Goal: Task Accomplishment & Management: Manage account settings

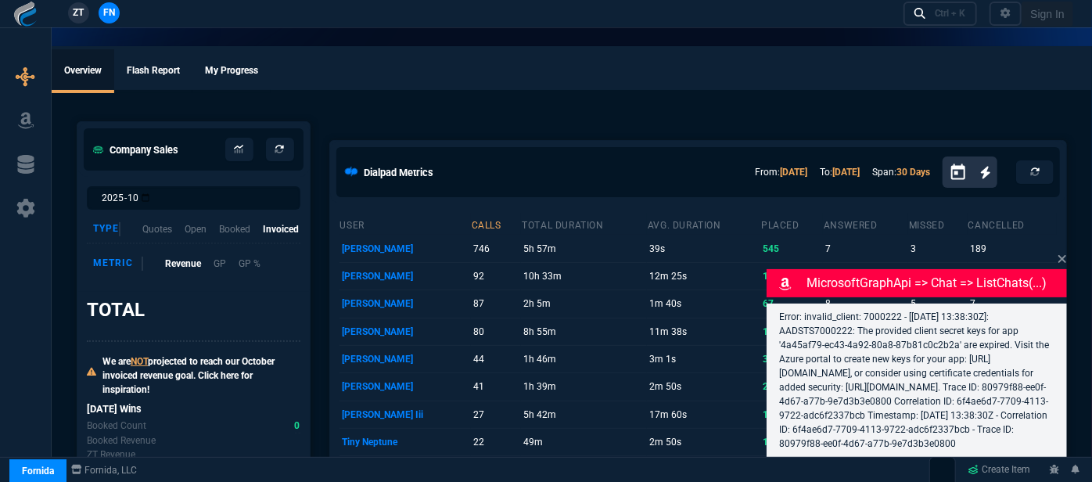
select select "12: [PERSON_NAME]"
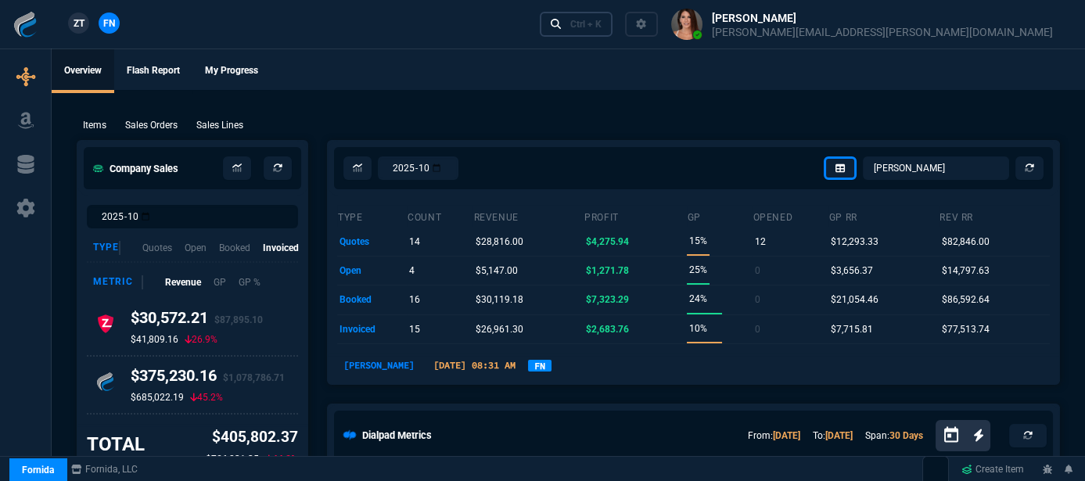
click at [602, 21] on div "Ctrl + K" at bounding box center [585, 24] width 31 height 13
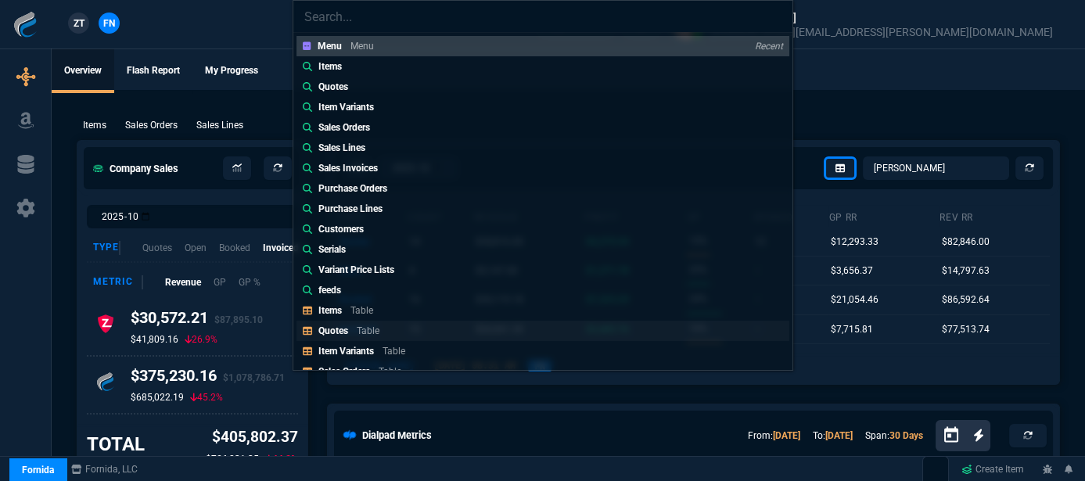
click at [371, 332] on p "Table" at bounding box center [368, 330] width 23 height 11
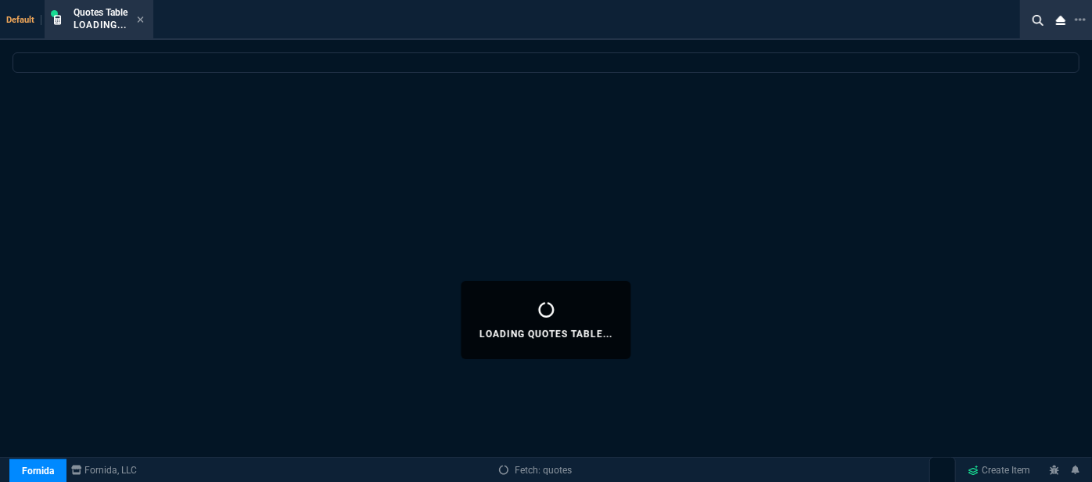
select select
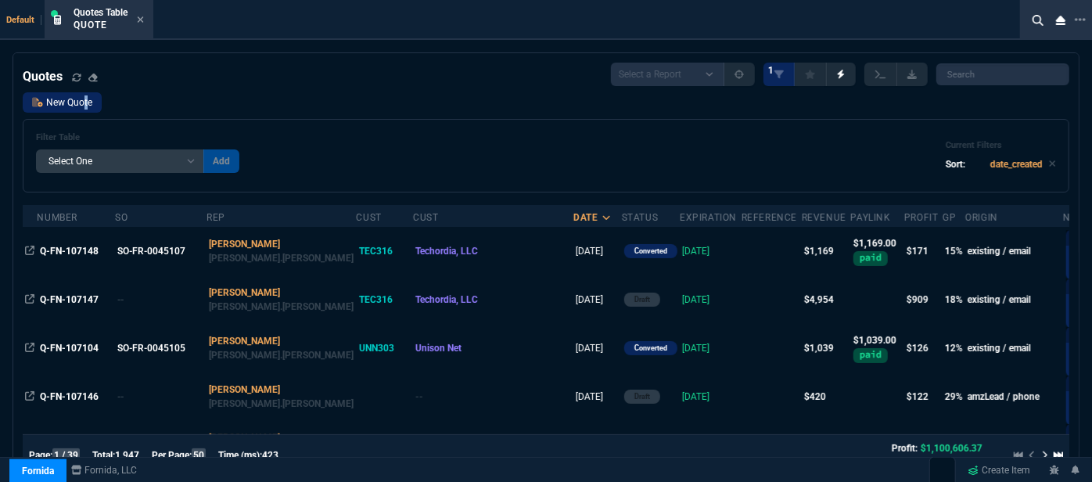
click at [83, 102] on link "New Quote" at bounding box center [62, 102] width 79 height 20
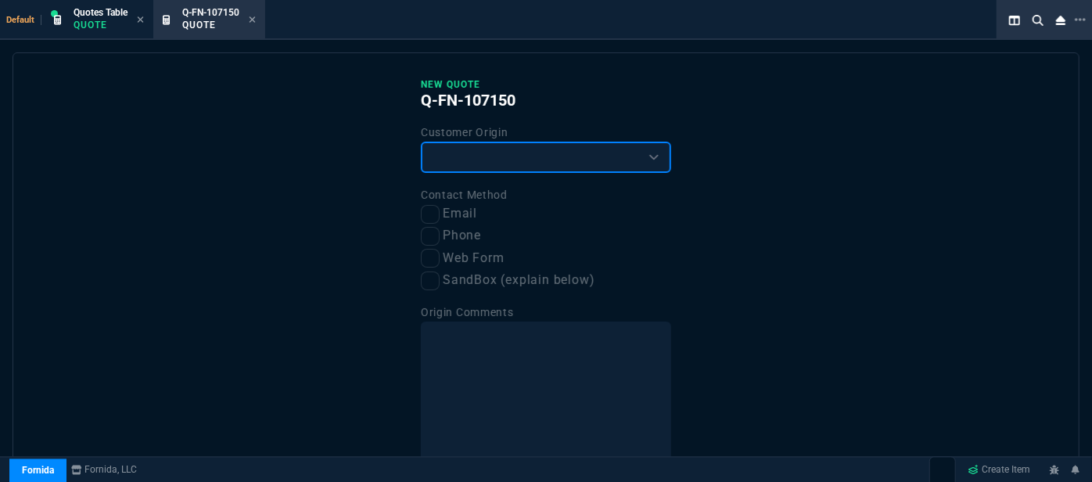
click at [539, 153] on select "Existing Customer Amazon Lead (first order) Website Lead (first order) Called (…" at bounding box center [546, 157] width 250 height 31
select select "existing"
click at [421, 142] on select "Existing Customer Amazon Lead (first order) Website Lead (first order) Called (…" at bounding box center [546, 157] width 250 height 31
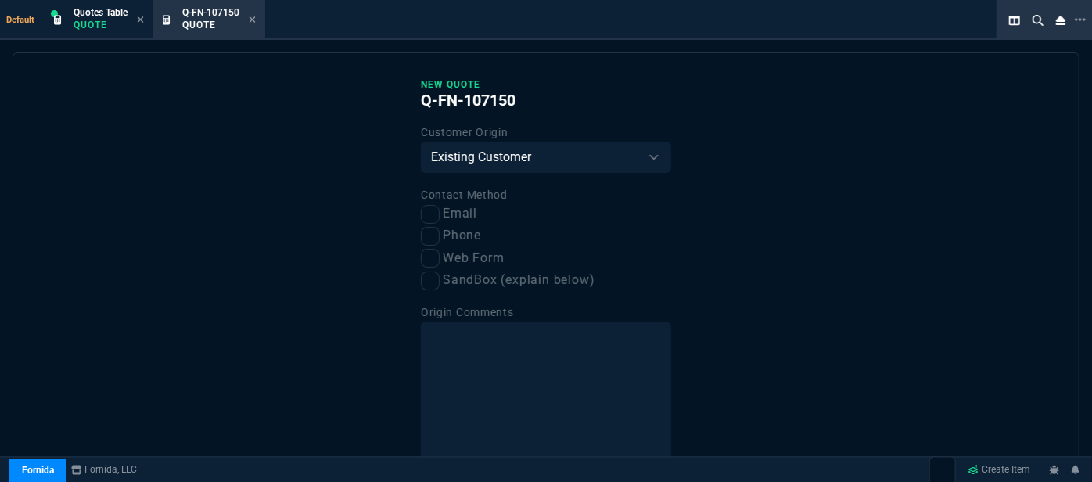
click at [435, 221] on label "Email" at bounding box center [546, 214] width 250 height 20
click at [435, 221] on input "Email" at bounding box center [430, 214] width 19 height 19
checkbox input "true"
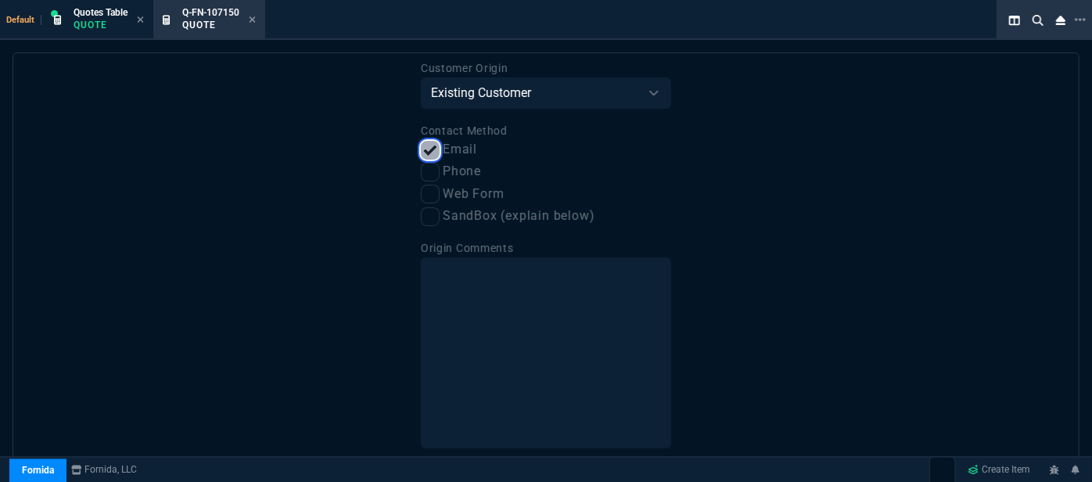
scroll to position [120, 0]
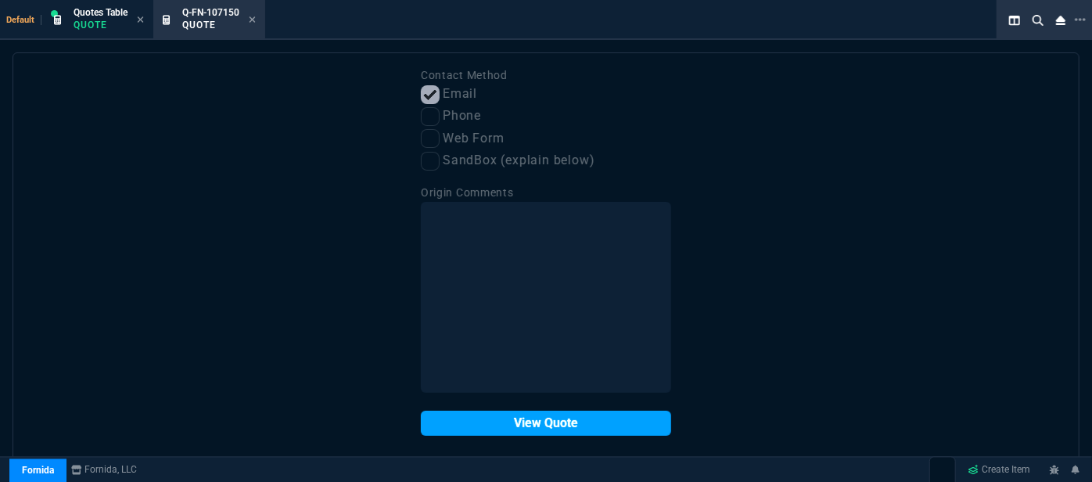
click at [548, 428] on button "View Quote" at bounding box center [546, 423] width 250 height 25
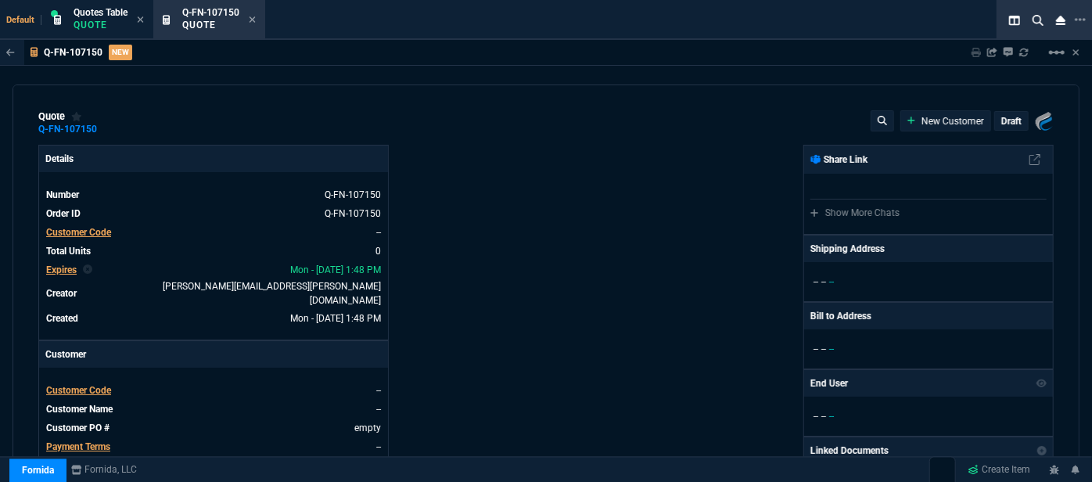
click at [79, 385] on span "Customer Code" at bounding box center [78, 390] width 65 height 11
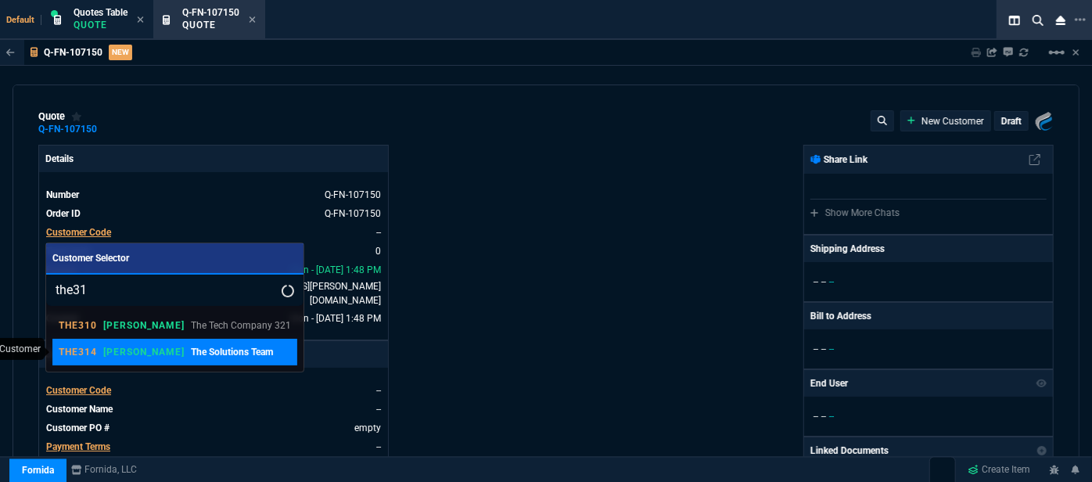
type input "the31"
click at [195, 359] on link "THE314 ROSS The Solutions Team" at bounding box center [174, 352] width 244 height 27
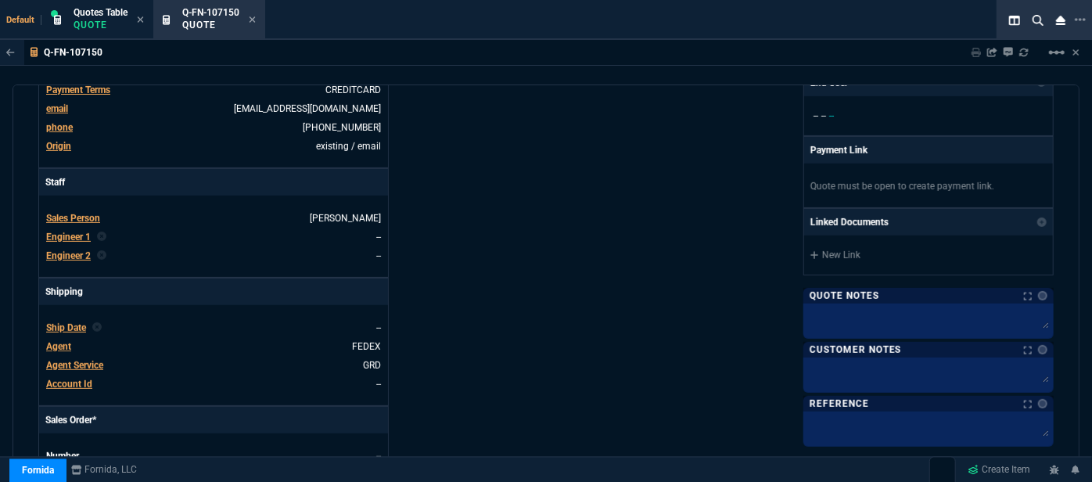
scroll to position [426, 0]
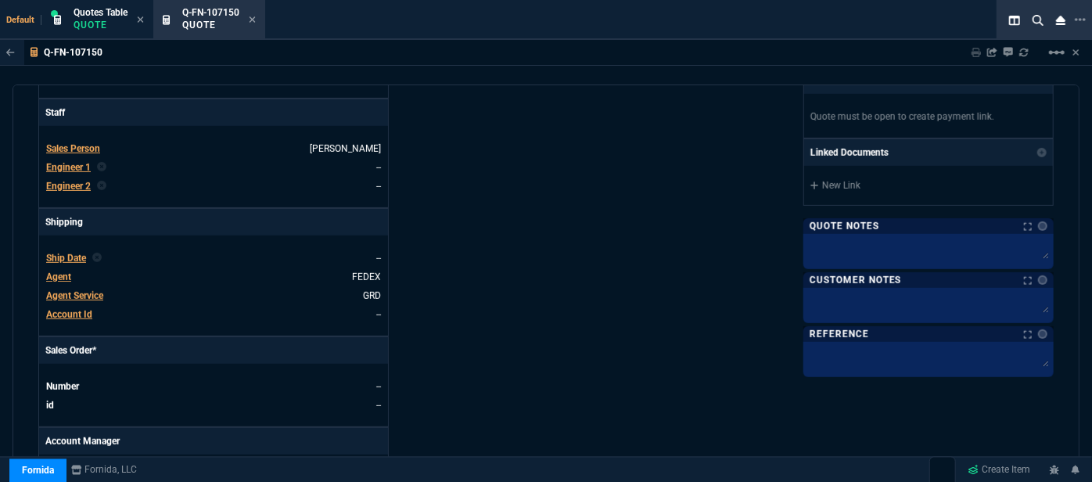
click at [60, 272] on span "Agent" at bounding box center [58, 277] width 25 height 11
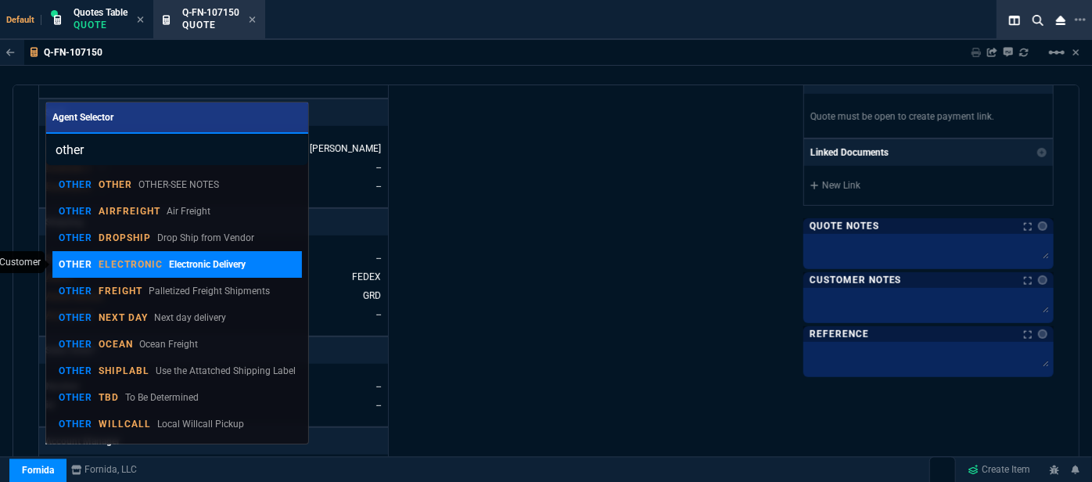
type input "other"
click at [179, 252] on link "OTHER ELECTRONIC Electronic Delivery" at bounding box center [177, 264] width 250 height 27
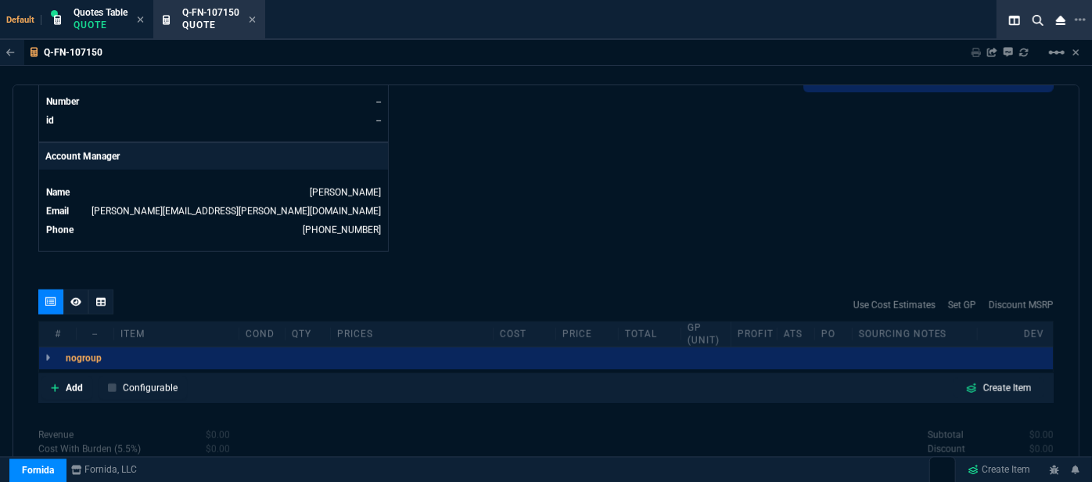
scroll to position [782, 0]
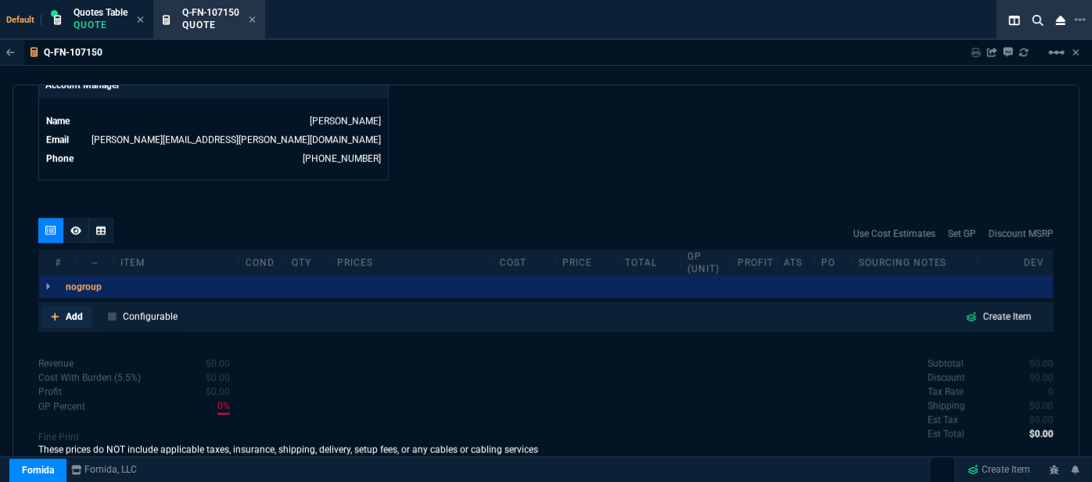
click at [63, 305] on link "Add" at bounding box center [66, 316] width 51 height 23
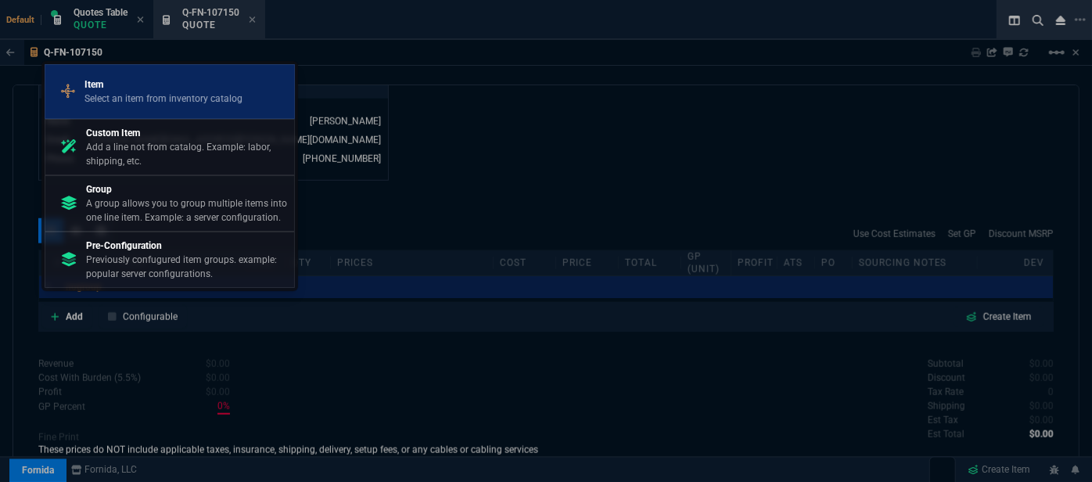
click at [135, 106] on p "Select an item from inventory catalog" at bounding box center [164, 99] width 158 height 14
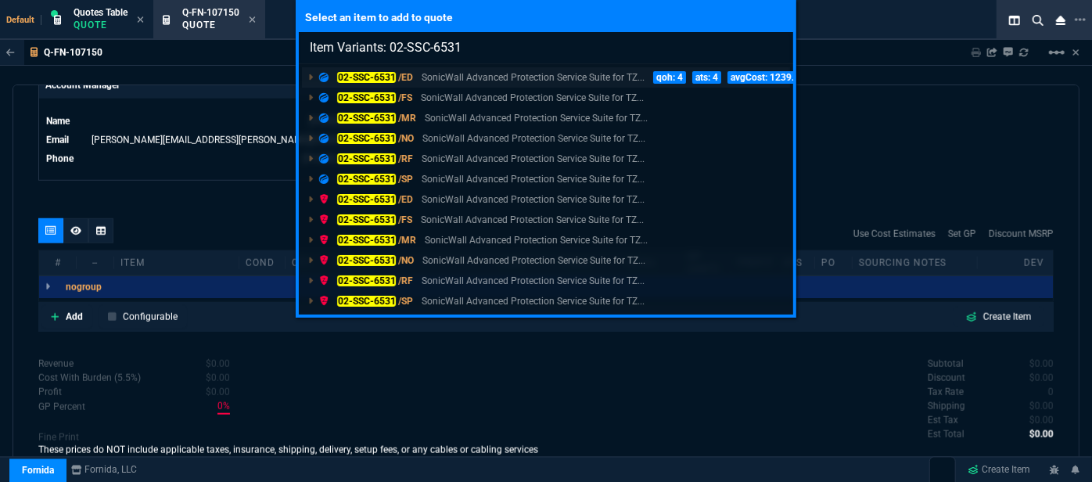
type input "Item Variants: 02-SSC-6531"
click at [477, 73] on p "SonicWall Advanced Protection Service Suite for TZ..." at bounding box center [533, 77] width 223 height 14
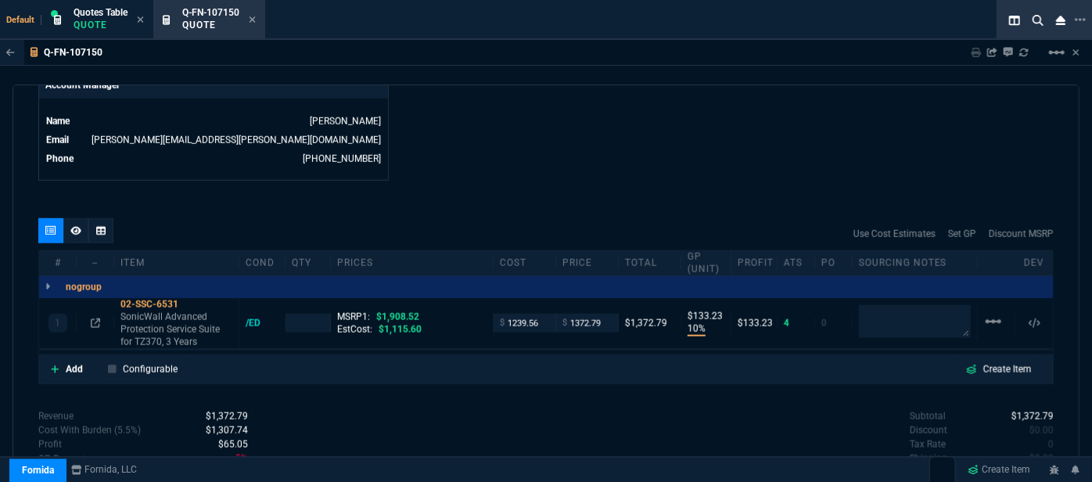
type input "10"
type input "133"
type input "28"
click at [548, 167] on div "quote Q-FN-107150 The Solutions Team draft Fornida, LLC 2609 Technology Dr Suit…" at bounding box center [546, 290] width 1067 height 410
click at [893, 309] on textarea at bounding box center [915, 321] width 112 height 33
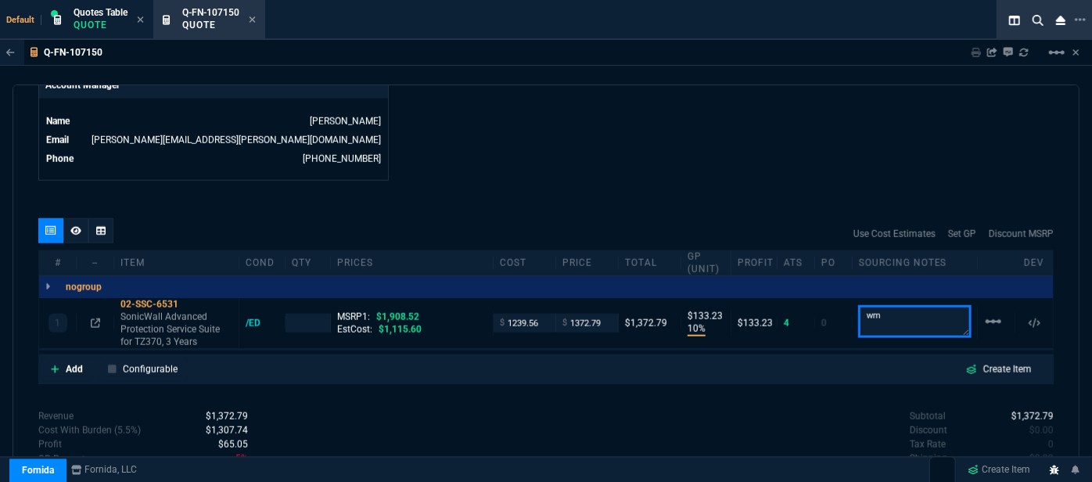
type textarea "w"
type textarea "email only"
click at [311, 314] on input "number" at bounding box center [308, 323] width 33 height 18
type input "2"
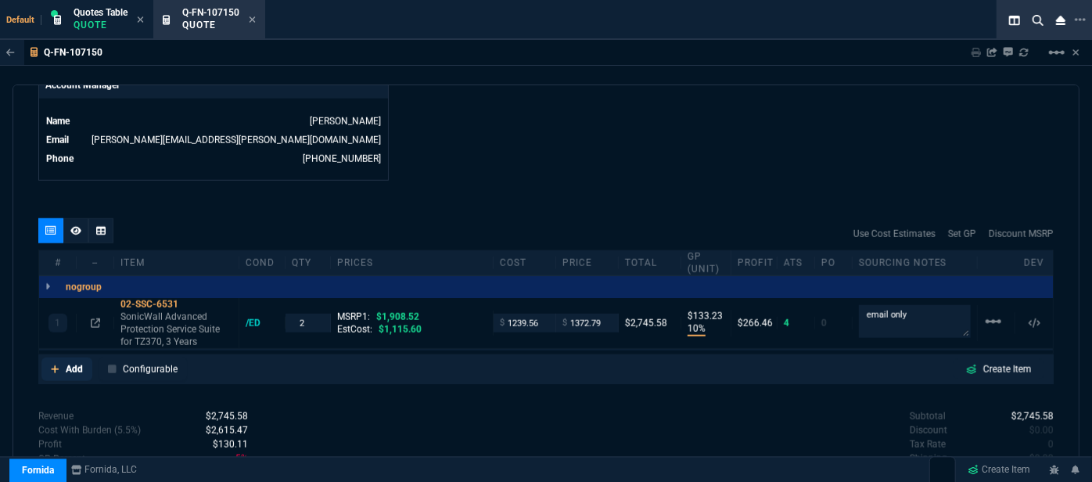
click at [52, 365] on icon at bounding box center [55, 369] width 9 height 9
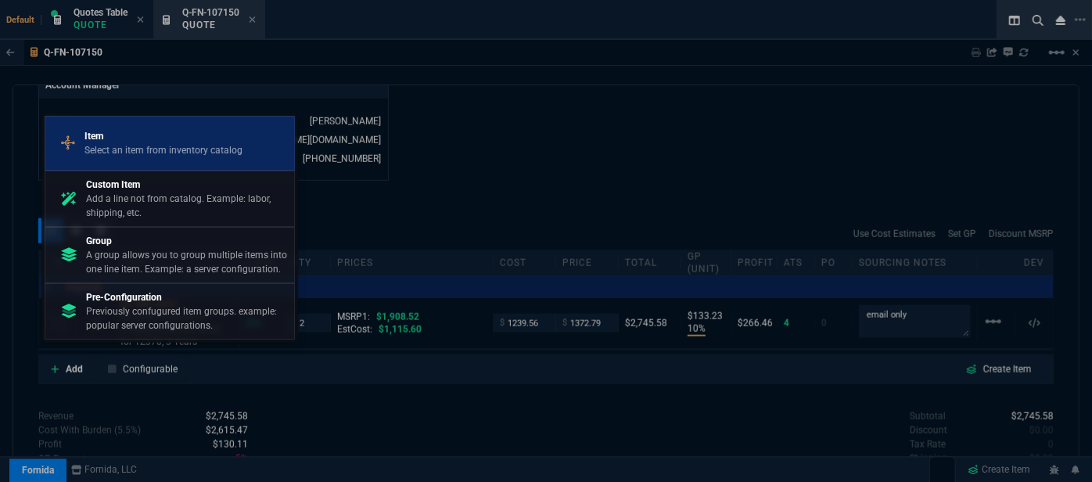
click at [141, 153] on p "Select an item from inventory catalog" at bounding box center [164, 150] width 158 height 14
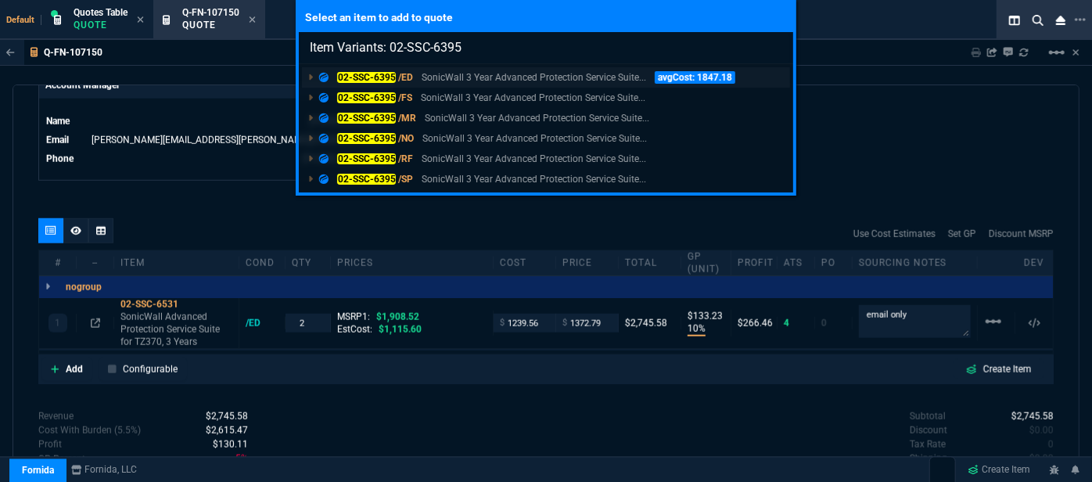
type input "Item Variants: 02-SSC-6395"
click at [471, 74] on p "SonicWall 3 Year Advanced Protection Service Suite..." at bounding box center [534, 77] width 225 height 14
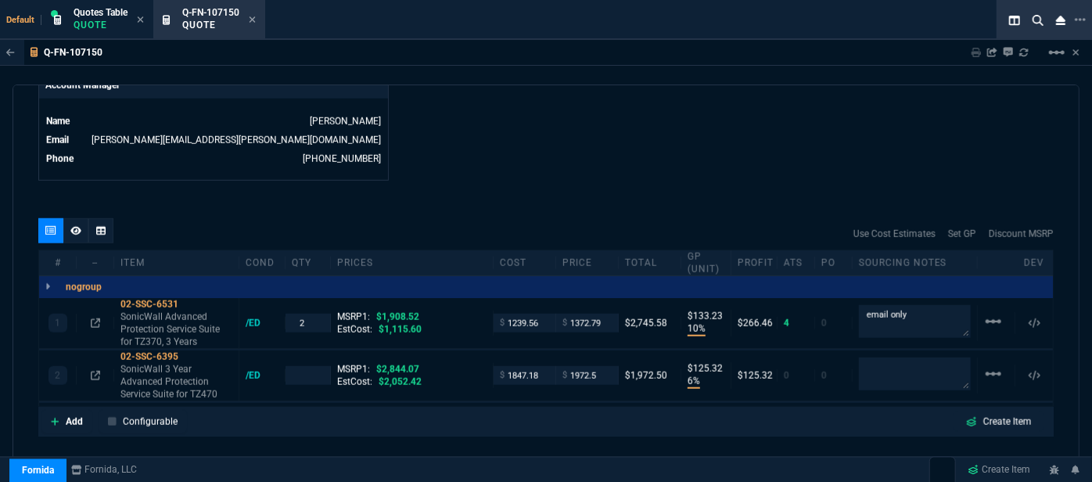
type input "10"
type input "133"
type input "6"
type input "125"
type input "28"
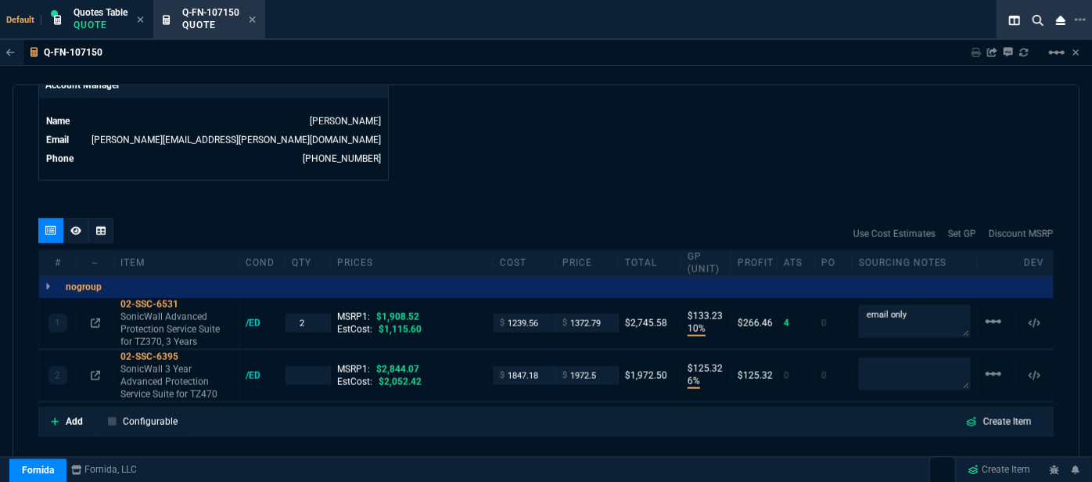
type input "31"
click at [889, 362] on textarea at bounding box center [915, 374] width 112 height 33
type textarea "dh bulk"
click at [192, 300] on icon at bounding box center [189, 304] width 9 height 9
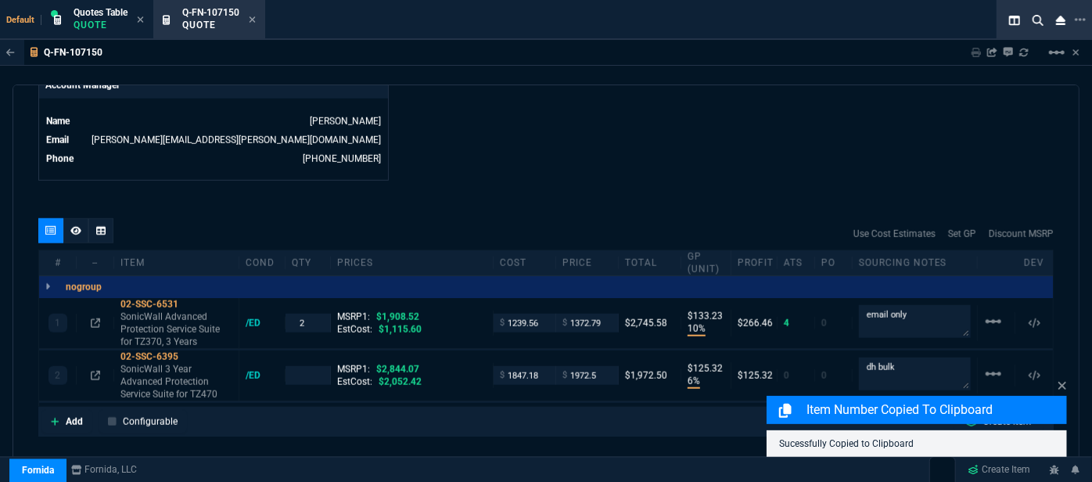
type input "1"
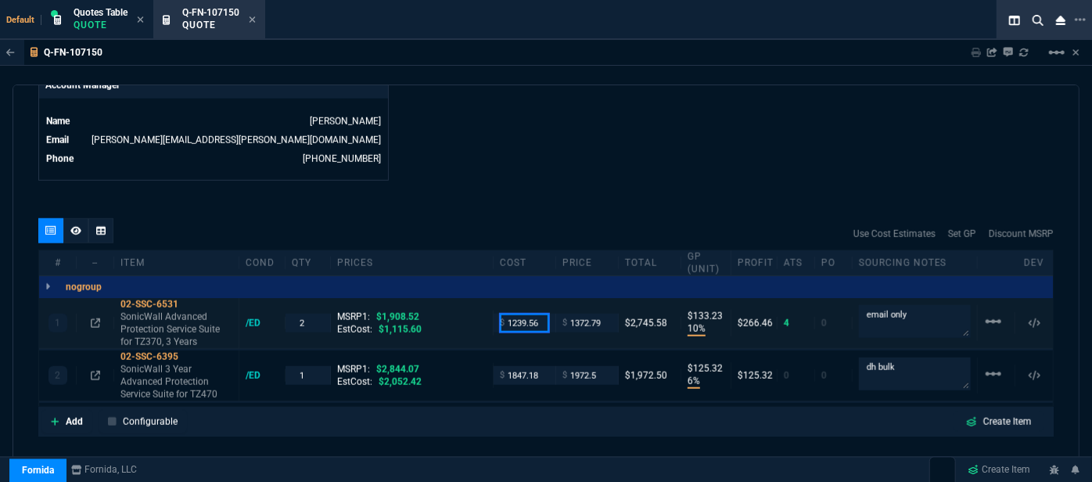
click at [541, 314] on input "1239.56" at bounding box center [524, 323] width 49 height 18
type input "1115.60"
type input "1115.6"
type input "19"
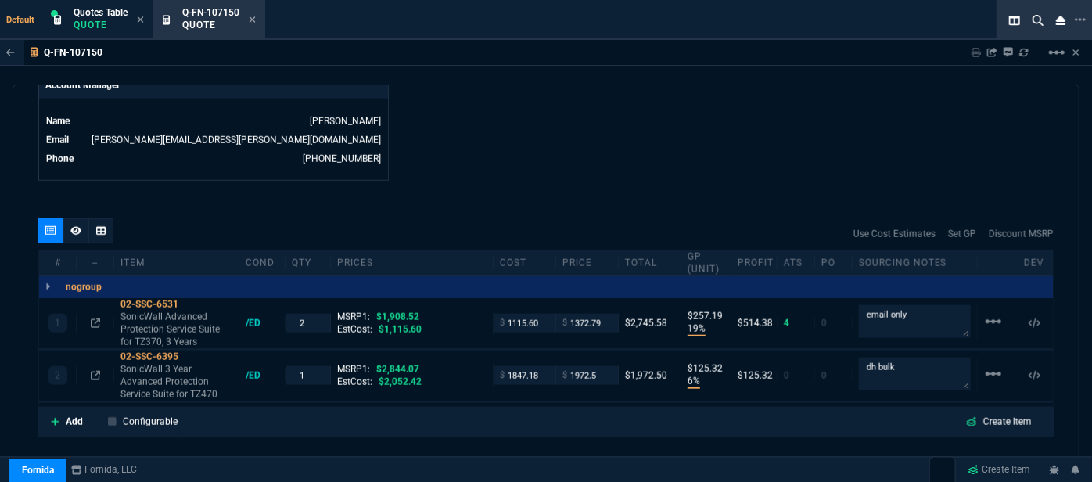
type input "257"
click at [189, 352] on icon at bounding box center [189, 356] width 9 height 9
click at [542, 366] on input "1847.18" at bounding box center [524, 375] width 49 height 18
type input "16"
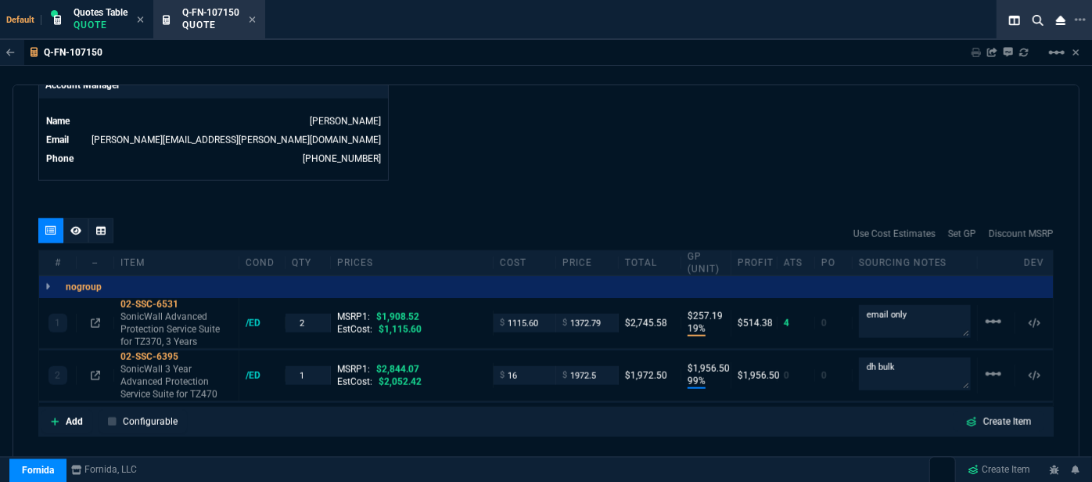
type input "99"
type input "1957"
click at [530, 366] on input "16" at bounding box center [524, 375] width 49 height 18
click at [532, 366] on input "16" at bounding box center [524, 375] width 49 height 18
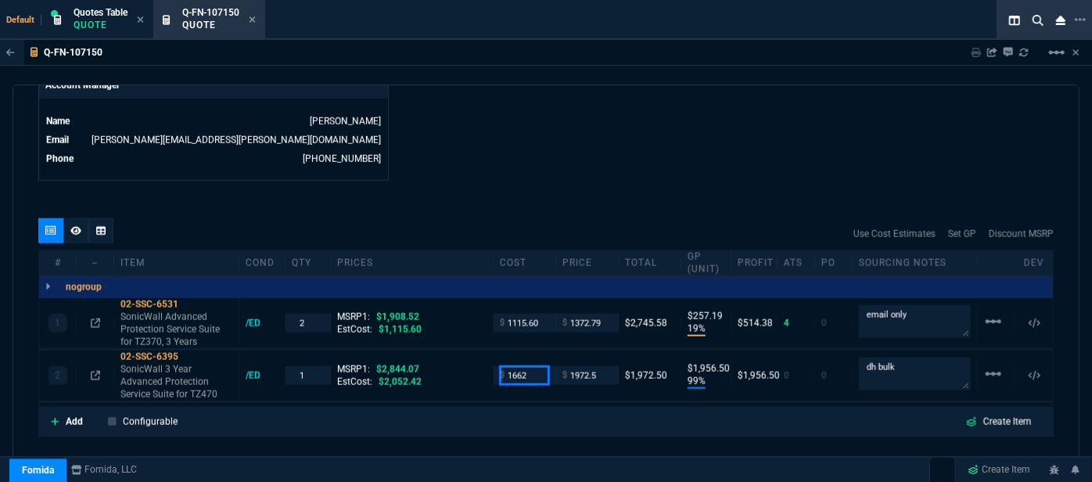
type input "1662"
type input "16"
type input "311"
click at [538, 366] on input "1662" at bounding box center [524, 375] width 49 height 18
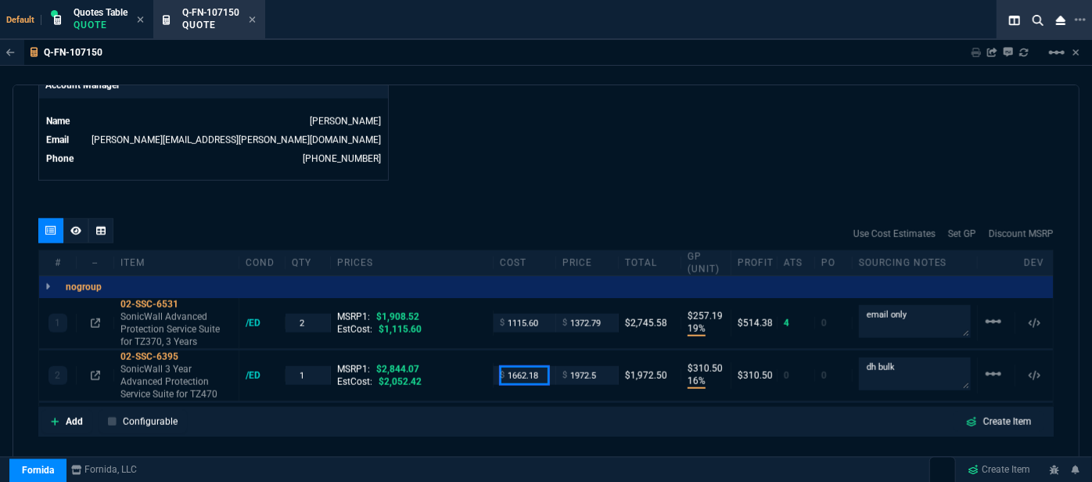
type input "1662.18"
type input "310"
click at [606, 314] on input "1372.79" at bounding box center [587, 323] width 49 height 18
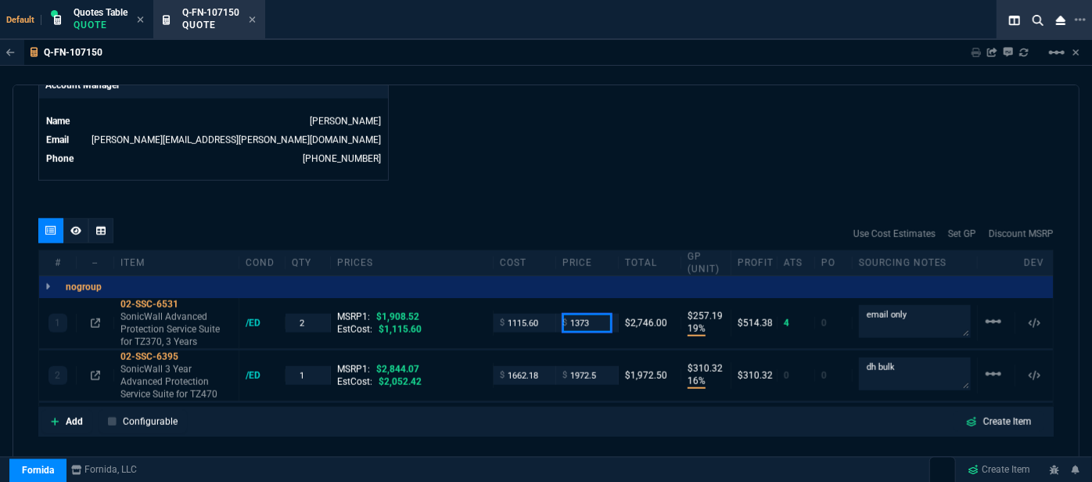
type input "1373"
click at [189, 352] on icon at bounding box center [189, 356] width 9 height 9
click at [601, 366] on input "1972.5" at bounding box center [587, 375] width 49 height 18
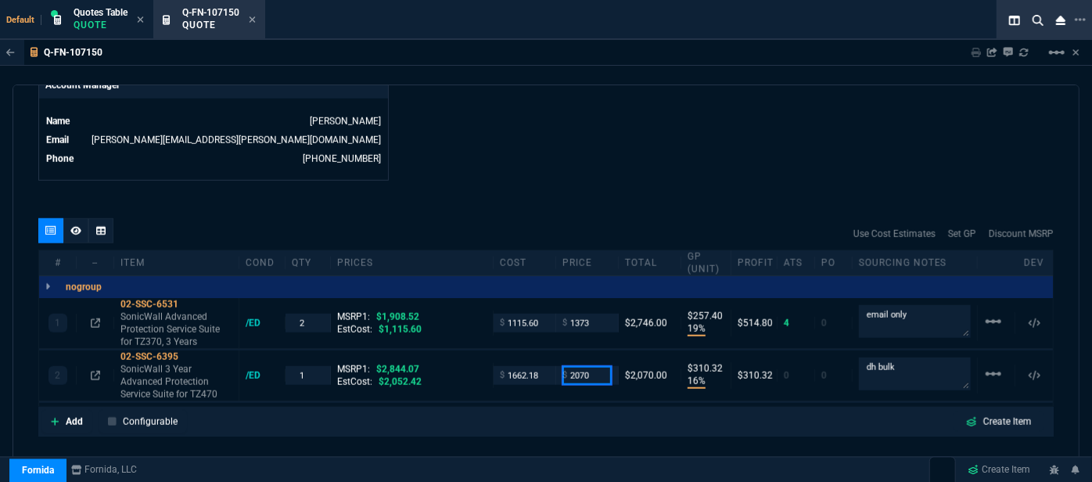
type input "2070"
type input "20"
type input "408"
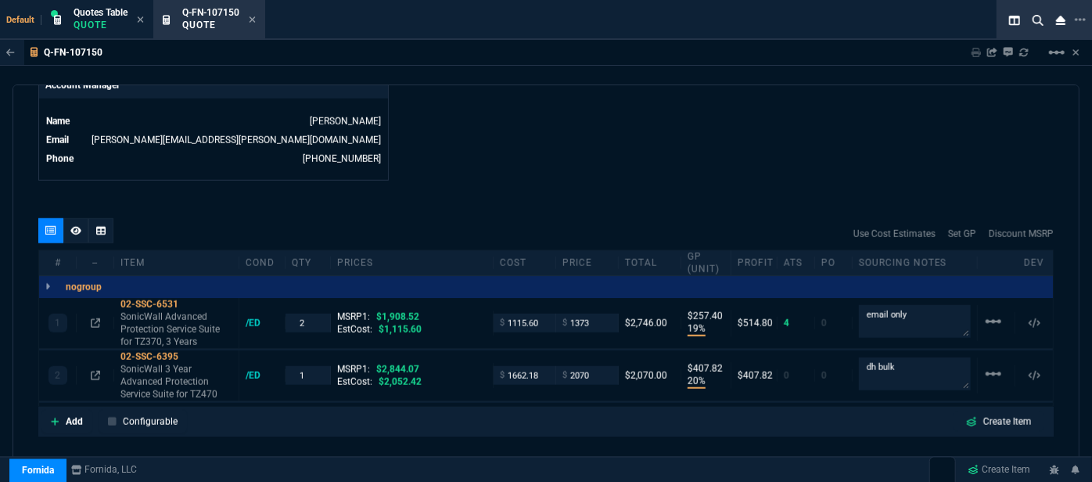
type input "27"
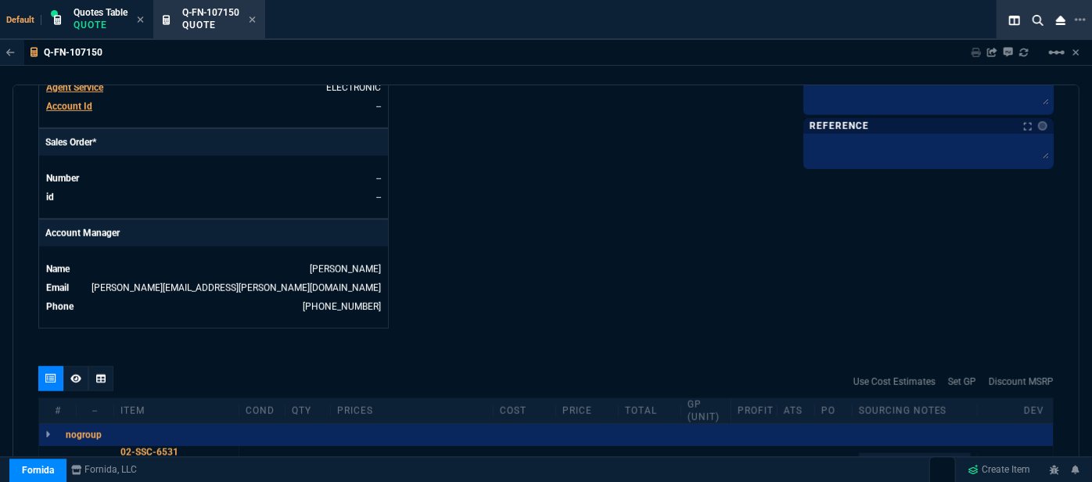
scroll to position [711, 0]
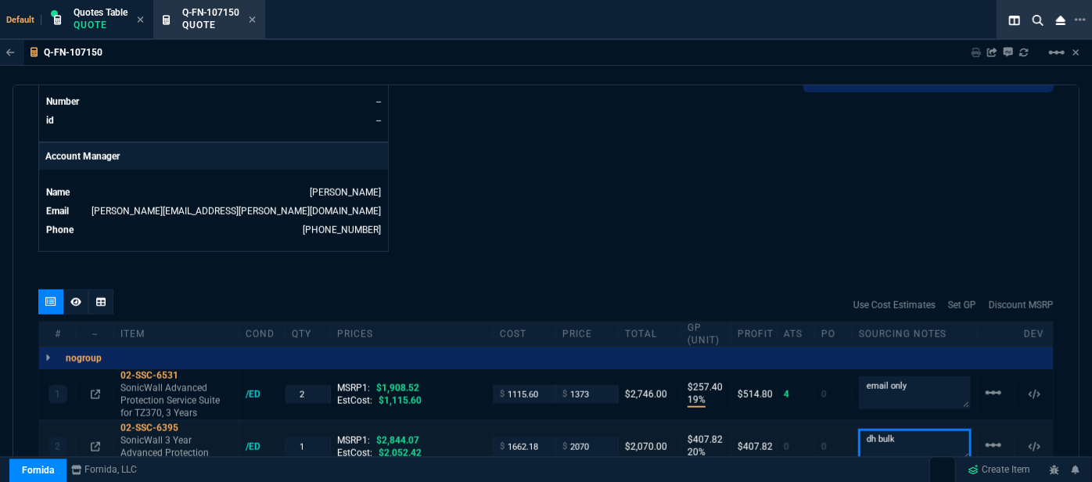
drag, startPoint x: 894, startPoint y: 426, endPoint x: 847, endPoint y: 424, distance: 47.8
click at [853, 430] on div "dh bulk" at bounding box center [915, 447] width 125 height 34
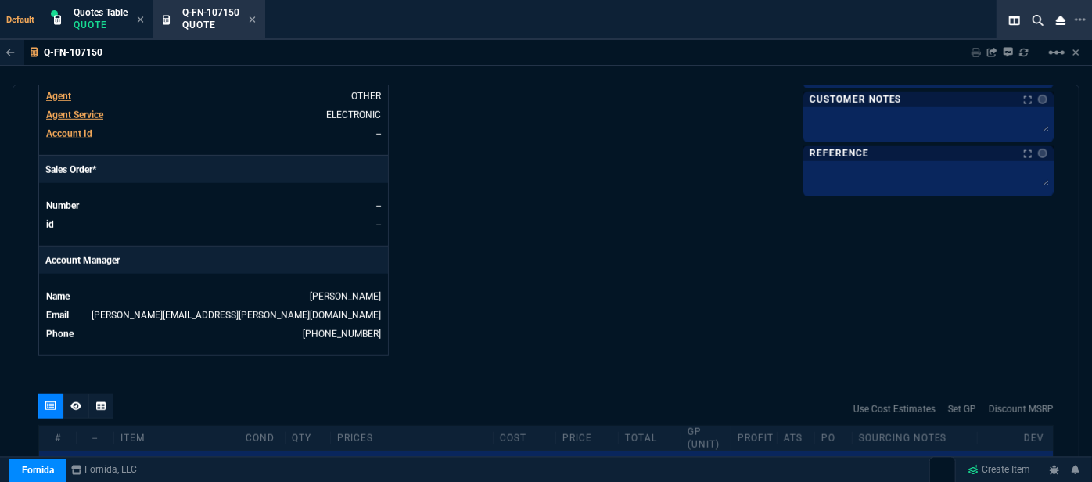
scroll to position [426, 0]
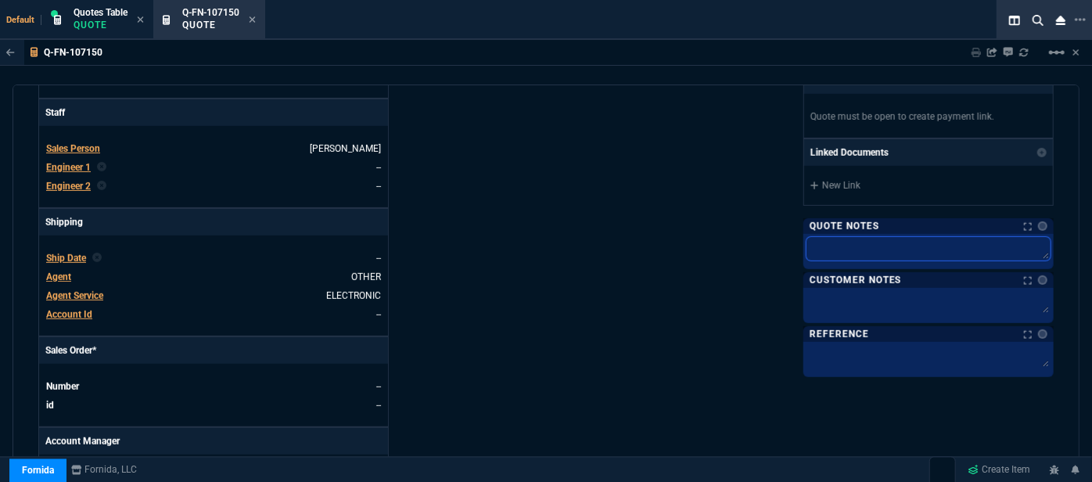
click at [869, 243] on textarea at bounding box center [929, 248] width 244 height 23
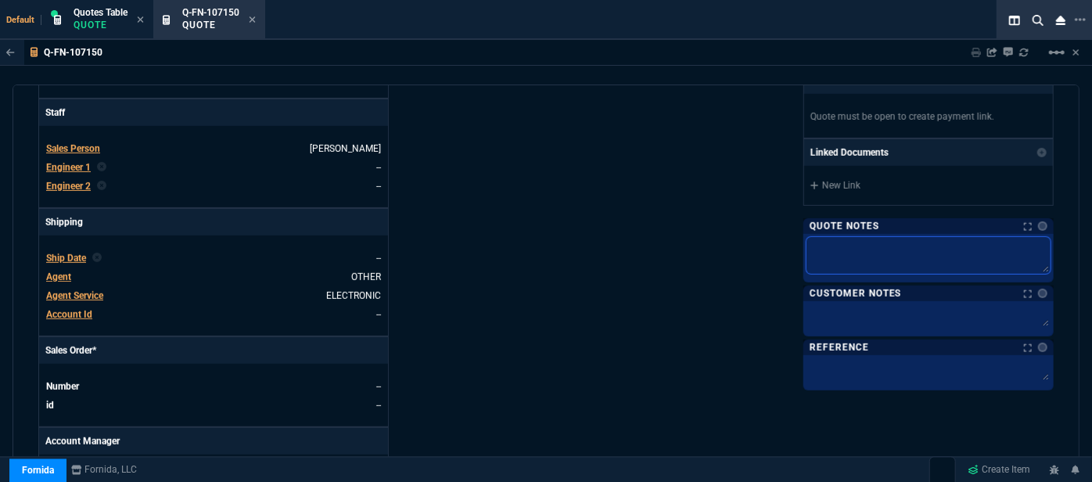
paste textarea "dh bulk"
type textarea "dh bulk"
click at [868, 316] on textarea at bounding box center [929, 315] width 244 height 23
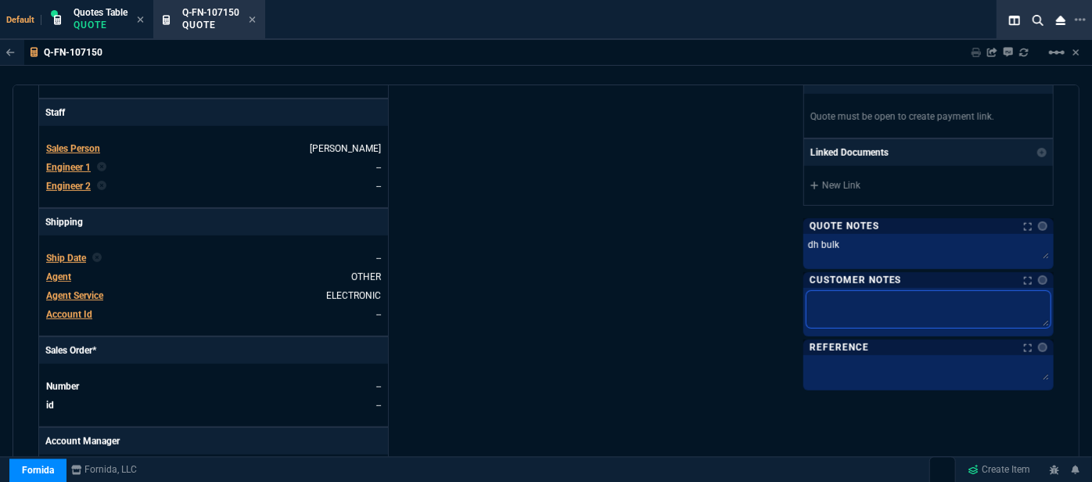
paste textarea "ELECTRONIC: EMAIL**ETA 3-4 Biz Days"
type textarea "ELECTRONIC: EMAIL**ETA 3-4 Biz Days"
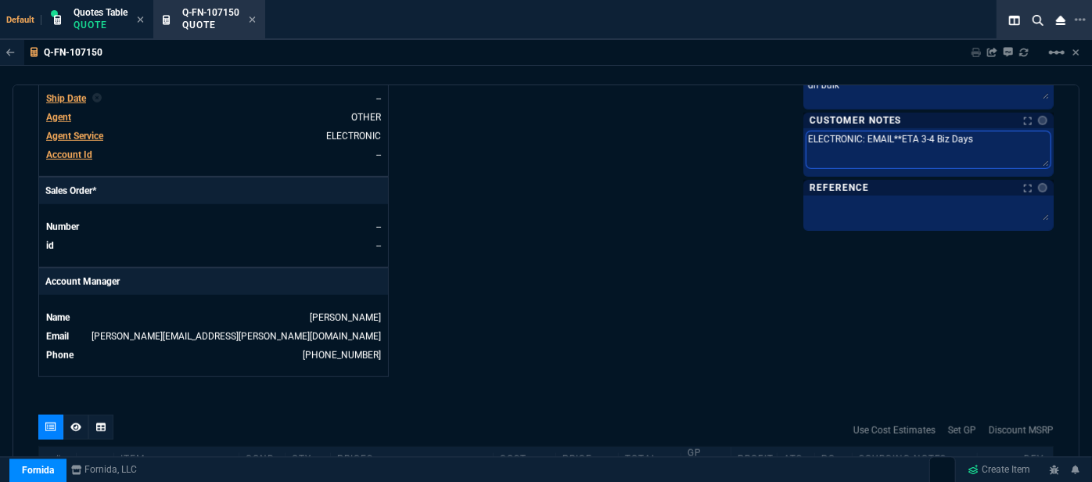
scroll to position [569, 0]
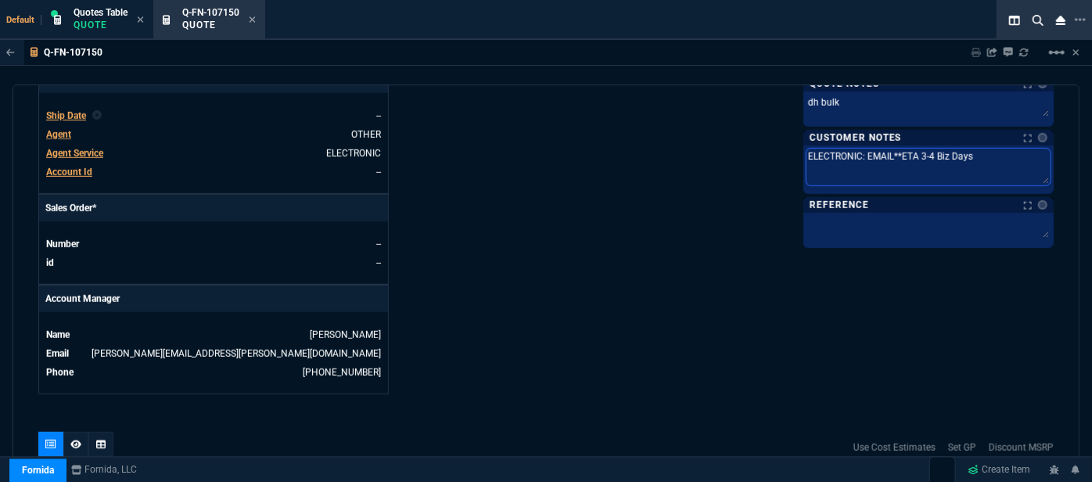
click at [928, 151] on textarea "ELECTRONIC: EMAIL**ETA 3-4 Biz Days" at bounding box center [929, 167] width 244 height 37
type textarea "ELECTRONIC: EMAIL**ETA 3-4 Biz Days"
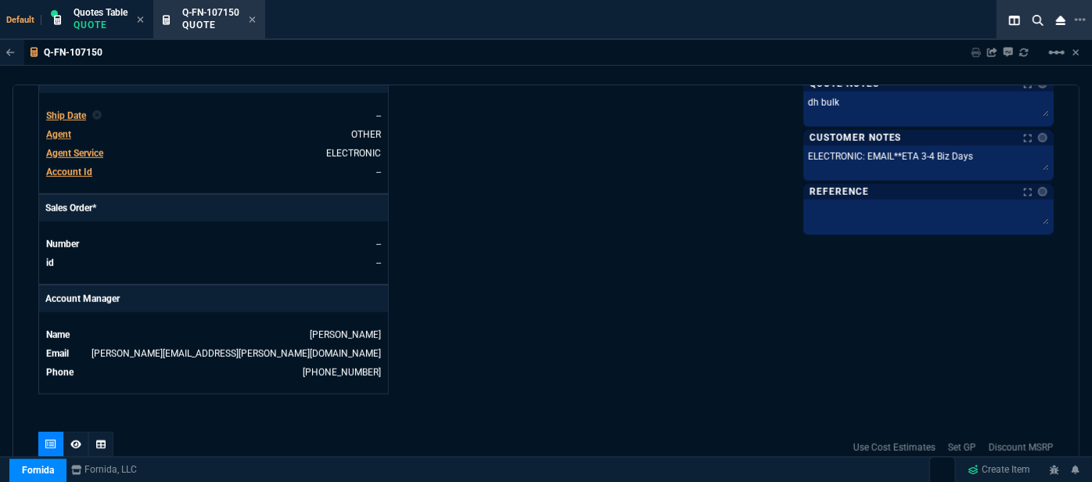
click at [926, 149] on textarea "ELECTRONIC: EMAIL**ETA 3-4 Biz Days" at bounding box center [929, 160] width 244 height 23
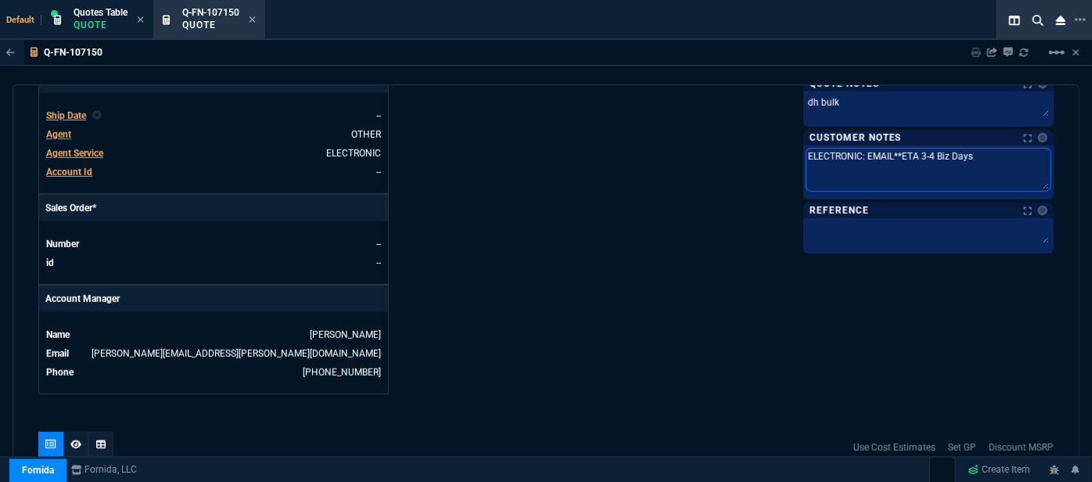
type textarea "ELECTRONIC: EMAIL**ETA 3- Biz Days"
type textarea "ELECTRONIC: EMAIL**ETA 3-5 Biz Days"
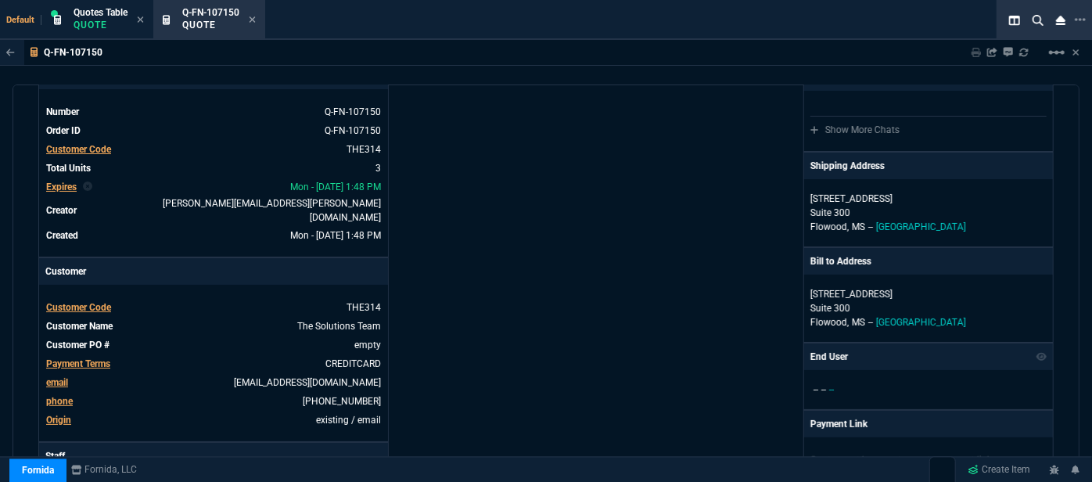
scroll to position [0, 0]
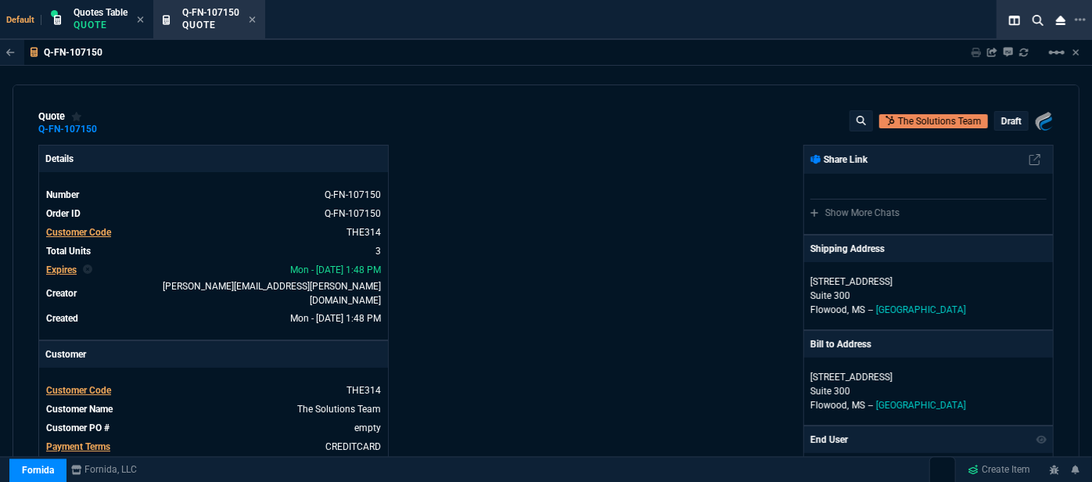
click at [1002, 126] on p "draft" at bounding box center [1012, 121] width 20 height 13
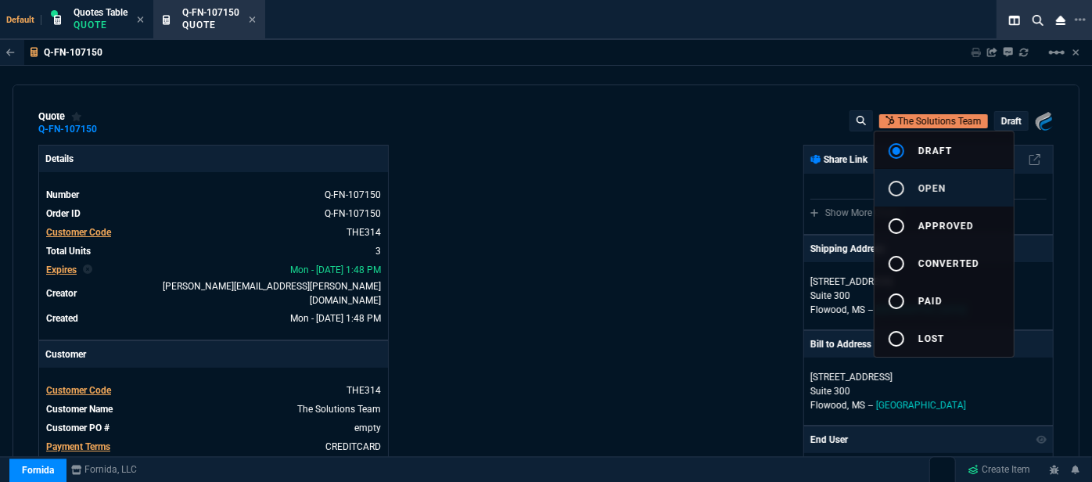
click at [958, 192] on button "radio_button_unchecked open" at bounding box center [944, 188] width 139 height 38
click at [651, 255] on div at bounding box center [546, 241] width 1092 height 482
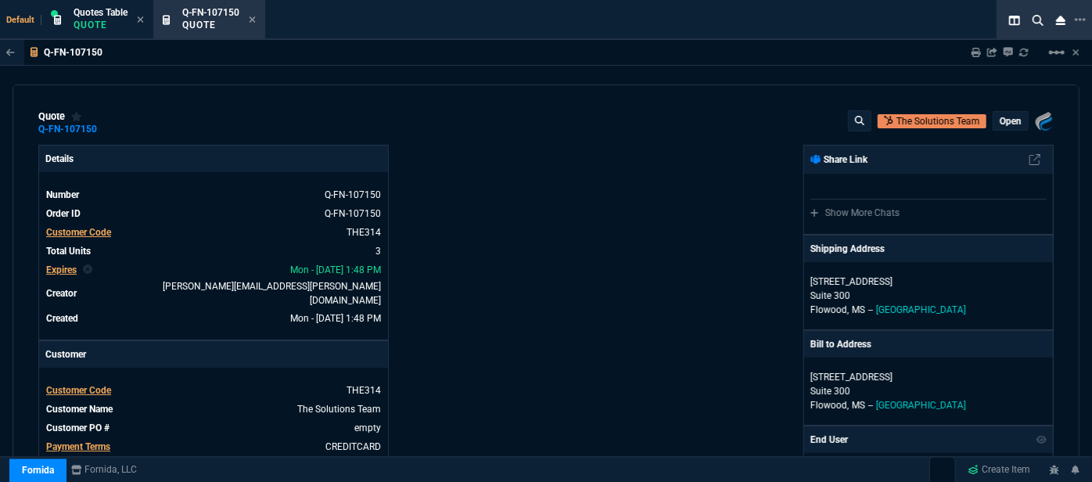
type input "19"
type input "257"
type input "1908.52"
type input "20"
type input "408"
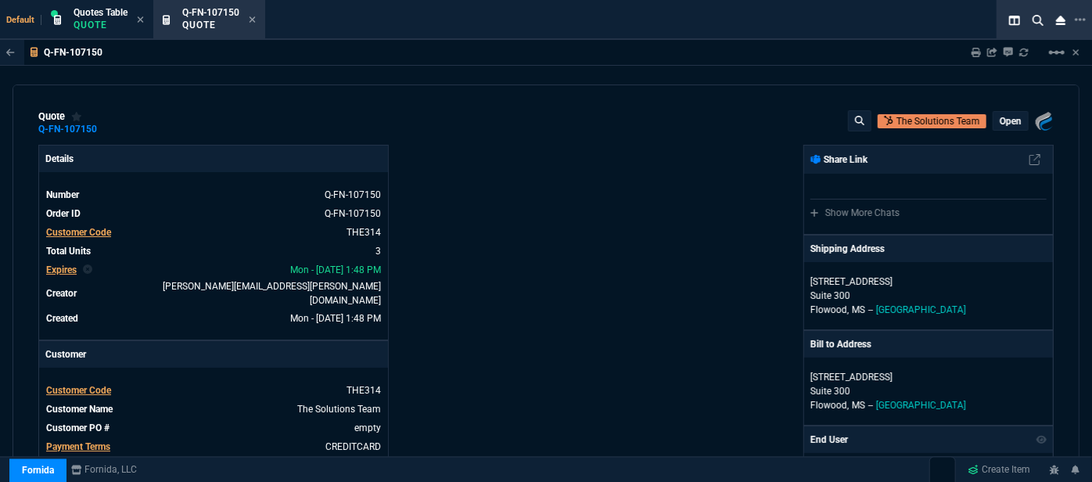
type input "2844.07"
type input "28"
type input "27"
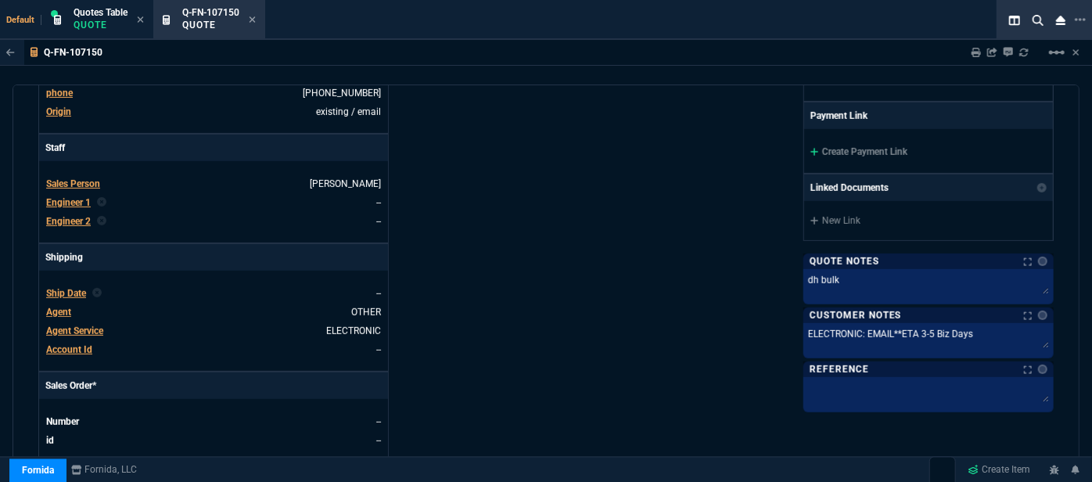
scroll to position [213, 0]
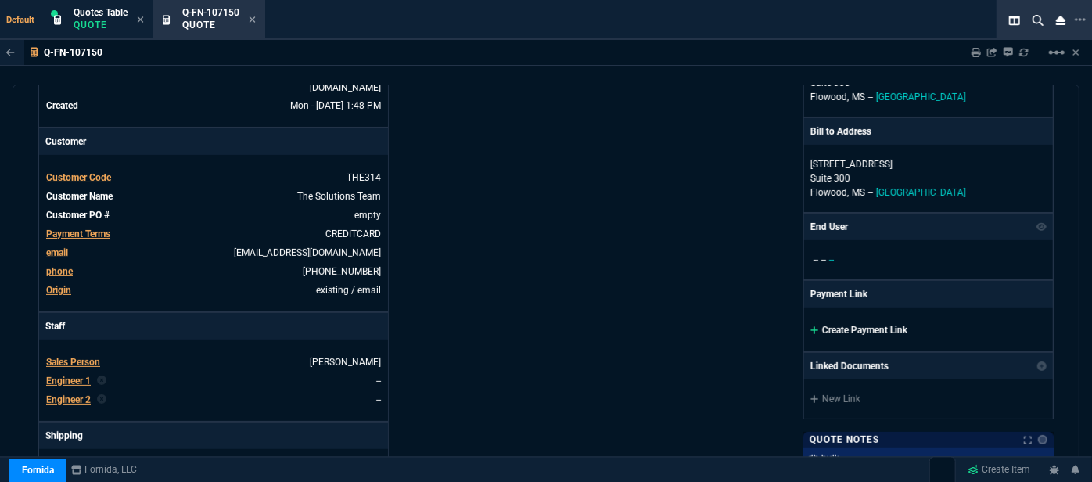
click at [811, 325] on icon at bounding box center [815, 329] width 9 height 9
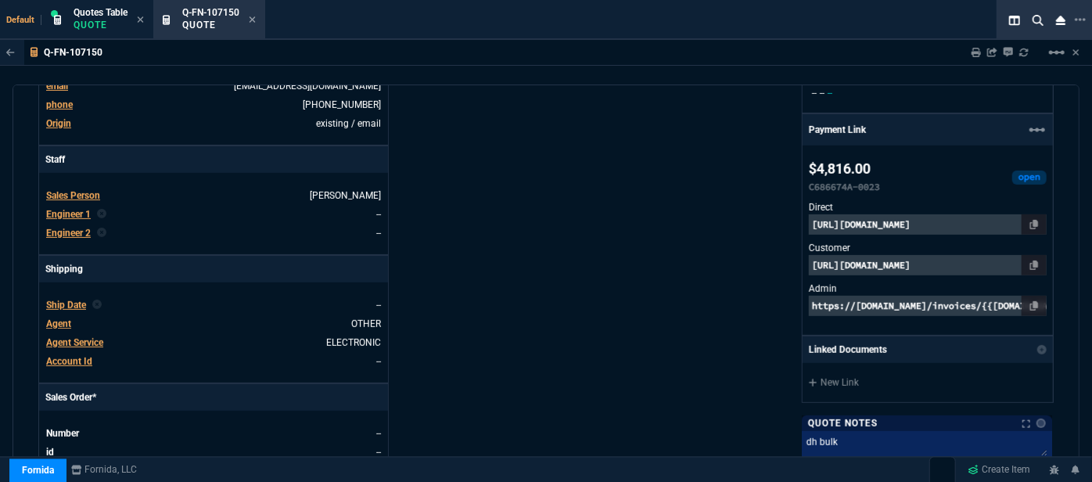
scroll to position [426, 0]
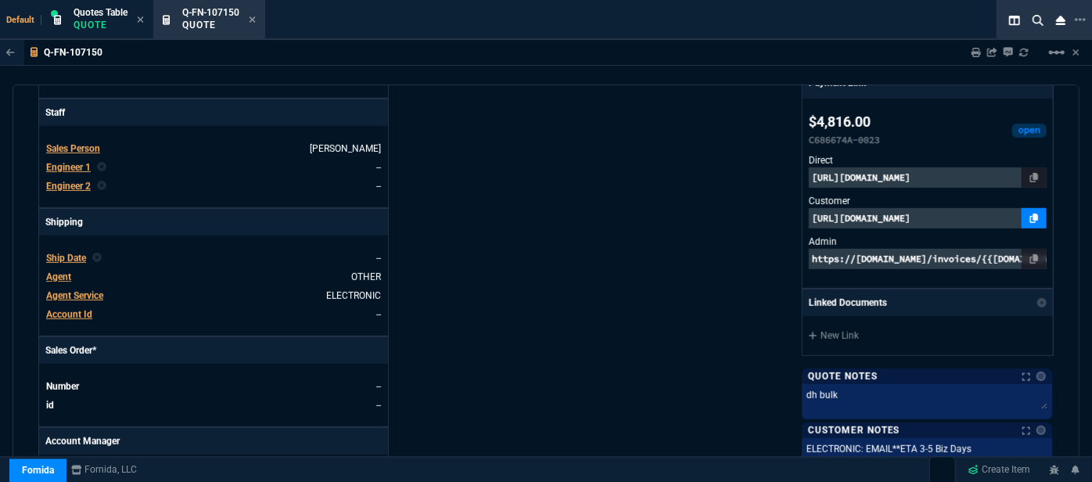
click at [1022, 216] on link at bounding box center [1034, 218] width 25 height 20
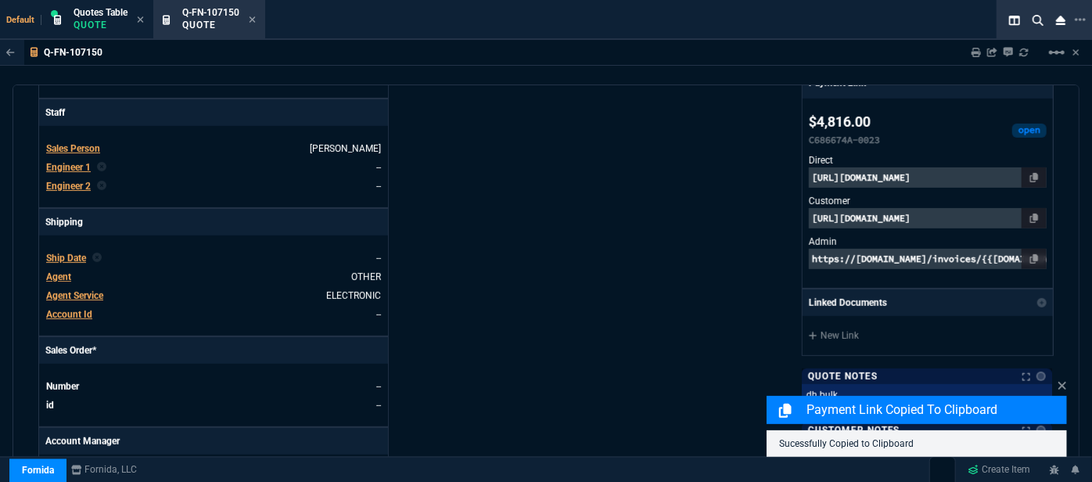
scroll to position [782, 0]
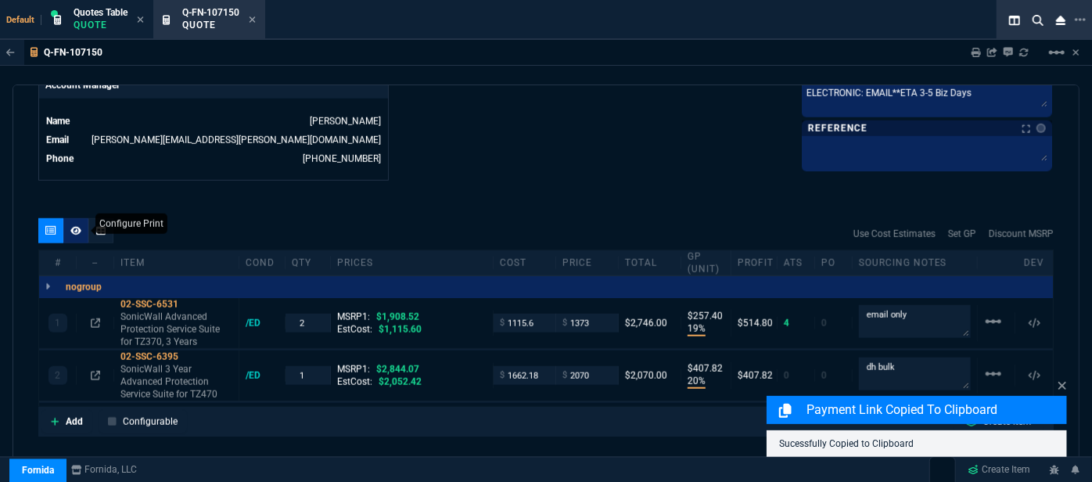
click at [69, 222] on div at bounding box center [75, 230] width 25 height 25
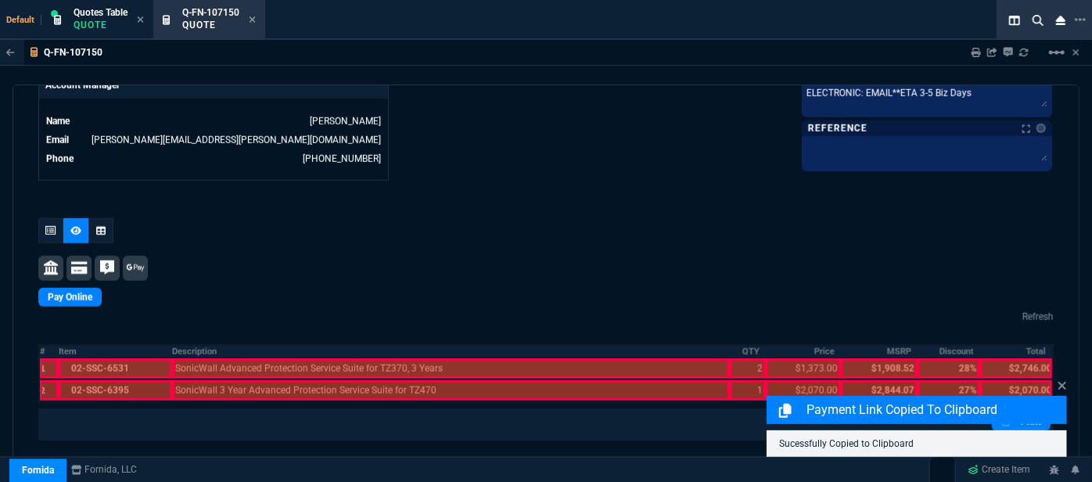
click at [119, 358] on div at bounding box center [115, 368] width 113 height 20
click at [119, 380] on div at bounding box center [115, 390] width 113 height 20
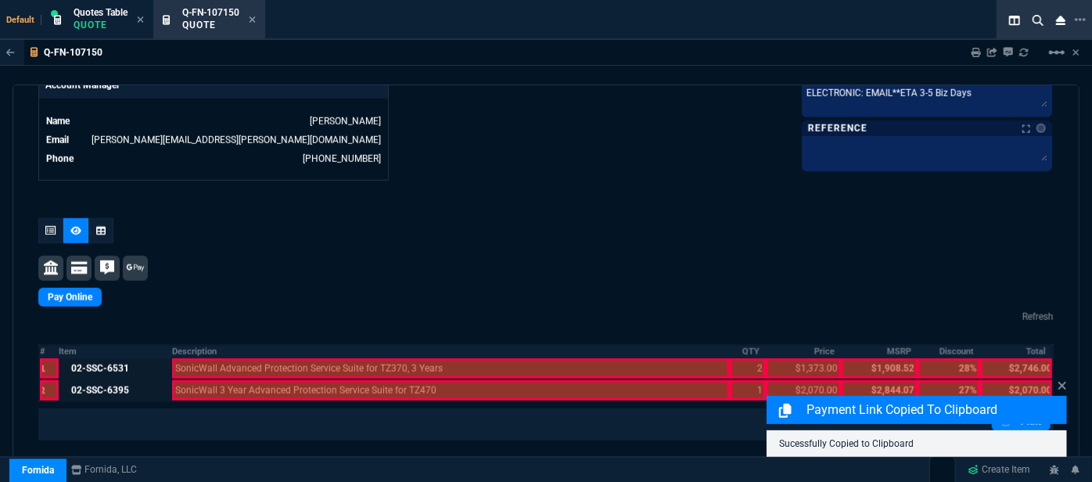
click at [211, 380] on div at bounding box center [451, 390] width 558 height 20
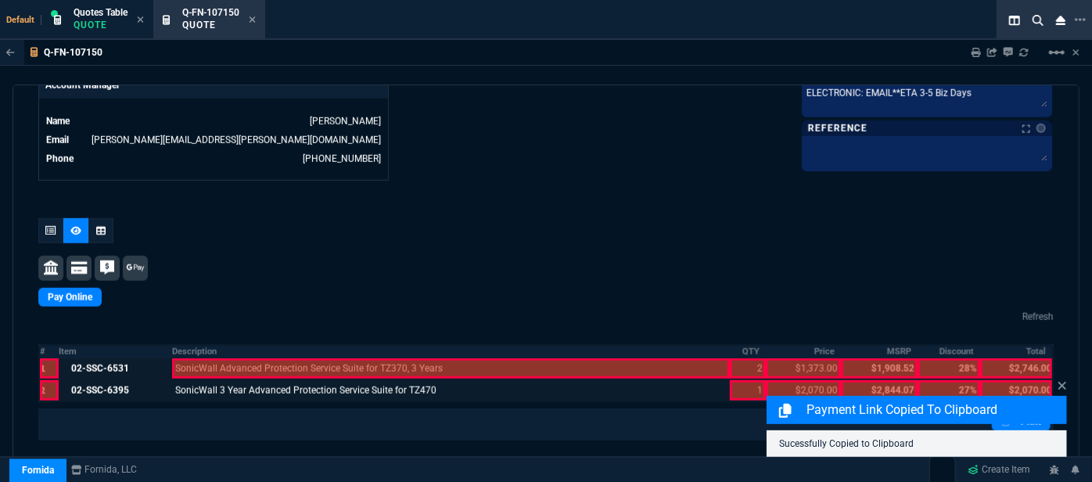
click at [218, 358] on div at bounding box center [451, 368] width 558 height 20
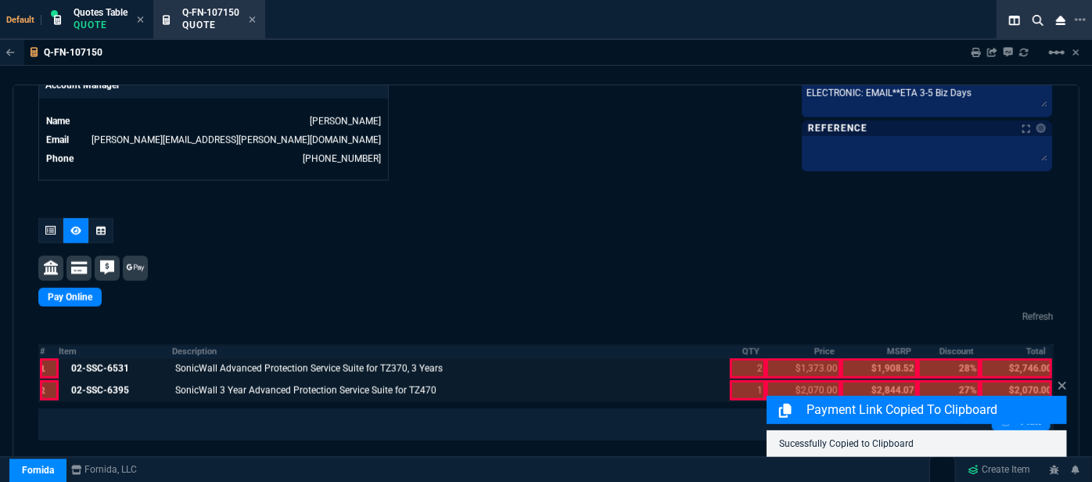
click at [736, 382] on div at bounding box center [748, 390] width 36 height 20
click at [753, 358] on div at bounding box center [748, 368] width 36 height 20
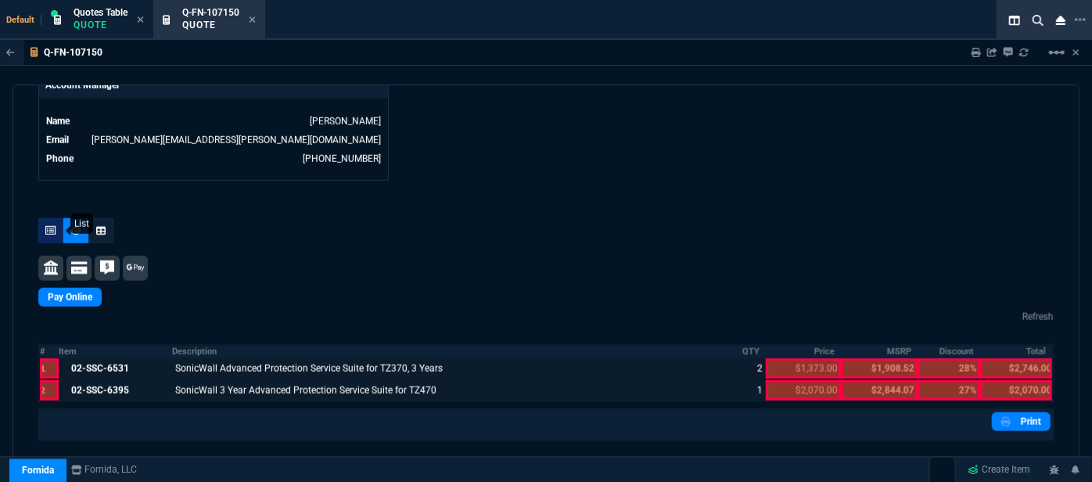
click at [45, 226] on icon at bounding box center [50, 230] width 11 height 9
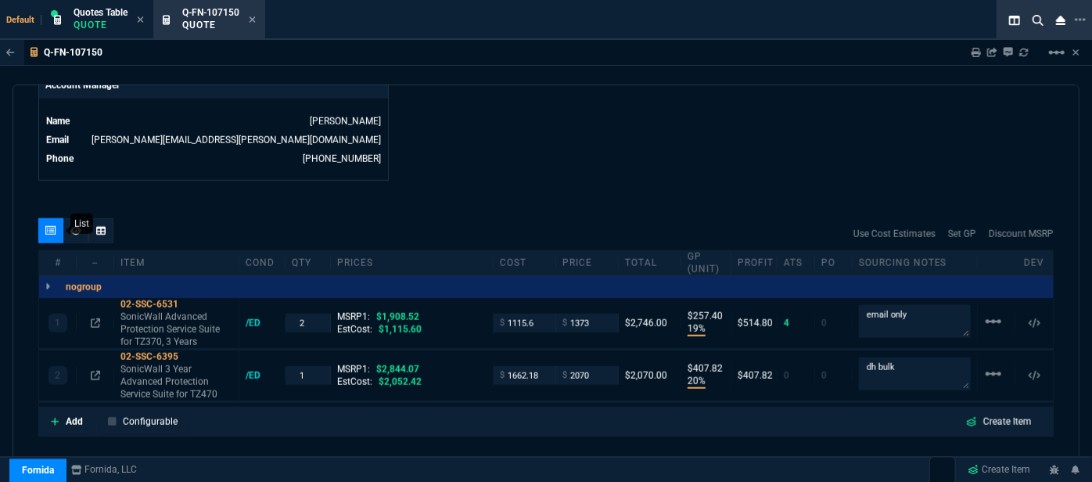
type input "19"
type input "257"
type input "20"
type input "408"
type input "28"
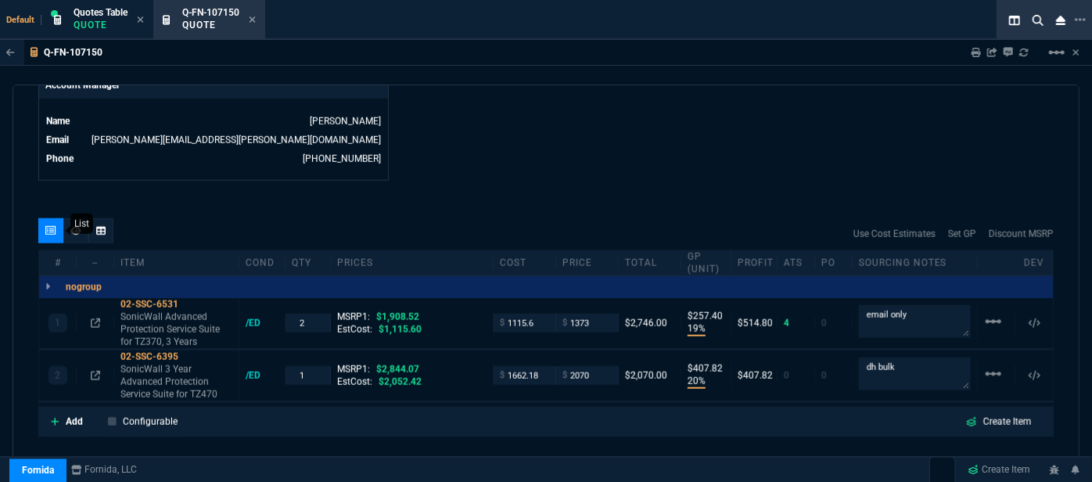
type input "27"
click at [171, 377] on p "SonicWall 3 Year Advanced Protection Service Suite for TZ470" at bounding box center [176, 382] width 112 height 38
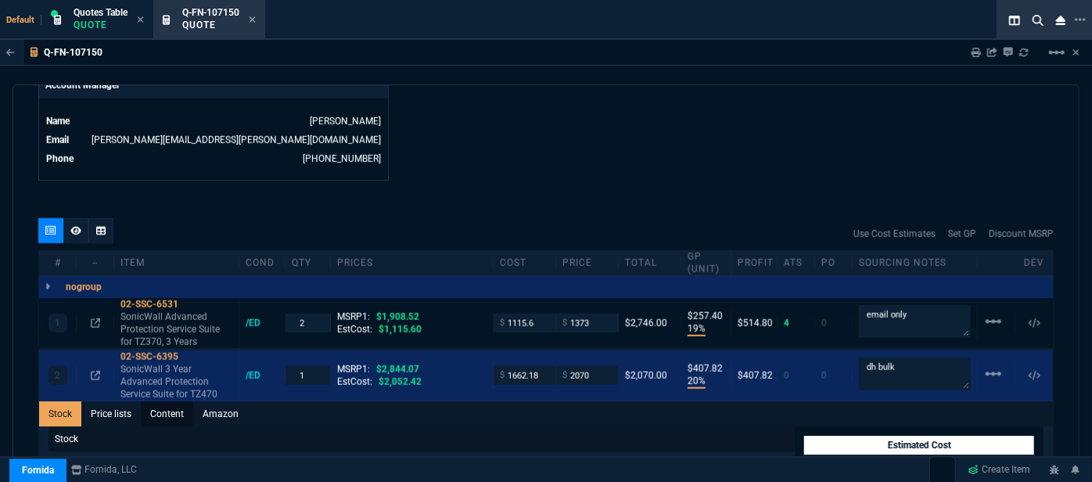
click at [173, 401] on link "Content" at bounding box center [167, 413] width 52 height 25
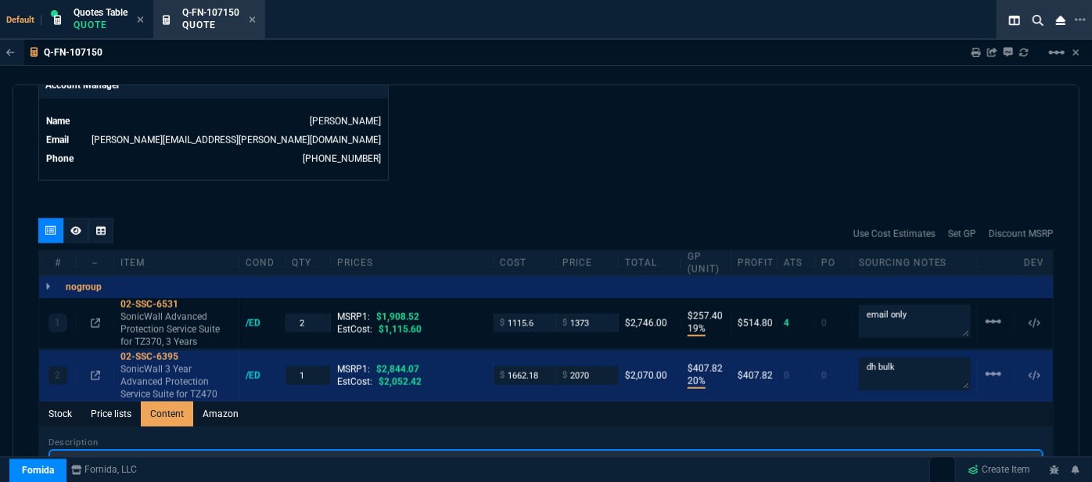
scroll to position [0, 0]
drag, startPoint x: 432, startPoint y: 451, endPoint x: 112, endPoint y: 450, distance: 320.0
paste input "Advanced Protection Service Suite for TZ470, 3 Years"
type input "SonicWall Advanced Protection Service Suite for TZ470, 3 Years"
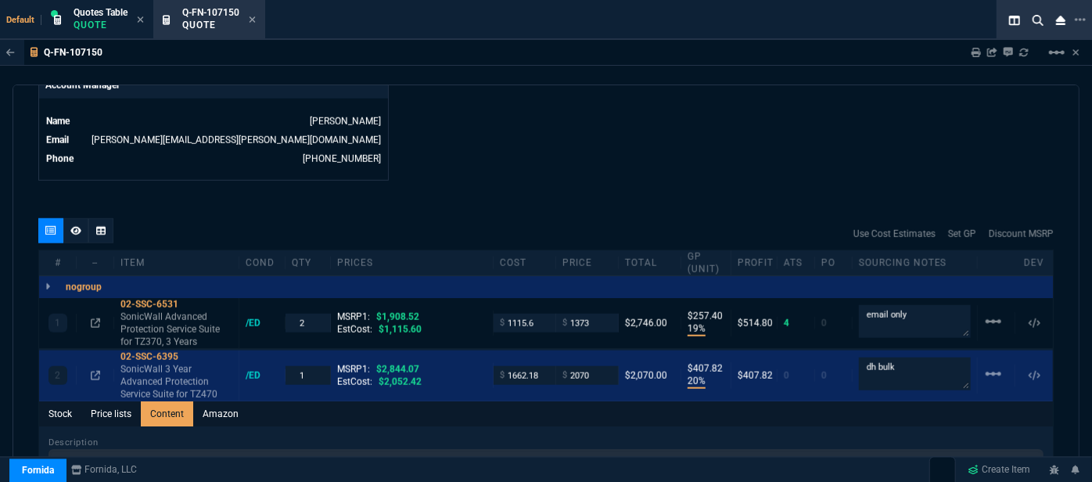
click at [679, 174] on div "quote Q-FN-107150 The Solutions Team open Fornida, LLC 2609 Technology Dr Suite…" at bounding box center [546, 290] width 1067 height 410
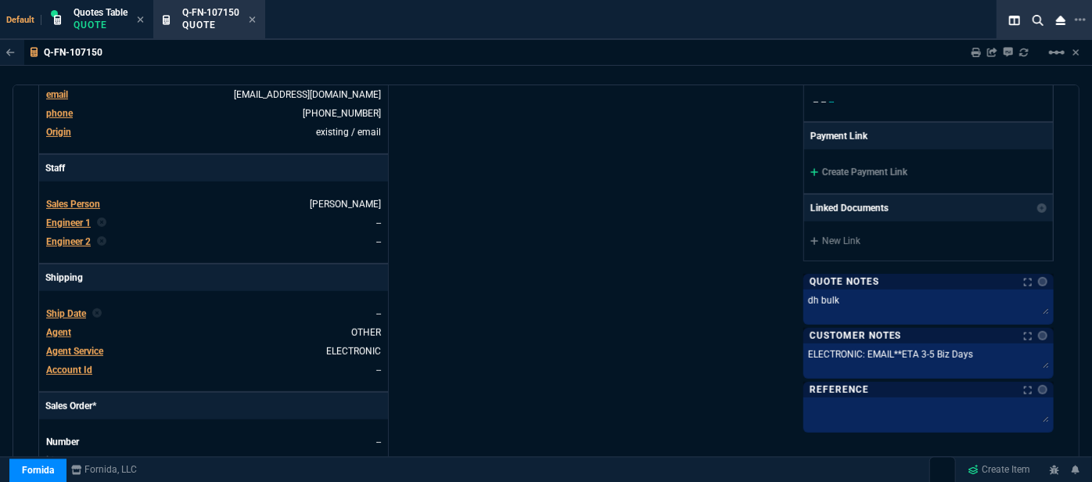
scroll to position [355, 0]
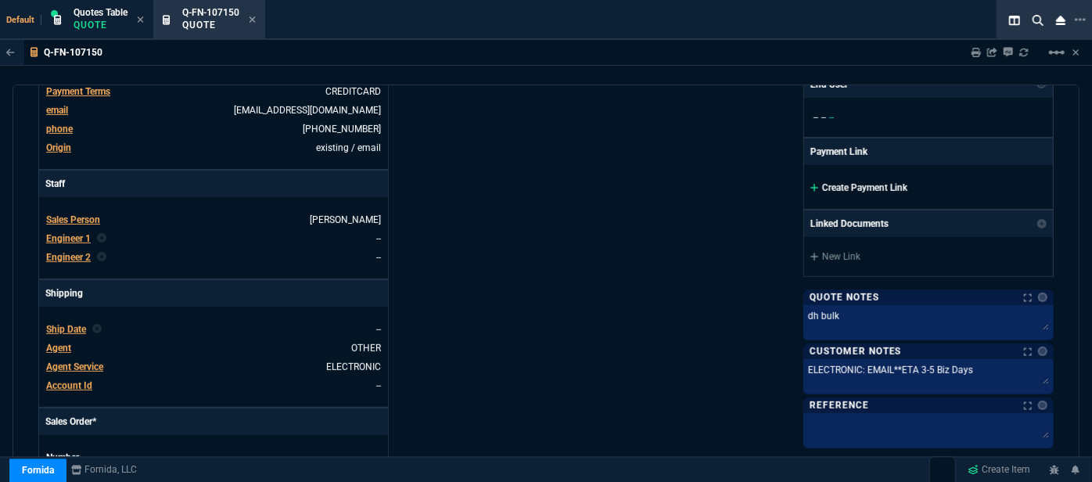
click at [811, 184] on icon at bounding box center [815, 187] width 9 height 9
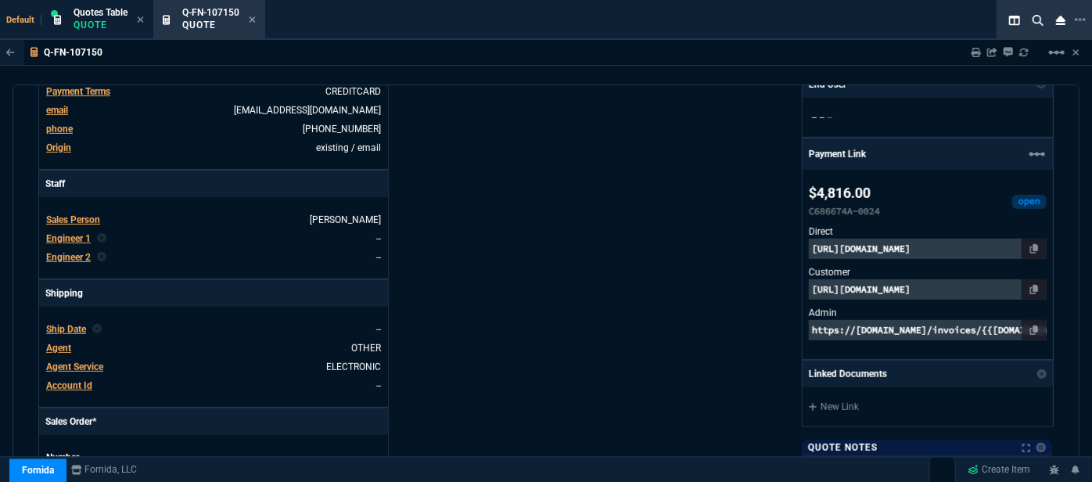
type input "20"
type input "408"
type input "27"
click at [1030, 286] on icon at bounding box center [1034, 289] width 9 height 9
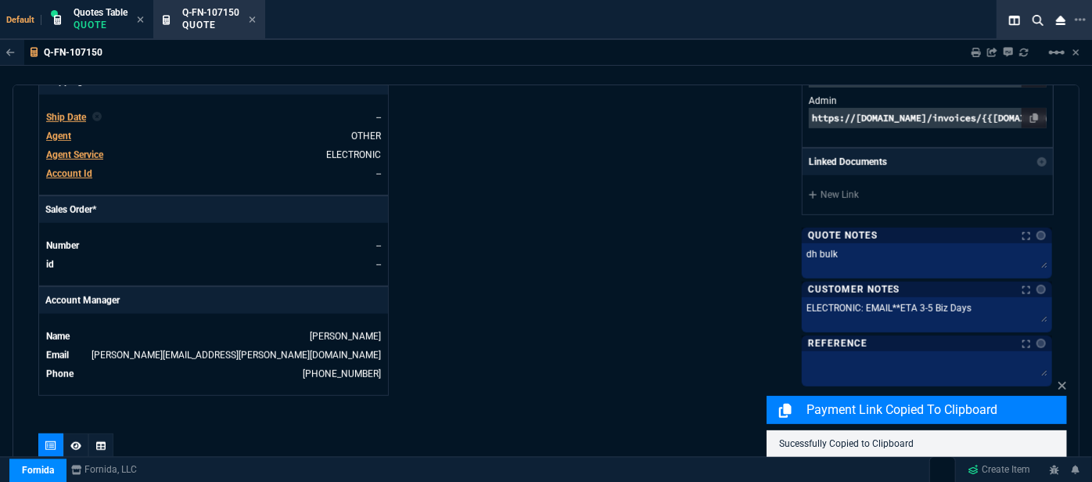
scroll to position [782, 0]
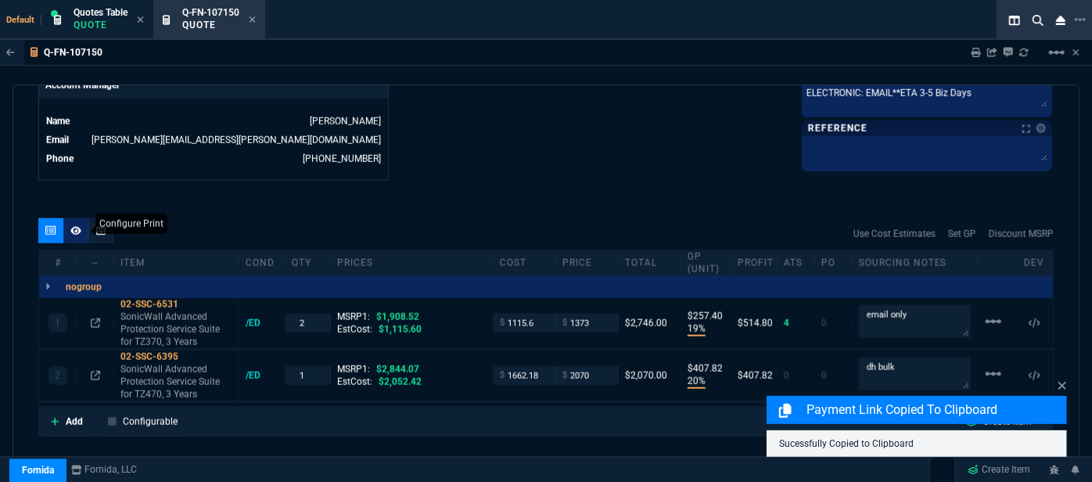
click at [77, 226] on icon at bounding box center [75, 230] width 11 height 9
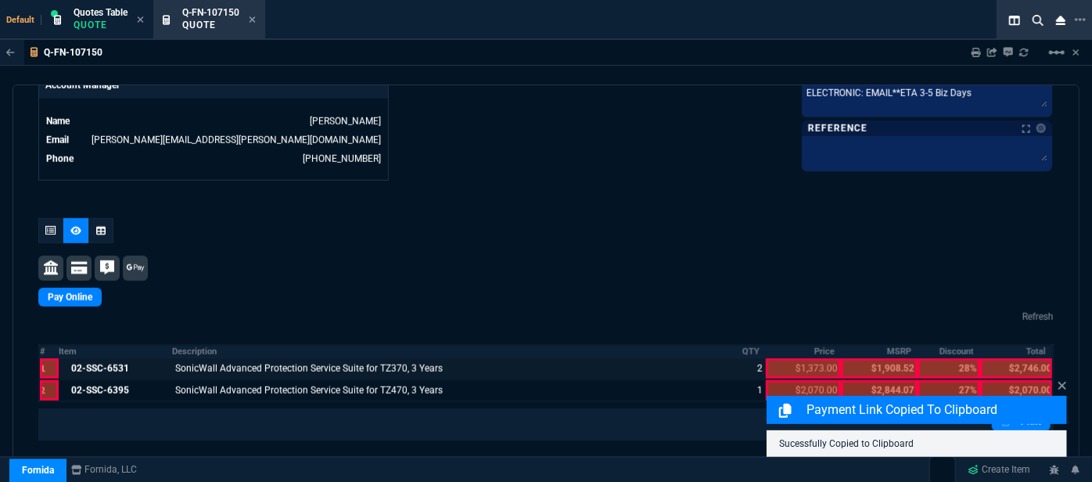
click at [776, 358] on div at bounding box center [803, 368] width 75 height 20
click at [777, 380] on div at bounding box center [803, 390] width 75 height 20
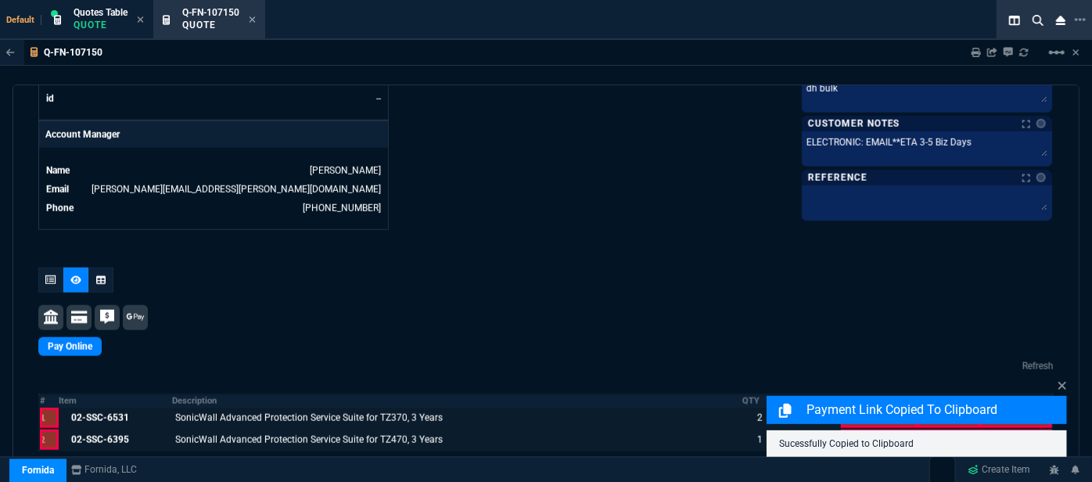
scroll to position [883, 0]
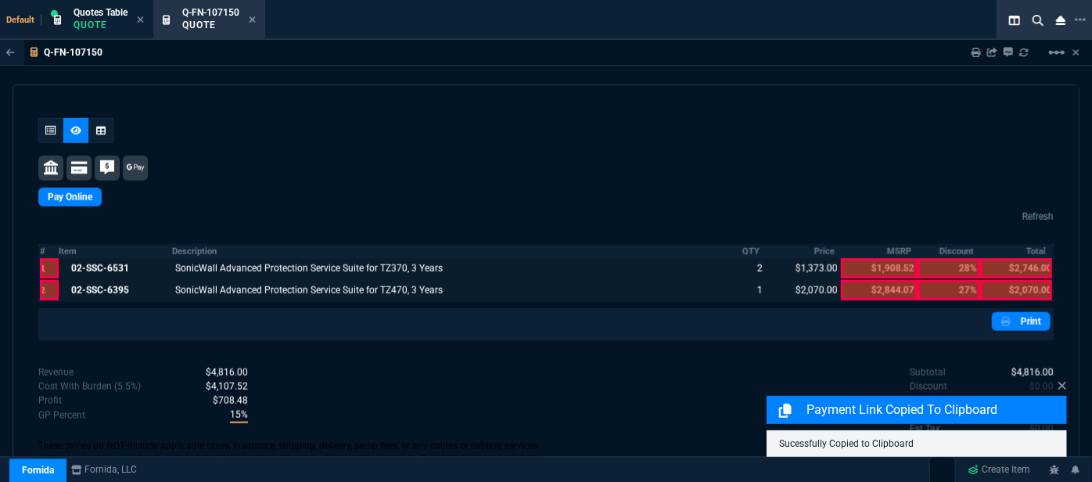
click at [1005, 258] on div at bounding box center [1016, 268] width 72 height 20
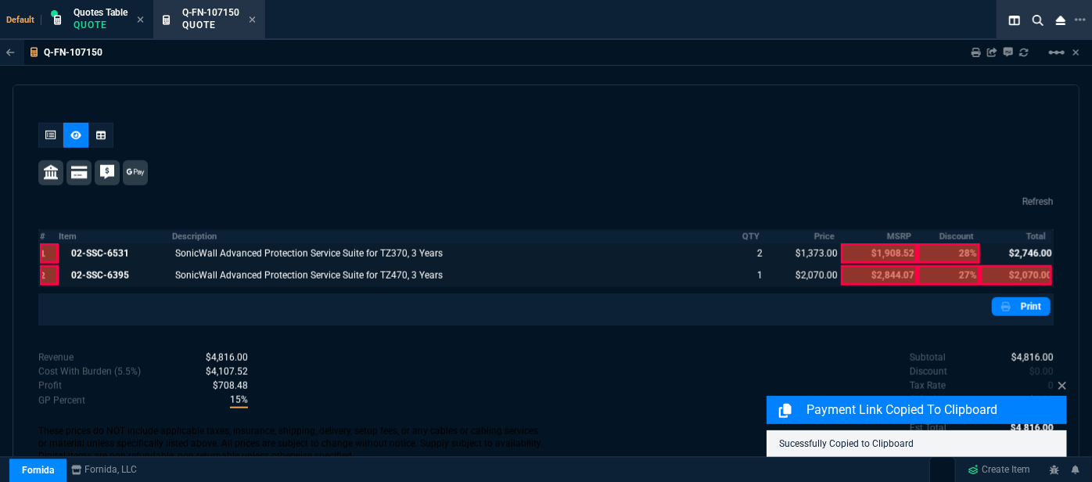
scroll to position [863, 0]
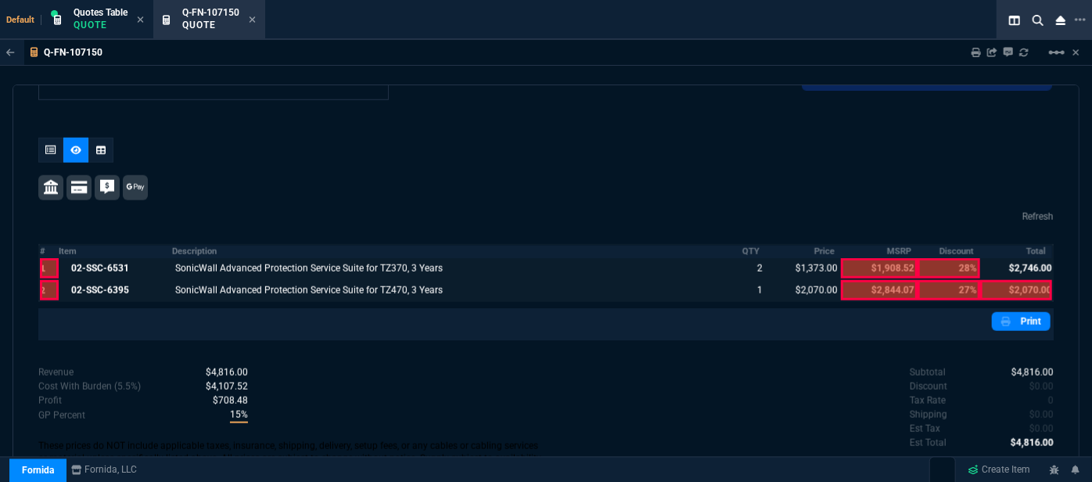
click at [998, 280] on div at bounding box center [1016, 290] width 72 height 20
click at [1017, 312] on link "Print" at bounding box center [1021, 321] width 59 height 19
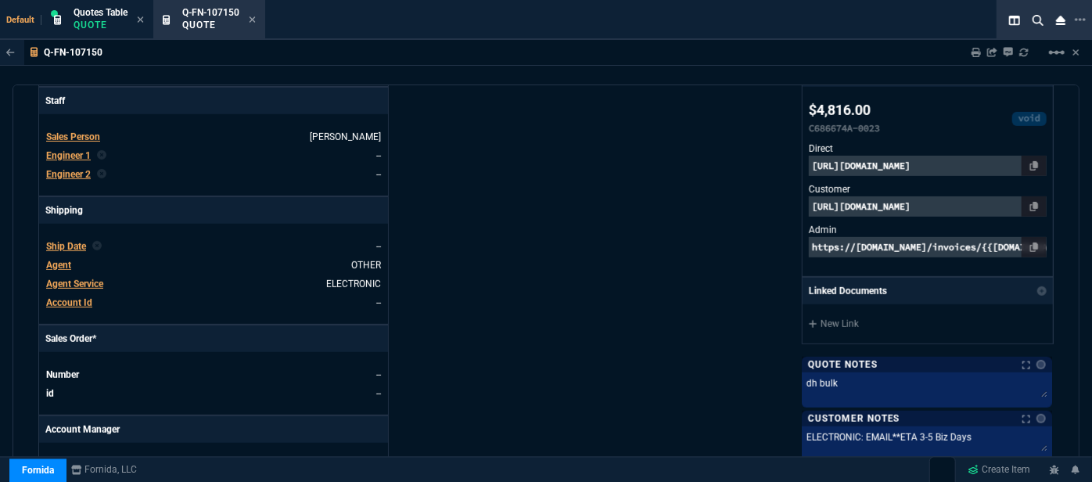
scroll to position [436, 0]
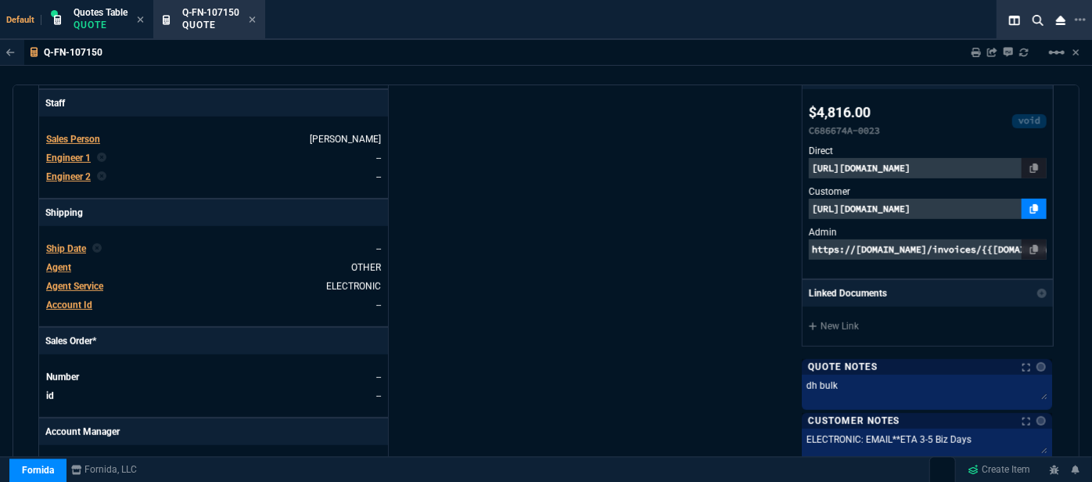
click at [1034, 206] on link at bounding box center [1034, 209] width 25 height 20
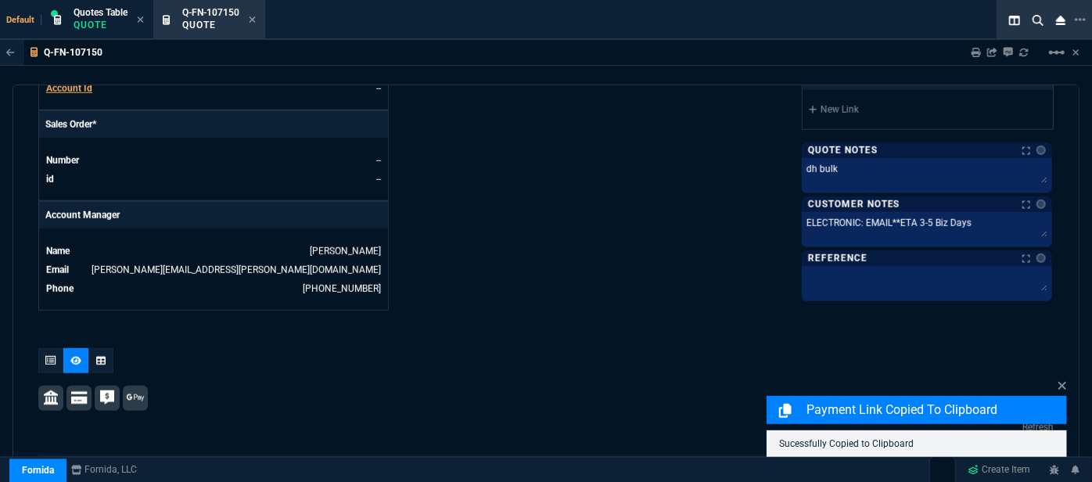
scroll to position [863, 0]
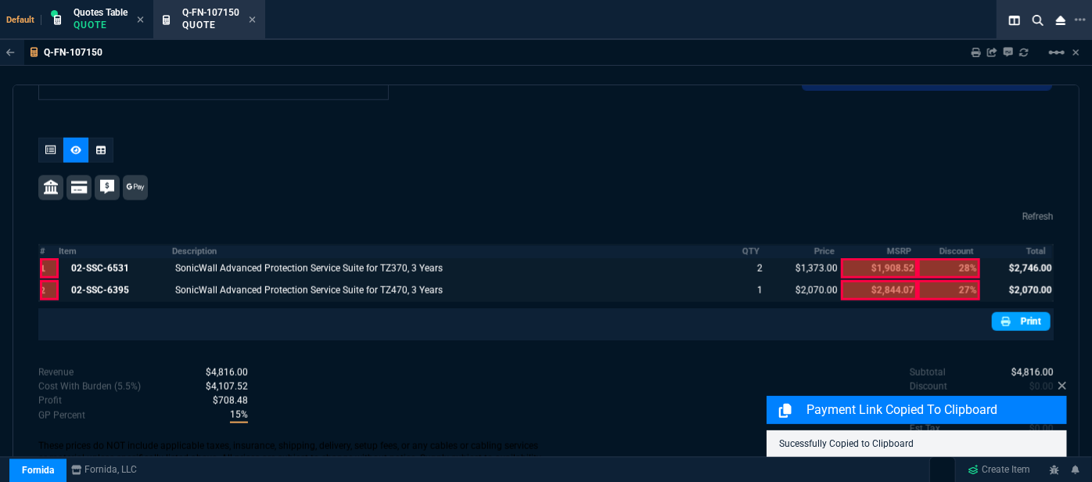
click at [1033, 312] on link "Print" at bounding box center [1021, 321] width 59 height 19
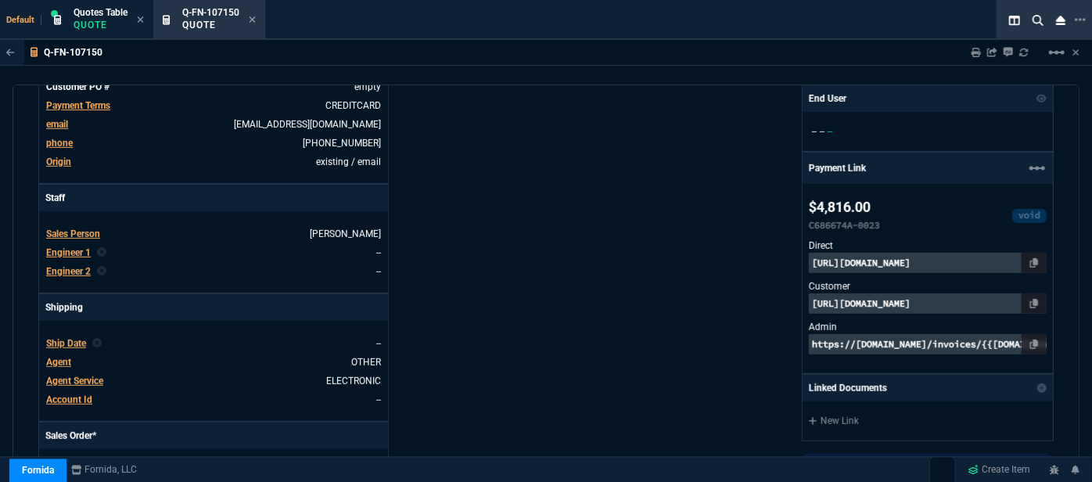
scroll to position [365, 0]
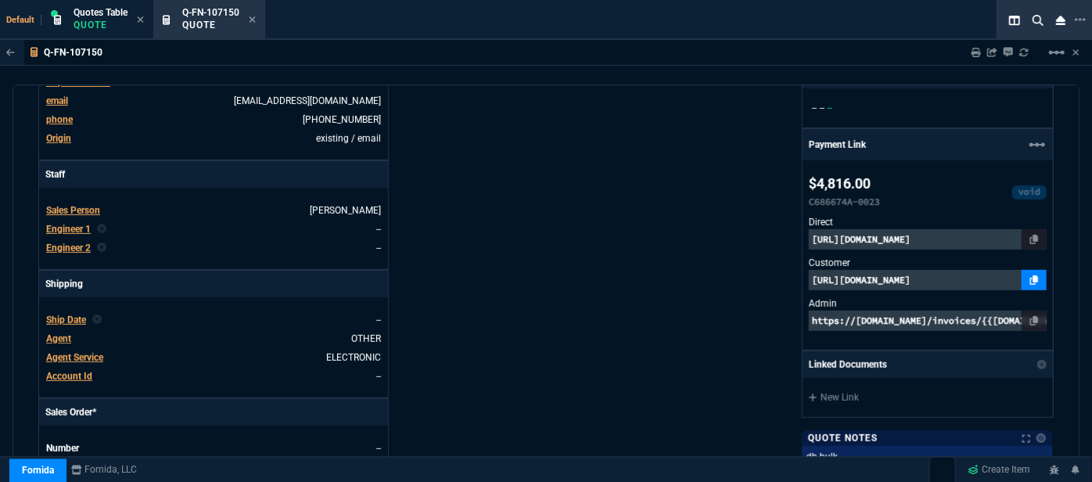
click at [1030, 275] on icon at bounding box center [1034, 279] width 9 height 9
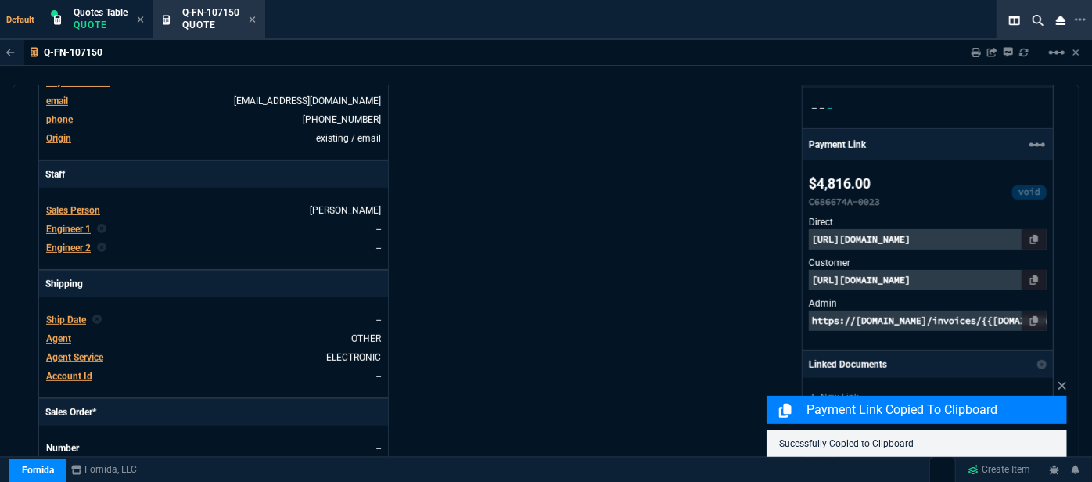
scroll to position [721, 0]
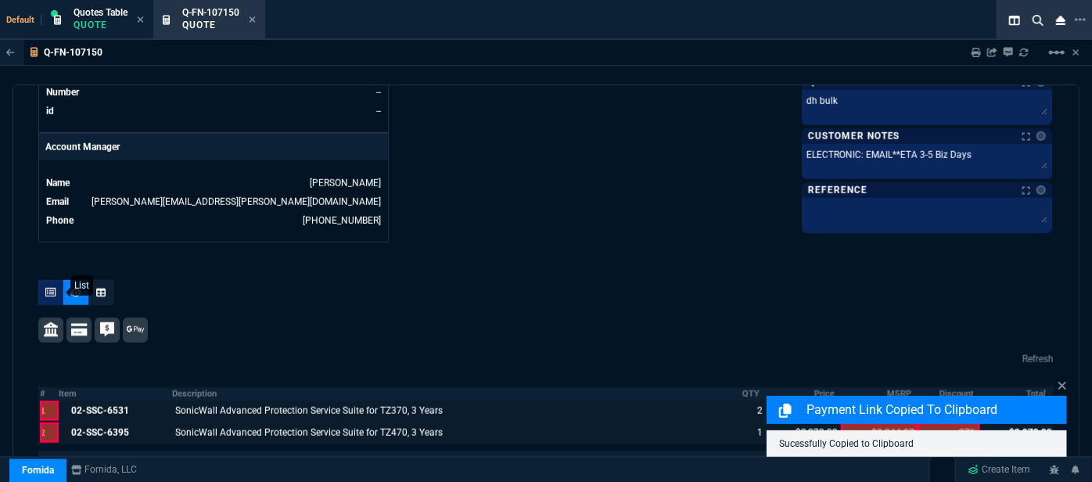
click at [55, 288] on icon at bounding box center [50, 292] width 11 height 9
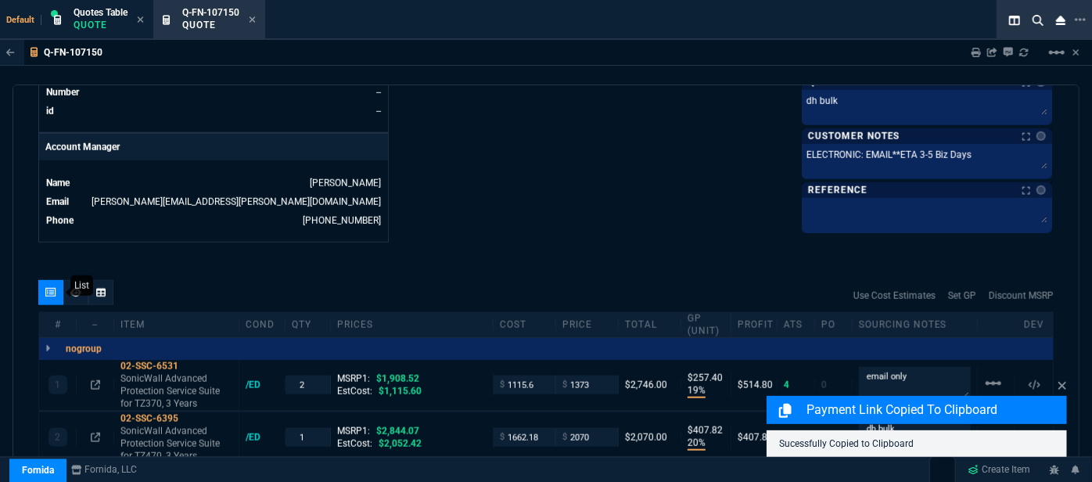
type input "19"
type input "257"
type input "20"
type input "408"
type input "28"
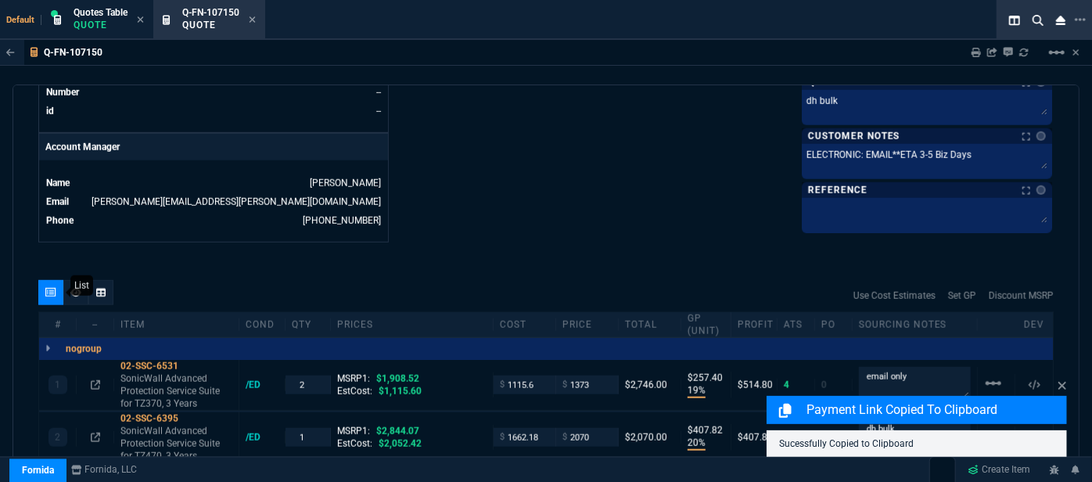
type input "27"
click at [79, 288] on icon at bounding box center [75, 292] width 11 height 9
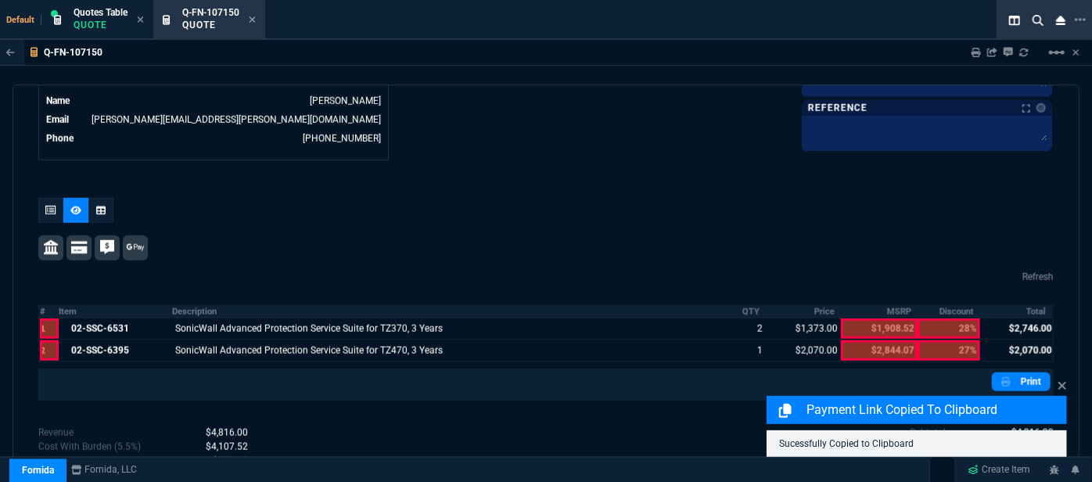
scroll to position [863, 0]
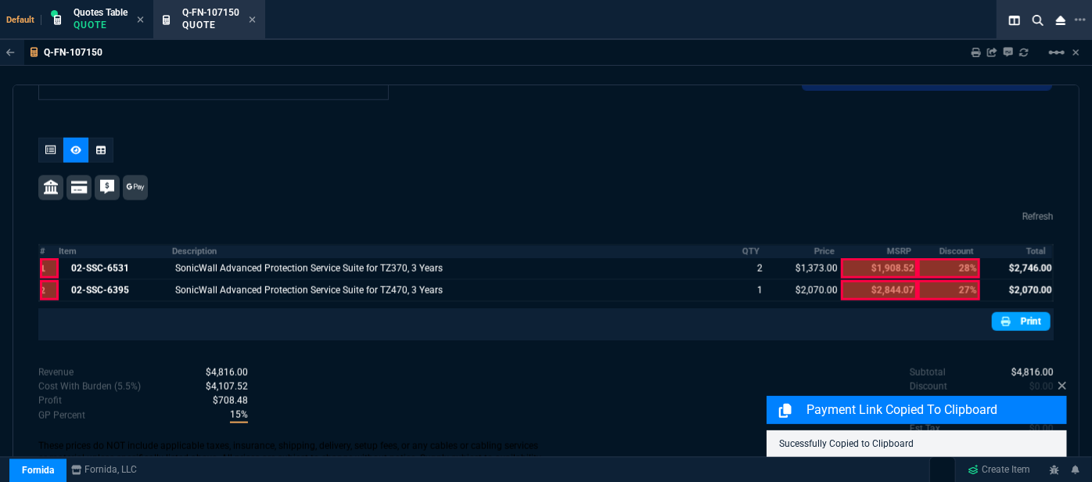
click at [1035, 312] on link "Print" at bounding box center [1021, 321] width 59 height 19
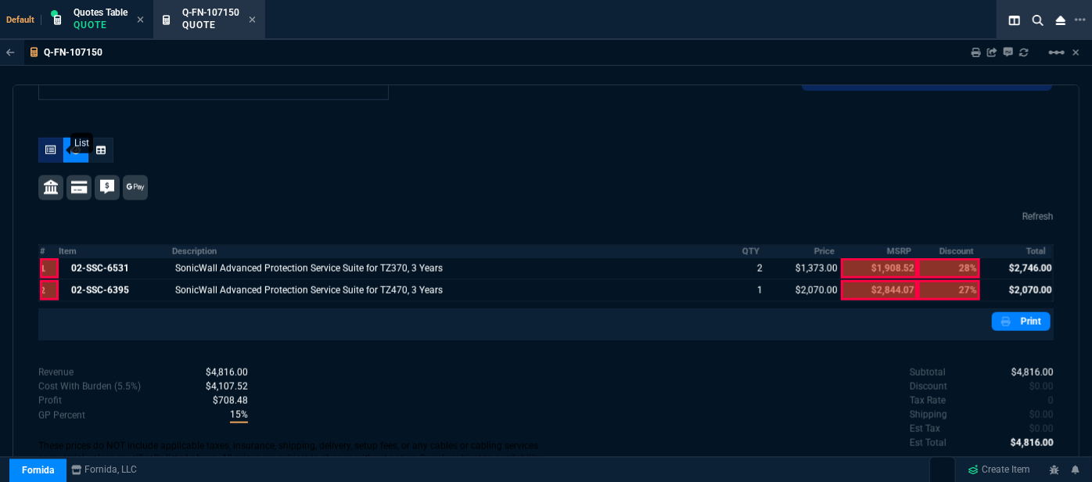
click at [58, 146] on div at bounding box center [50, 150] width 25 height 25
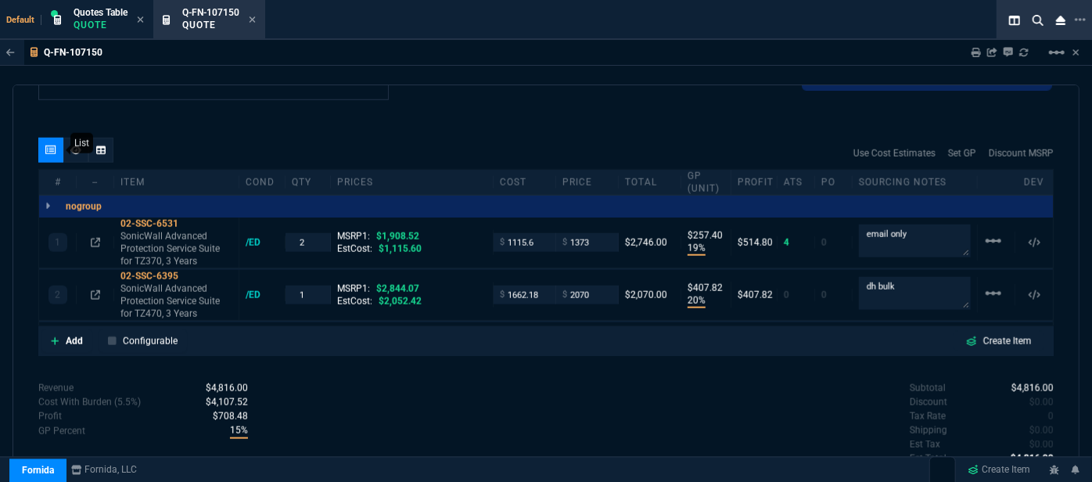
type input "19"
type input "257"
type input "20"
type input "408"
type input "28"
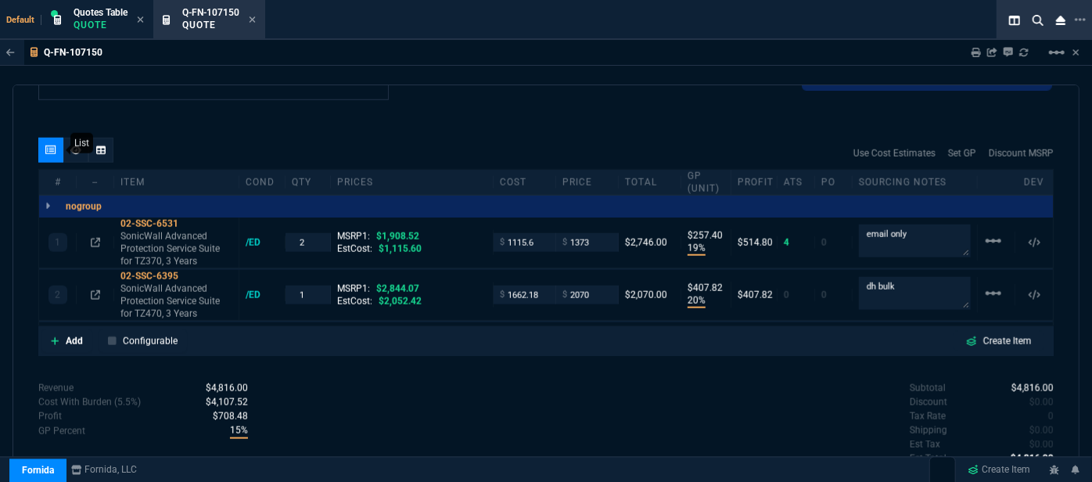
type input "27"
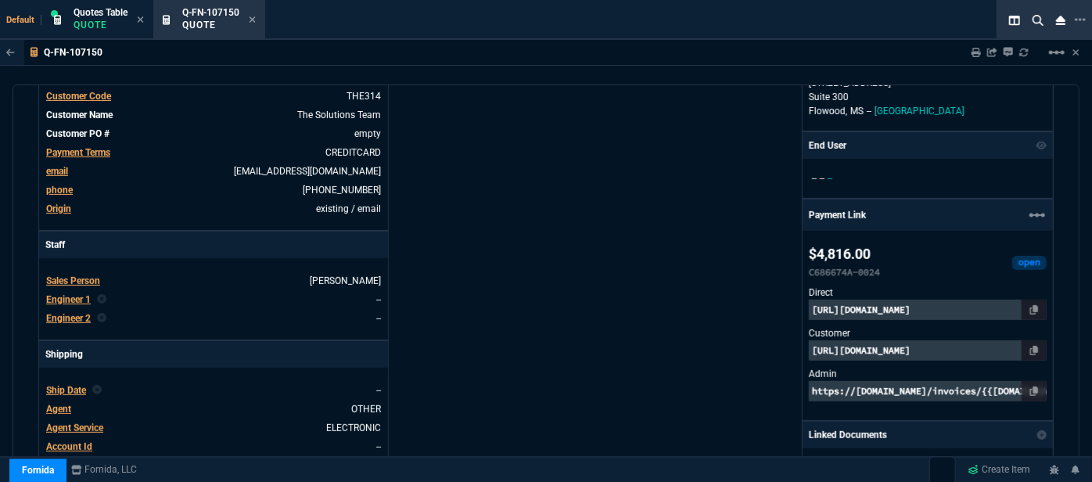
scroll to position [507, 0]
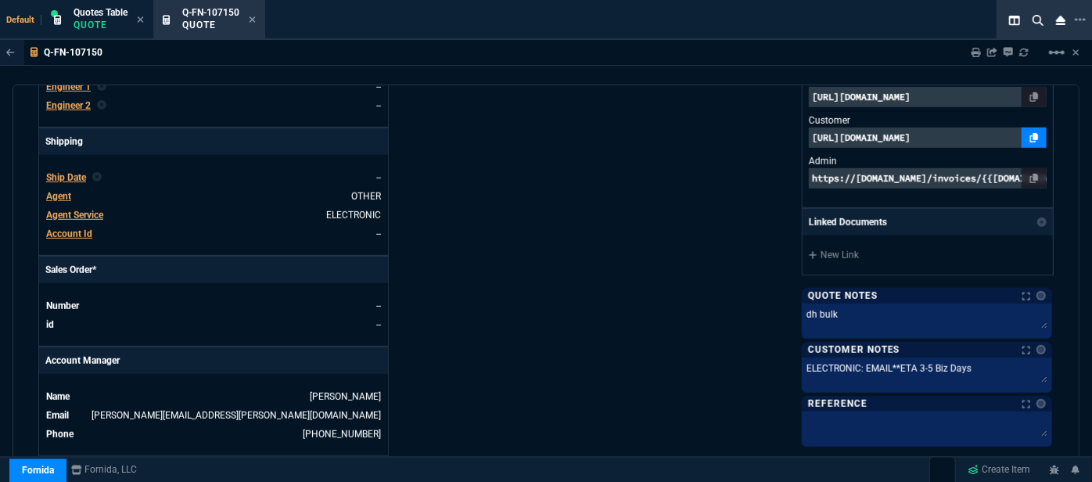
click at [1030, 137] on icon at bounding box center [1034, 137] width 9 height 9
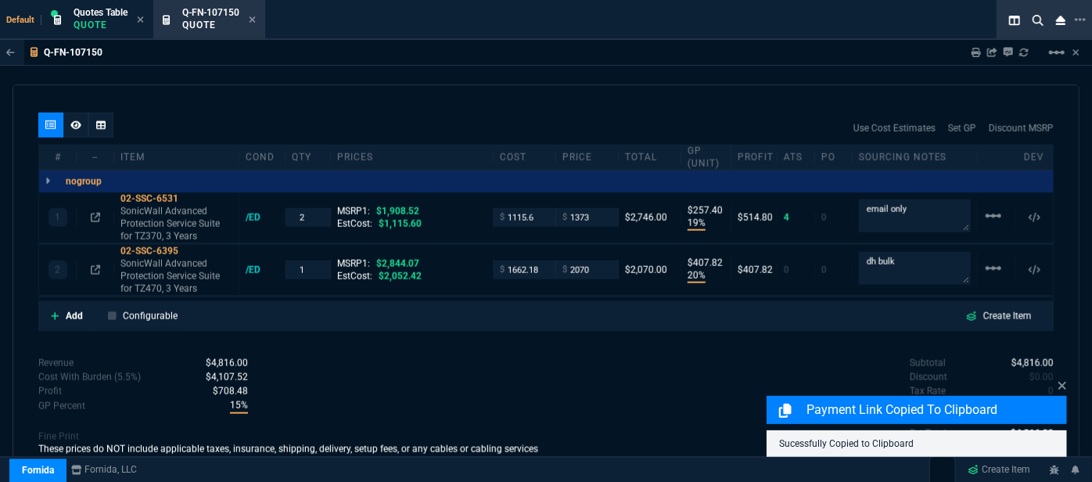
scroll to position [890, 0]
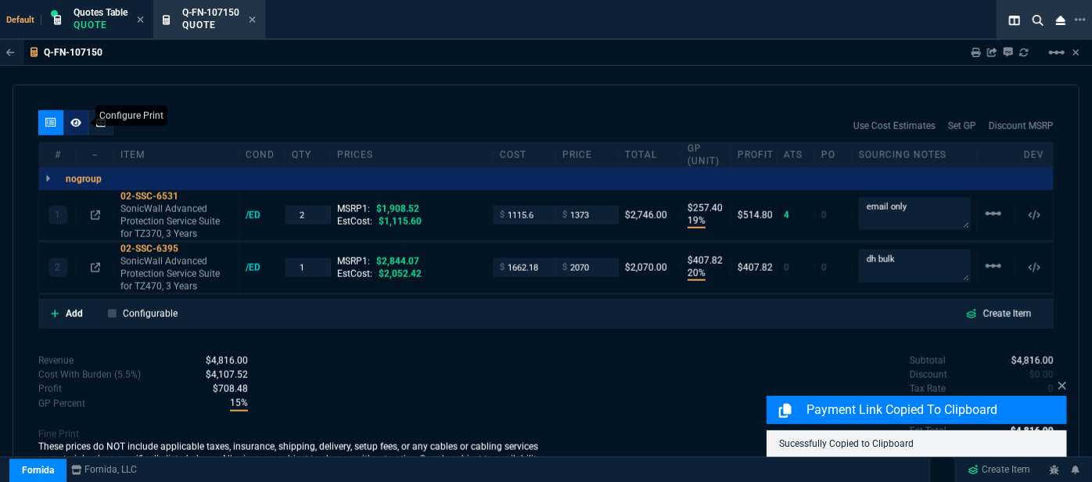
click at [75, 118] on icon at bounding box center [75, 122] width 11 height 9
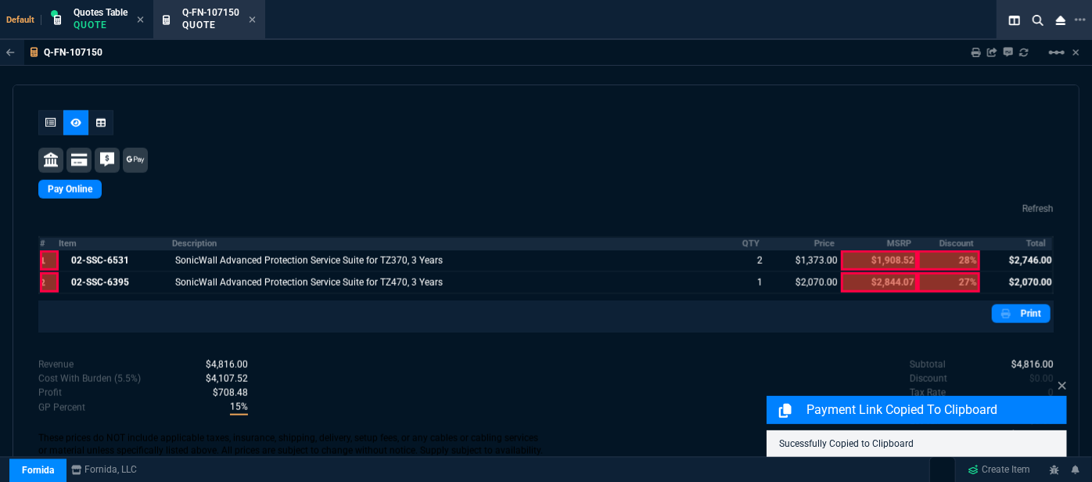
scroll to position [883, 0]
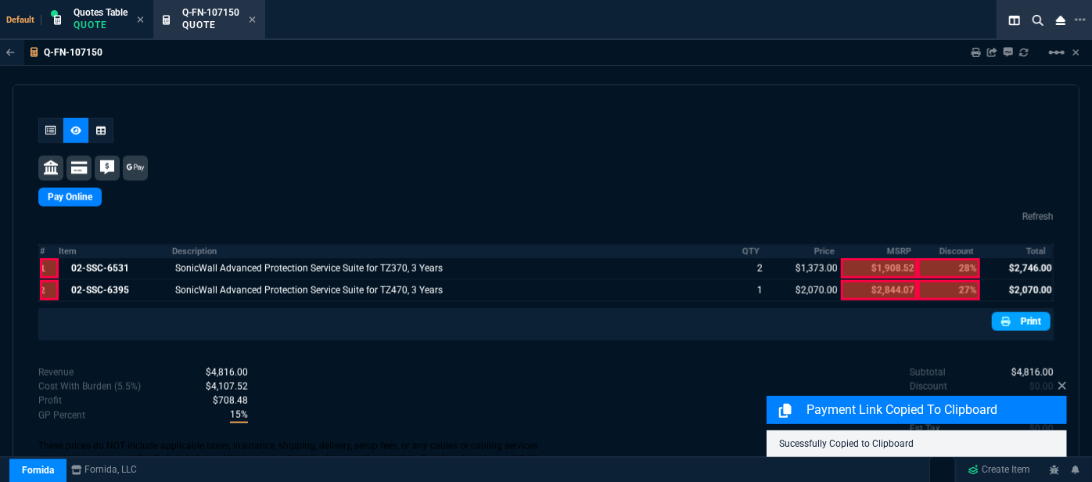
click at [1012, 312] on link "Print" at bounding box center [1021, 321] width 59 height 19
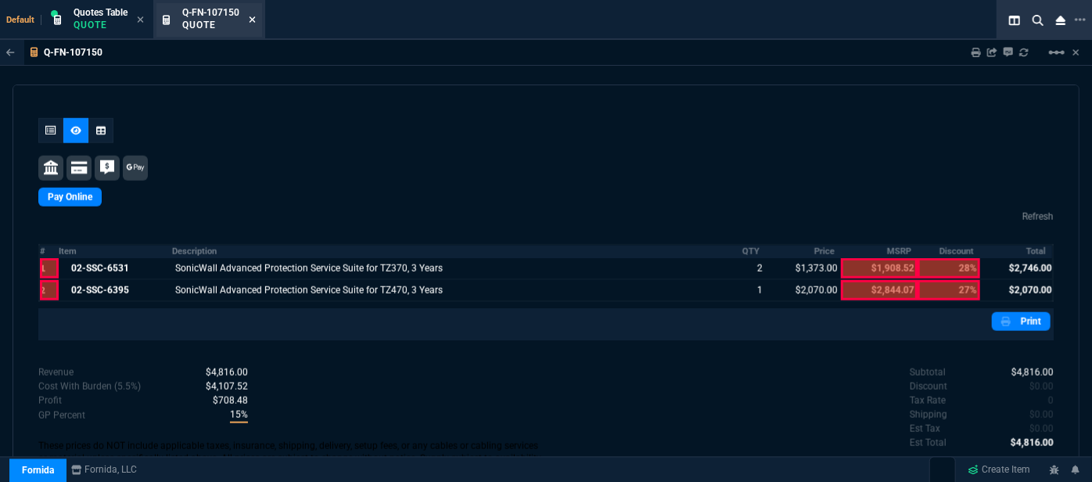
click at [256, 21] on icon at bounding box center [252, 19] width 7 height 9
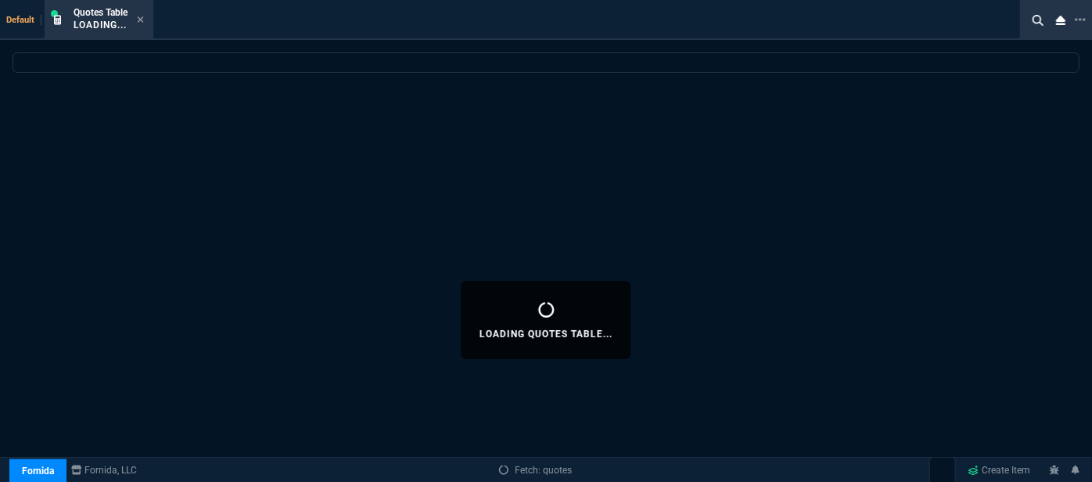
select select
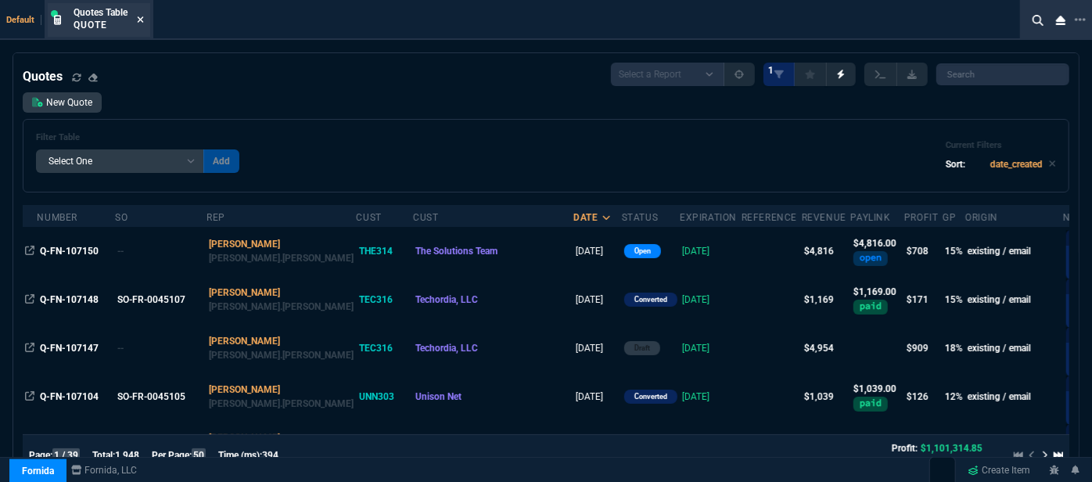
click at [140, 20] on icon at bounding box center [141, 19] width 6 height 6
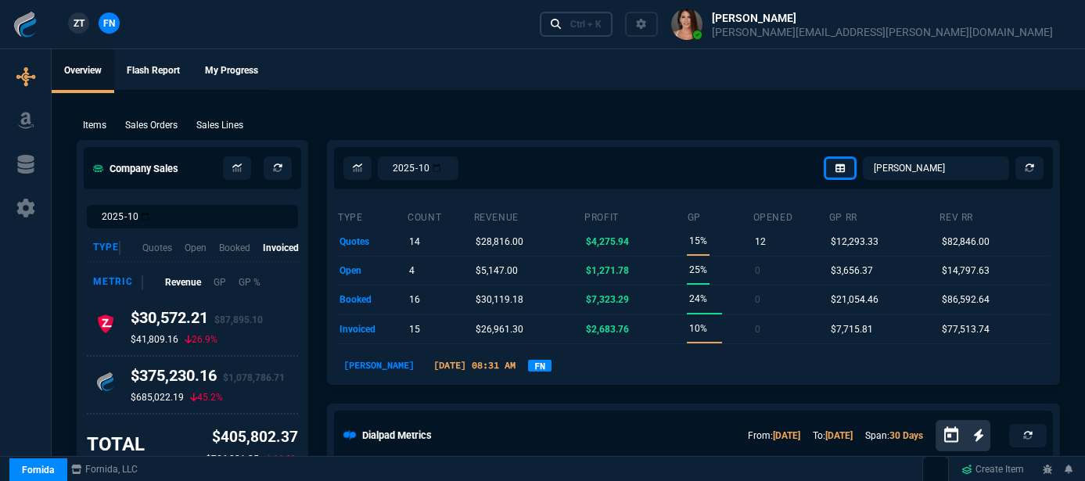
click at [613, 24] on link "Ctrl + K" at bounding box center [577, 24] width 74 height 24
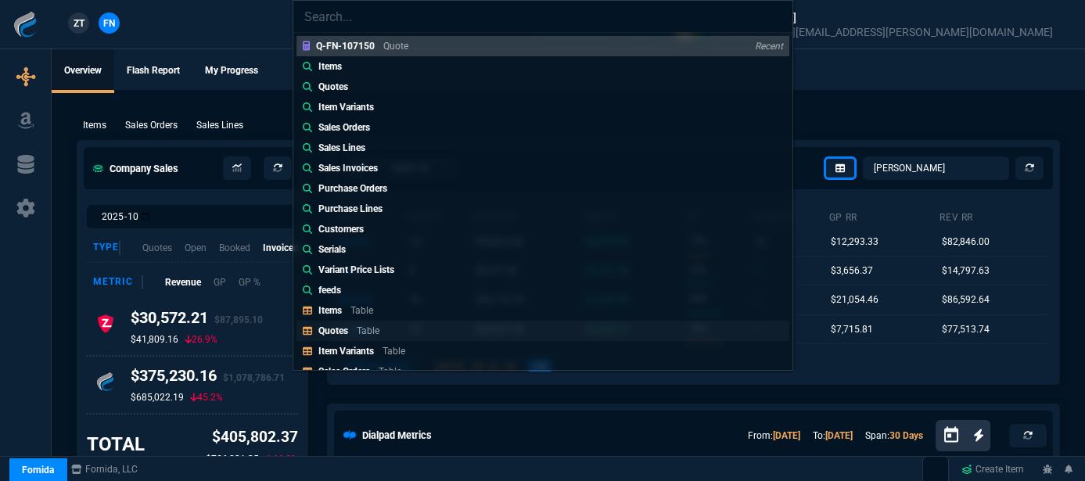
click at [362, 329] on p "Table" at bounding box center [368, 330] width 23 height 11
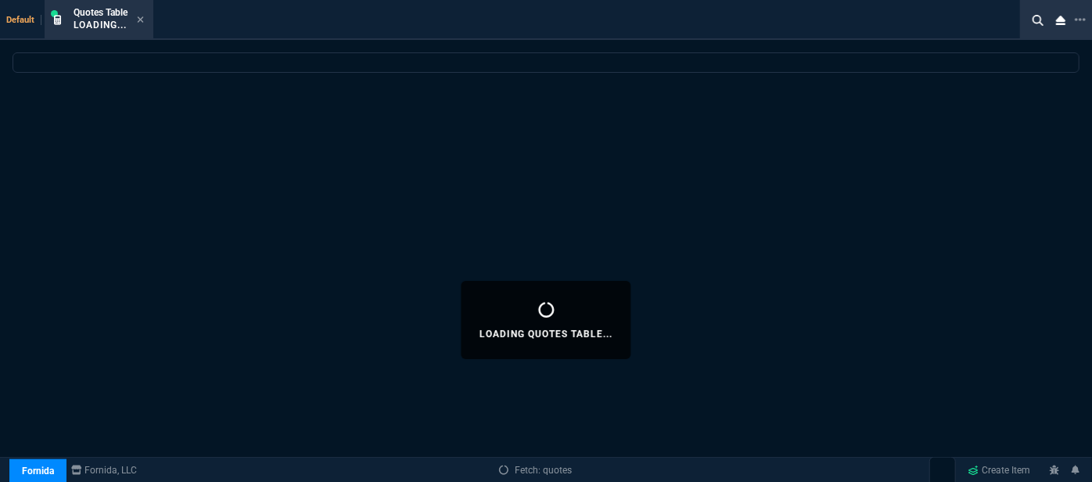
select select
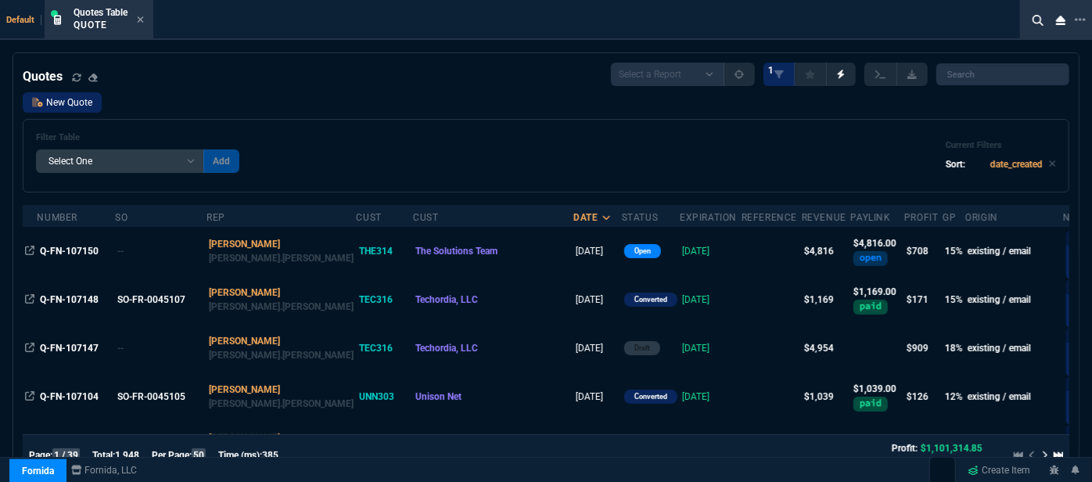
click at [75, 103] on link "New Quote" at bounding box center [62, 102] width 79 height 20
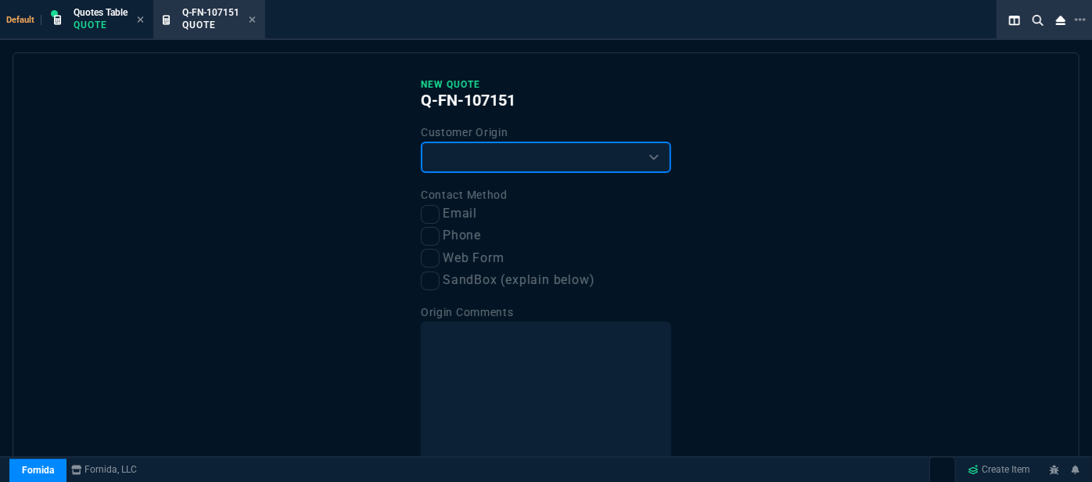
click at [552, 151] on select "Existing Customer Amazon Lead (first order) Website Lead (first order) Called (…" at bounding box center [546, 157] width 250 height 31
select select "existing"
click at [421, 142] on select "Existing Customer Amazon Lead (first order) Website Lead (first order) Called (…" at bounding box center [546, 157] width 250 height 31
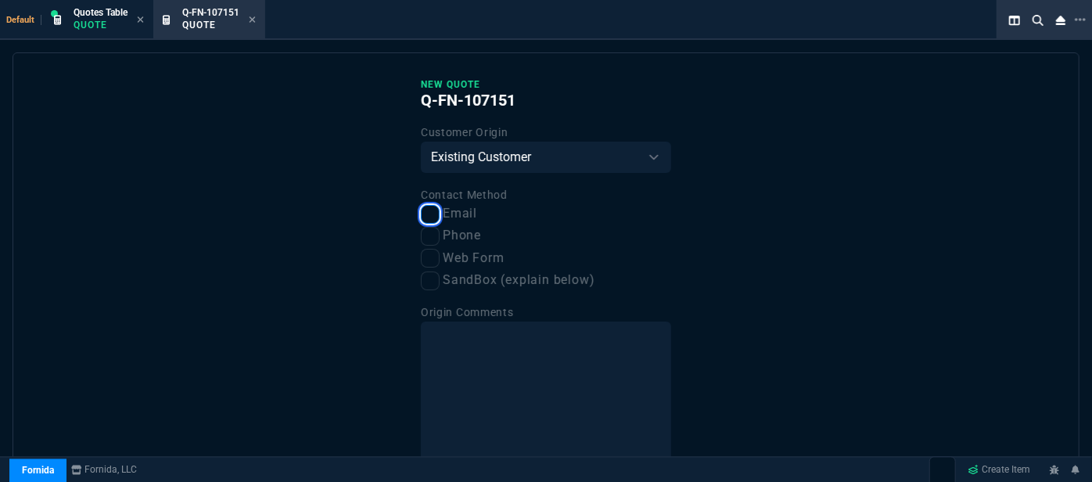
click at [430, 216] on input "Email" at bounding box center [430, 214] width 19 height 19
checkbox input "true"
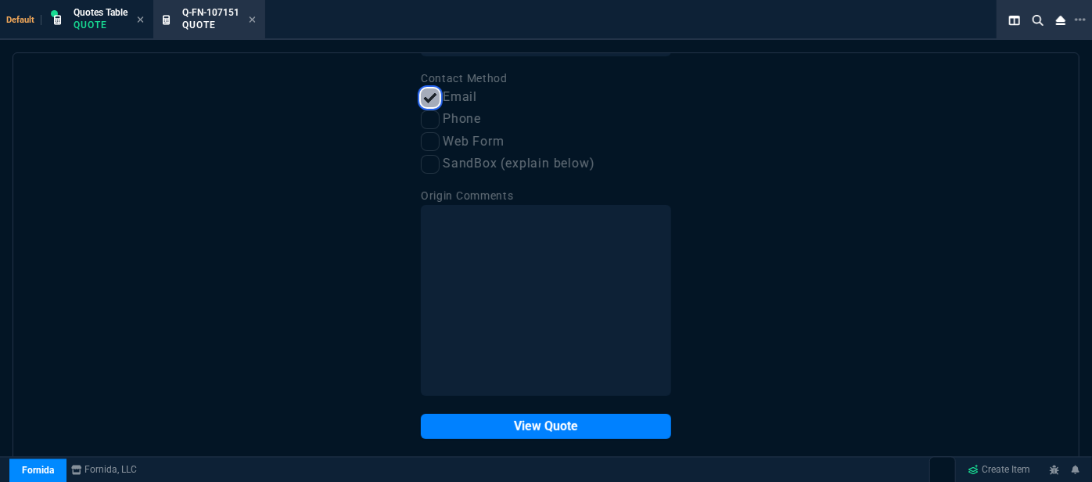
scroll to position [120, 0]
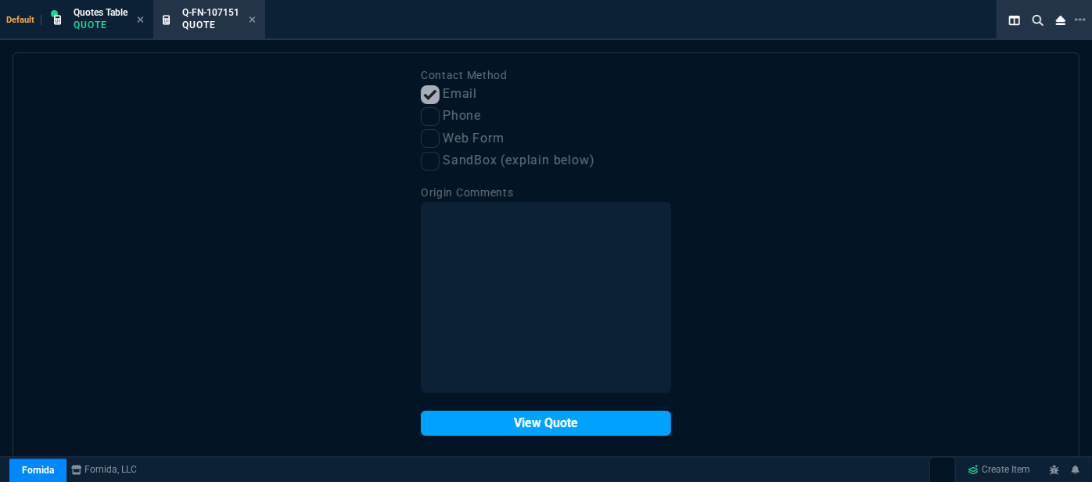
click at [461, 415] on button "View Quote" at bounding box center [546, 423] width 250 height 25
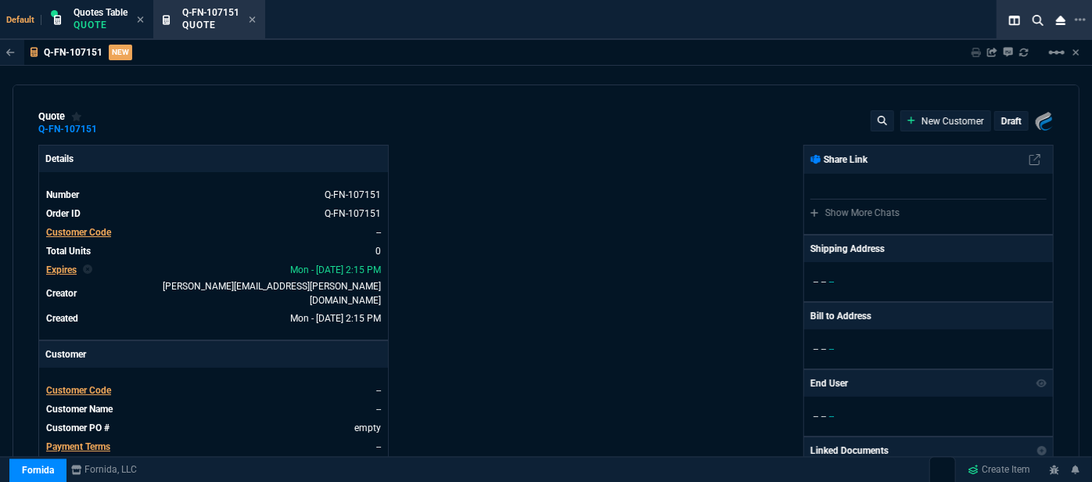
click at [92, 385] on span "Customer Code" at bounding box center [78, 390] width 65 height 11
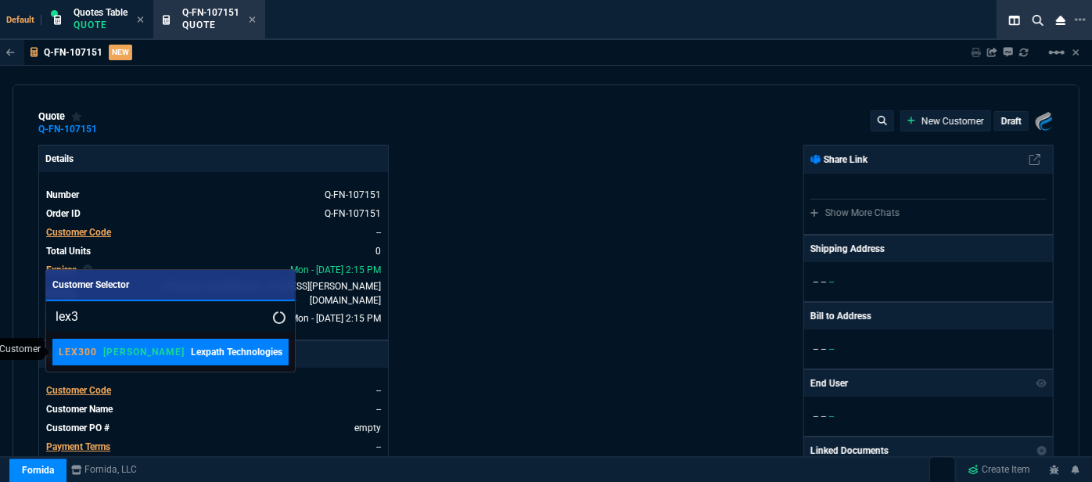
type input "lex3"
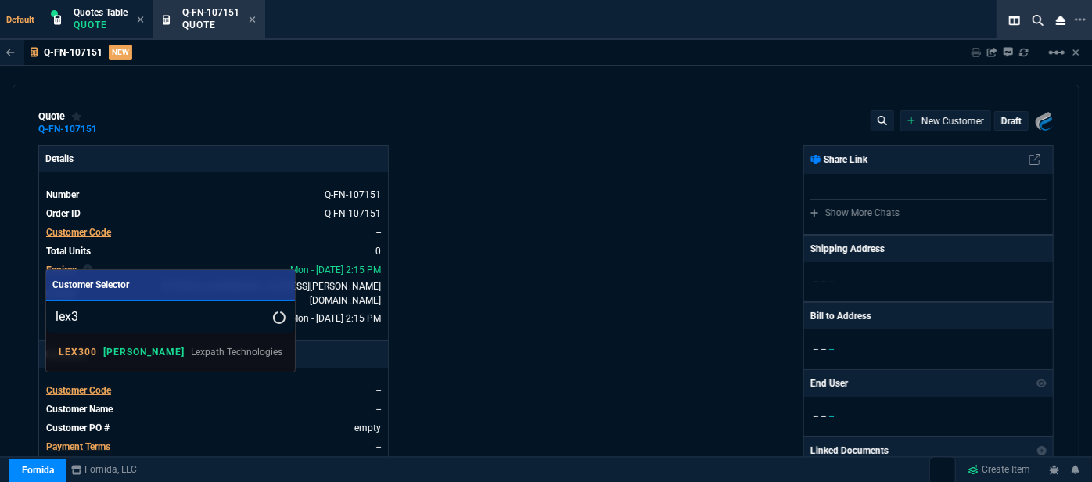
click at [176, 361] on link "LEX300 ROSS Lexpath Technologies" at bounding box center [170, 352] width 236 height 27
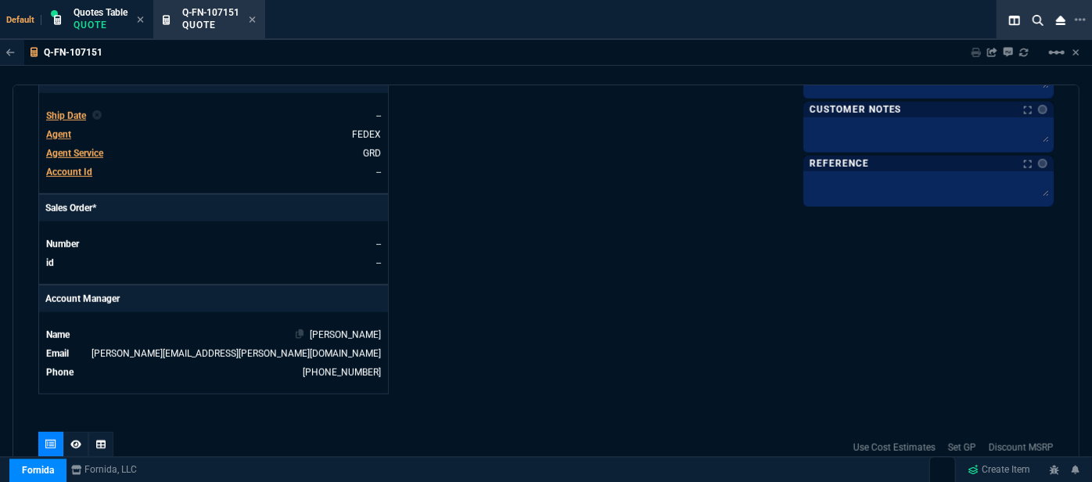
scroll to position [790, 0]
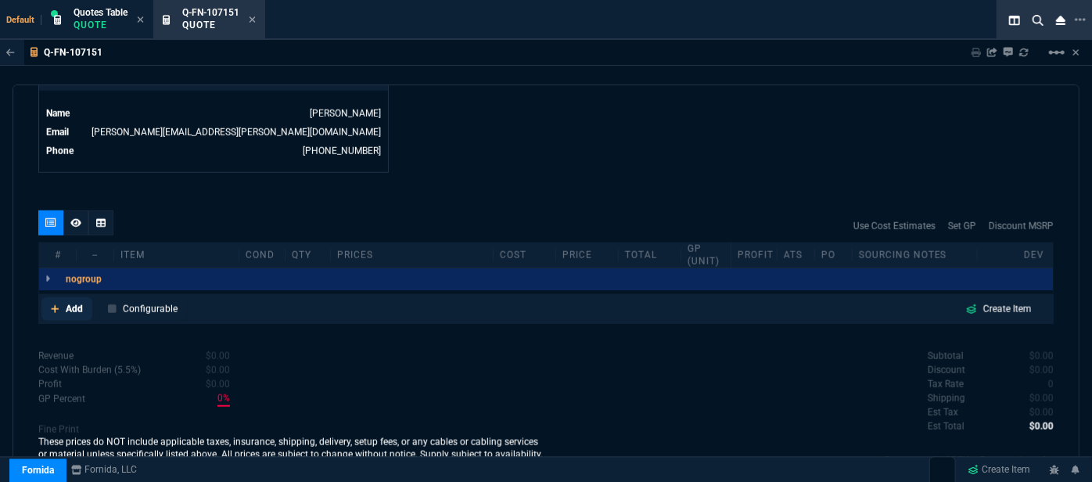
click at [55, 304] on icon at bounding box center [55, 308] width 9 height 9
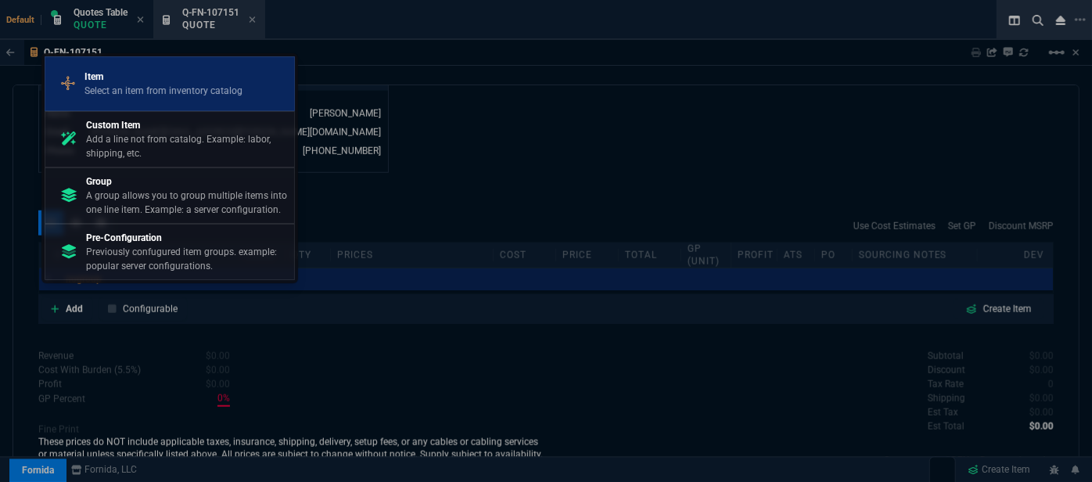
click at [95, 94] on p "Select an item from inventory catalog" at bounding box center [164, 91] width 158 height 14
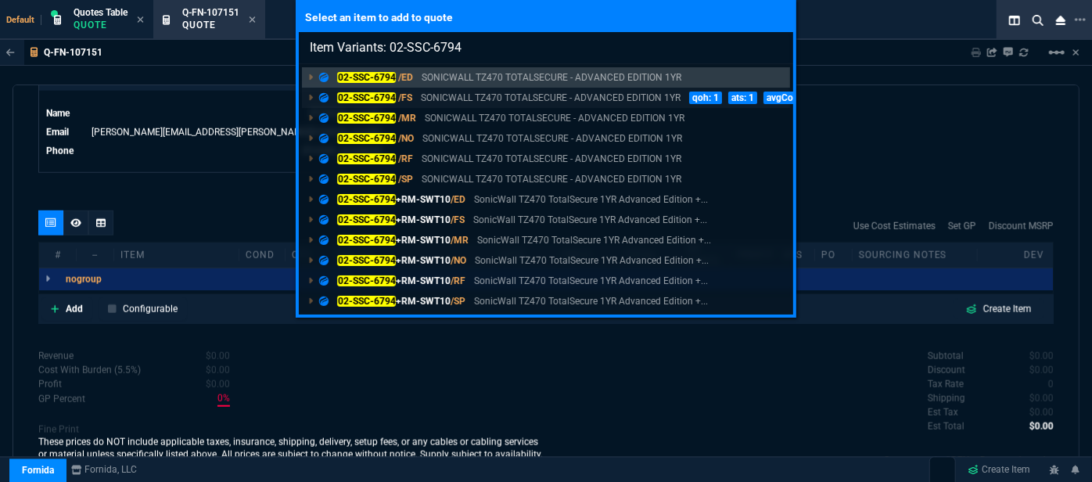
type input "Item Variants: 02-SSC-6794"
click at [440, 92] on p "SONICWALL TZ470 TOTALSECURE - ADVANCED EDITION 1YR" at bounding box center [551, 98] width 260 height 14
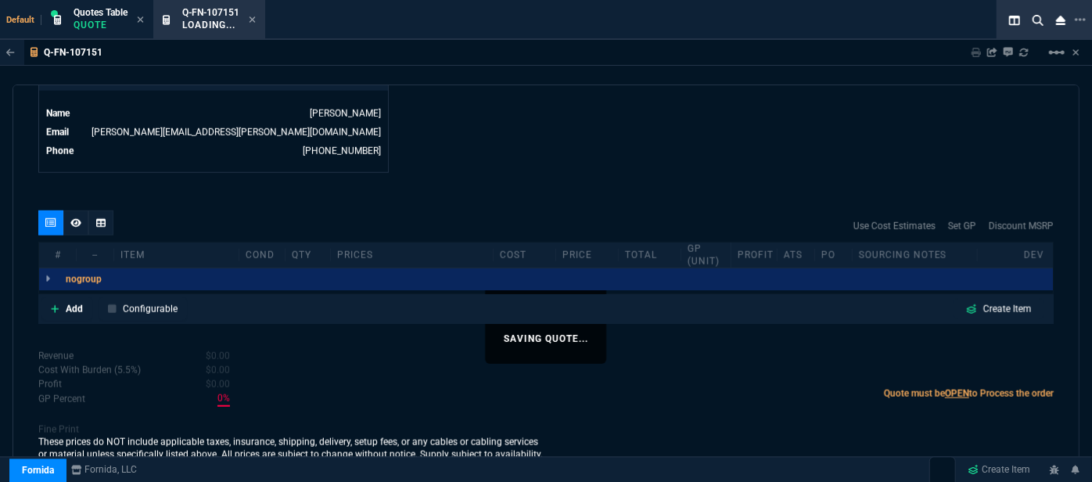
scroll to position [786, 0]
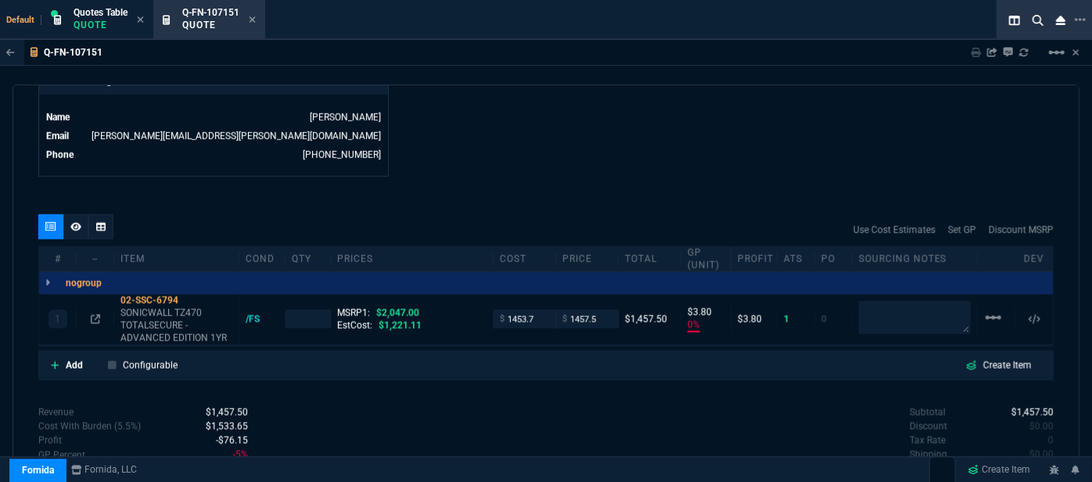
type input "0"
type input "4"
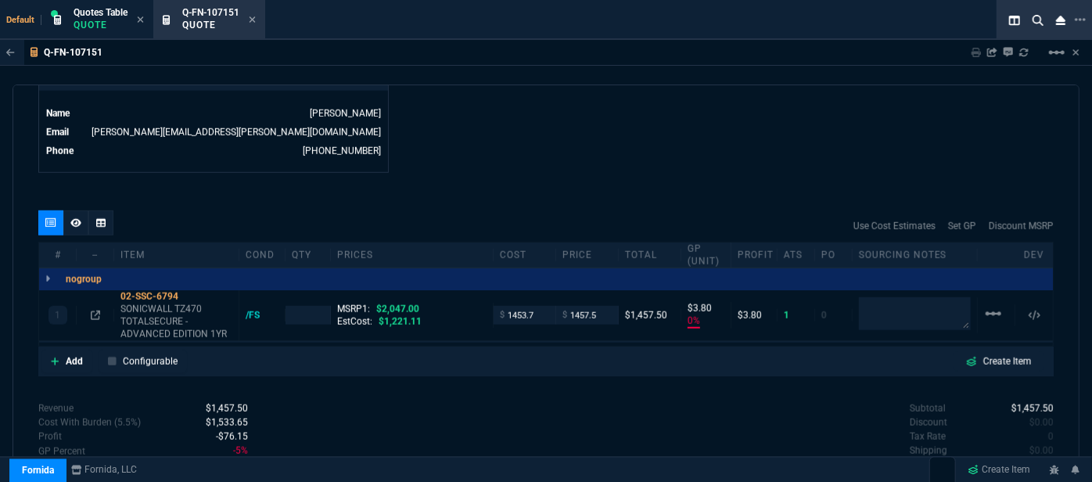
type input "29"
click at [95, 311] on icon at bounding box center [95, 315] width 9 height 9
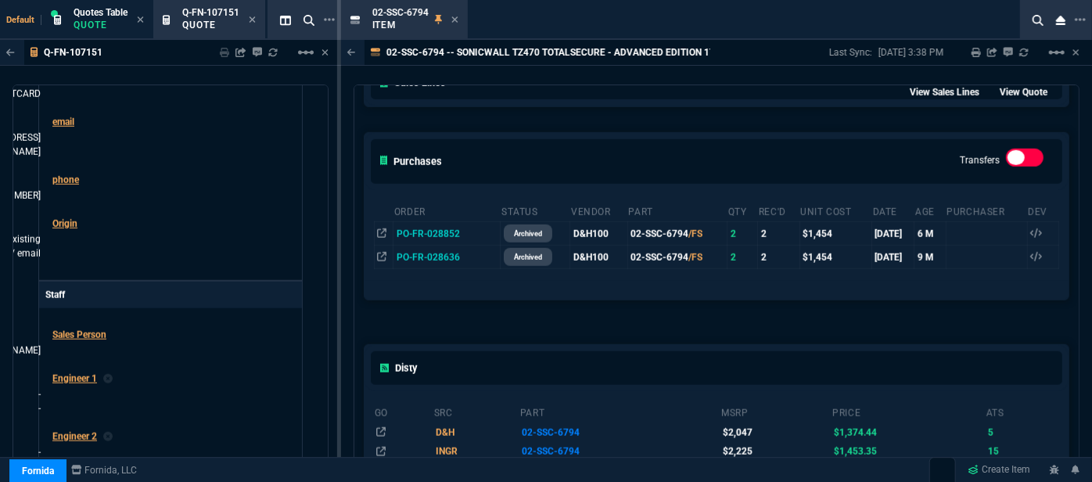
scroll to position [640, 0]
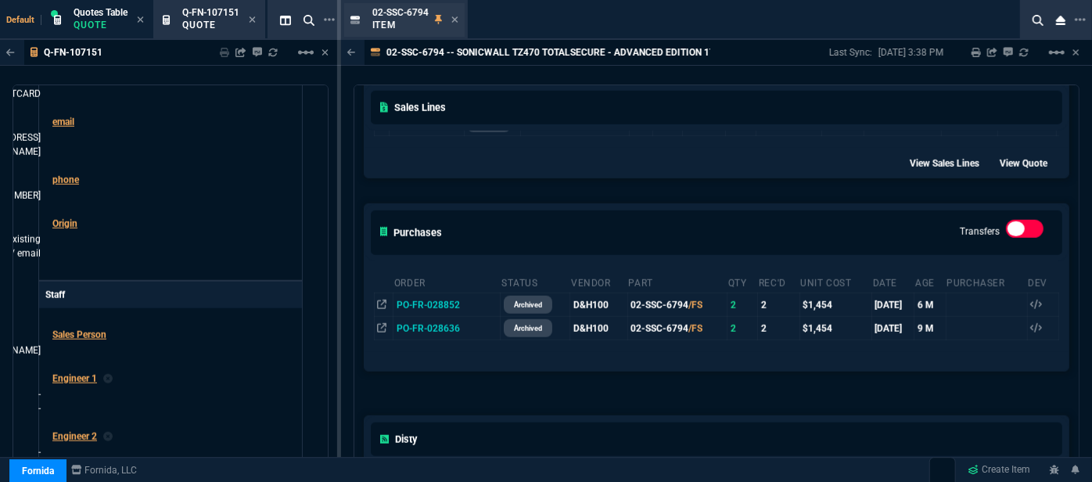
click at [459, 19] on div "02-SSC-6794 Item" at bounding box center [404, 20] width 120 height 34
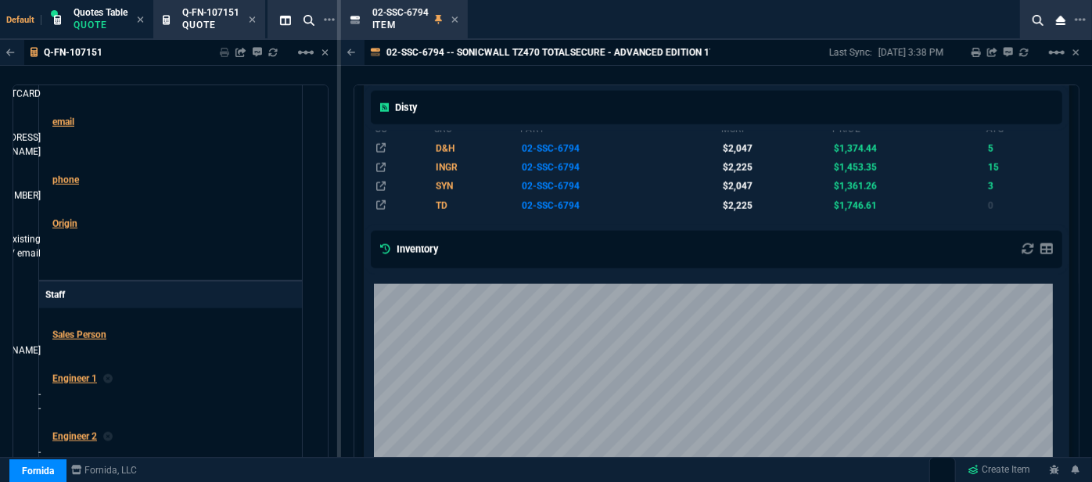
scroll to position [782, 0]
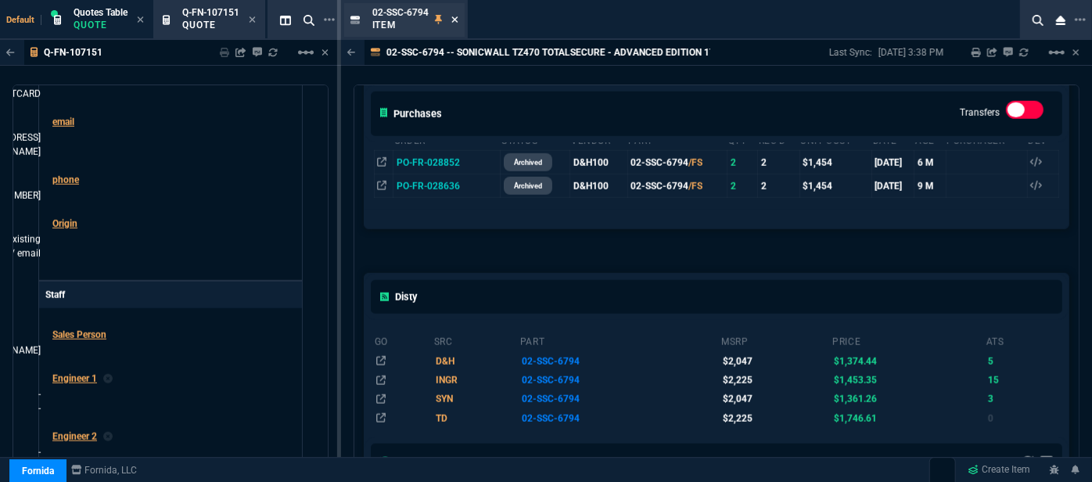
click at [452, 21] on icon at bounding box center [454, 19] width 6 height 6
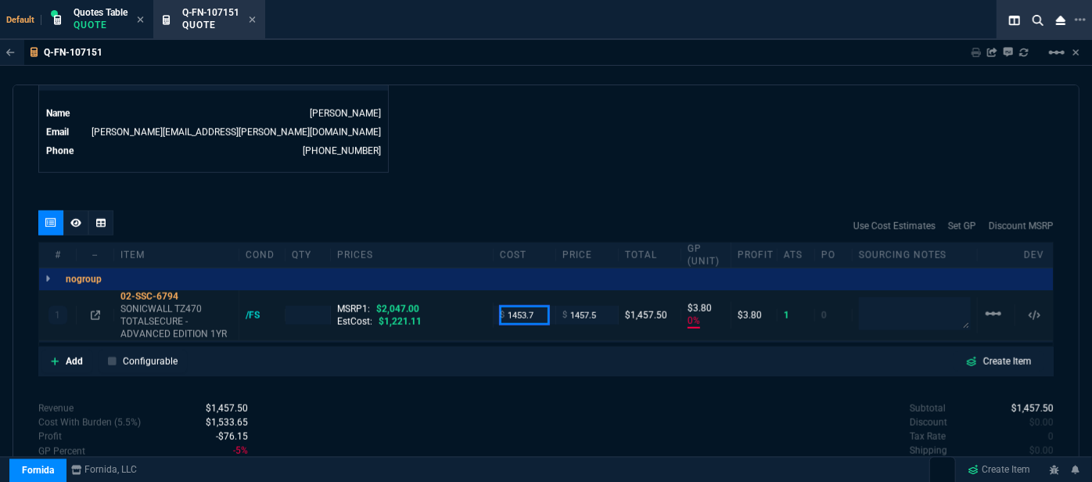
click at [542, 306] on input "1453.7" at bounding box center [524, 315] width 49 height 18
type input "1221.11"
type input "1"
type input "1221.11"
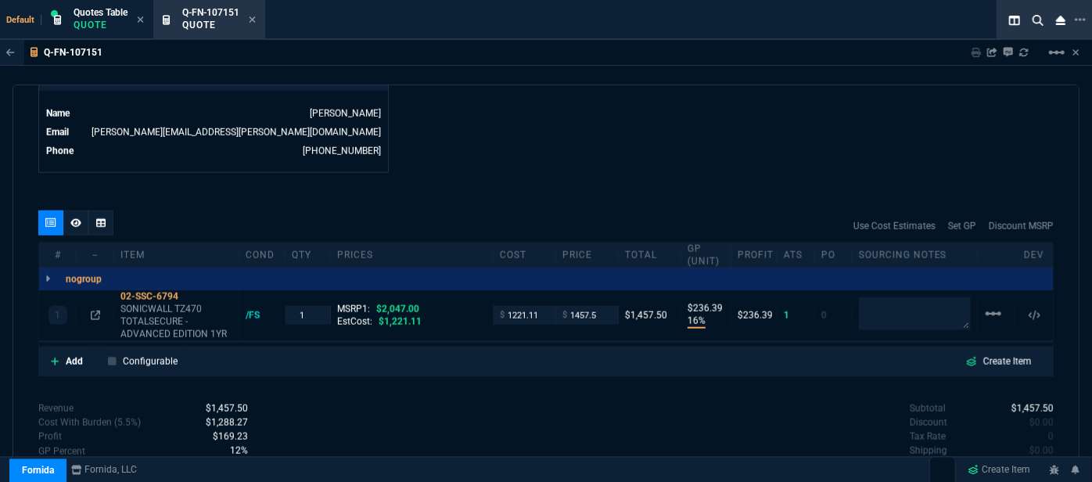
type input "16"
type input "236"
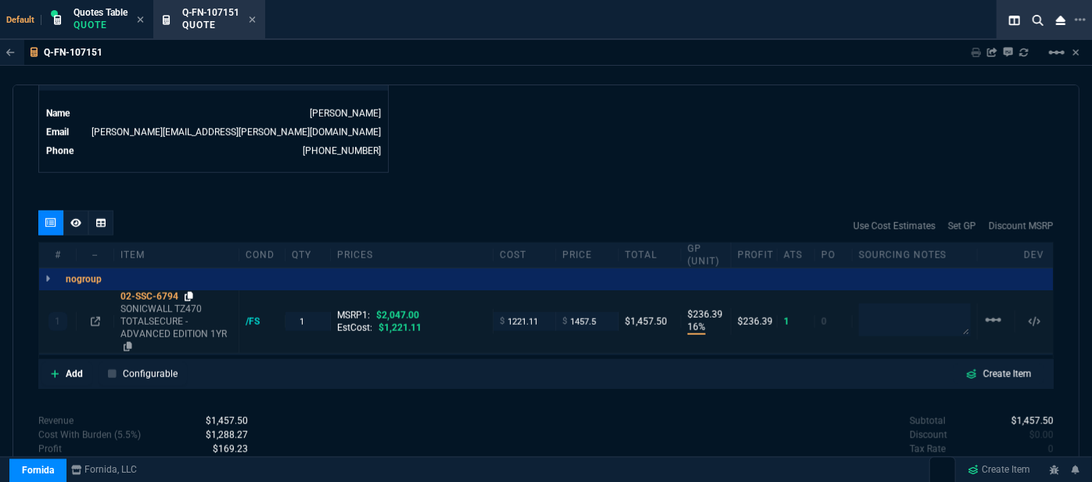
click at [190, 292] on icon at bounding box center [189, 296] width 9 height 9
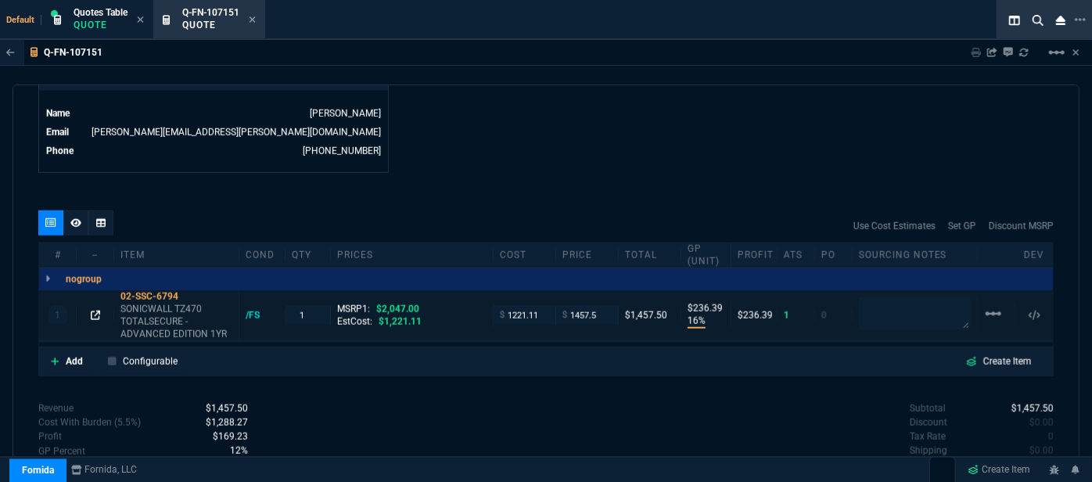
click at [94, 311] on icon at bounding box center [95, 315] width 9 height 9
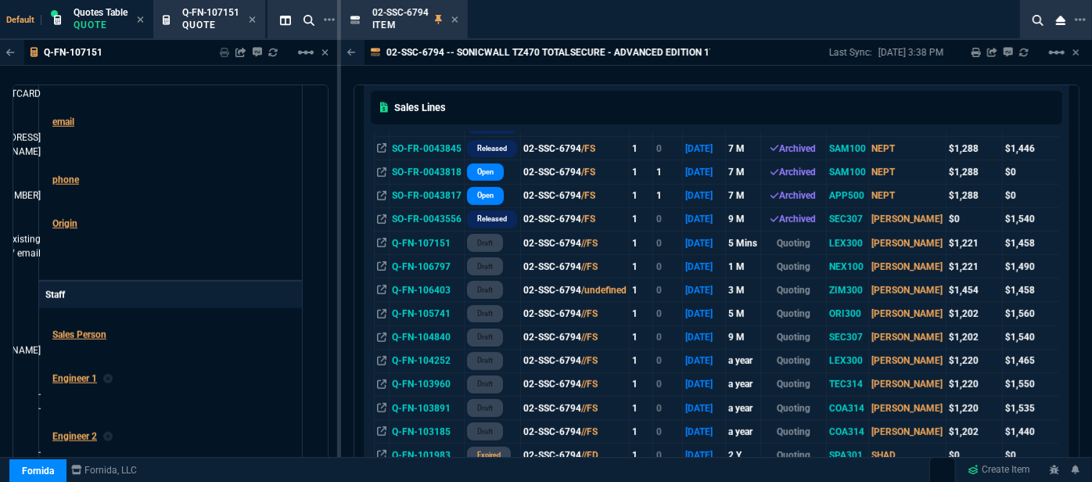
scroll to position [284, 0]
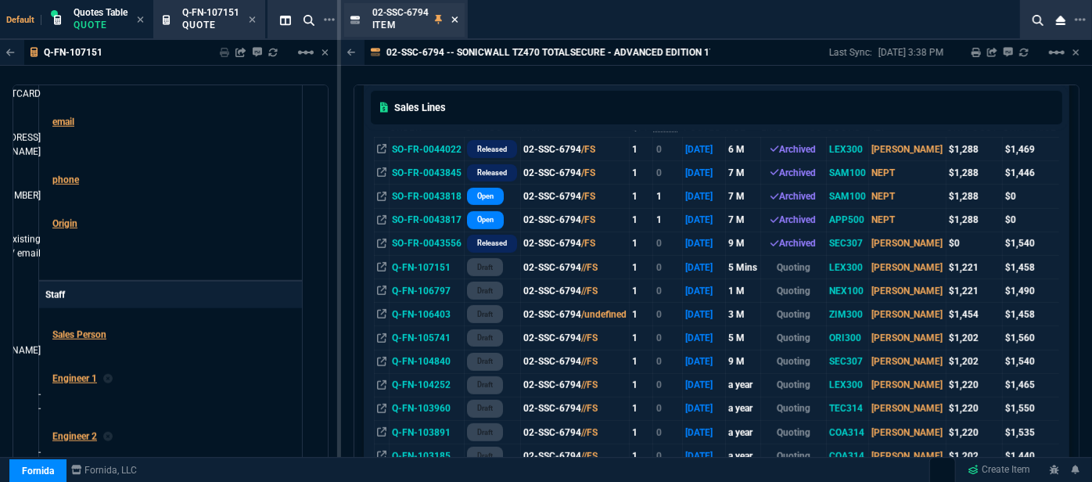
click at [452, 22] on icon at bounding box center [454, 19] width 6 height 6
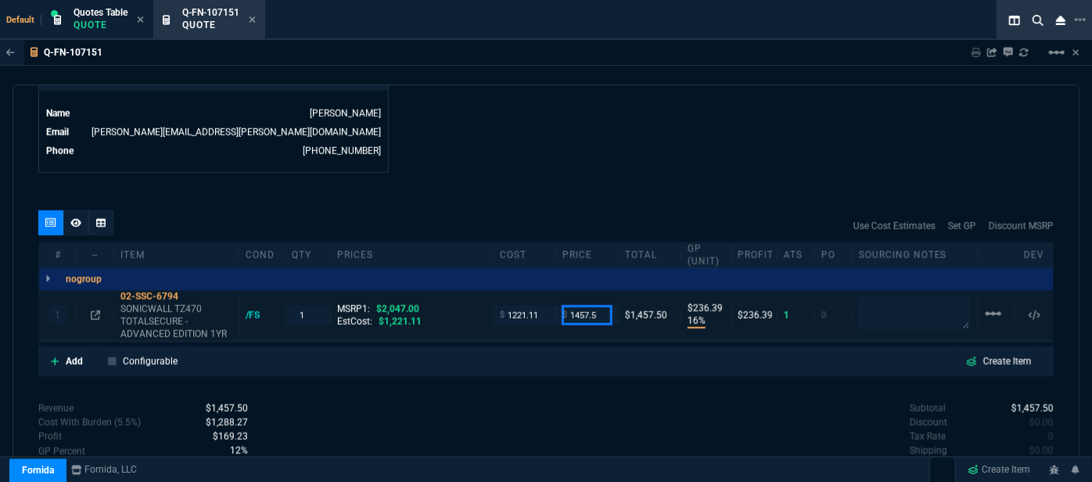
click at [596, 306] on input "1457.5" at bounding box center [587, 315] width 49 height 18
type input "1440"
type input "15"
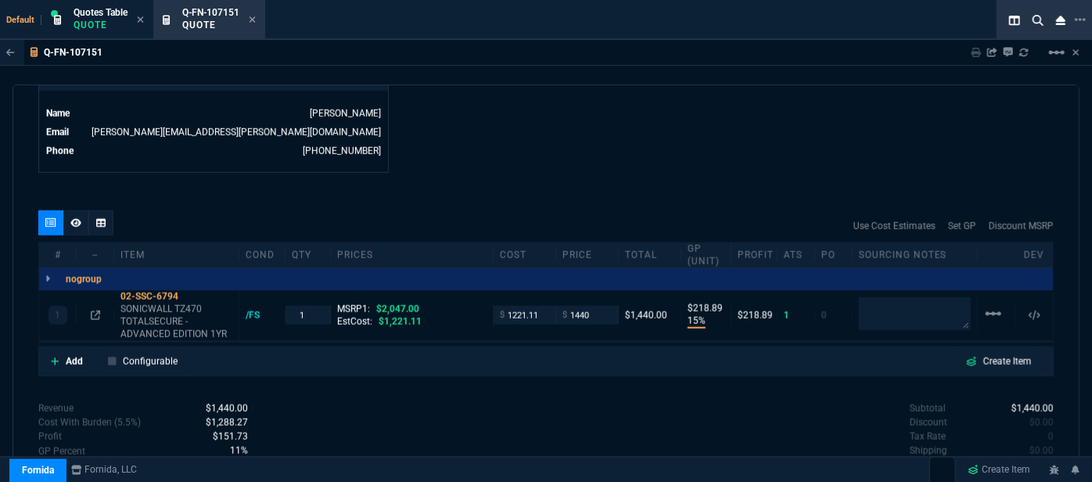
type input "219"
type input "30"
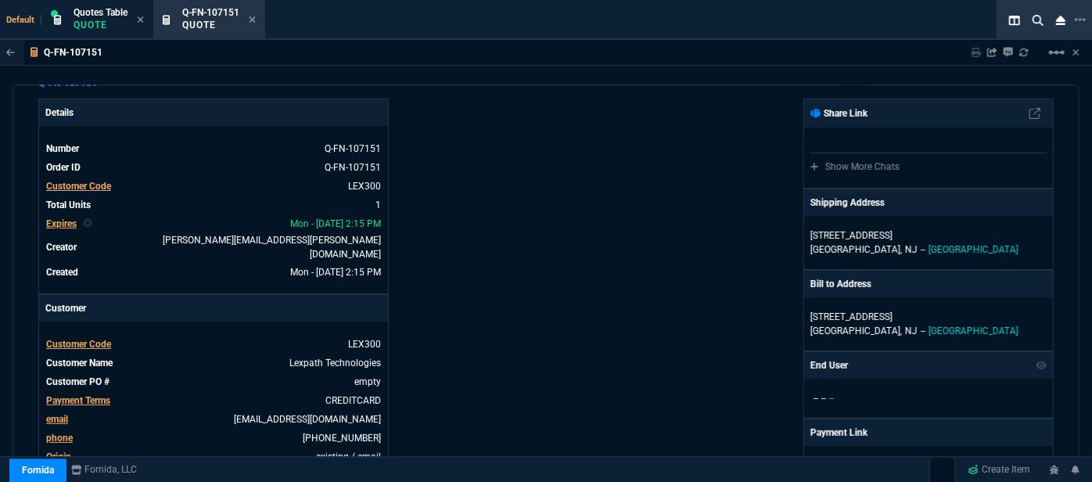
scroll to position [8, 0]
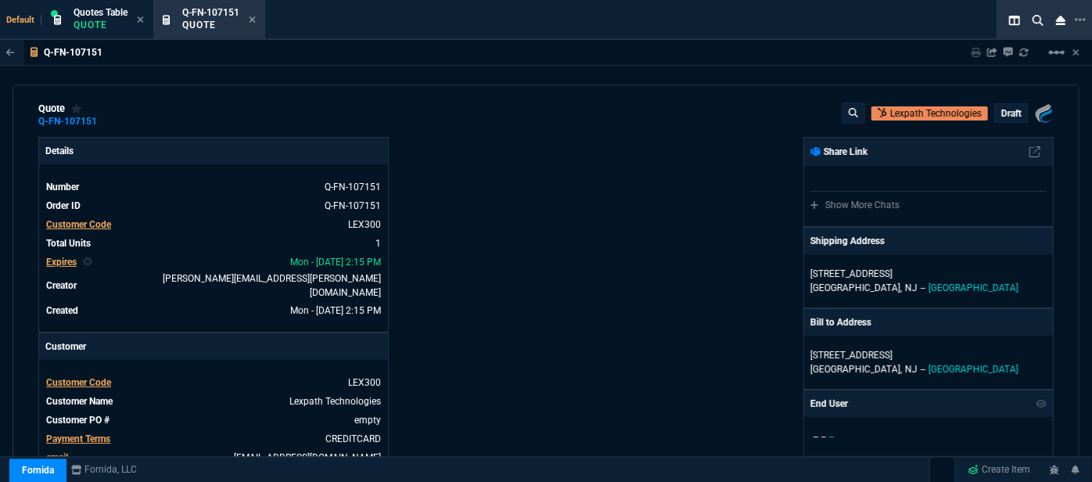
click at [1002, 115] on p "draft" at bounding box center [1012, 113] width 20 height 13
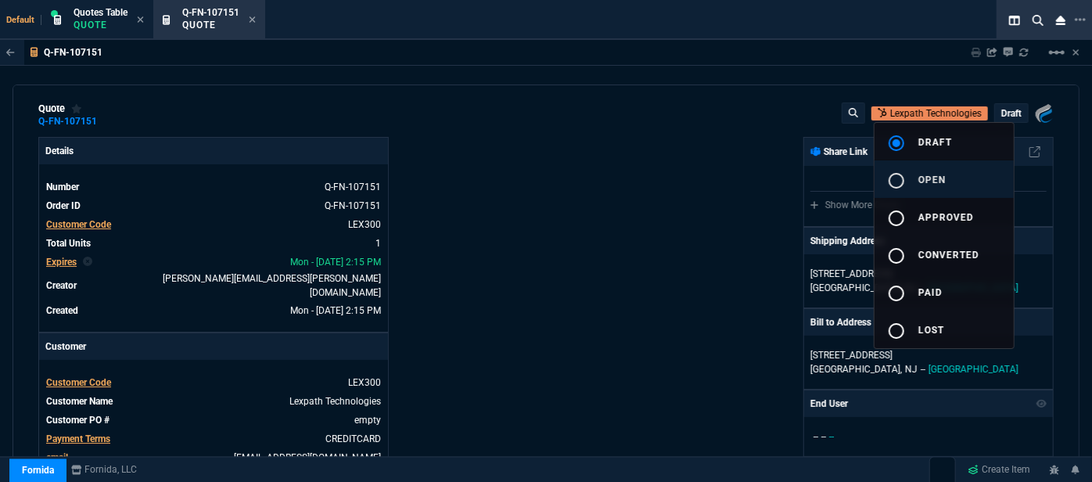
click at [939, 187] on button "radio_button_unchecked open" at bounding box center [944, 179] width 139 height 38
click at [671, 269] on div at bounding box center [546, 241] width 1092 height 482
type input "15"
type input "219"
type input "2047"
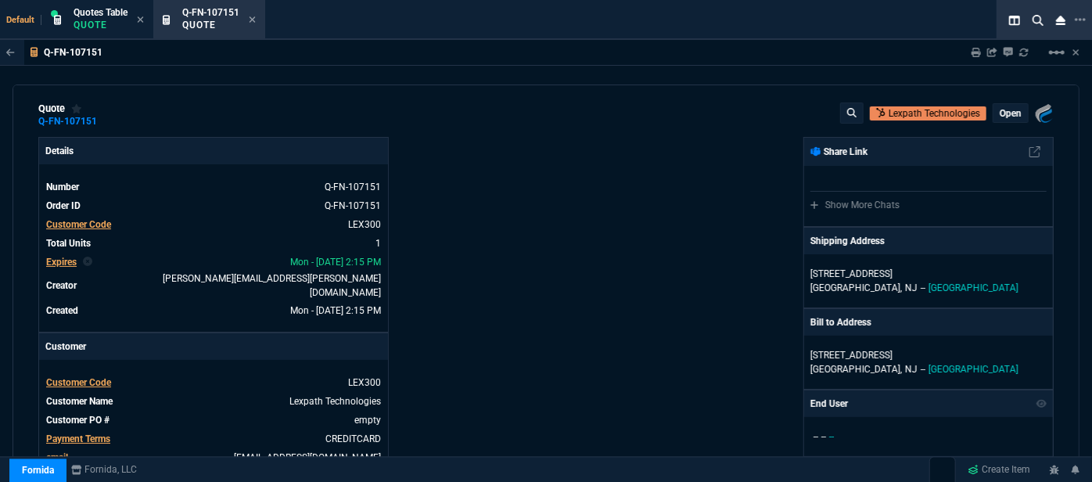
type input "30"
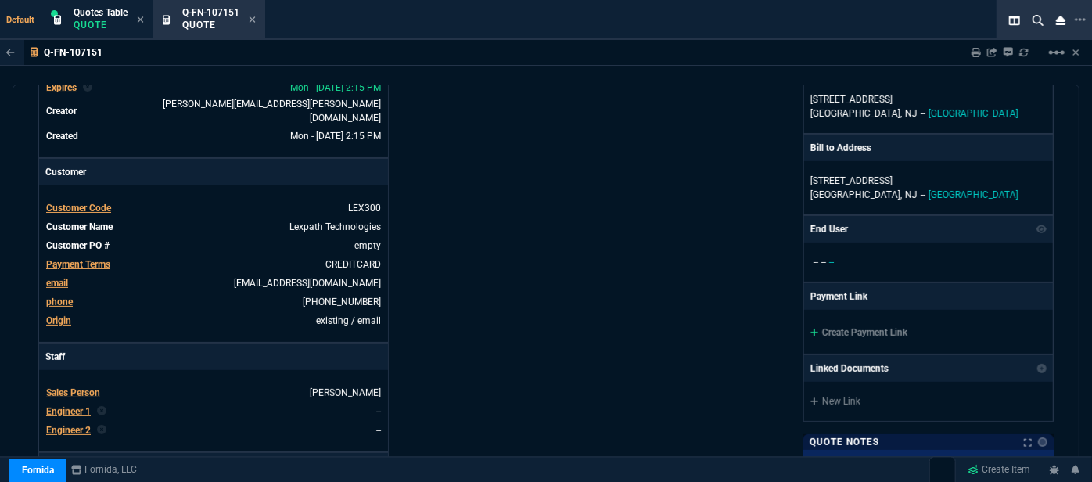
scroll to position [221, 0]
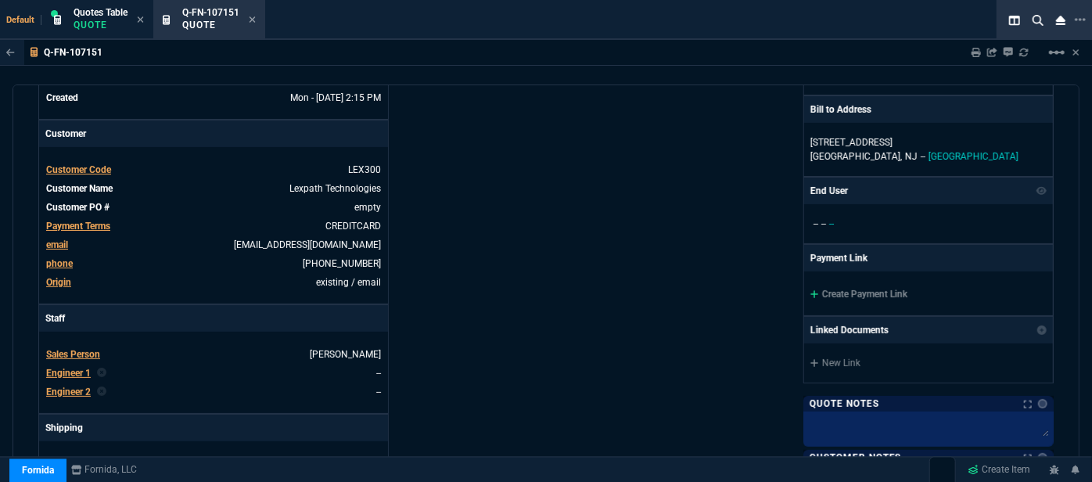
click at [811, 290] on icon at bounding box center [815, 294] width 9 height 9
click at [811, 290] on icon at bounding box center [815, 294] width 8 height 8
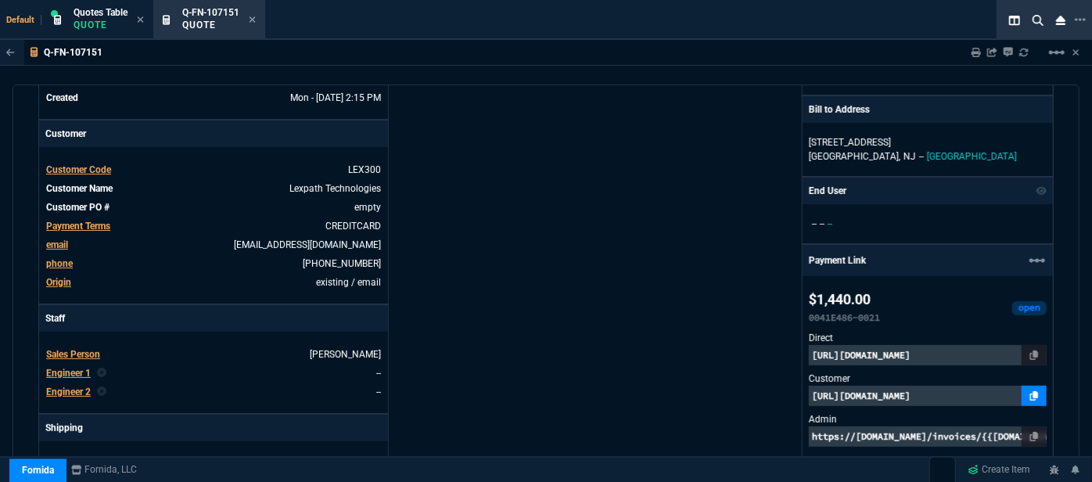
click at [1030, 391] on icon at bounding box center [1034, 395] width 9 height 9
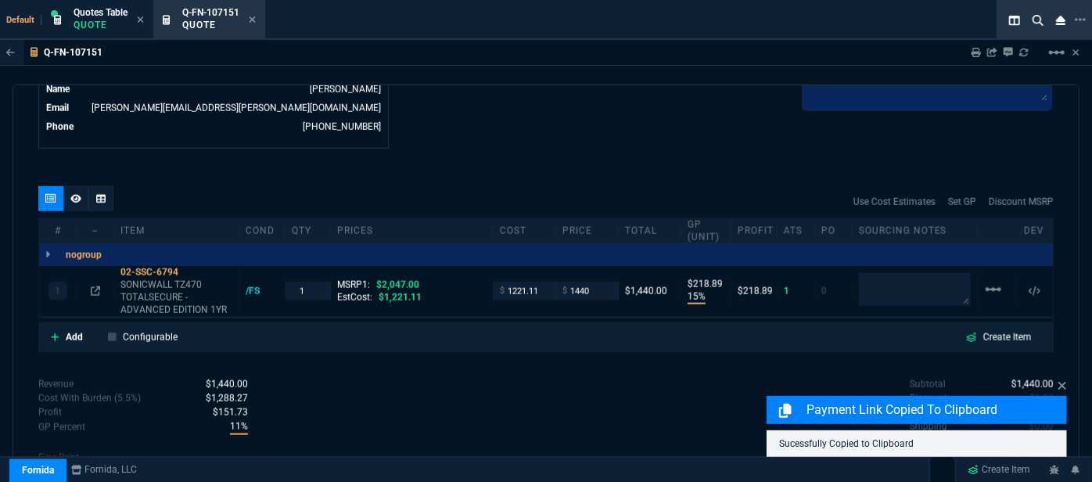
scroll to position [839, 0]
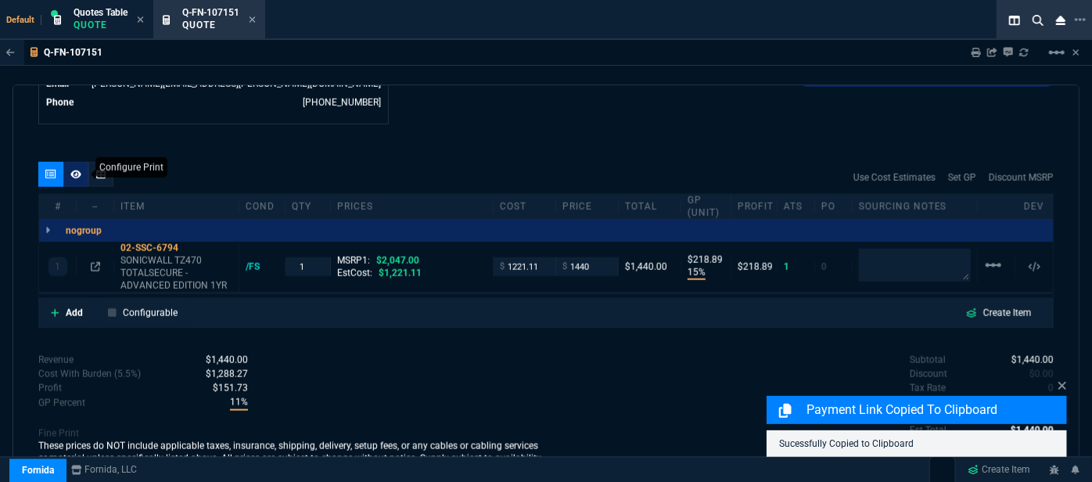
click at [79, 170] on icon at bounding box center [75, 174] width 11 height 9
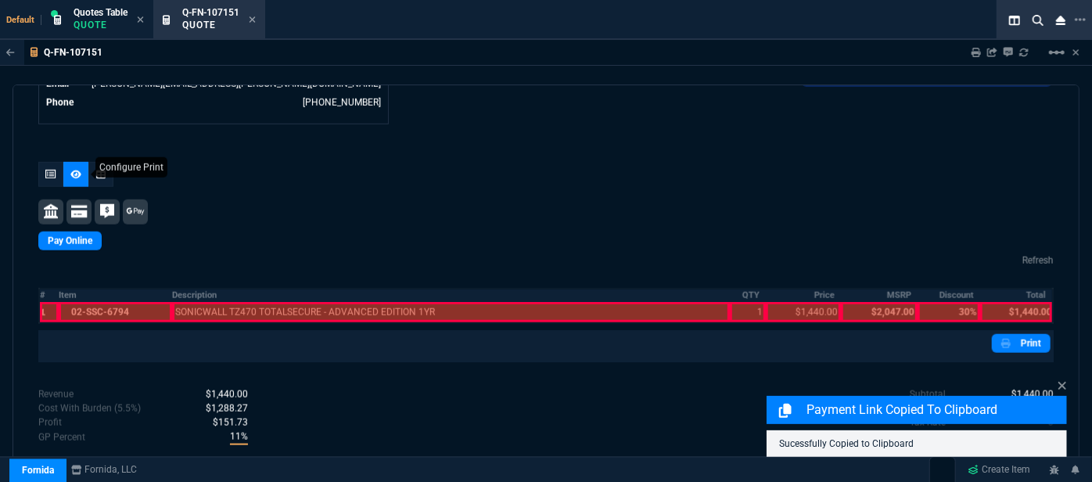
scroll to position [835, 0]
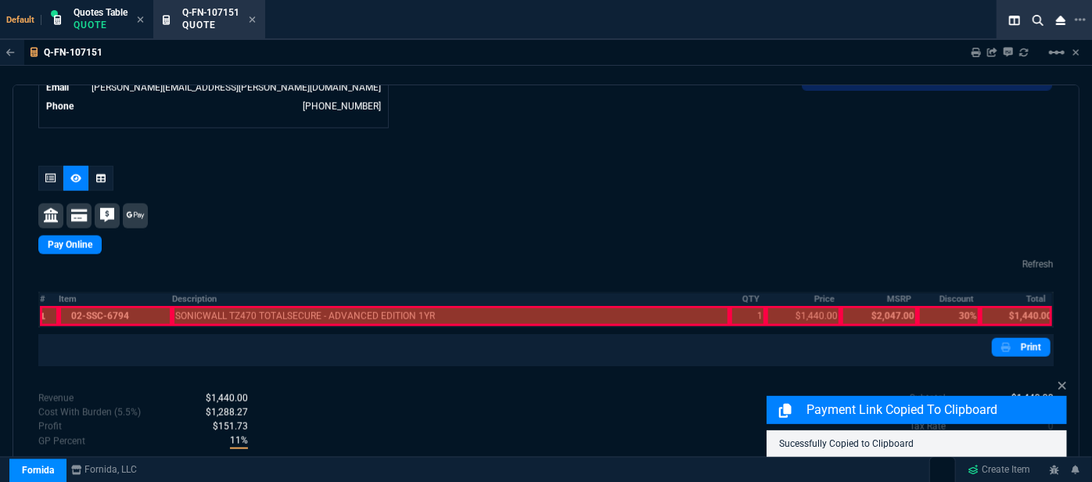
click at [122, 306] on div at bounding box center [115, 316] width 113 height 20
click at [236, 306] on div at bounding box center [451, 316] width 558 height 20
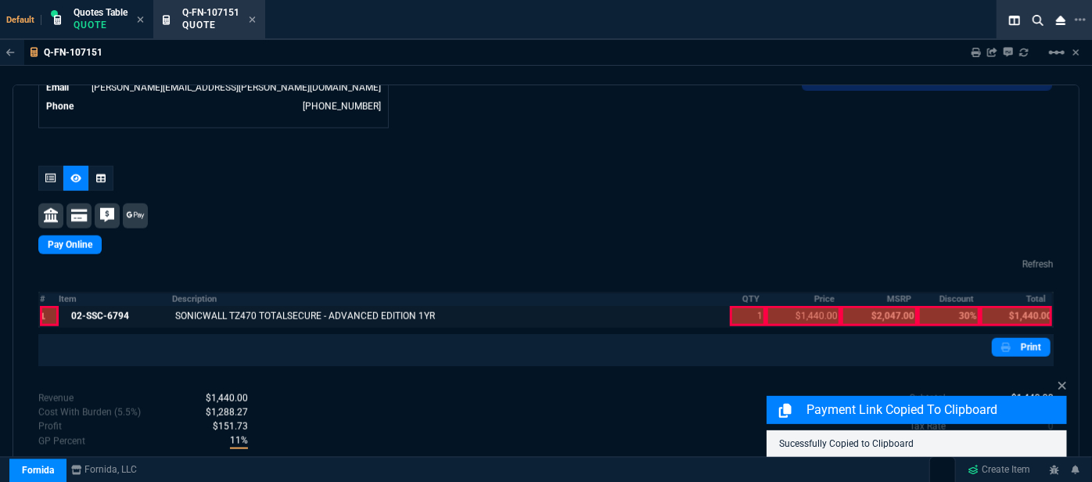
click at [736, 306] on div at bounding box center [748, 316] width 36 height 20
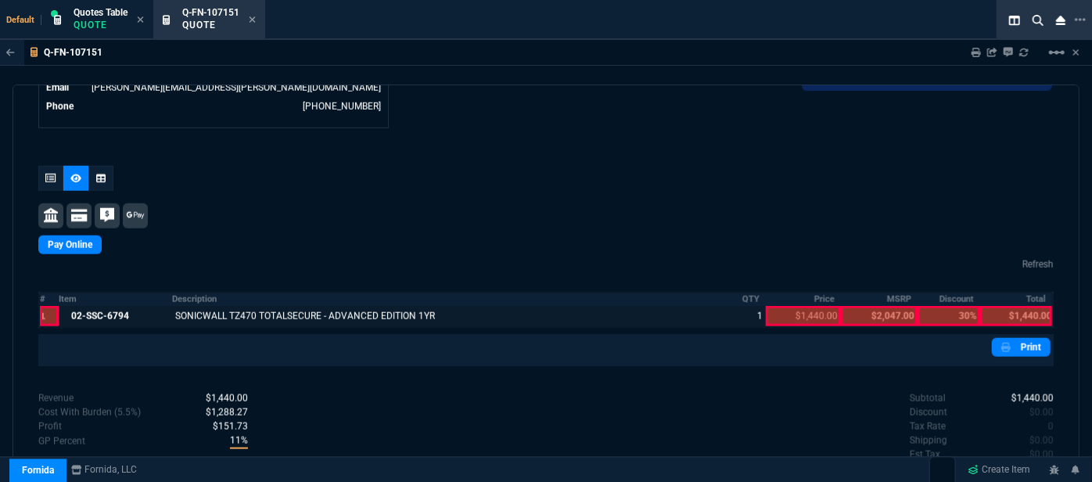
click at [795, 306] on div at bounding box center [803, 316] width 75 height 20
click at [1018, 306] on div at bounding box center [1016, 316] width 72 height 20
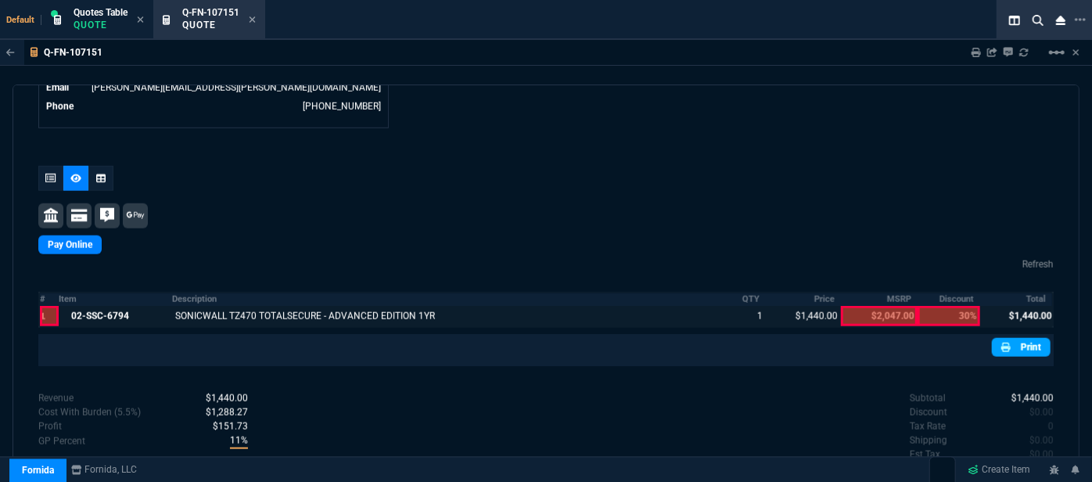
click at [1010, 338] on link "Print" at bounding box center [1021, 347] width 59 height 19
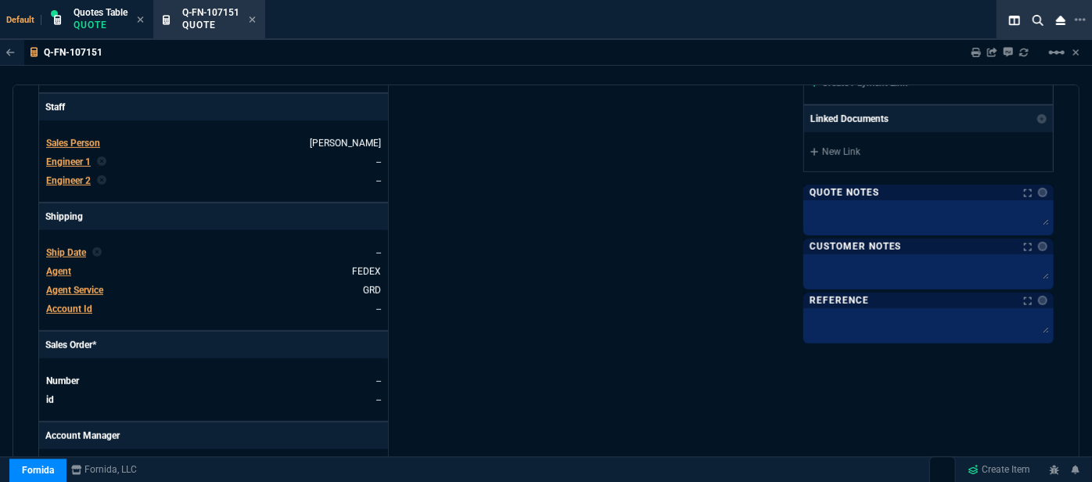
scroll to position [306, 0]
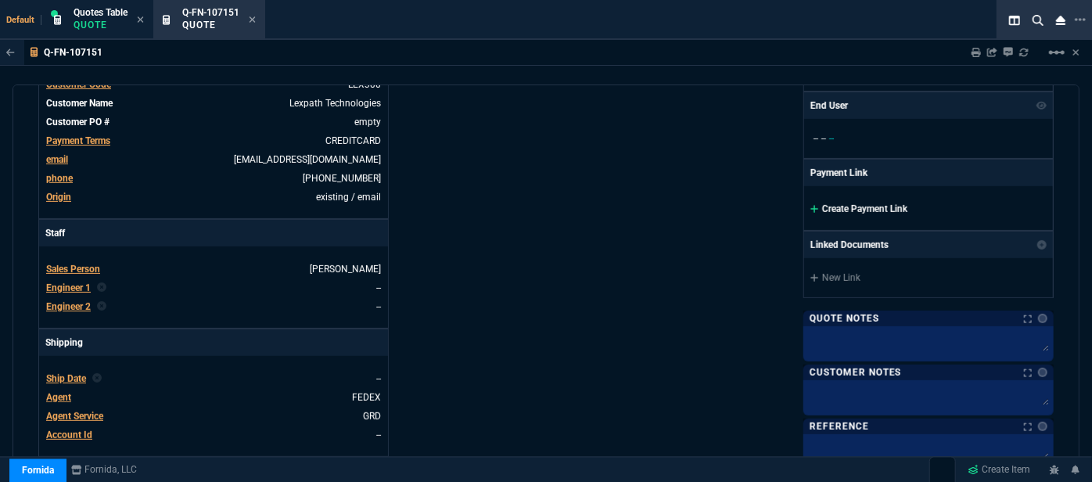
click at [811, 204] on icon at bounding box center [815, 208] width 9 height 9
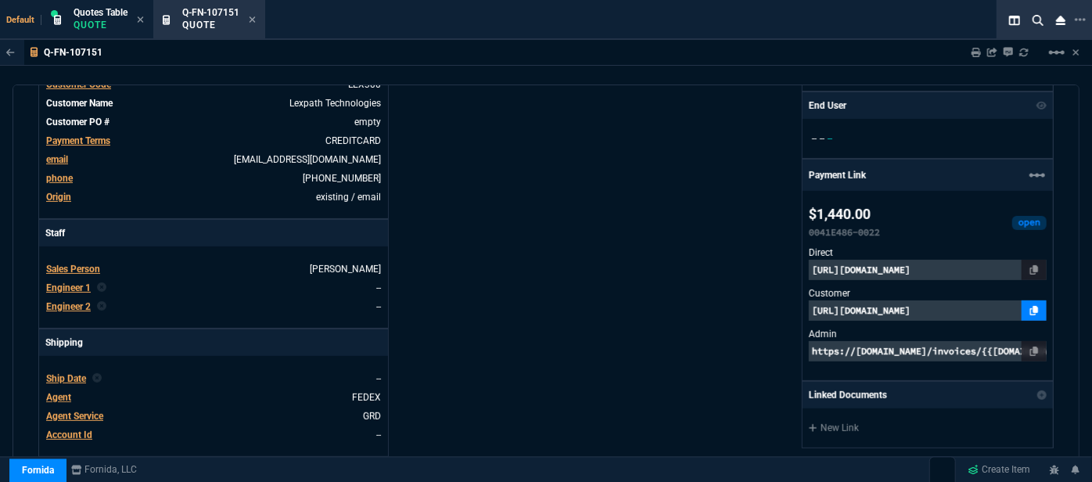
click at [1030, 308] on icon at bounding box center [1034, 310] width 9 height 9
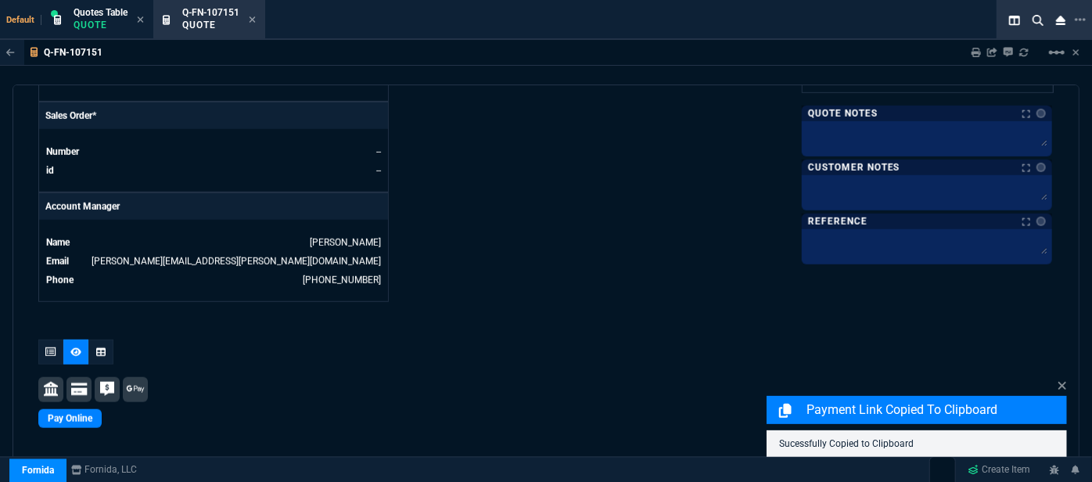
scroll to position [861, 0]
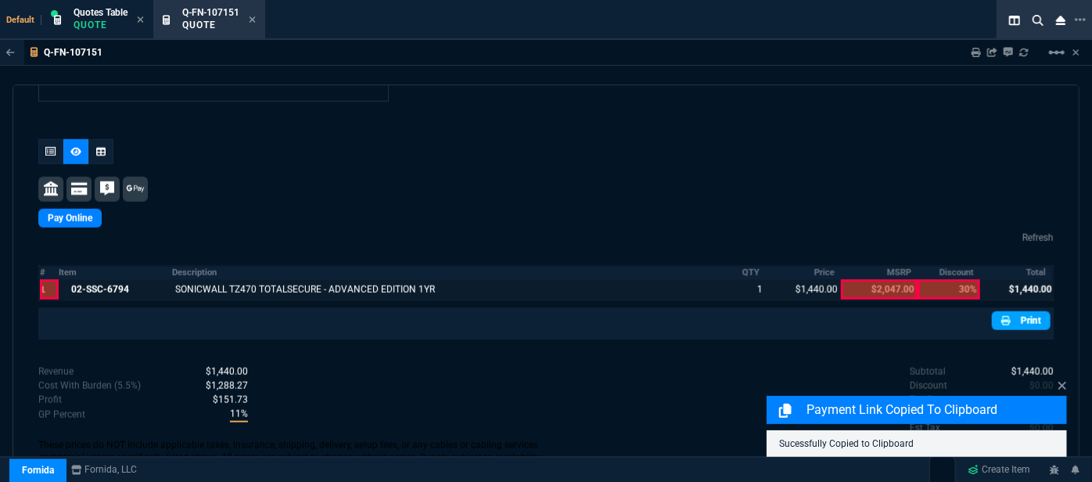
click at [1024, 311] on link "Print" at bounding box center [1021, 320] width 59 height 19
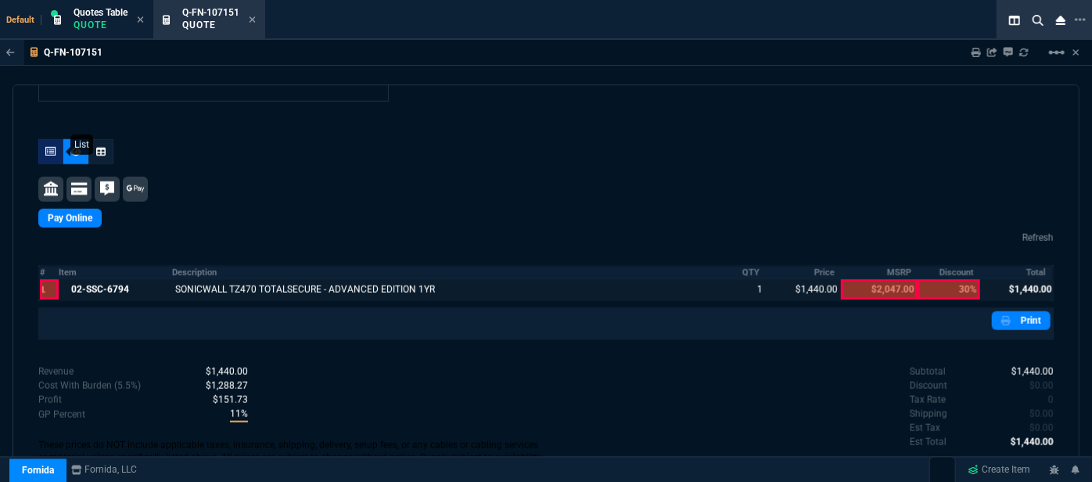
click at [48, 147] on icon at bounding box center [50, 151] width 11 height 9
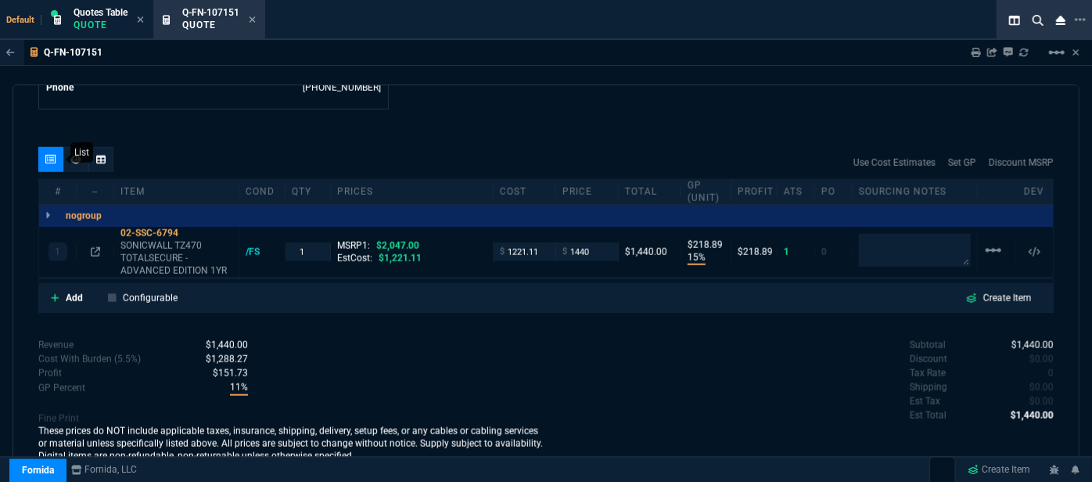
type input "15"
type input "219"
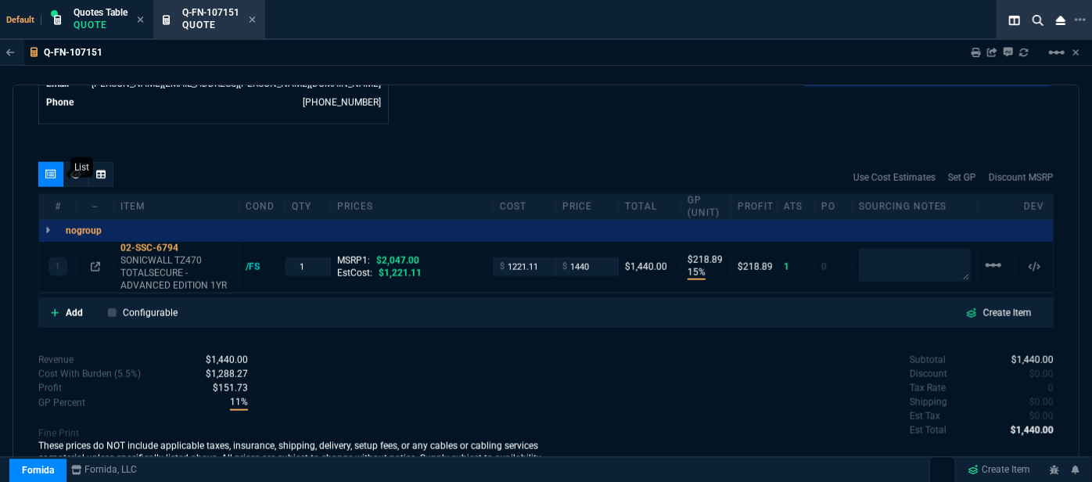
type input "30"
click at [96, 262] on icon at bounding box center [95, 266] width 9 height 9
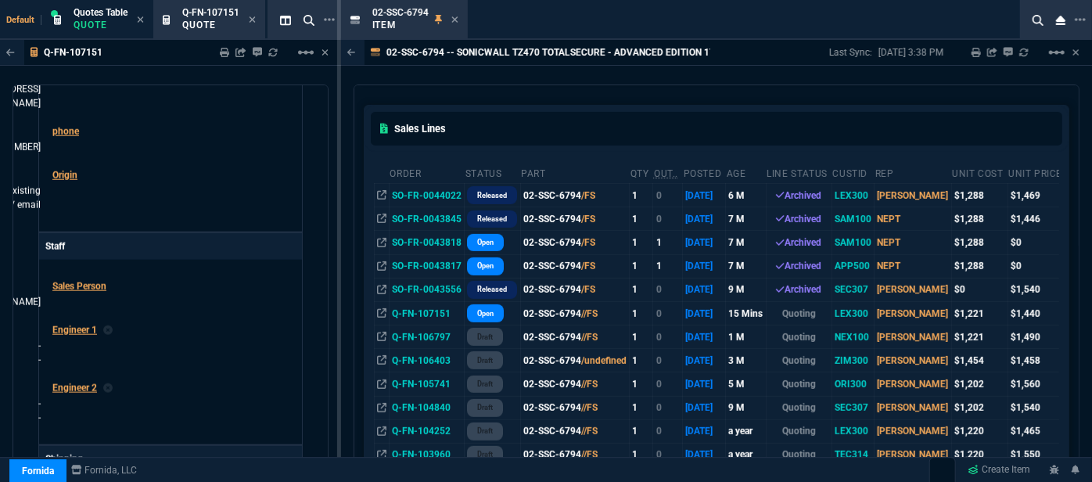
scroll to position [284, 0]
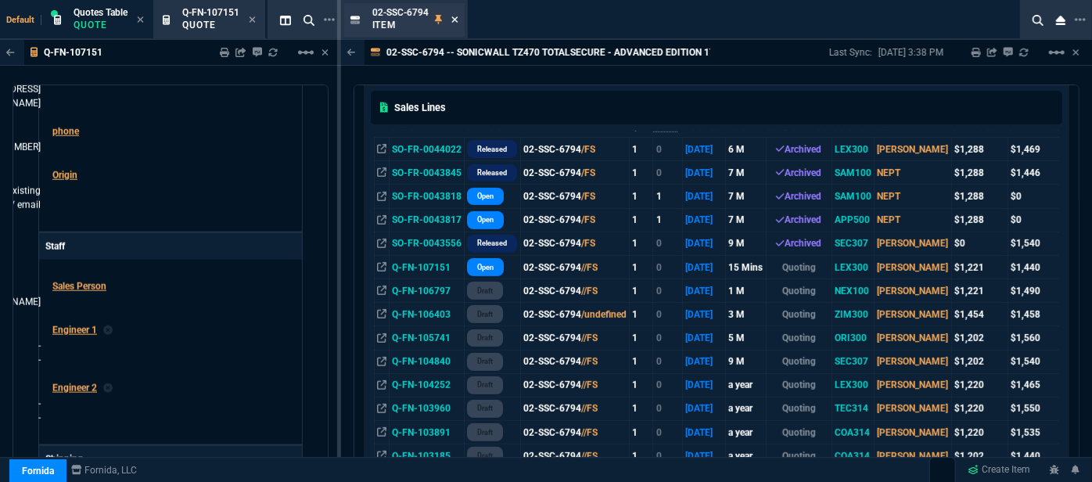
click at [452, 16] on icon at bounding box center [454, 19] width 6 height 6
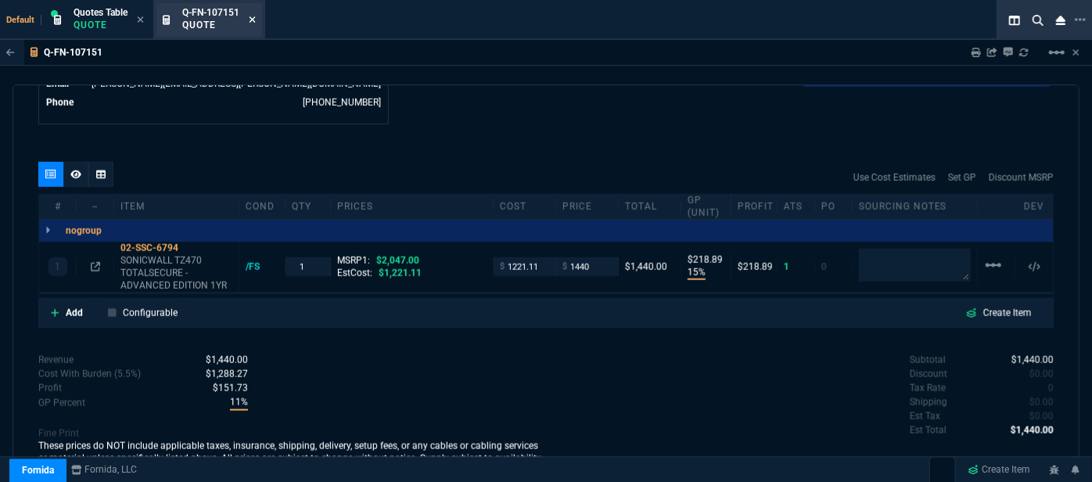
click at [256, 19] on icon at bounding box center [252, 19] width 7 height 9
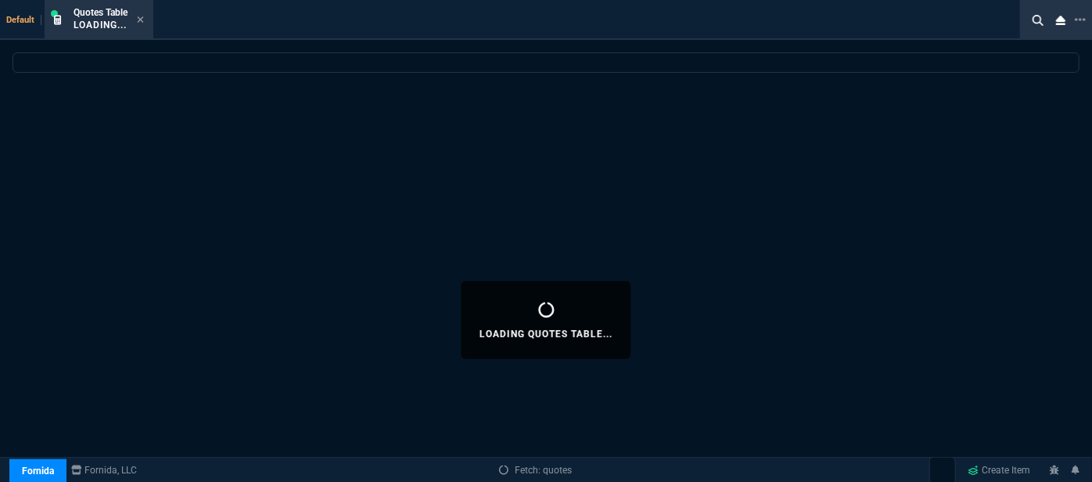
select select
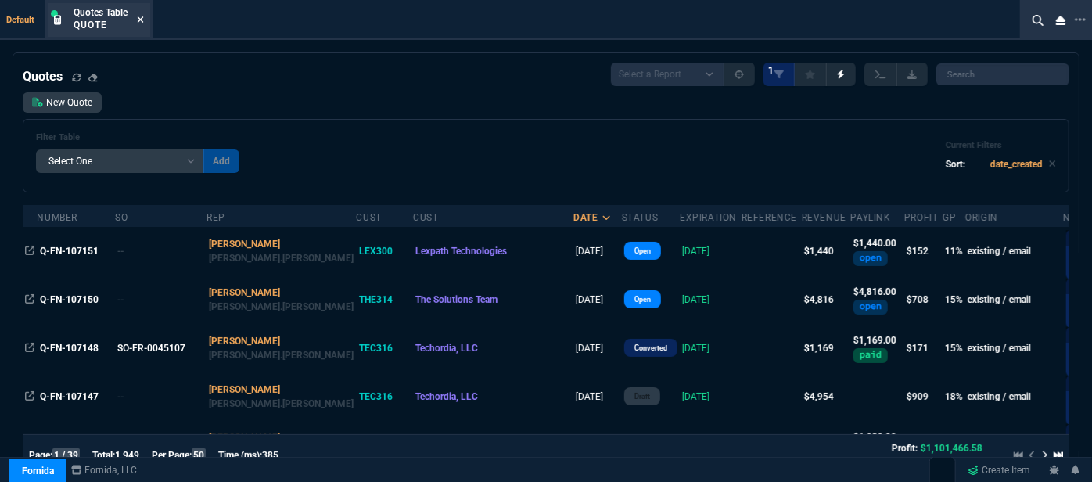
click at [143, 21] on icon at bounding box center [141, 19] width 6 height 6
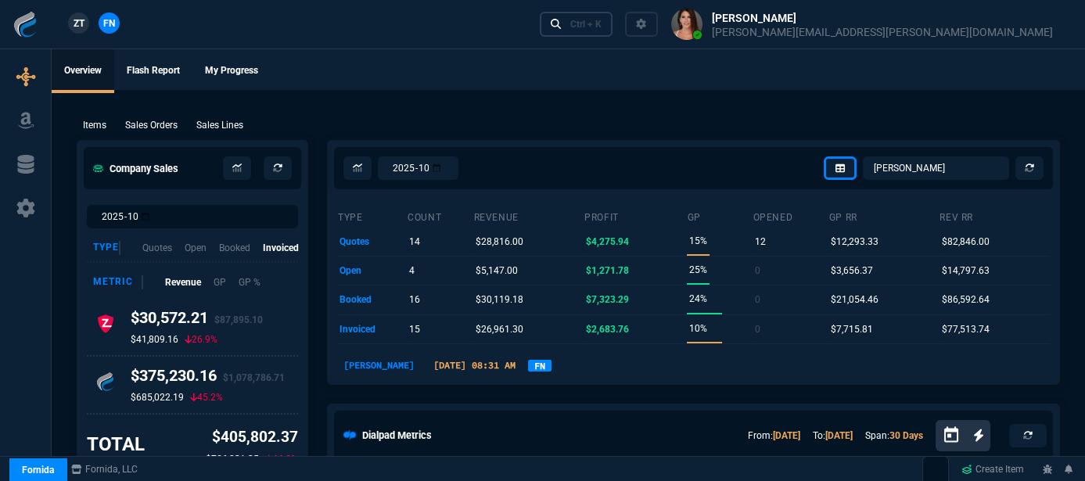
click at [613, 30] on link "Ctrl + K" at bounding box center [577, 24] width 74 height 24
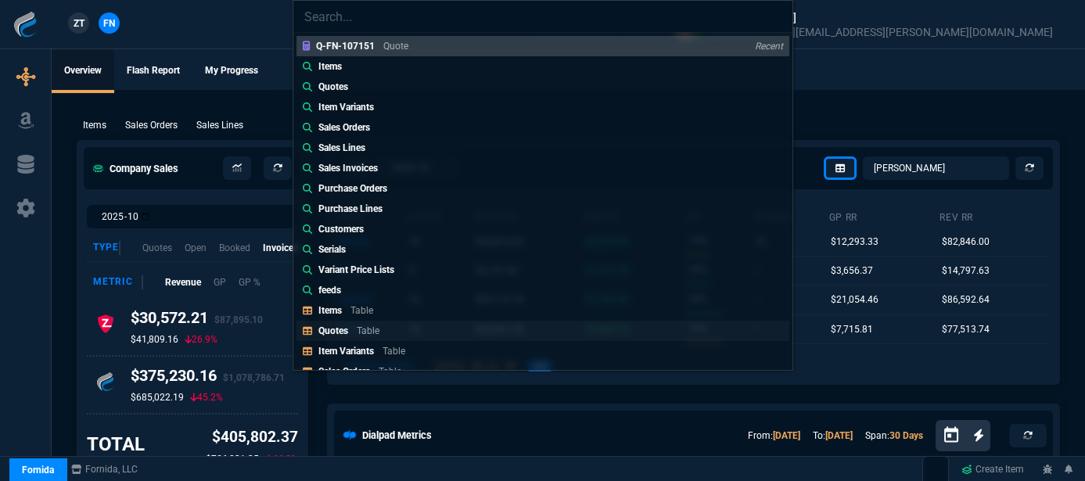
click at [406, 338] on link "Quotes Table" at bounding box center [543, 331] width 493 height 20
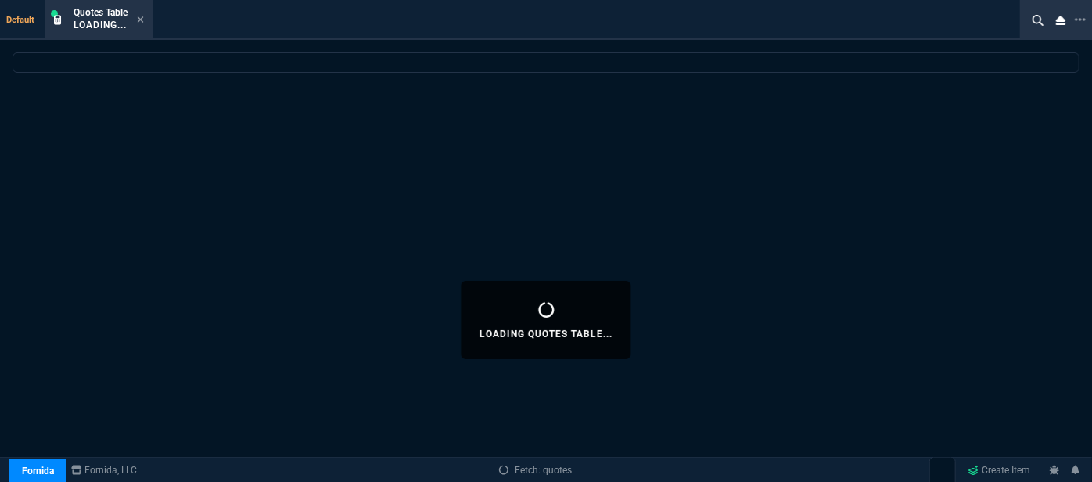
select select
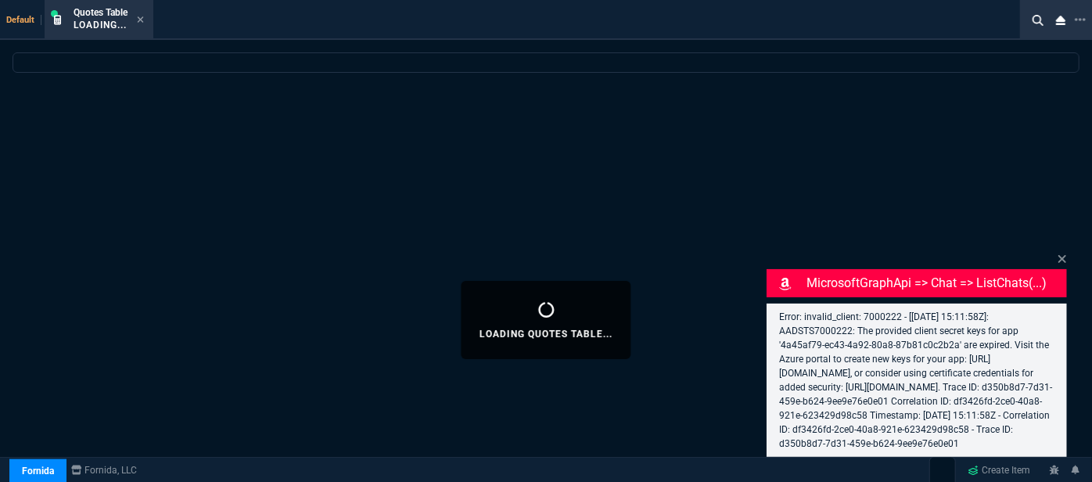
select select "12: [PERSON_NAME]"
select select
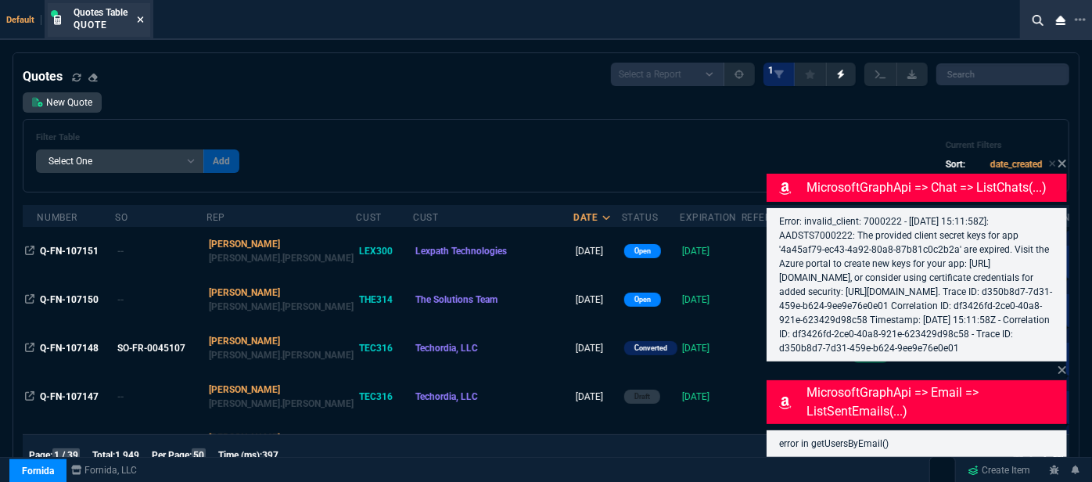
click at [142, 19] on icon at bounding box center [141, 19] width 6 height 6
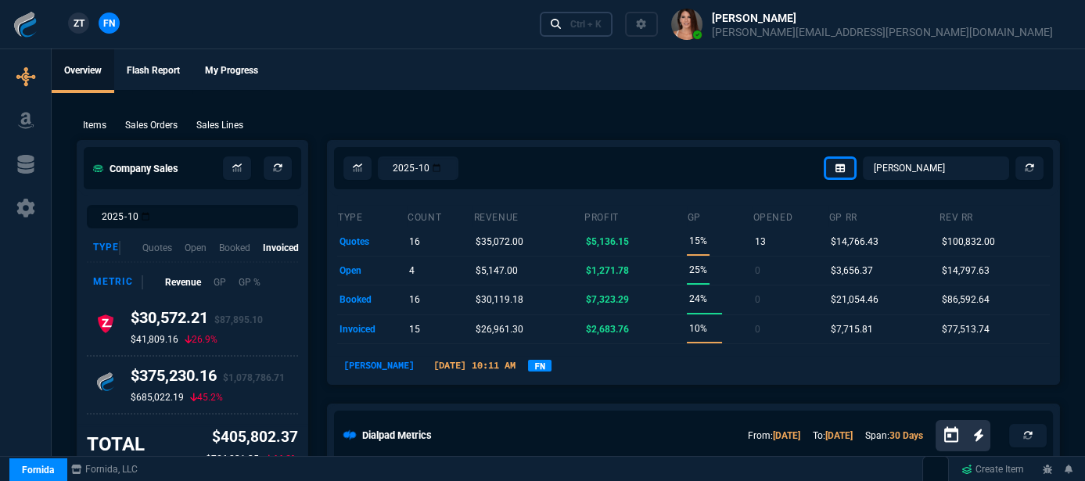
click at [602, 23] on div "Ctrl + K" at bounding box center [585, 24] width 31 height 13
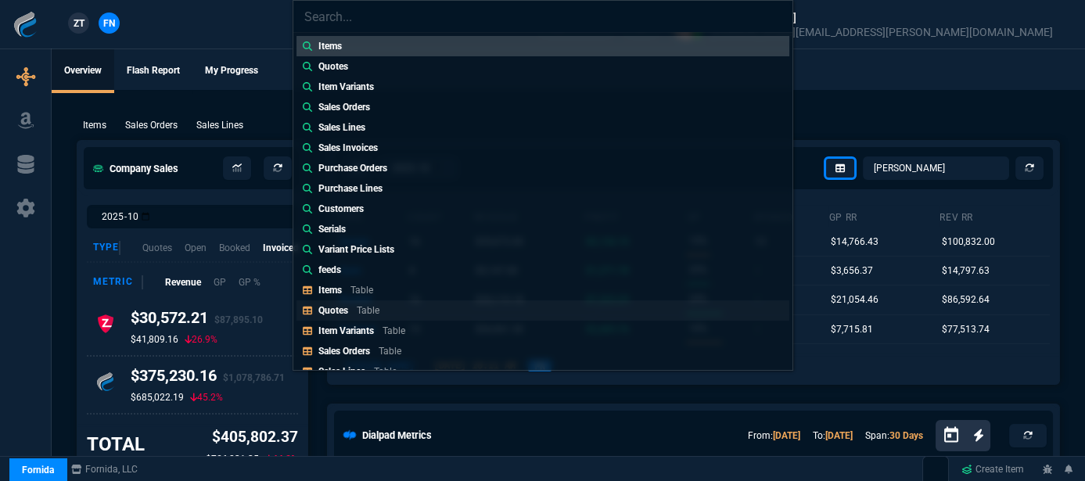
click at [337, 312] on p "Quotes" at bounding box center [333, 310] width 30 height 11
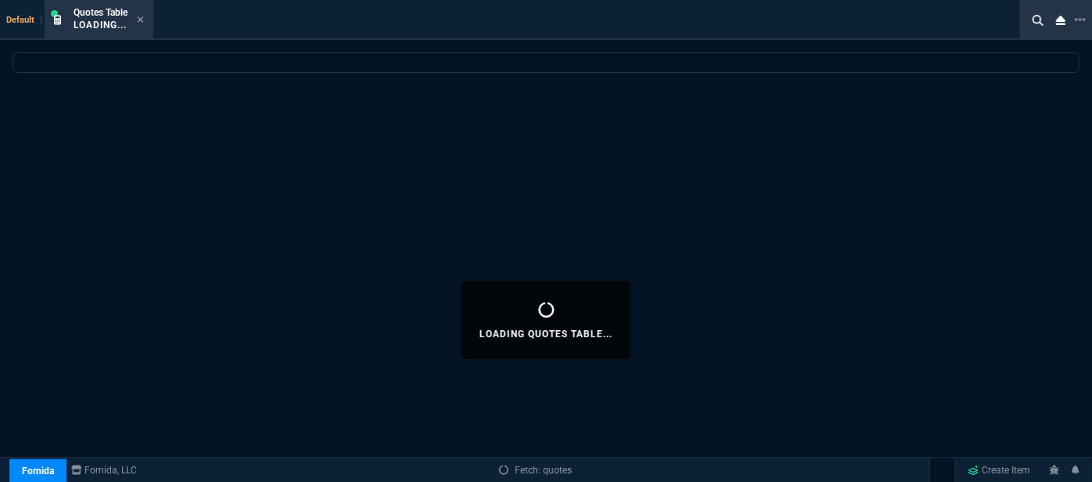
select select
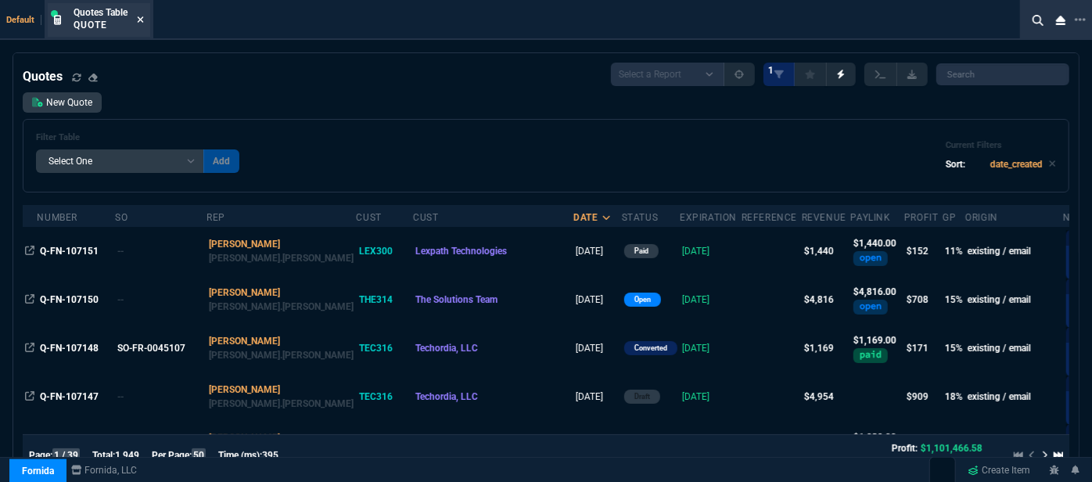
click at [143, 16] on icon at bounding box center [140, 19] width 7 height 9
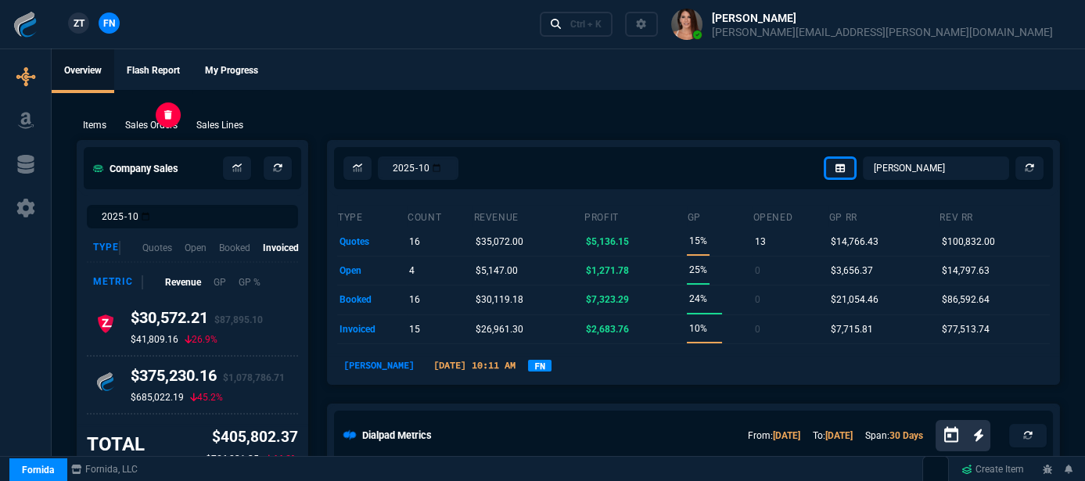
click at [142, 120] on p "Sales Orders" at bounding box center [151, 125] width 52 height 14
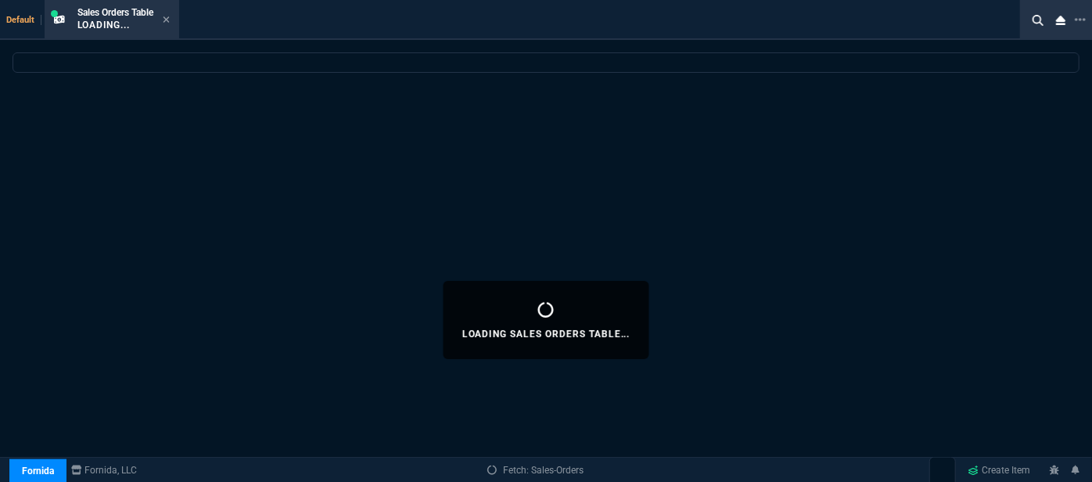
select select
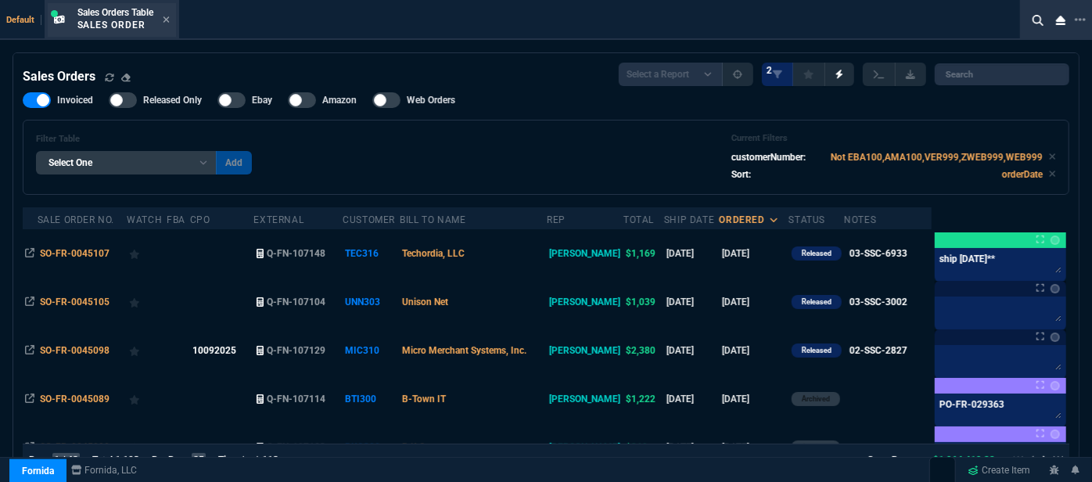
click at [173, 19] on div "Sales Orders Table Sales Order" at bounding box center [112, 20] width 128 height 34
click at [169, 19] on icon at bounding box center [166, 19] width 6 height 6
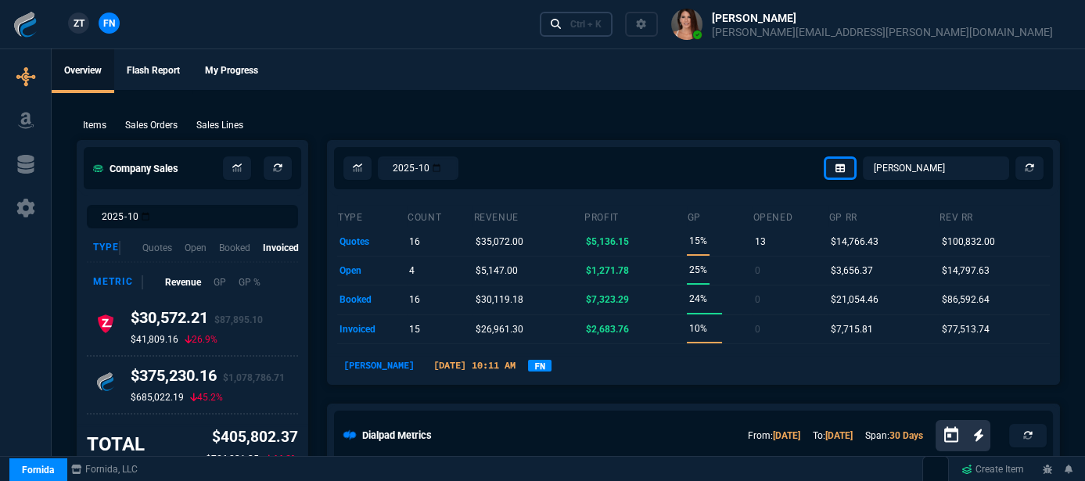
click at [602, 23] on div "Ctrl + K" at bounding box center [585, 24] width 31 height 13
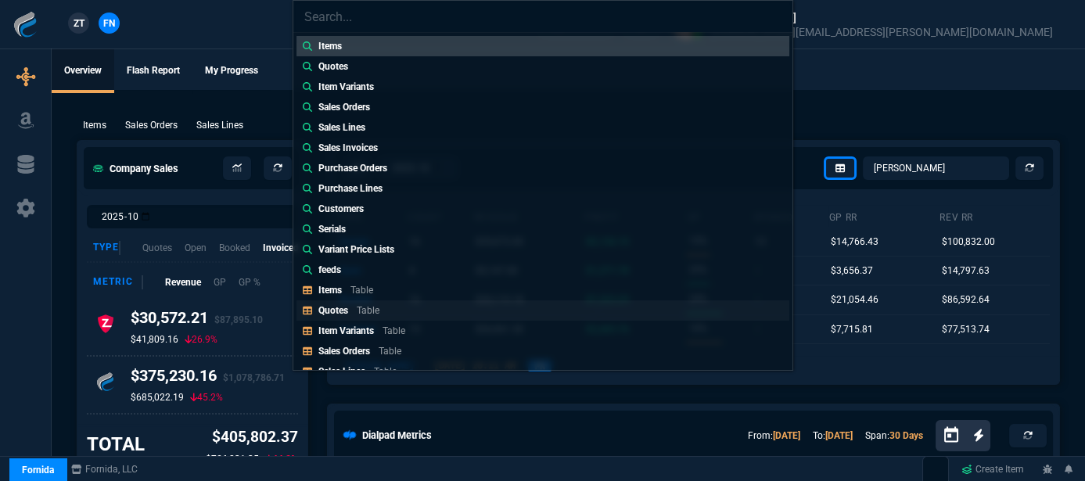
click at [402, 311] on link "Quotes Table" at bounding box center [543, 310] width 493 height 20
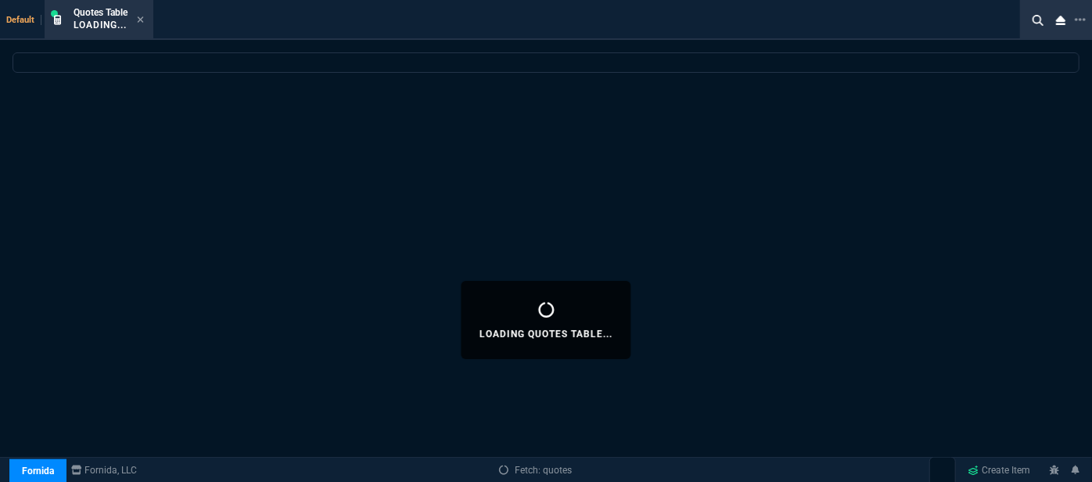
select select
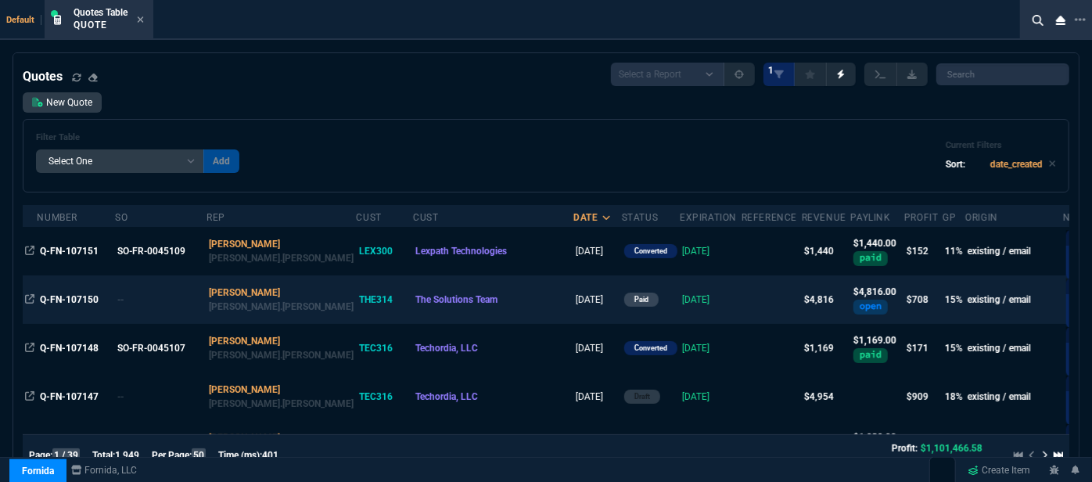
click at [742, 299] on td at bounding box center [772, 299] width 60 height 49
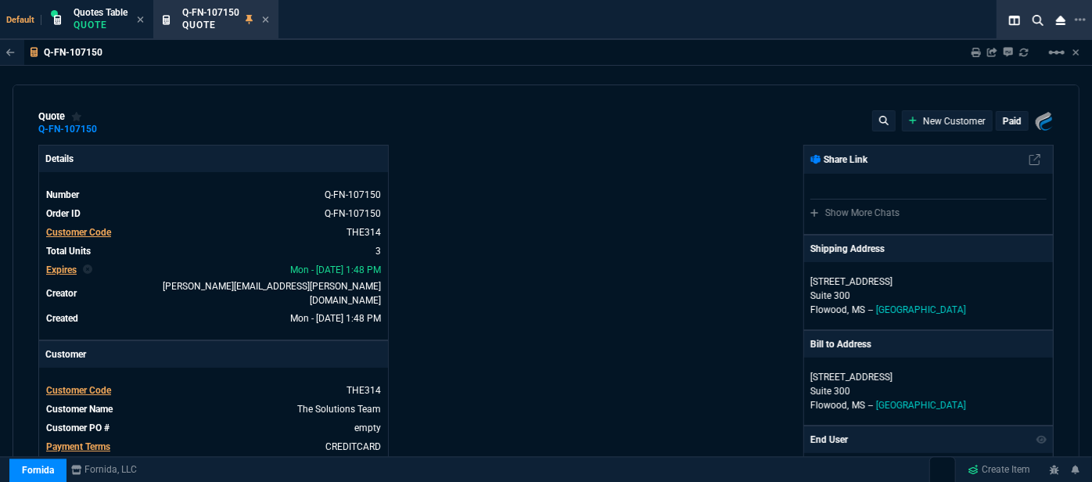
type input "19"
type input "257"
type input "20"
type input "408"
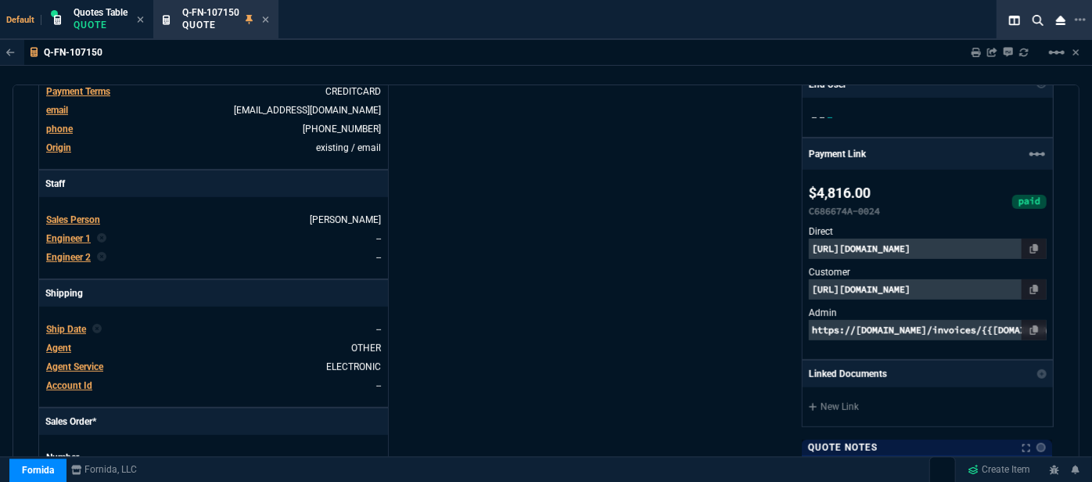
type input "1908.52"
type input "2844.07"
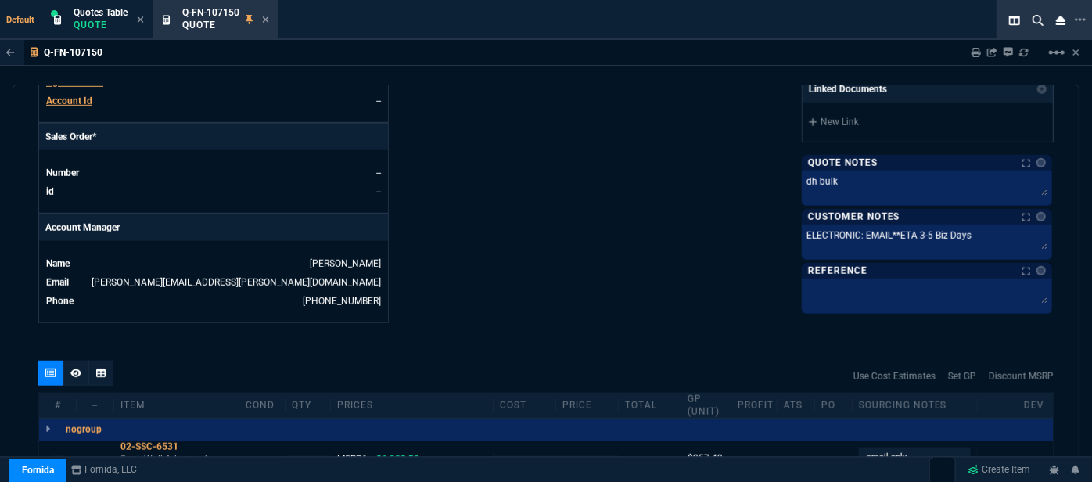
type input "28"
type input "27"
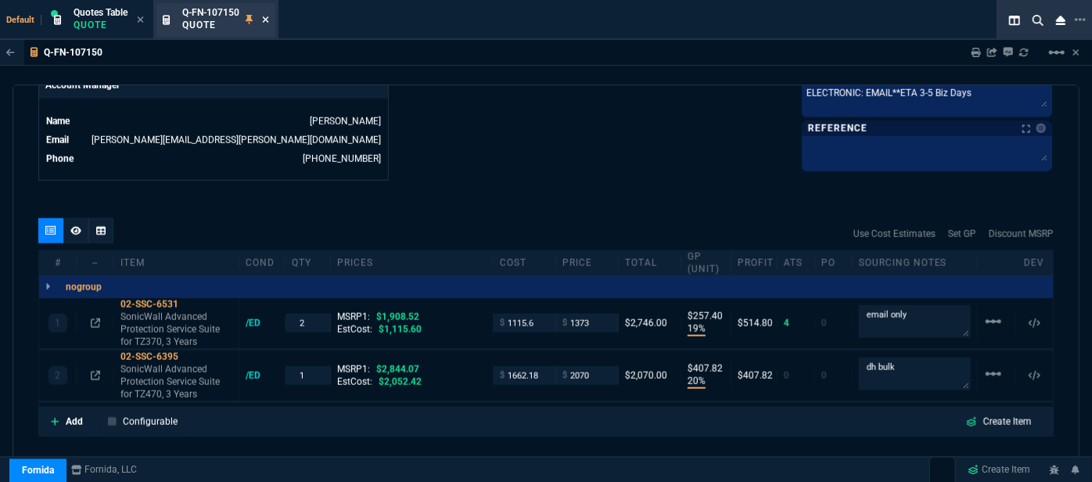
click at [264, 19] on icon at bounding box center [265, 19] width 7 height 9
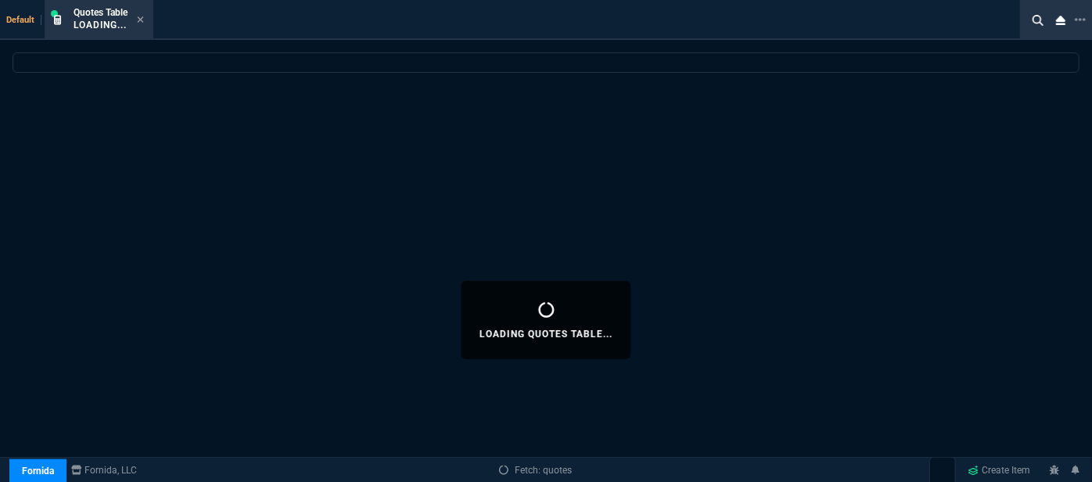
select select
select select "12: [PERSON_NAME]"
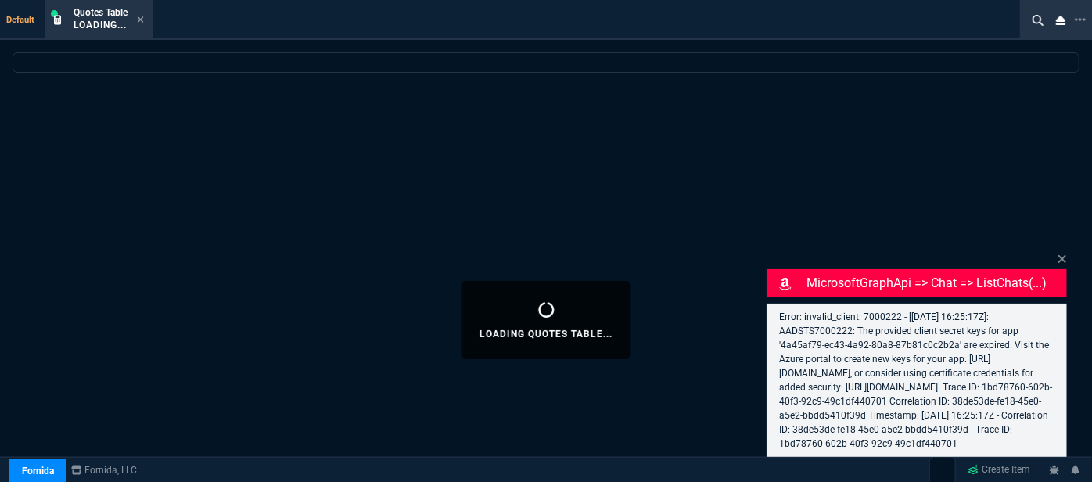
select select
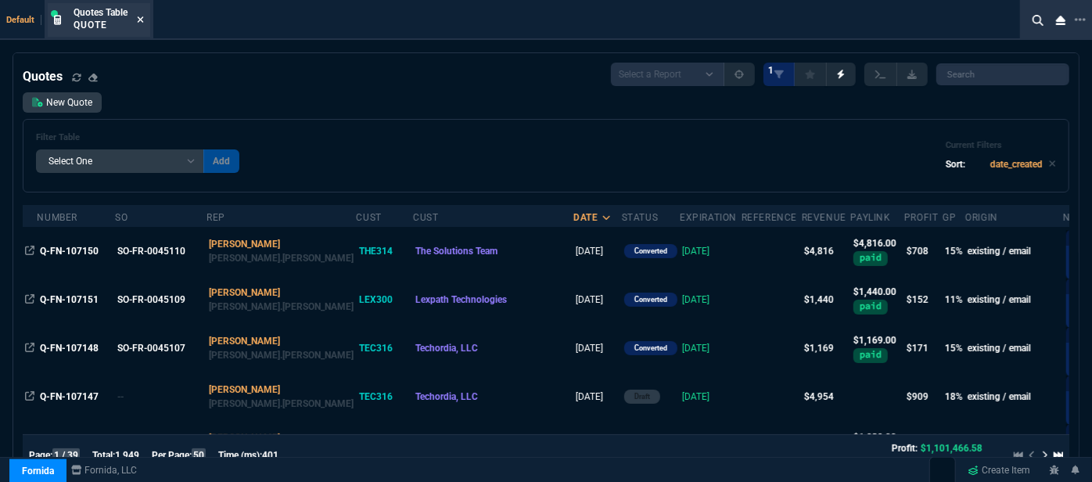
click at [139, 19] on icon at bounding box center [140, 19] width 7 height 9
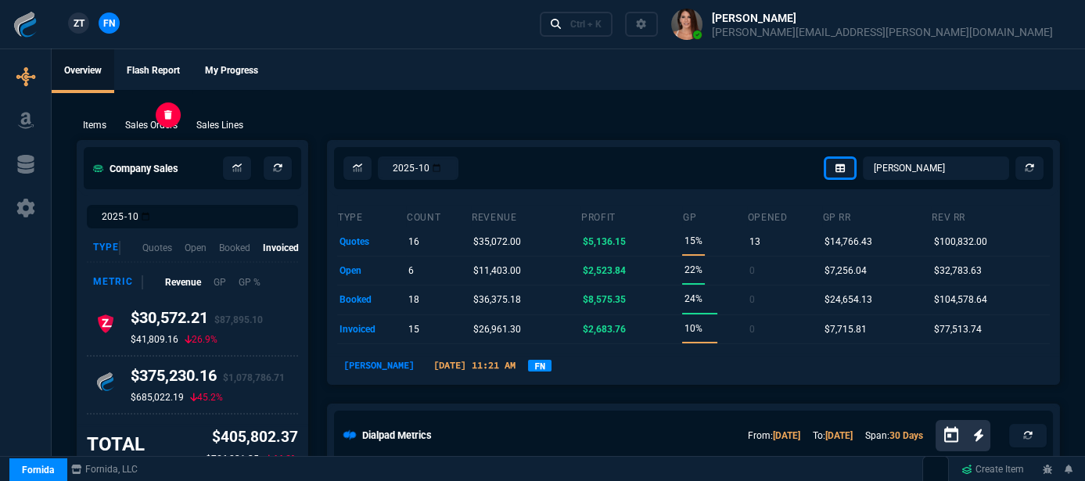
click at [160, 130] on p "Sales Orders" at bounding box center [151, 125] width 52 height 14
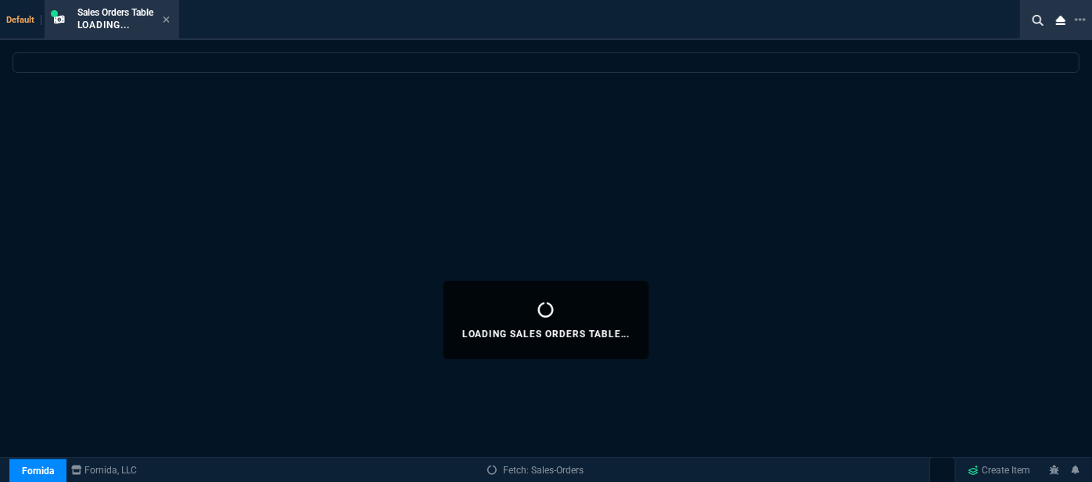
select select
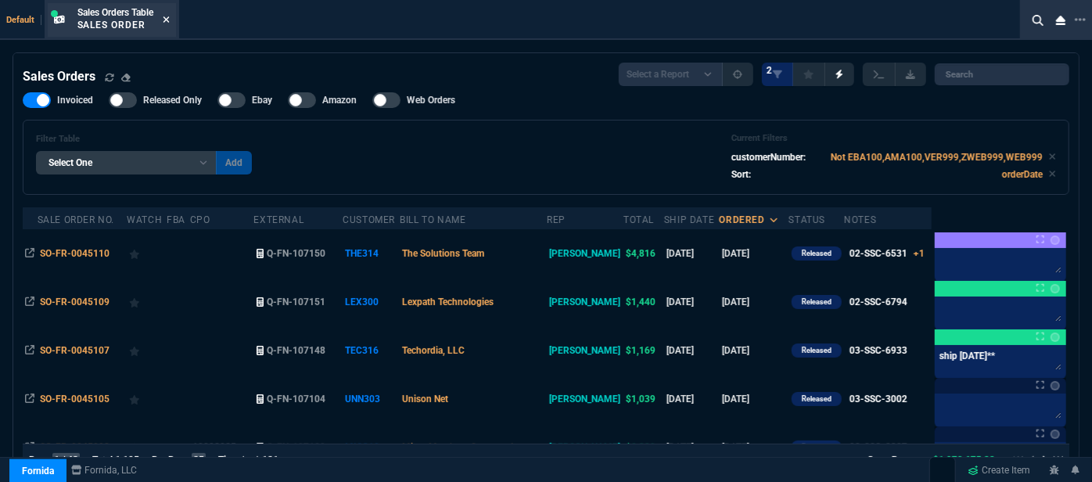
click at [170, 25] on nx-icon at bounding box center [166, 20] width 7 height 13
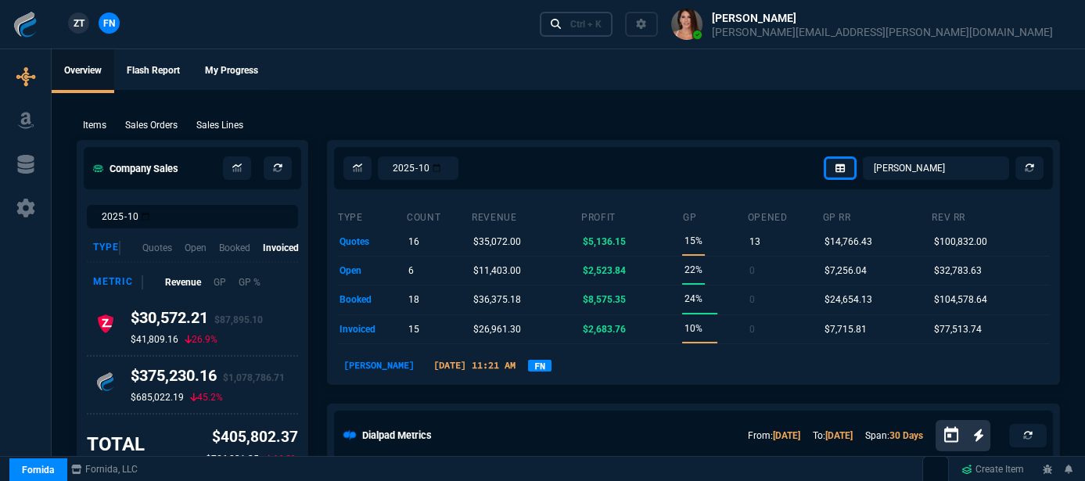
click at [602, 25] on div "Ctrl + K" at bounding box center [585, 24] width 31 height 13
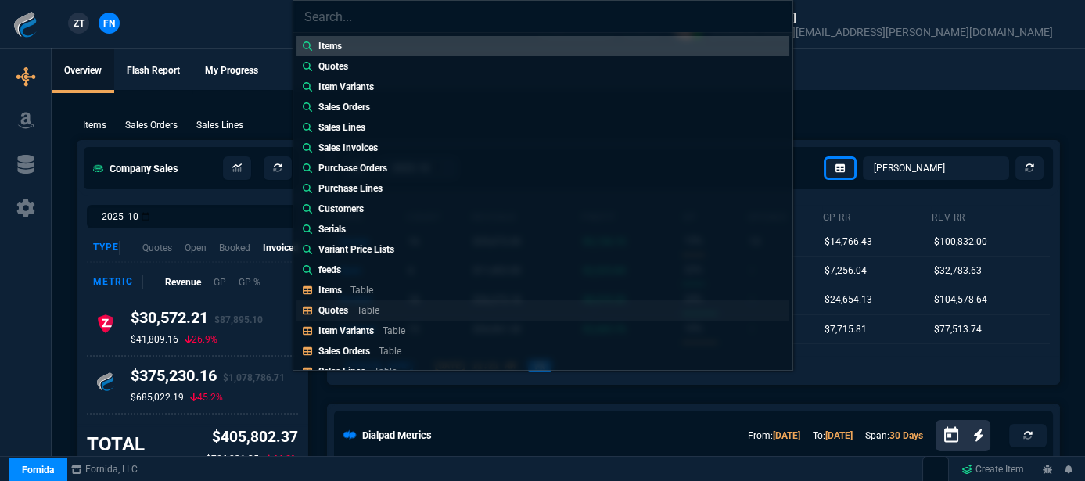
click at [376, 313] on p "Table" at bounding box center [368, 310] width 23 height 11
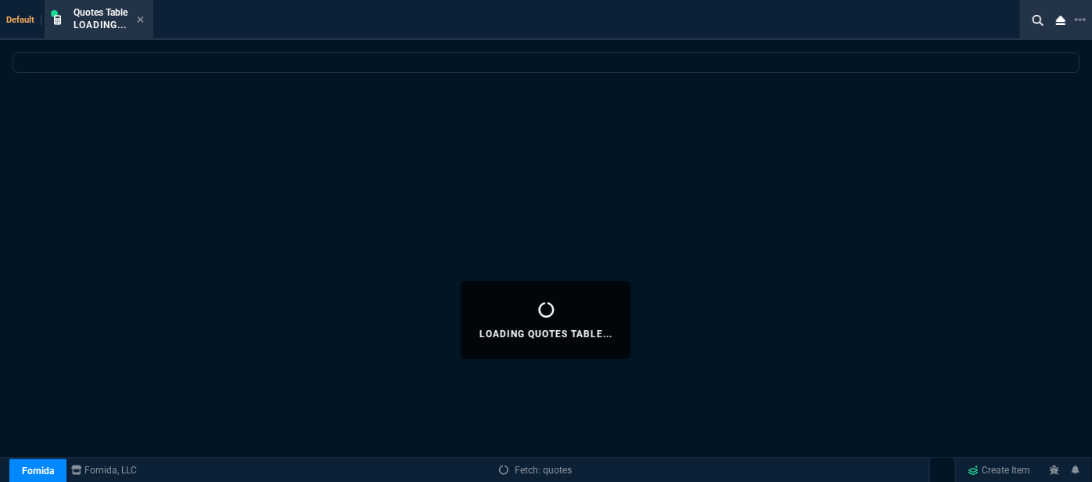
select select
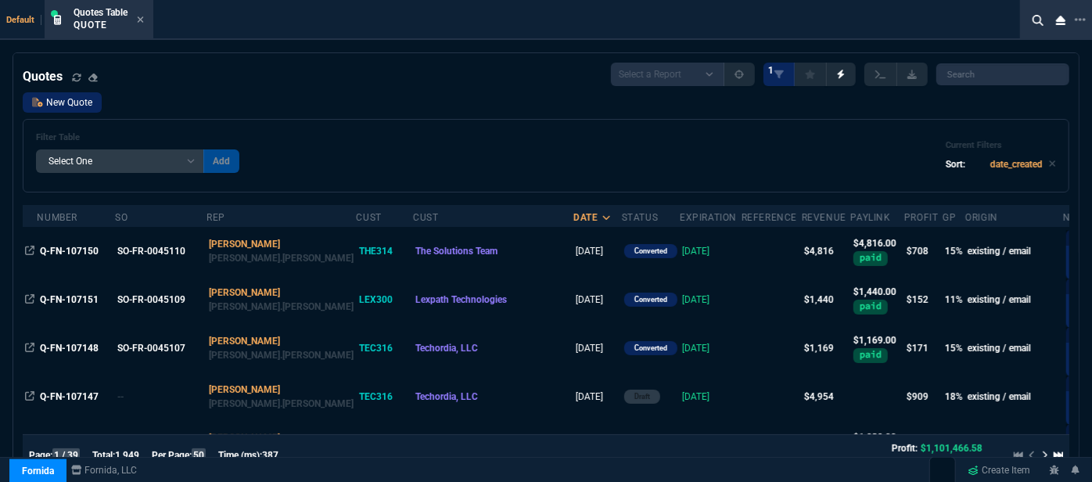
click at [87, 104] on link "New Quote" at bounding box center [62, 102] width 79 height 20
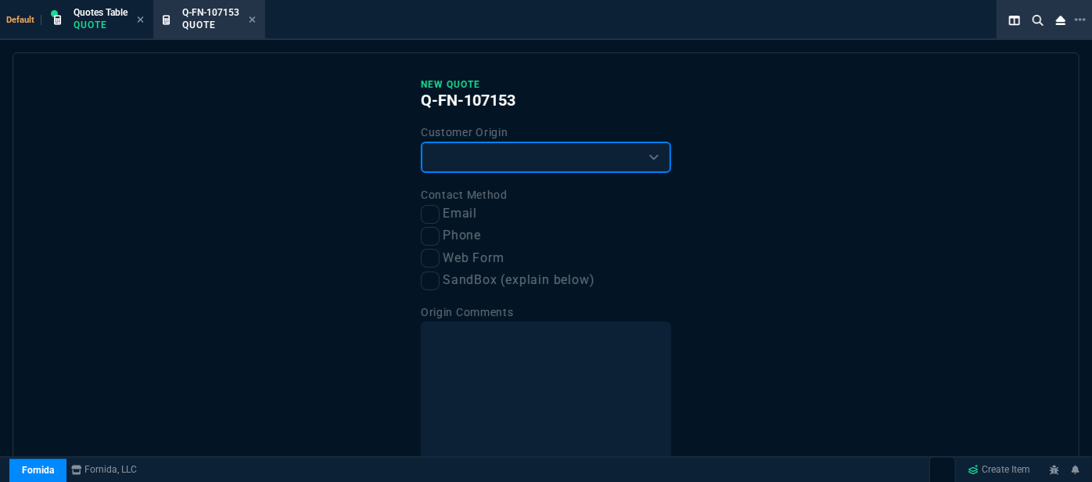
click at [498, 156] on select "Existing Customer Amazon Lead (first order) Website Lead (first order) Called (…" at bounding box center [546, 157] width 250 height 31
select select "existing"
click at [421, 142] on select "Existing Customer Amazon Lead (first order) Website Lead (first order) Called (…" at bounding box center [546, 157] width 250 height 31
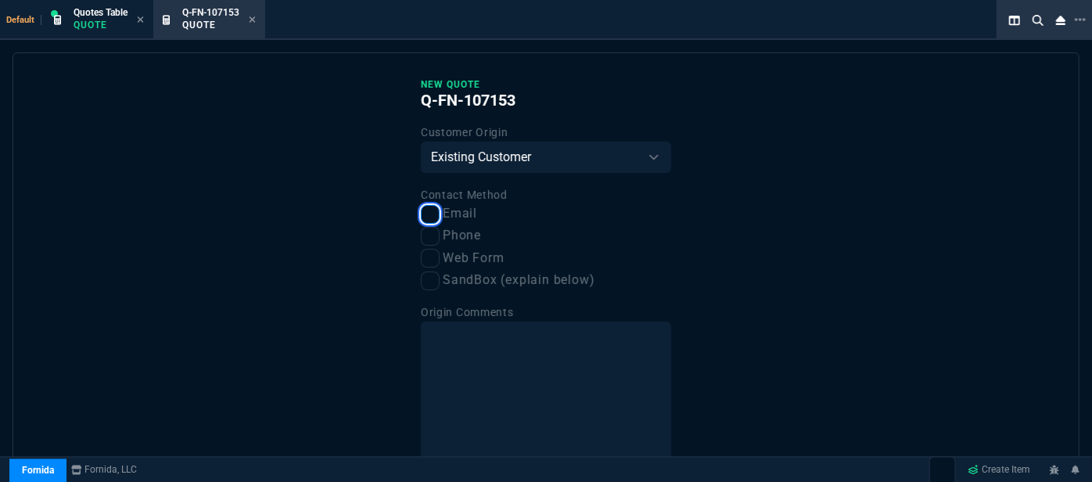
click at [430, 213] on input "Email" at bounding box center [430, 214] width 19 height 19
checkbox input "true"
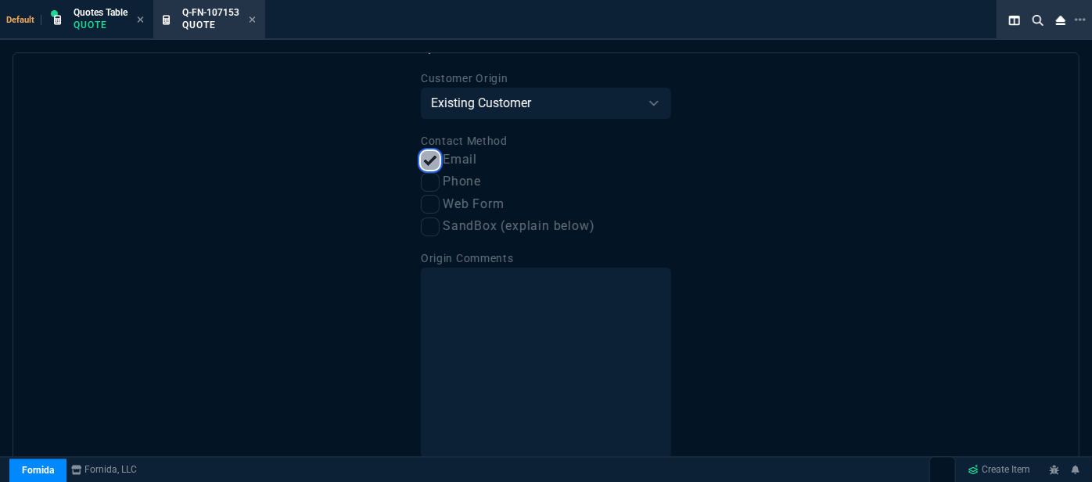
scroll to position [120, 0]
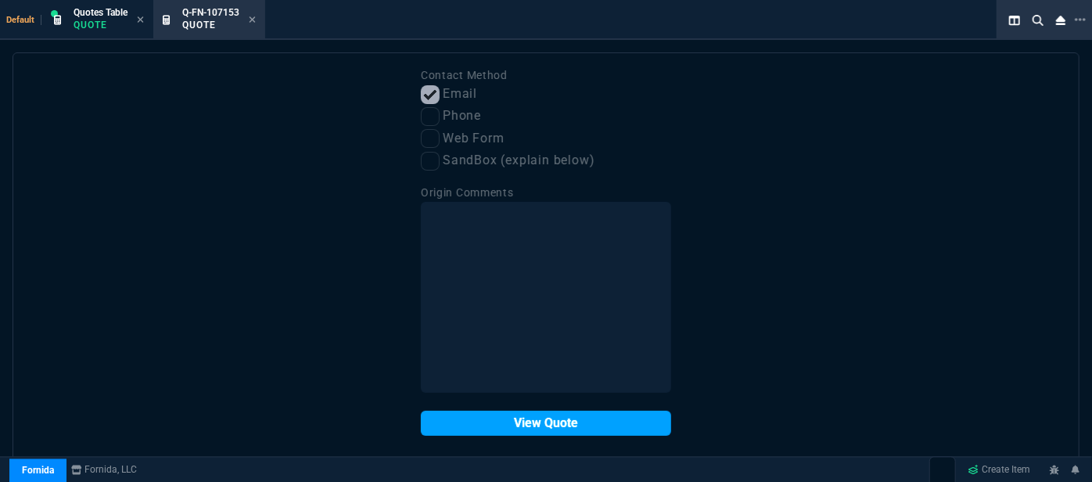
click at [551, 434] on button "View Quote" at bounding box center [546, 423] width 250 height 25
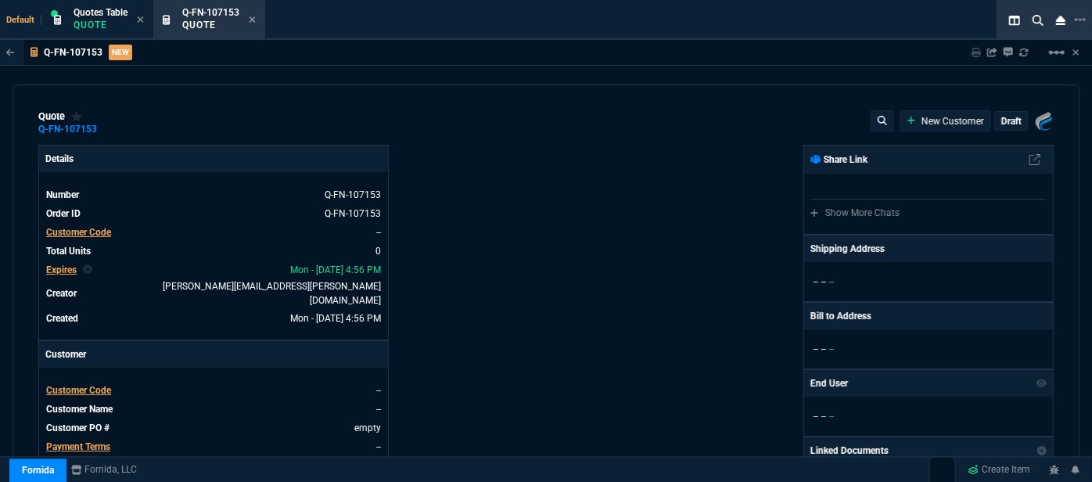
click at [55, 385] on span "Customer Code" at bounding box center [78, 390] width 65 height 11
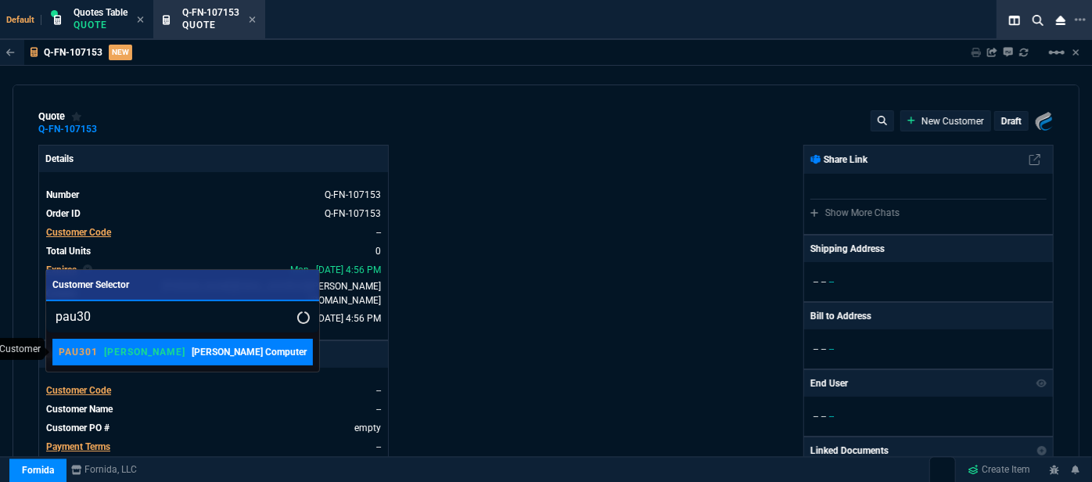
type input "pau30"
click at [133, 355] on div "PAU301 ROSS Paumen Computer" at bounding box center [182, 352] width 247 height 14
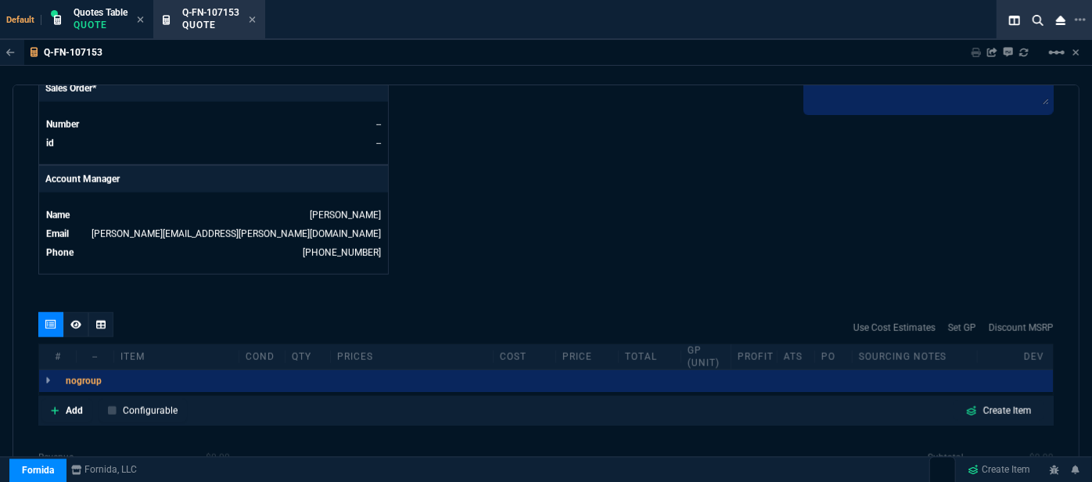
scroll to position [790, 0]
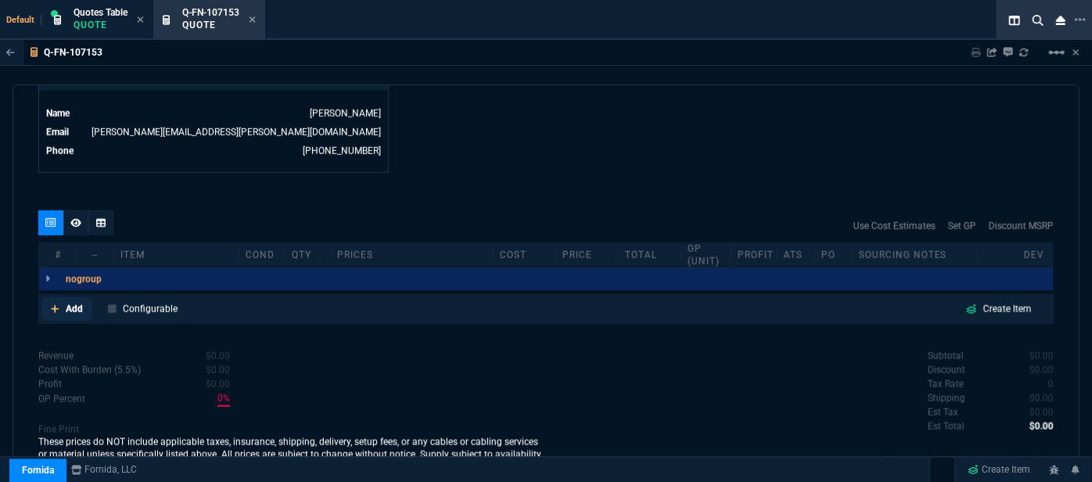
click at [54, 305] on icon at bounding box center [55, 309] width 8 height 8
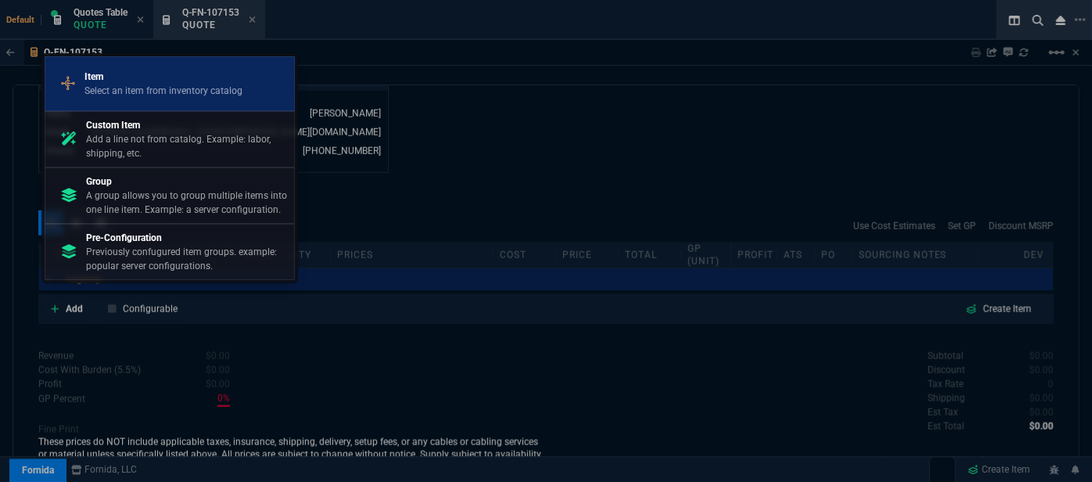
click at [171, 94] on p "Select an item from inventory catalog" at bounding box center [164, 91] width 158 height 14
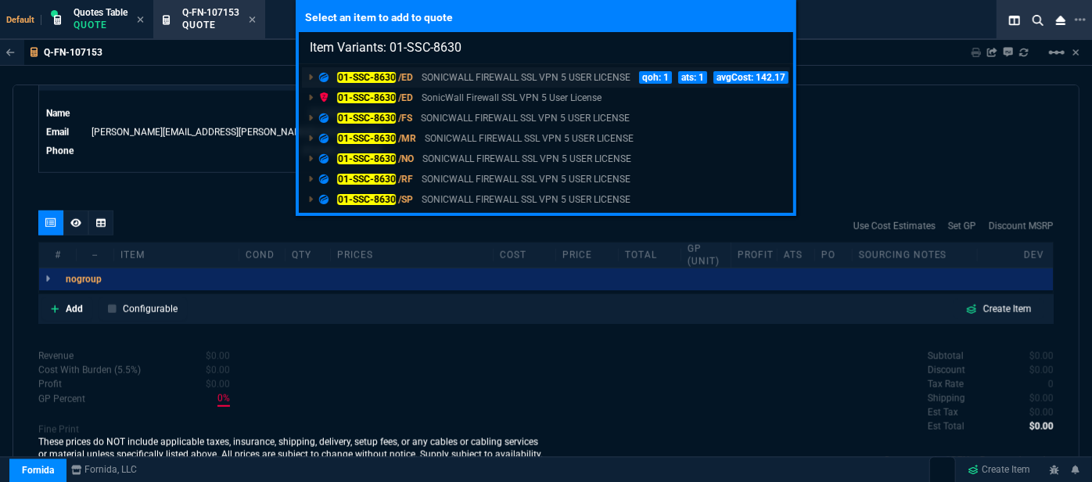
type input "Item Variants: 01-SSC-8630"
click at [443, 77] on p "SONICWALL FIREWALL SSL VPN 5 USER LICENSE" at bounding box center [526, 77] width 209 height 14
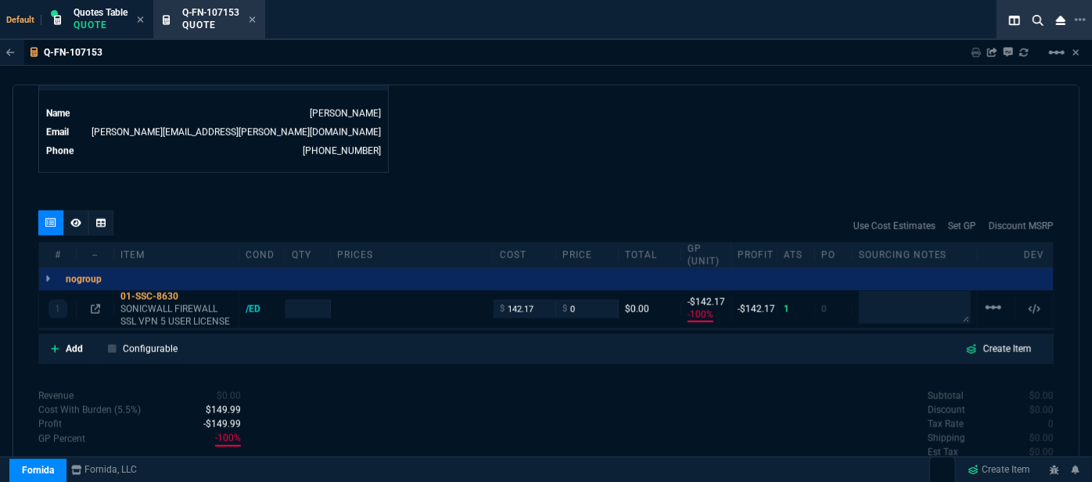
type input "-100"
type input "-142"
type input "215"
type input "100"
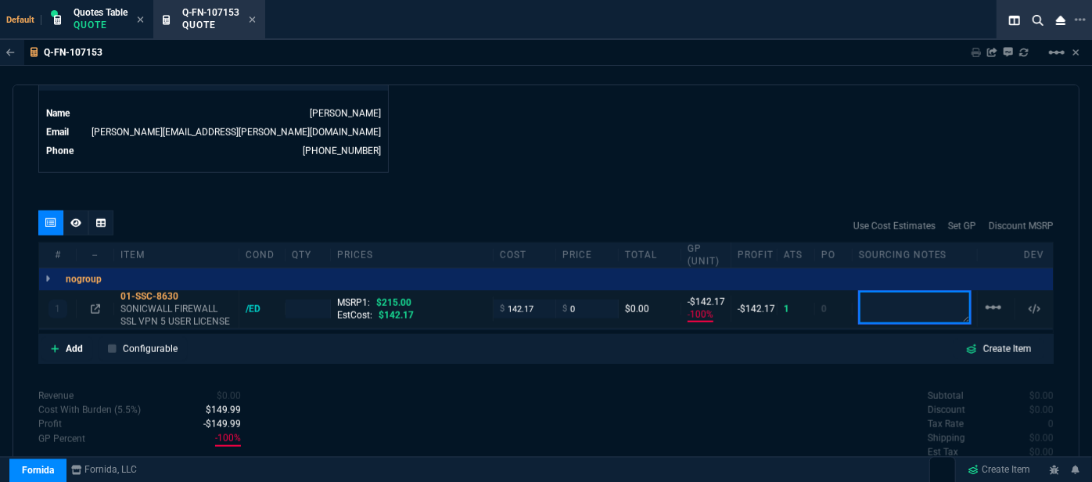
click at [918, 304] on textarea at bounding box center [915, 307] width 112 height 33
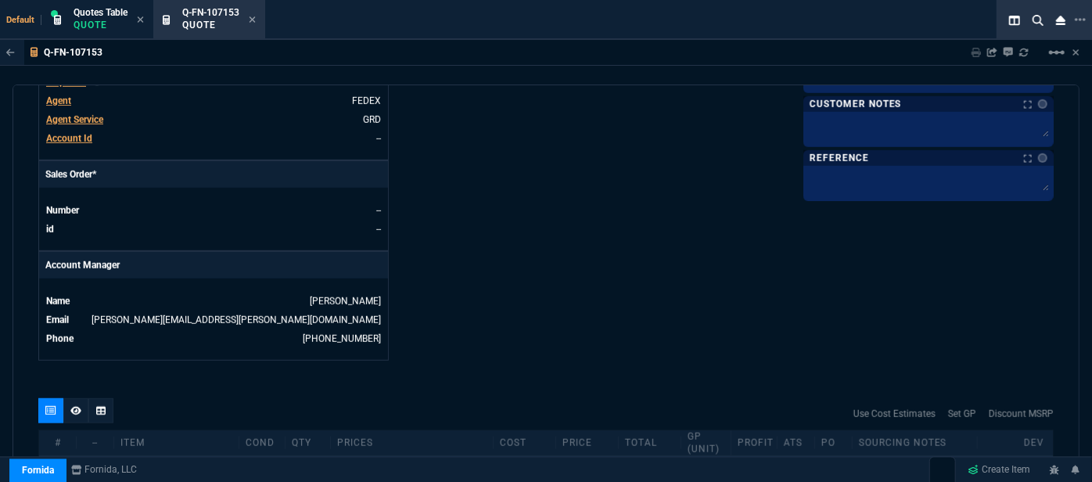
scroll to position [577, 0]
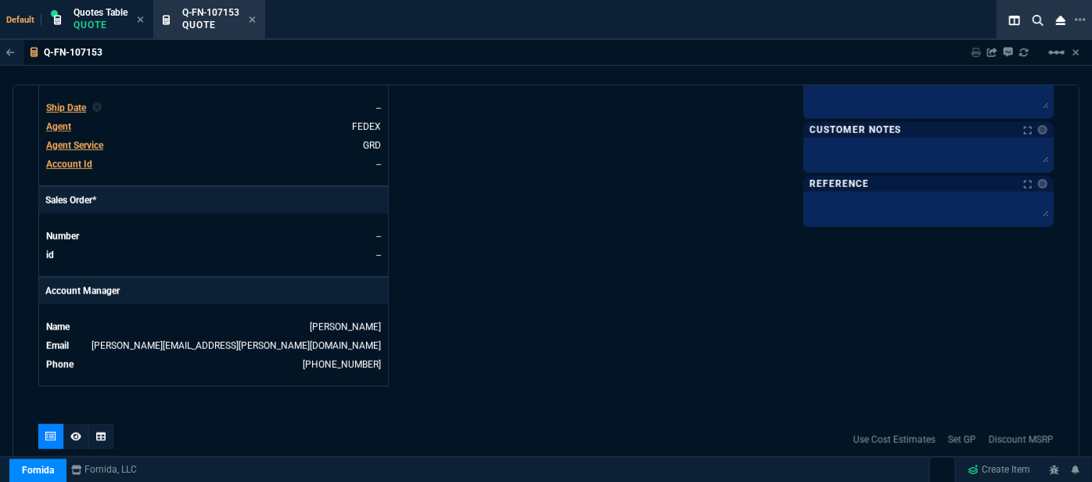
type textarea "email only"
type input "1"
click at [63, 121] on span "Agent" at bounding box center [58, 126] width 25 height 11
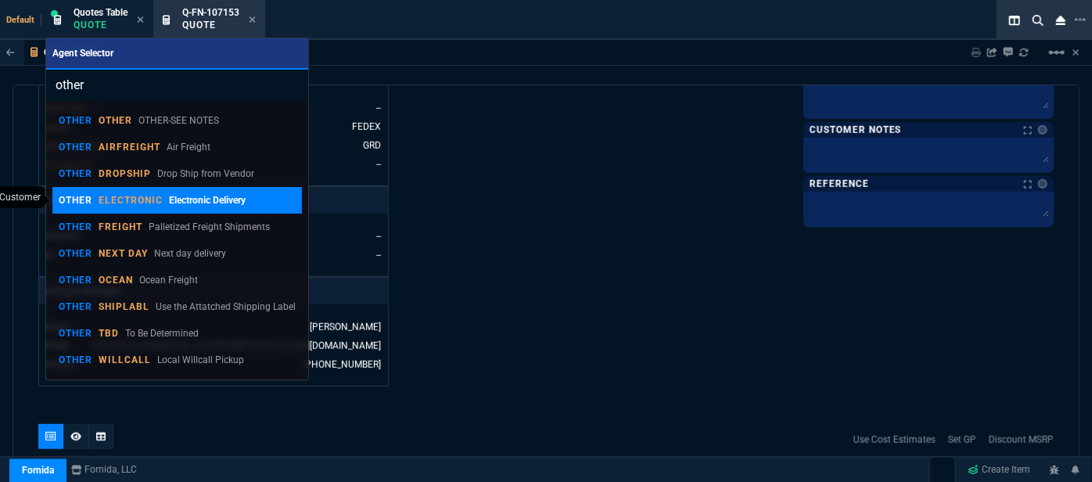
type input "other"
click at [111, 203] on p "ELECTRONIC" at bounding box center [131, 200] width 64 height 13
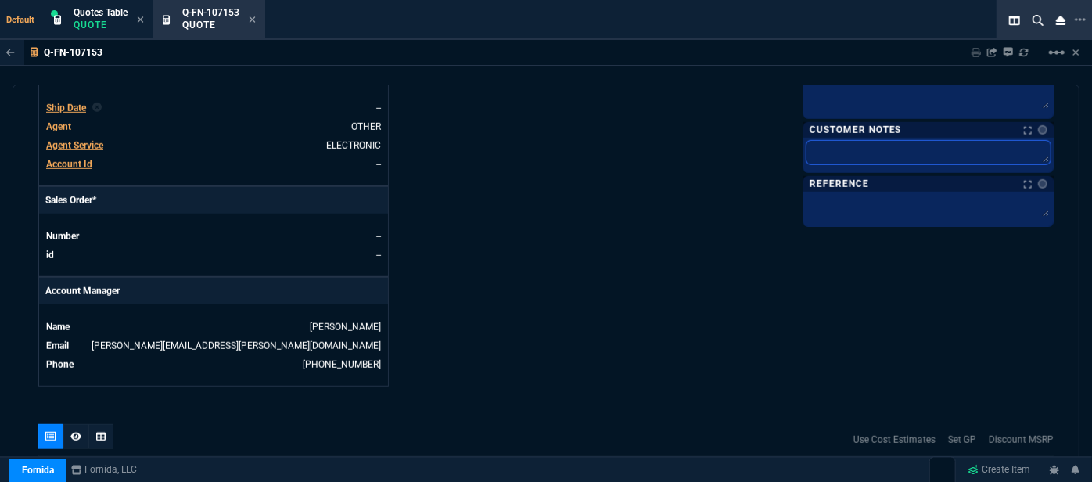
click at [847, 153] on textarea at bounding box center [929, 152] width 244 height 23
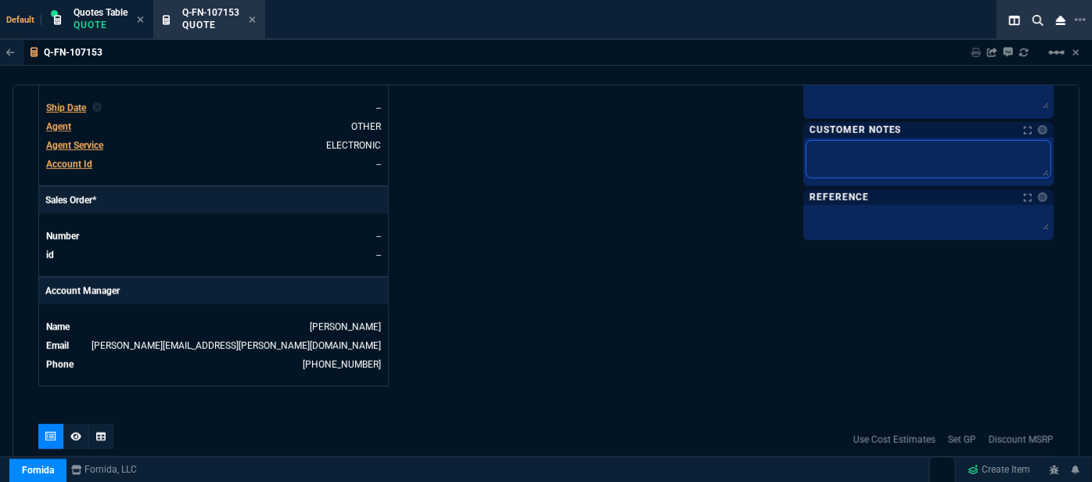
type textarea "E"
type textarea "EL"
type textarea "ELE"
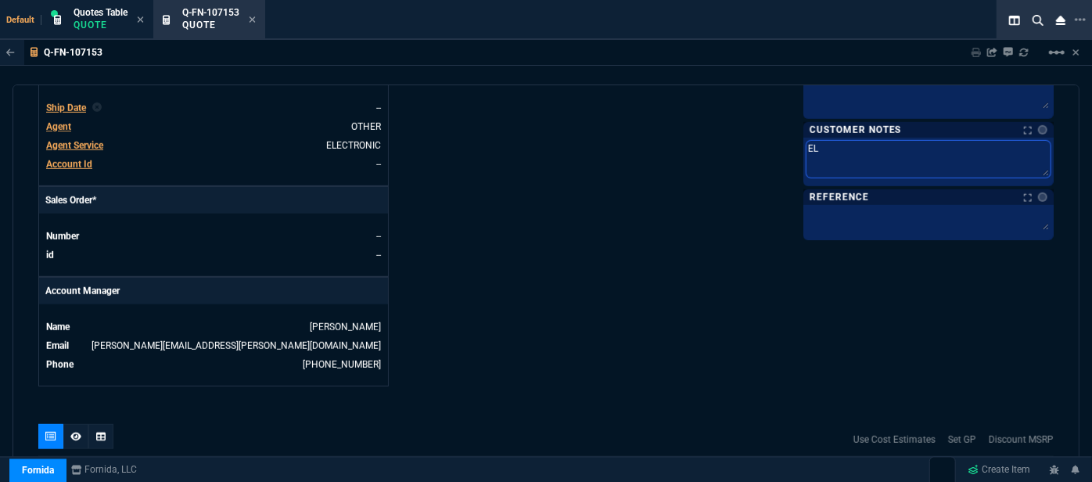
type textarea "ELE"
type textarea "ELEC"
type textarea "ELECT"
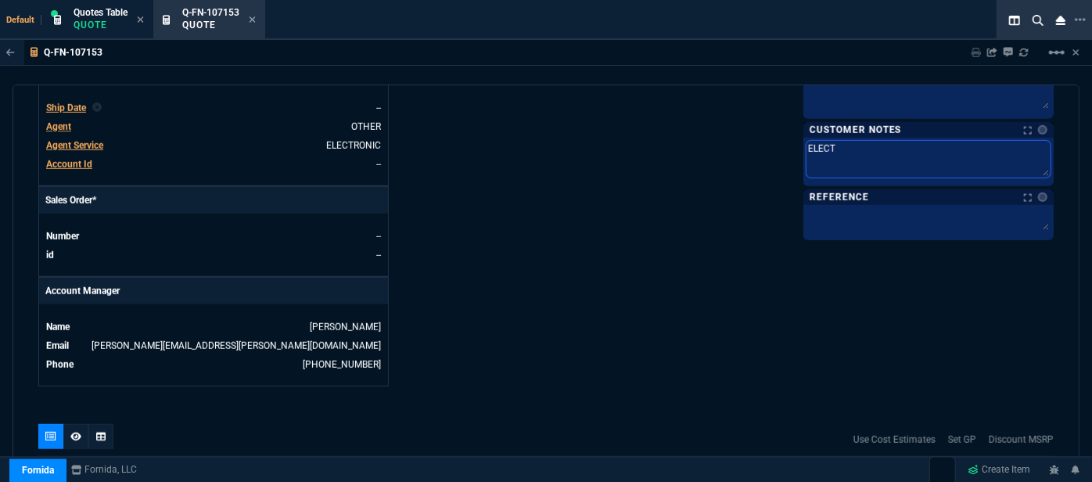
type textarea "ELECTR"
type textarea "ELECTRO"
type textarea "ELECTRON"
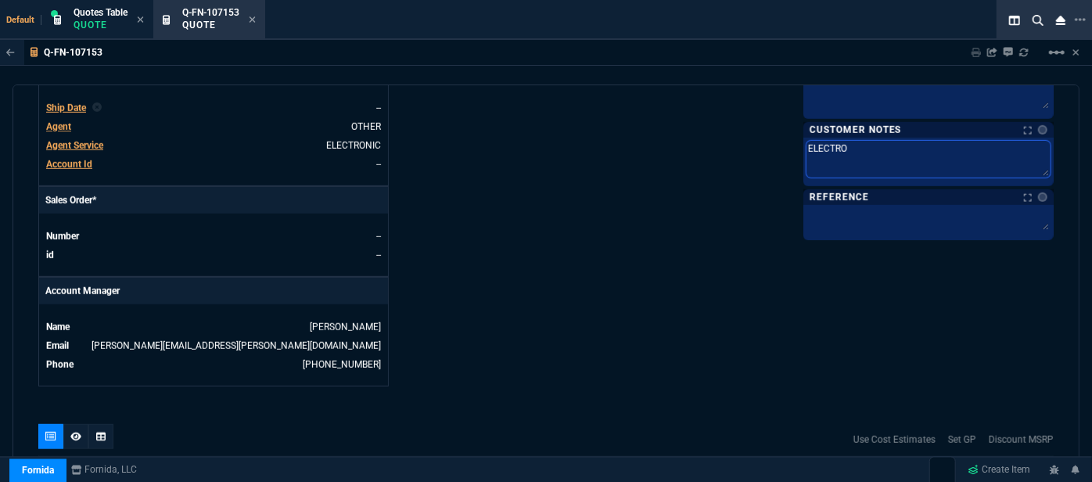
type textarea "ELECTRON"
type textarea "ELECTRONI"
type textarea "ELECTRONIC"
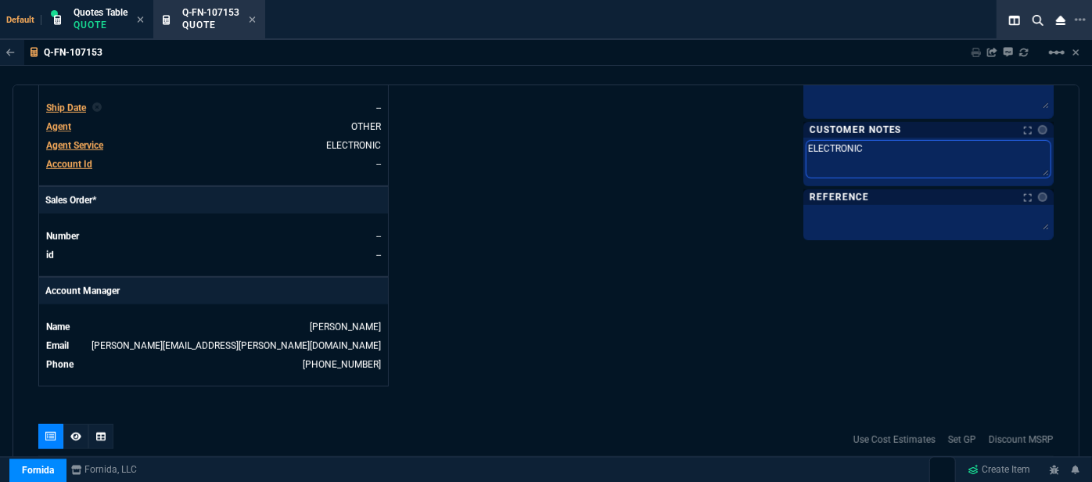
type textarea "ELECTRONIC:"
type textarea "ELECTRONIC: E"
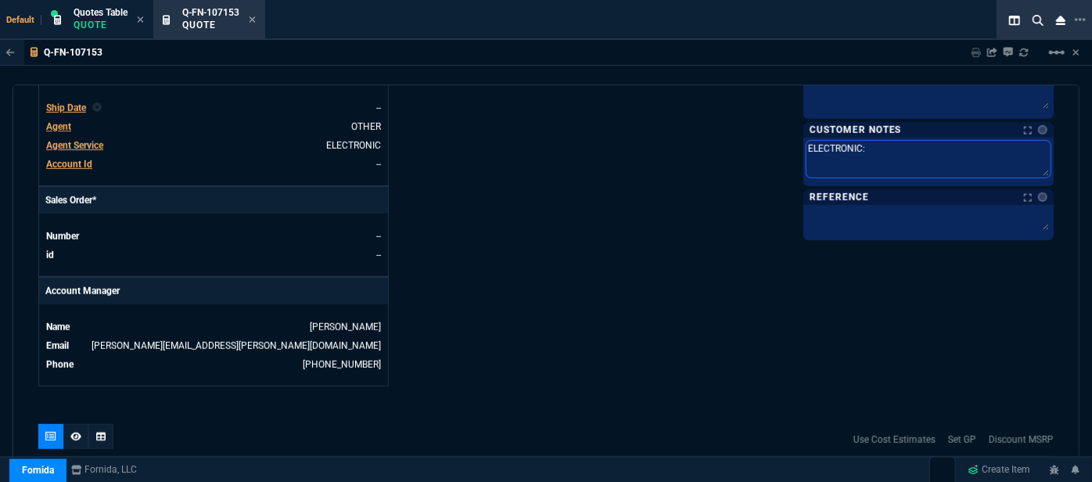
type textarea "ELECTRONIC: E"
type textarea "ELECTRONIC: EM"
type textarea "ELECTRONIC: EMA"
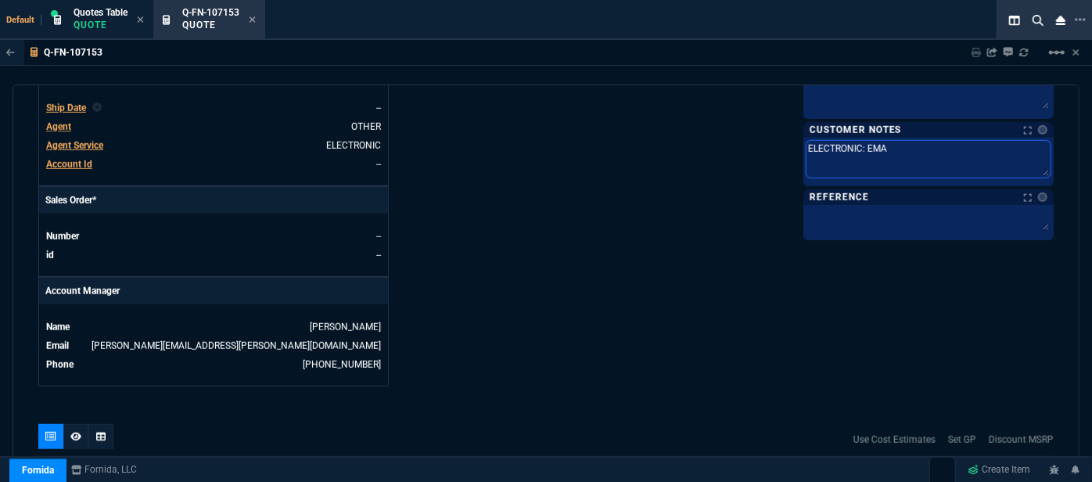
type textarea "ELECTRONIC: EMAI"
type textarea "ELECTRONIC: EMAIL"
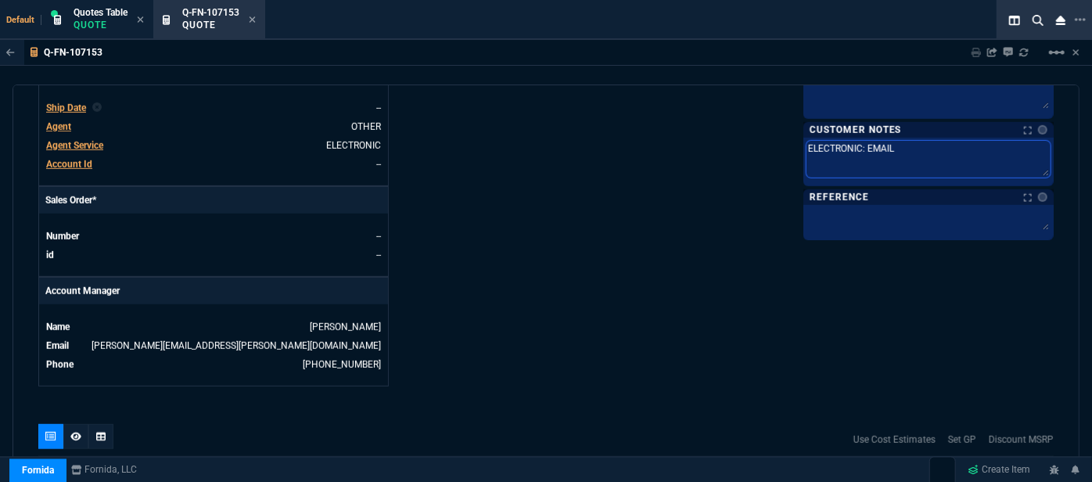
type textarea "ELECTRONIC: EMAIL"
type textarea "ELECTRONIC: EMAIL O"
type textarea "ELECTRONIC: EMAIL ON"
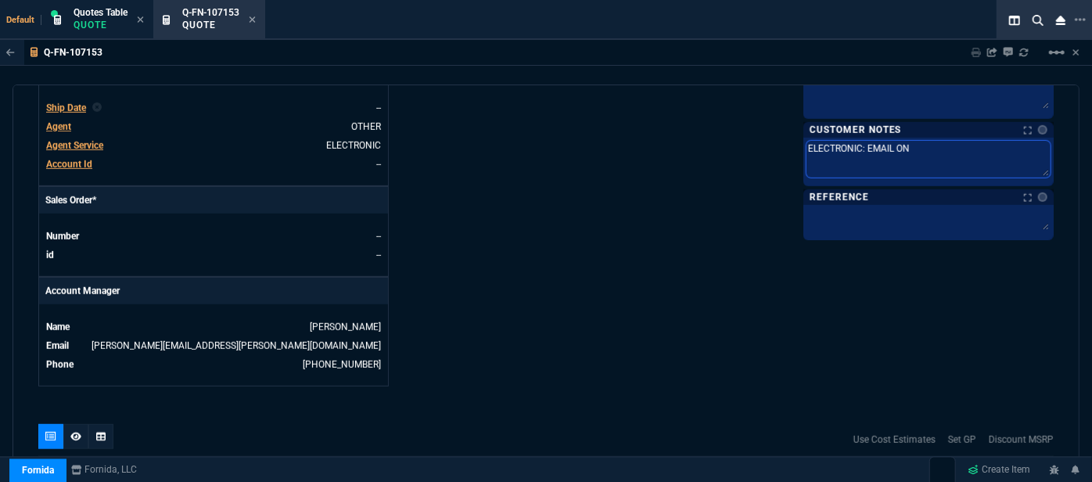
type textarea "ELECTRONIC: EMAIL ONL"
type textarea "ELECTRONIC: EMAIL ONLY"
type textarea "ELECTRONIC: EMAIL ONL"
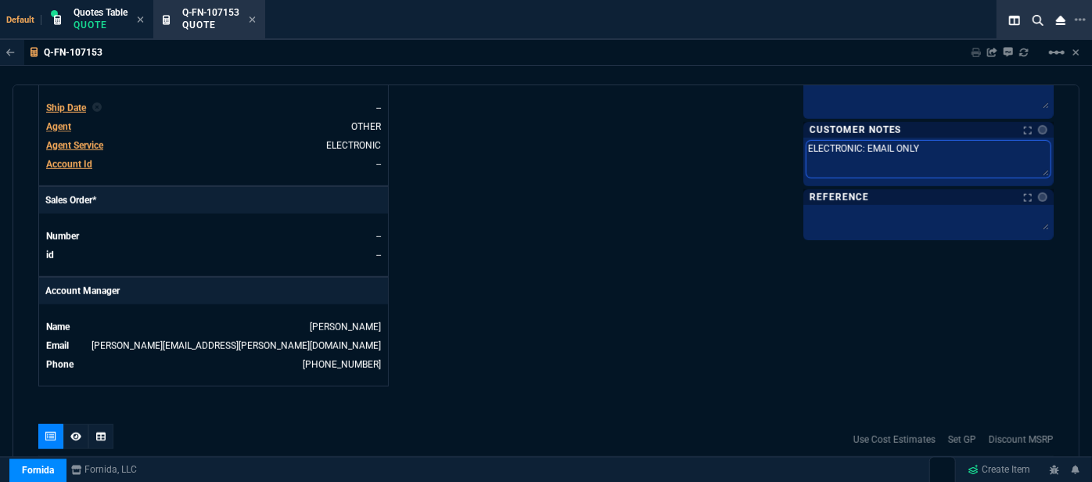
type textarea "ELECTRONIC: EMAIL ONL"
type textarea "ELECTRONIC: EMAIL ON"
type textarea "ELECTRONIC: EMAIL O"
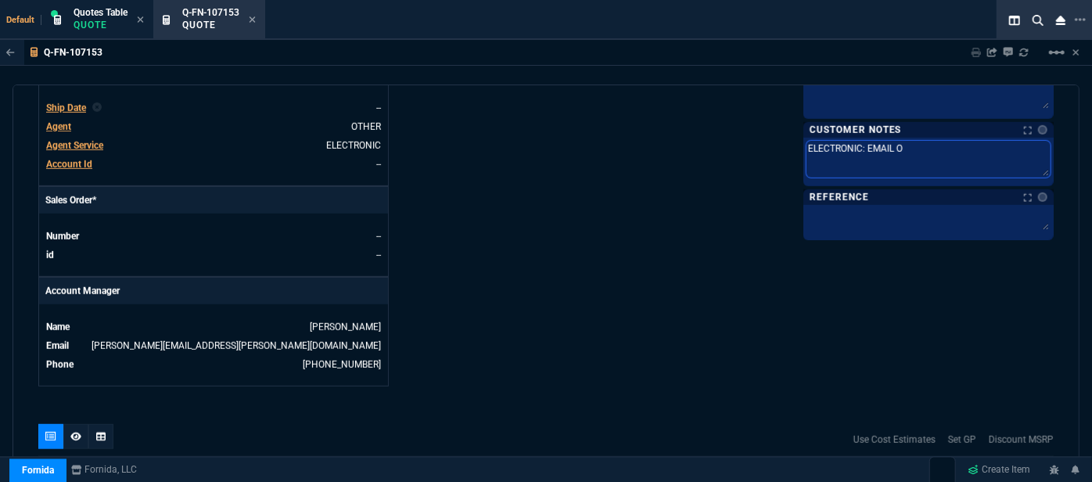
type textarea "ELECTRONIC: EMAIL"
type textarea "ELECTRONIC: EMAI"
type textarea "ELECTRONIC: EMAIL"
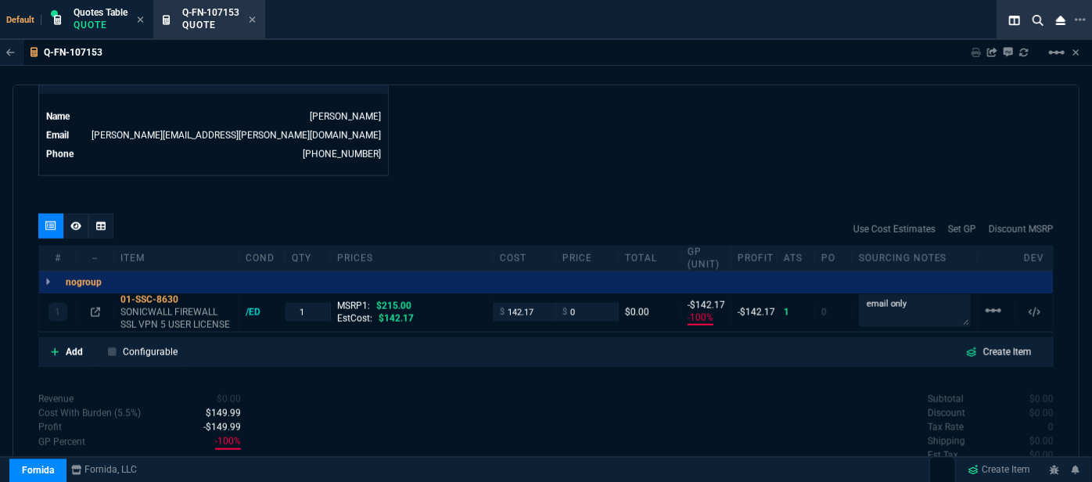
scroll to position [790, 0]
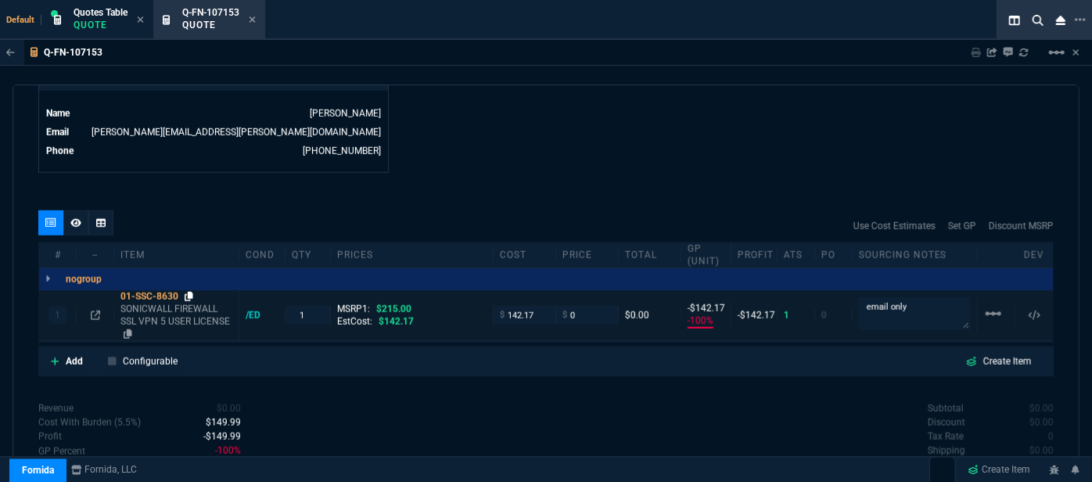
type textarea "ELECTRONIC: EMAIL"
click at [189, 292] on icon at bounding box center [189, 296] width 9 height 9
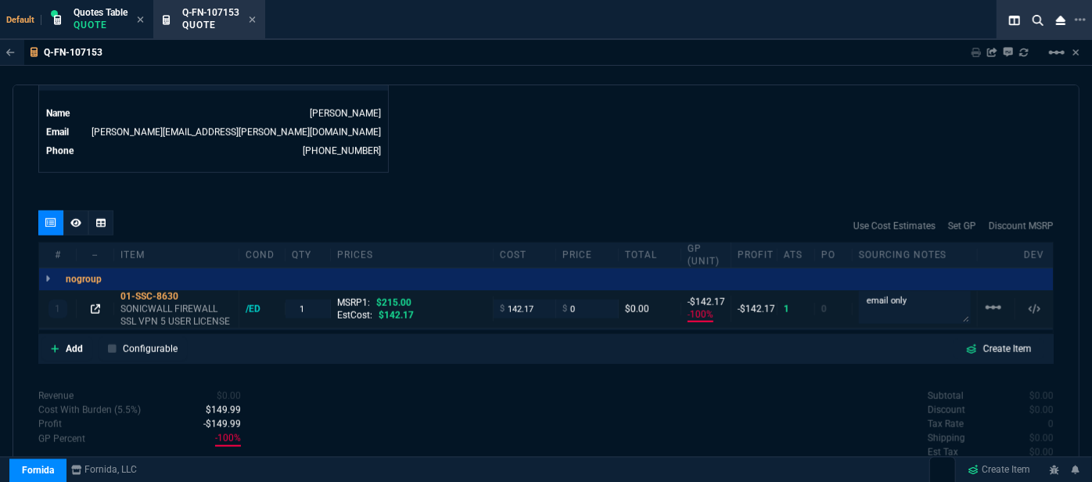
click at [92, 304] on icon at bounding box center [95, 308] width 9 height 9
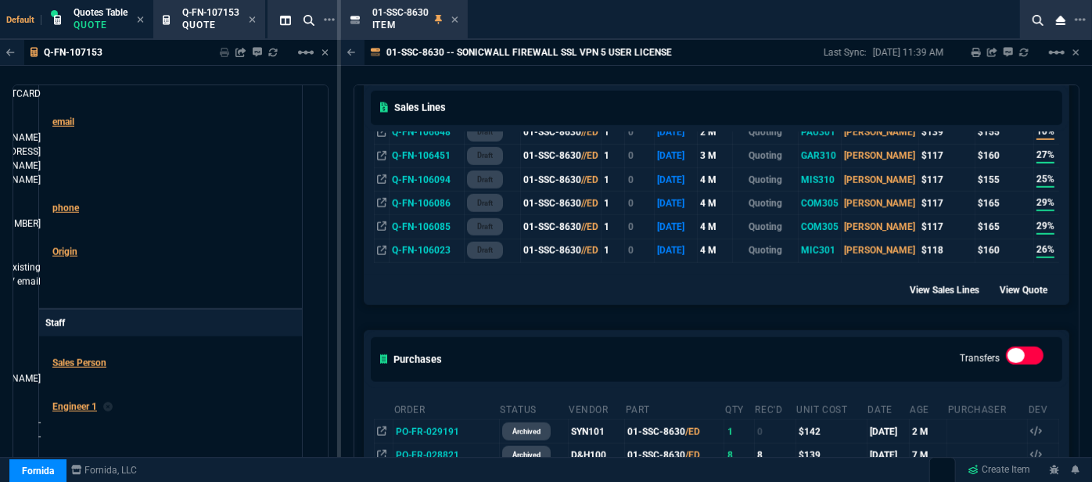
scroll to position [475, 0]
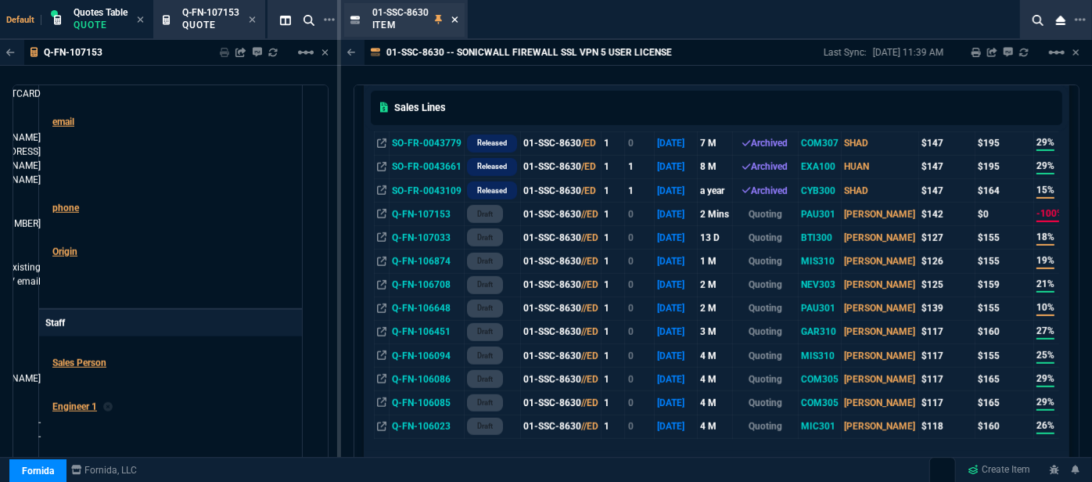
click at [454, 20] on icon at bounding box center [454, 19] width 6 height 6
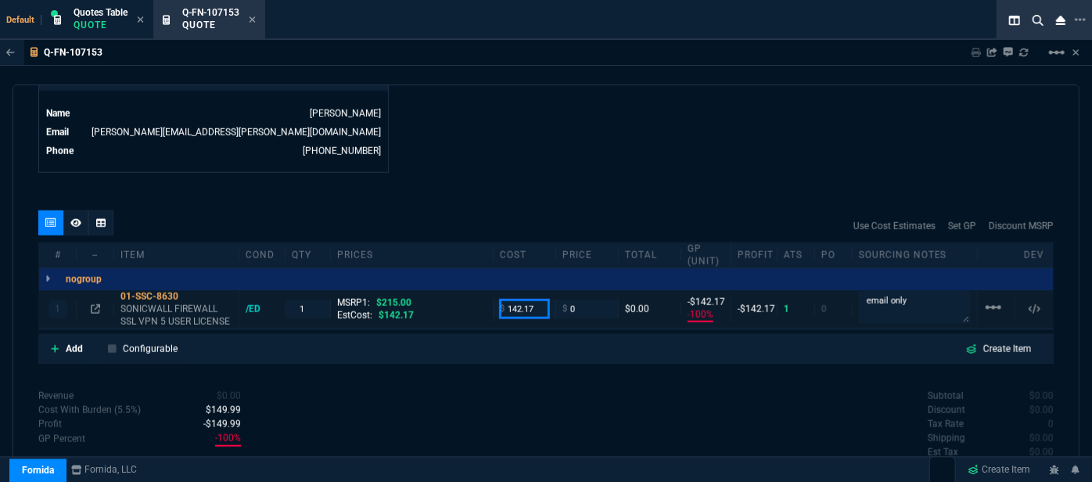
click at [534, 300] on input "142.17" at bounding box center [524, 309] width 49 height 18
type input "125.48"
type input "-125"
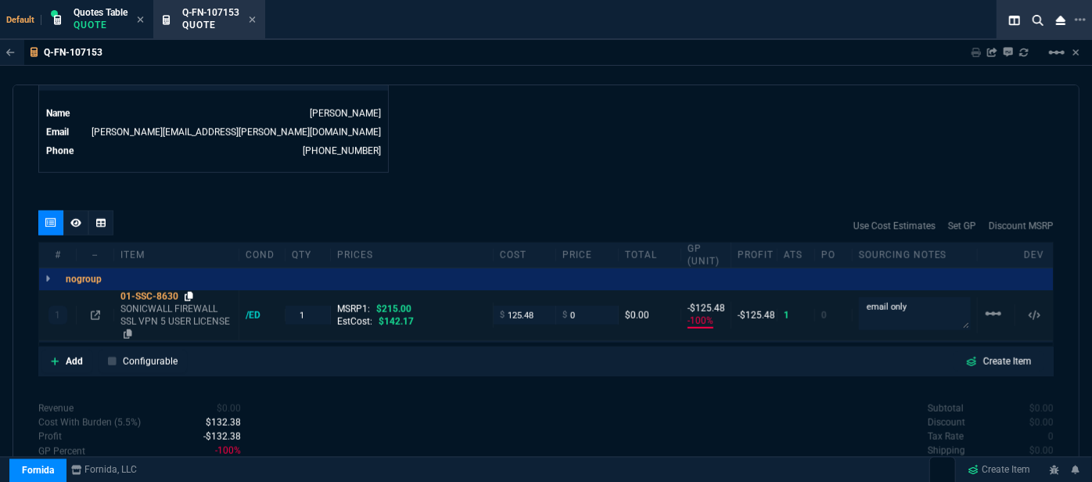
click at [188, 292] on icon at bounding box center [189, 296] width 9 height 9
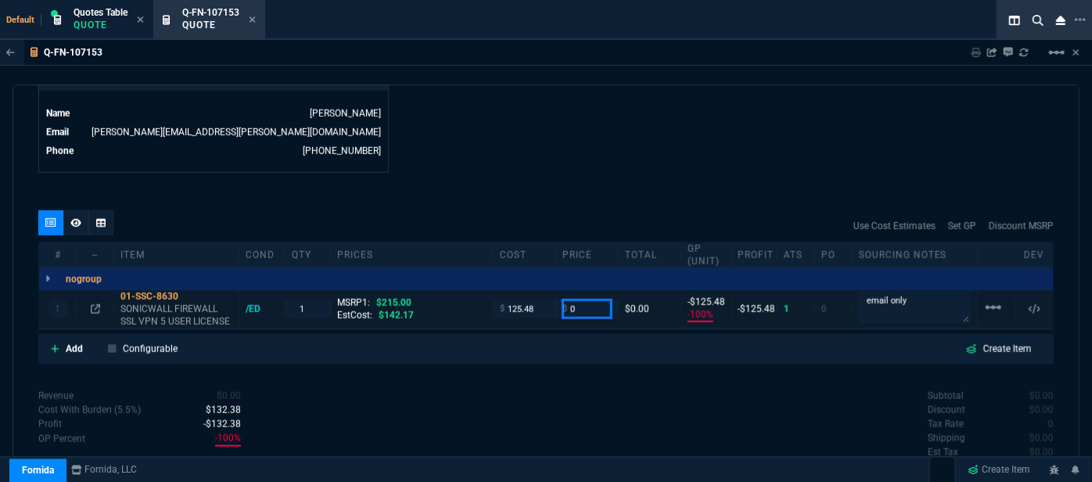
click at [589, 300] on input "0" at bounding box center [587, 309] width 49 height 18
type input "155"
type input "19"
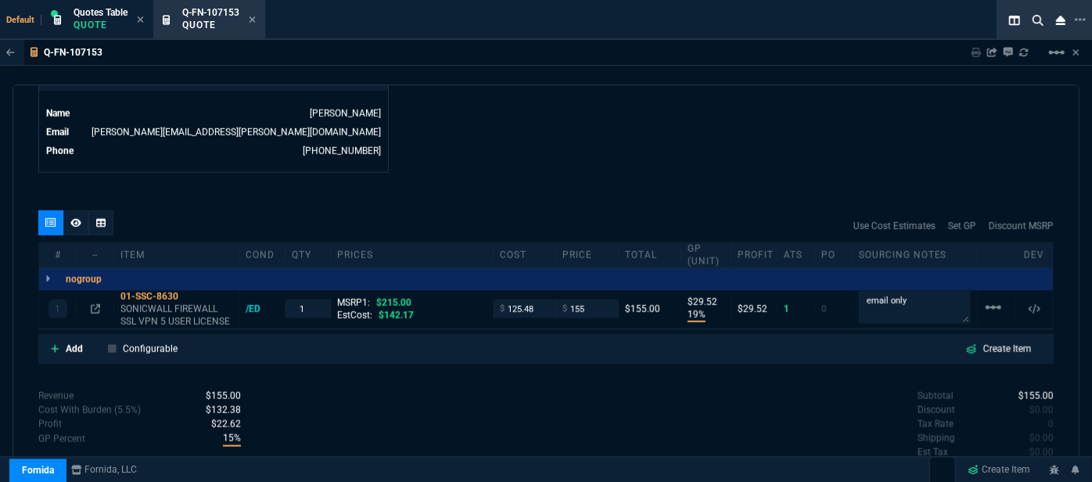
type input "30"
type input "28"
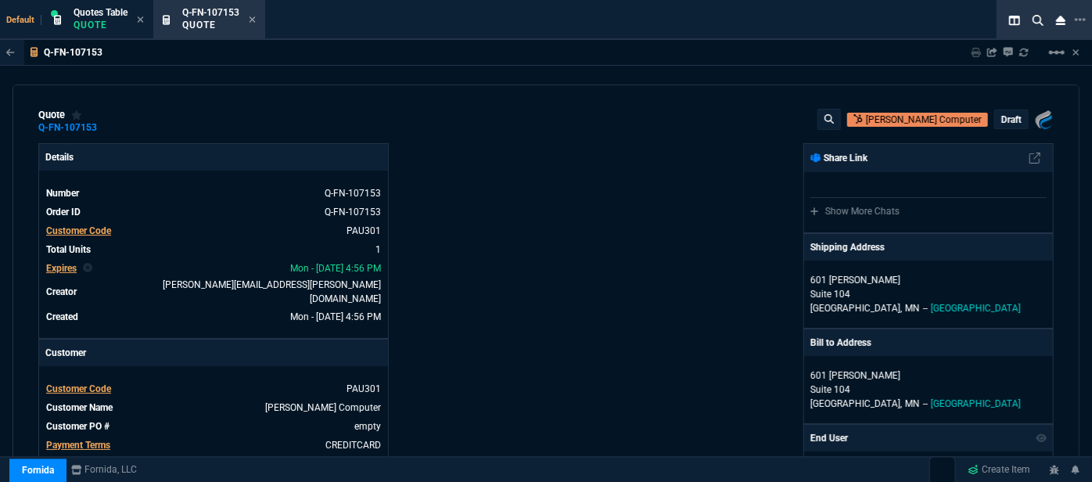
scroll to position [0, 0]
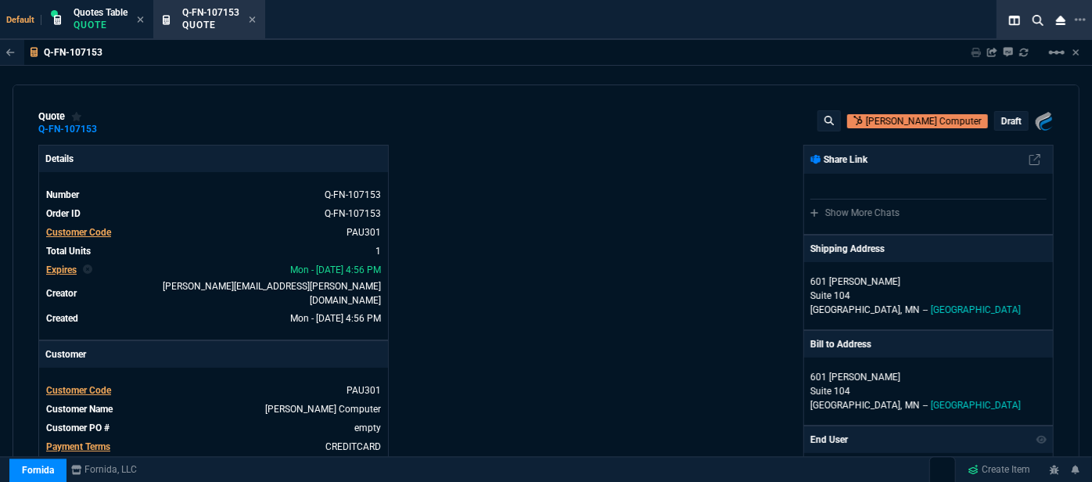
click at [1005, 117] on p "draft" at bounding box center [1012, 121] width 20 height 13
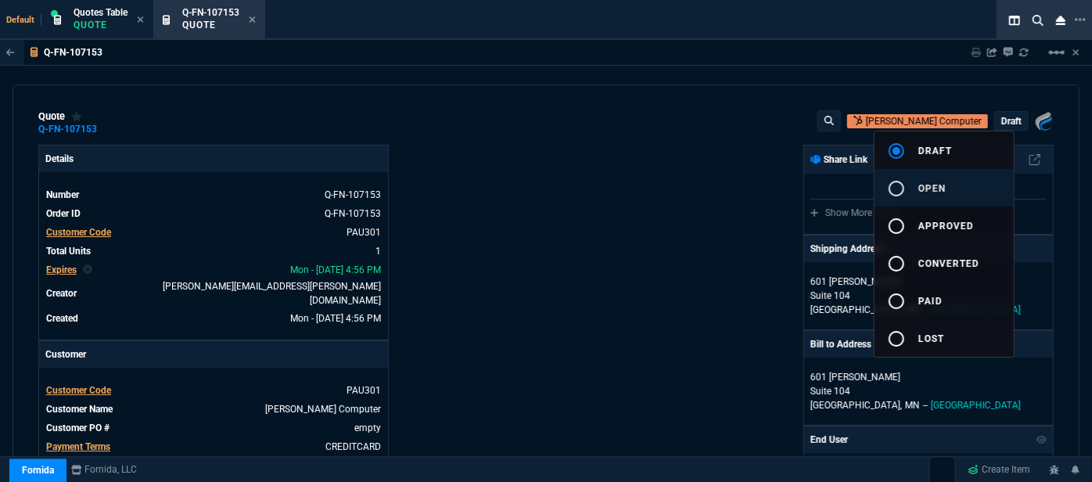
click at [949, 178] on button "radio_button_unchecked open" at bounding box center [944, 188] width 139 height 38
click at [648, 192] on div at bounding box center [546, 241] width 1092 height 482
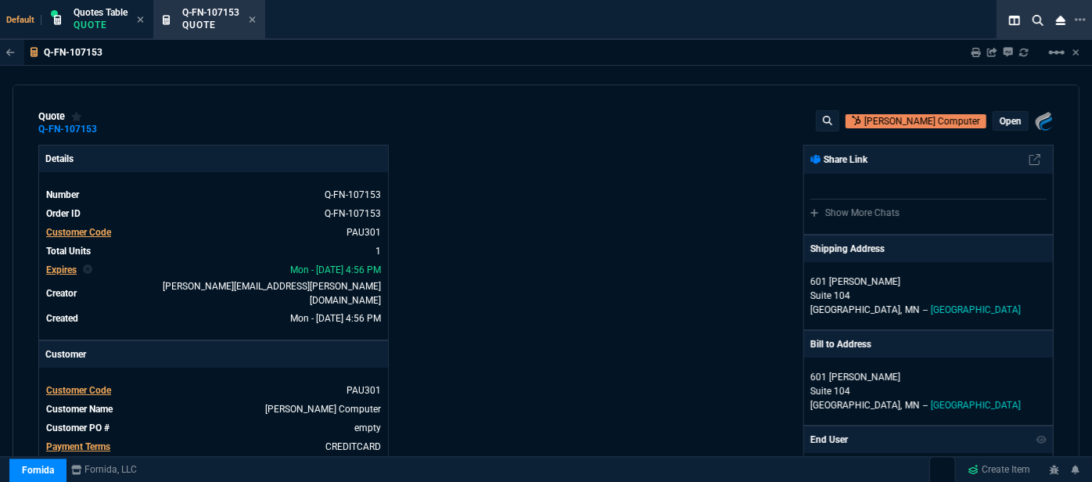
type input "19"
type input "30"
type input "28"
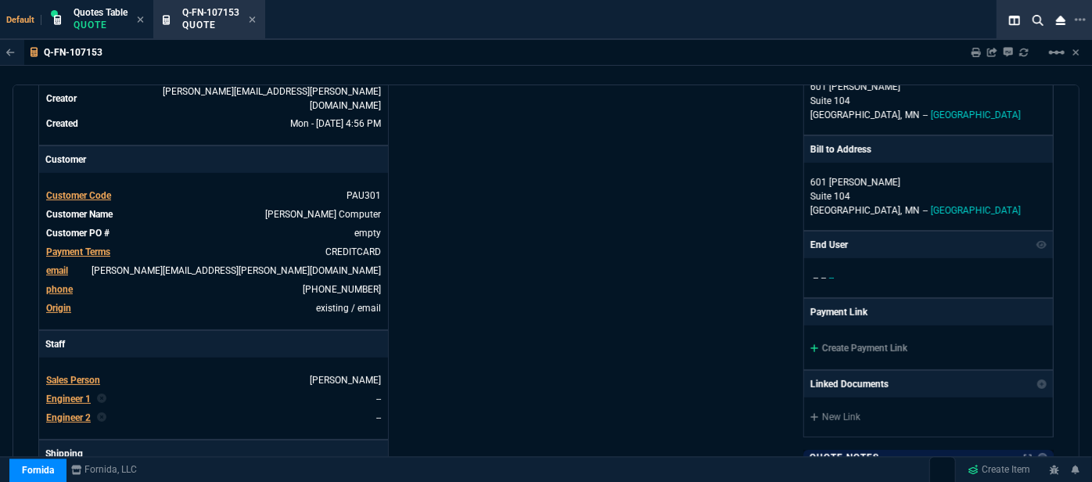
scroll to position [284, 0]
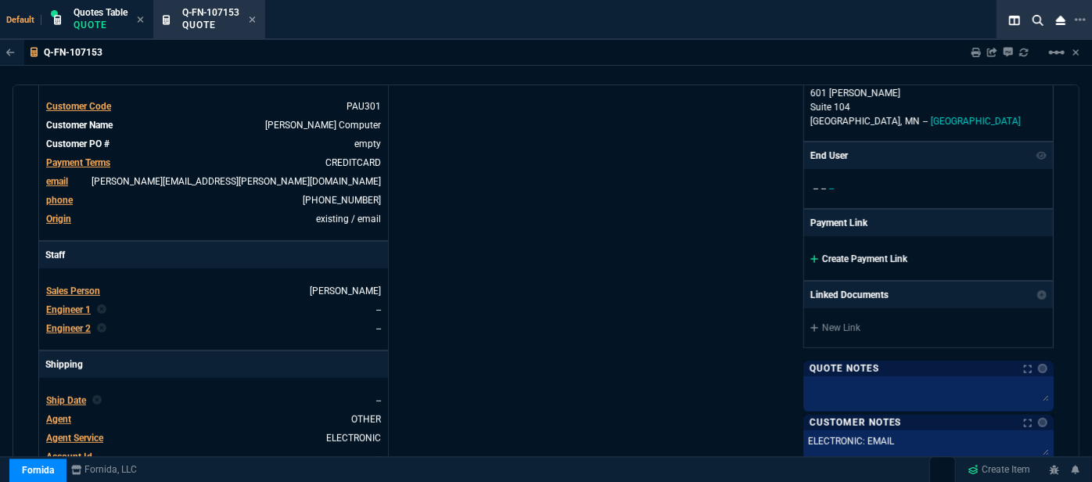
click at [811, 255] on icon at bounding box center [815, 258] width 9 height 9
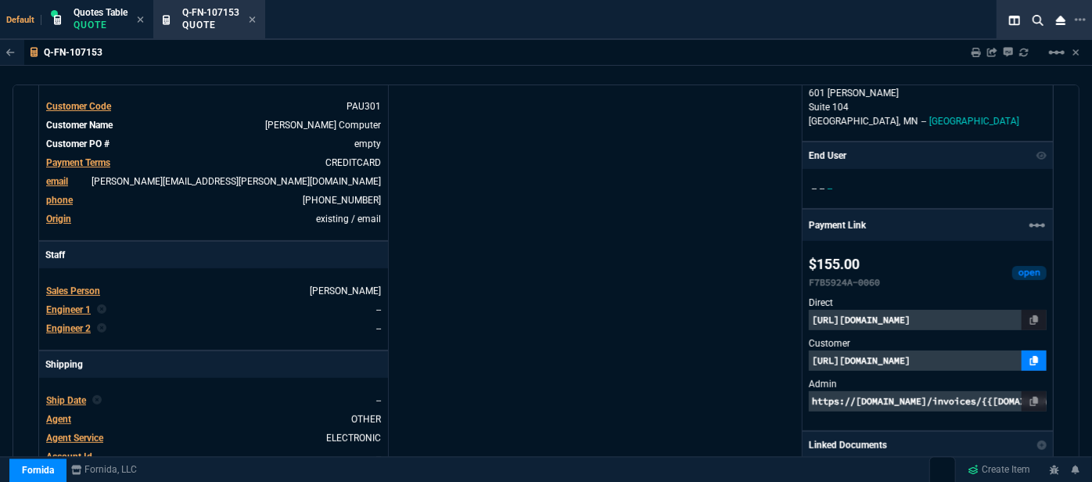
click at [1030, 358] on icon at bounding box center [1034, 360] width 9 height 9
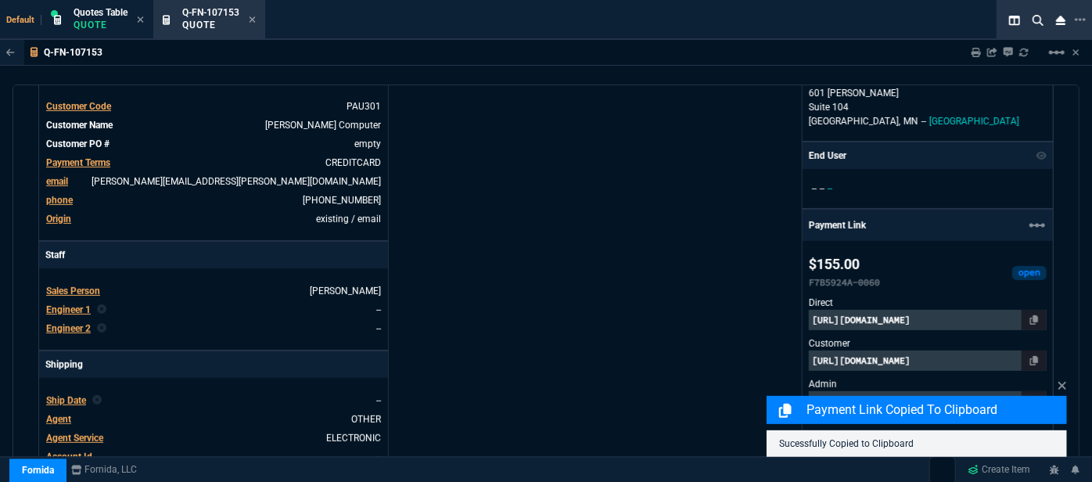
scroll to position [782, 0]
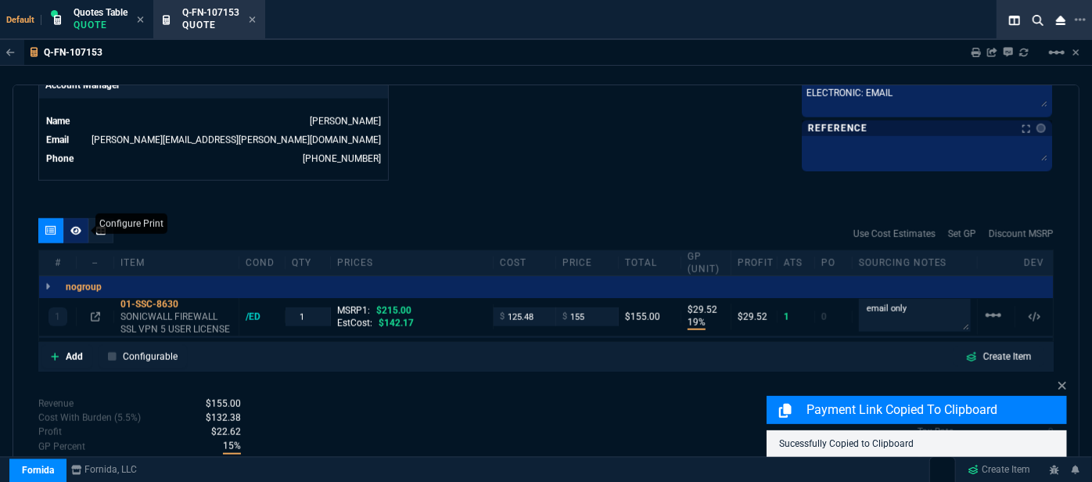
click at [68, 218] on div at bounding box center [75, 230] width 25 height 25
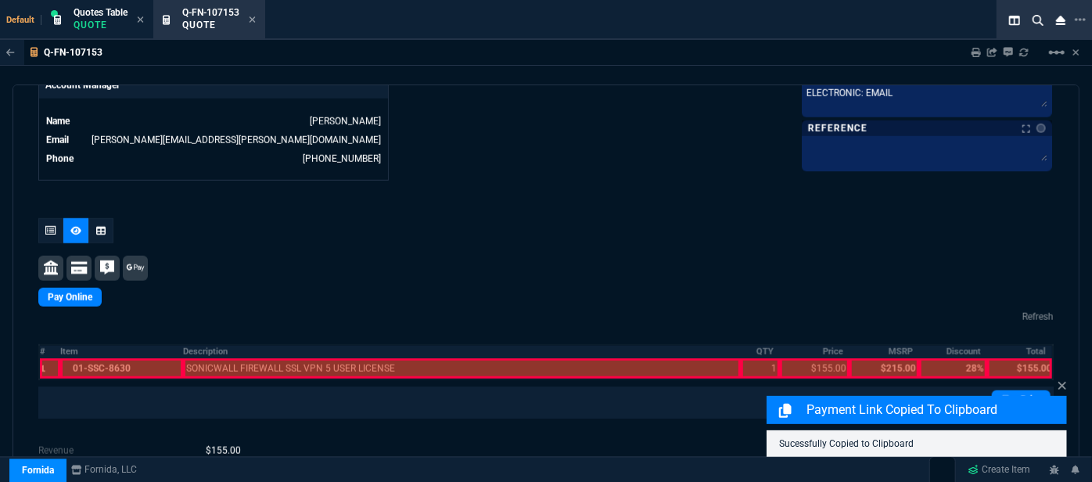
click at [163, 358] on div at bounding box center [122, 368] width 124 height 20
click at [245, 358] on div at bounding box center [462, 368] width 558 height 20
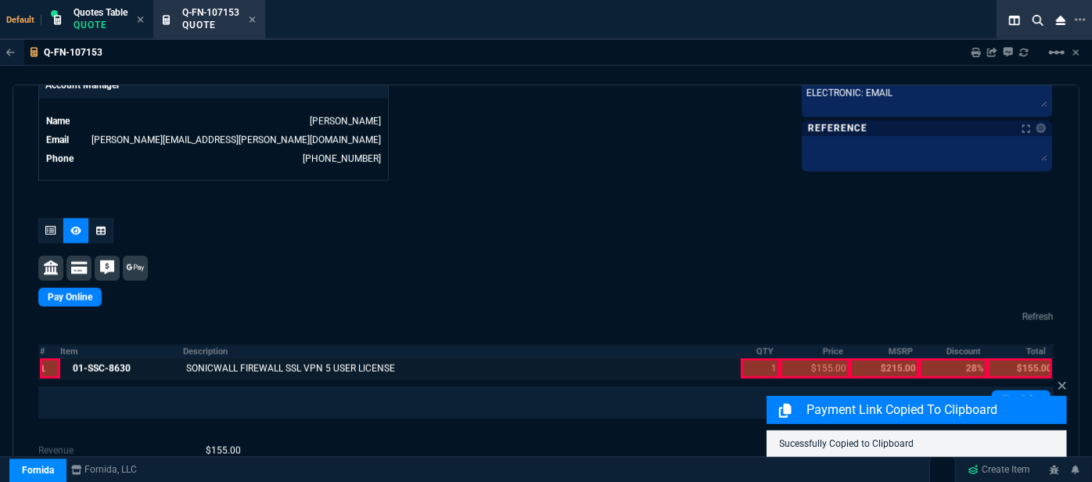
click at [741, 358] on div at bounding box center [760, 368] width 39 height 20
click at [811, 358] on div at bounding box center [815, 368] width 70 height 20
click at [1013, 358] on div at bounding box center [1019, 368] width 65 height 20
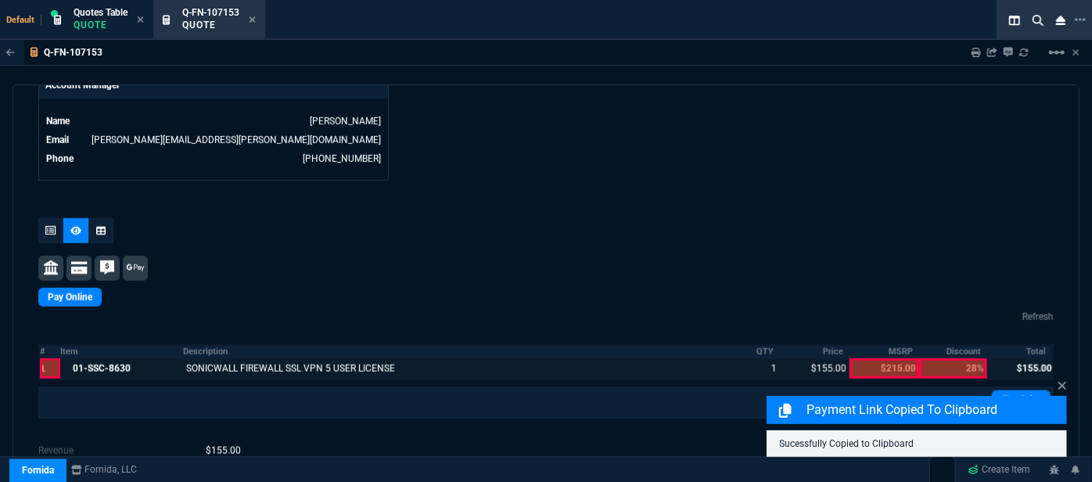
click at [1026, 384] on div "Payment Link Copied to Clipboard Sucessfully Copied to Clipboard" at bounding box center [917, 417] width 300 height 80
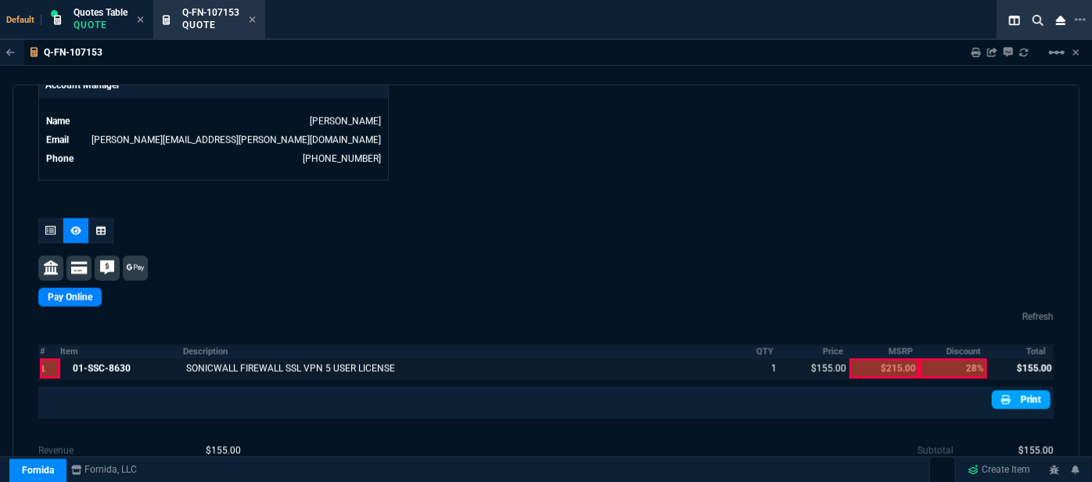
click at [1009, 390] on link "Print" at bounding box center [1021, 399] width 59 height 19
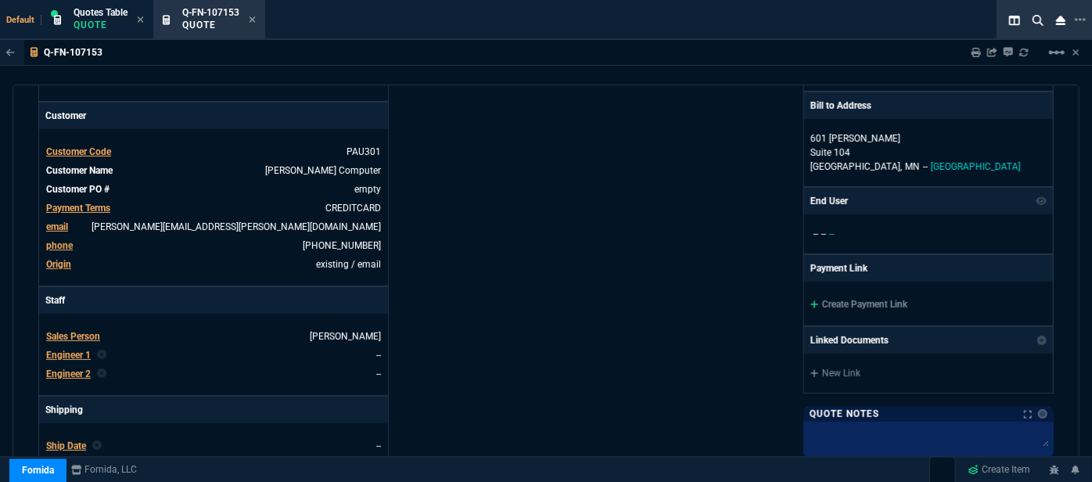
scroll to position [235, 0]
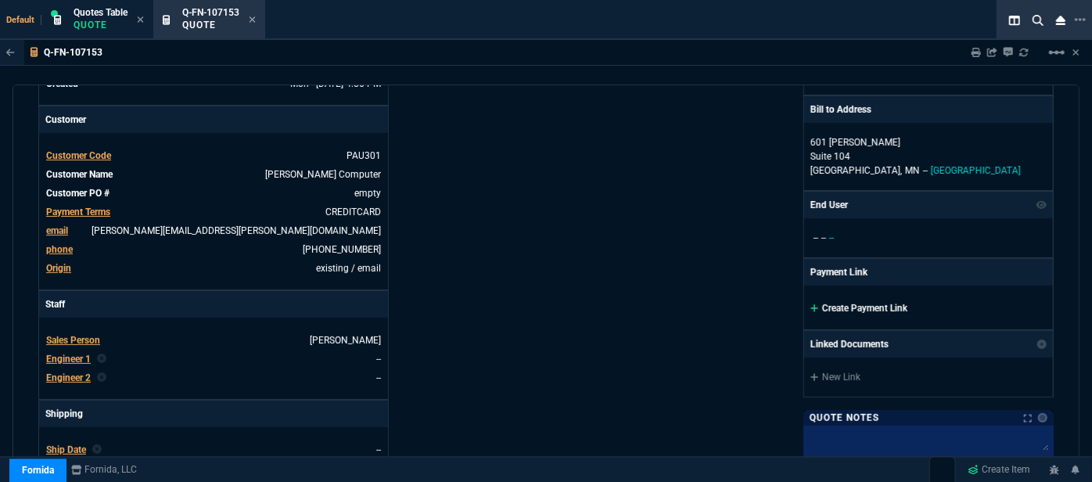
click at [811, 304] on icon at bounding box center [815, 308] width 9 height 9
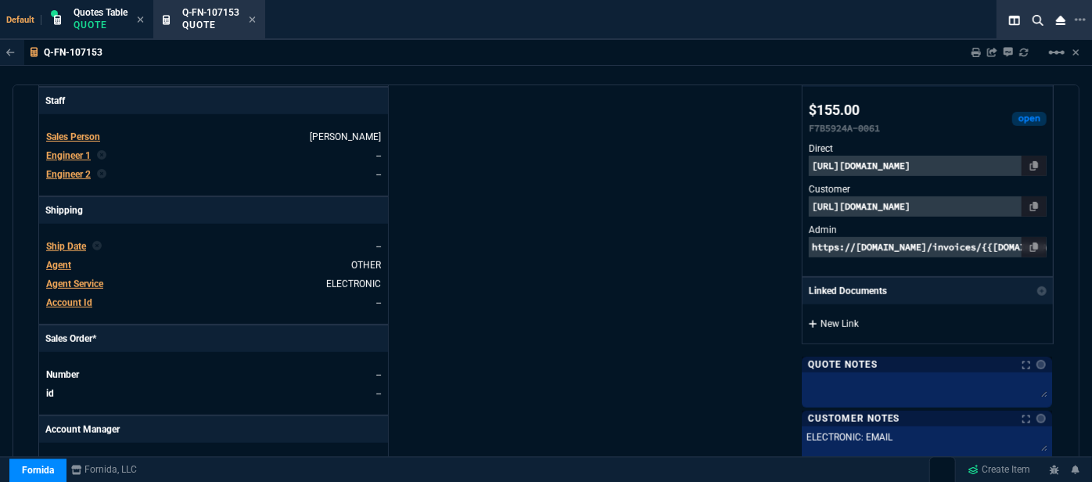
scroll to position [448, 0]
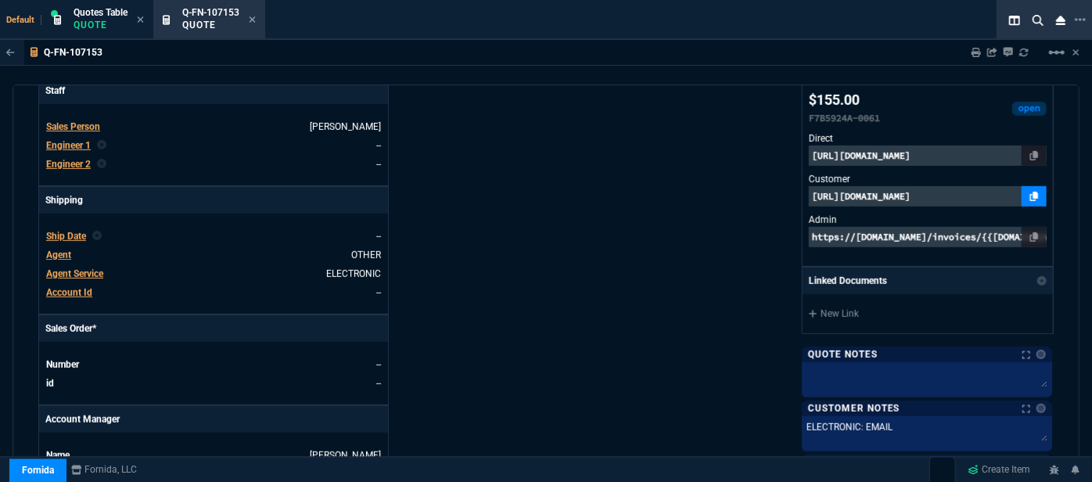
click at [1030, 193] on icon at bounding box center [1034, 196] width 9 height 9
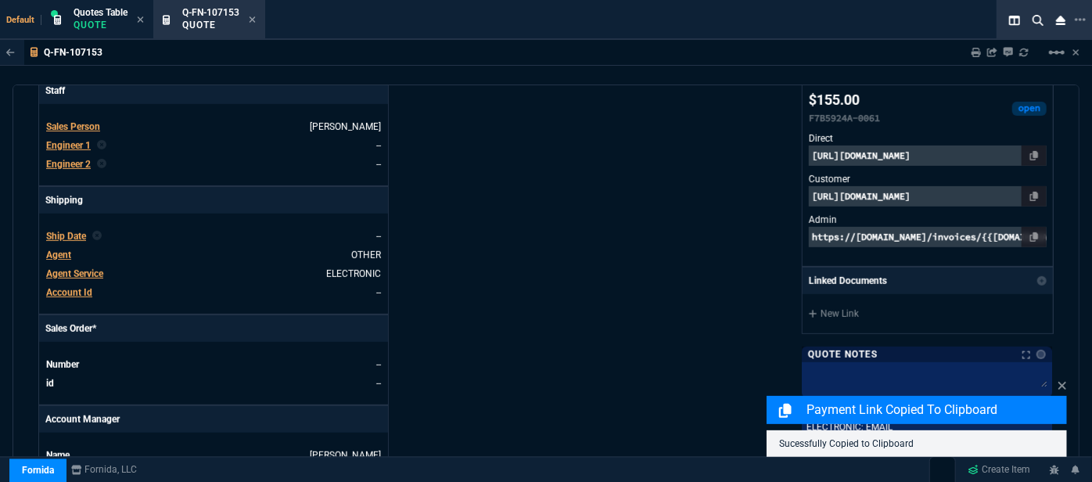
scroll to position [861, 0]
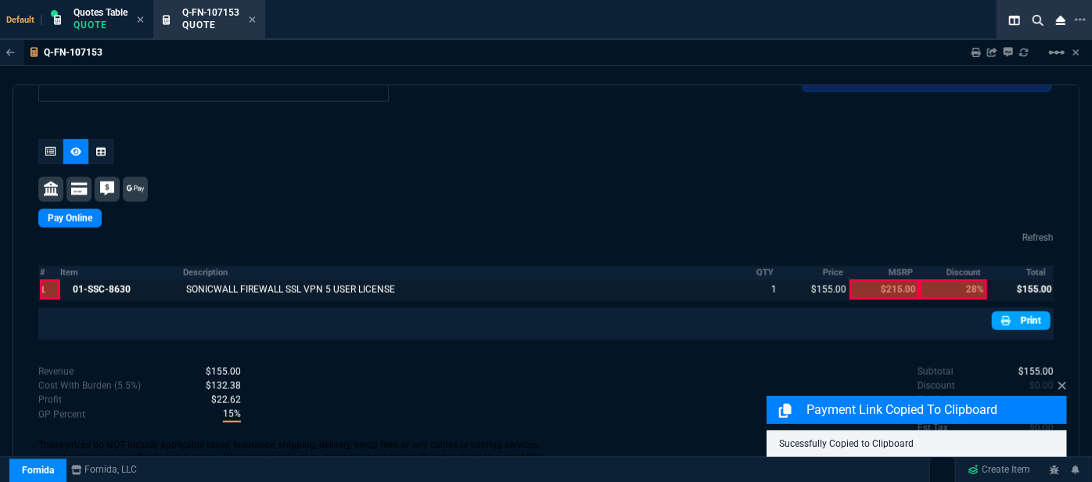
click at [1018, 311] on link "Print" at bounding box center [1021, 320] width 59 height 19
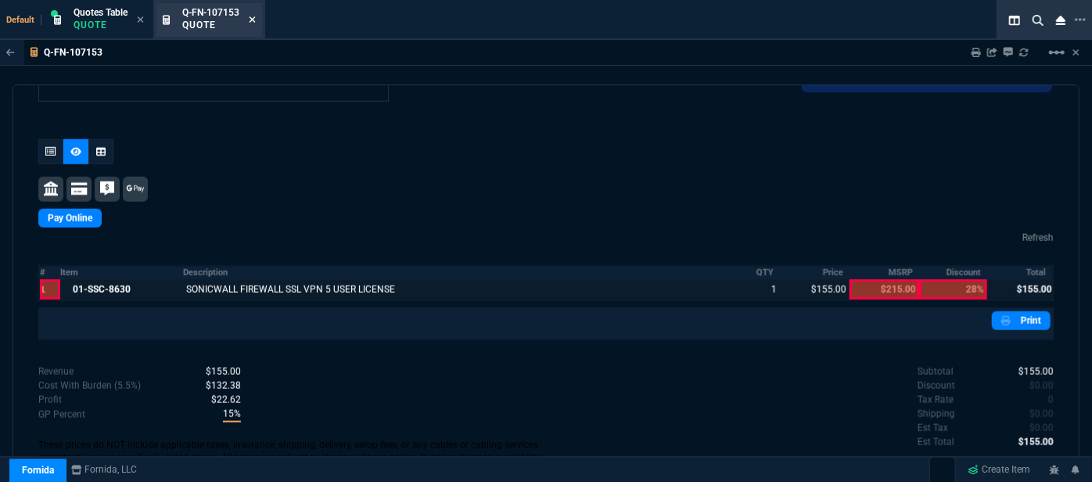
click at [254, 23] on icon at bounding box center [252, 19] width 7 height 9
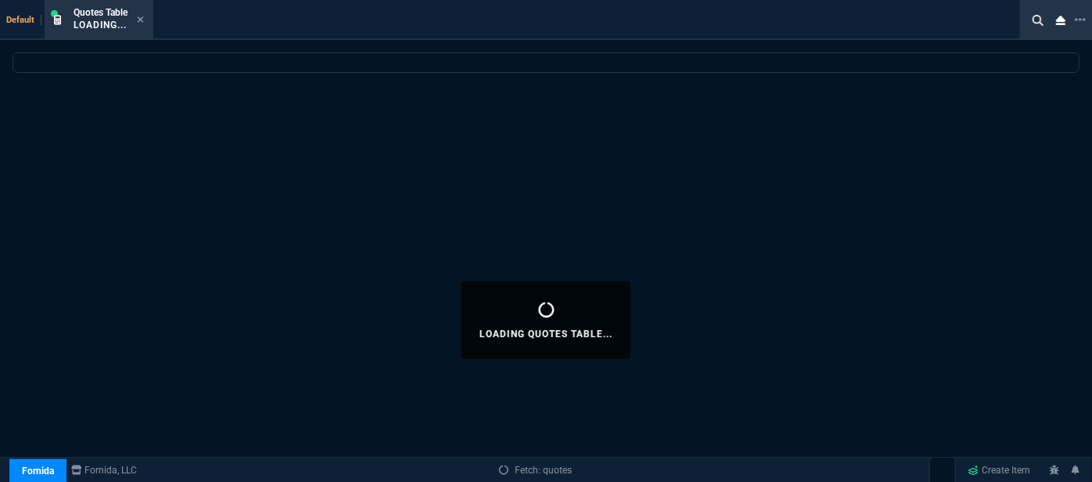
select select
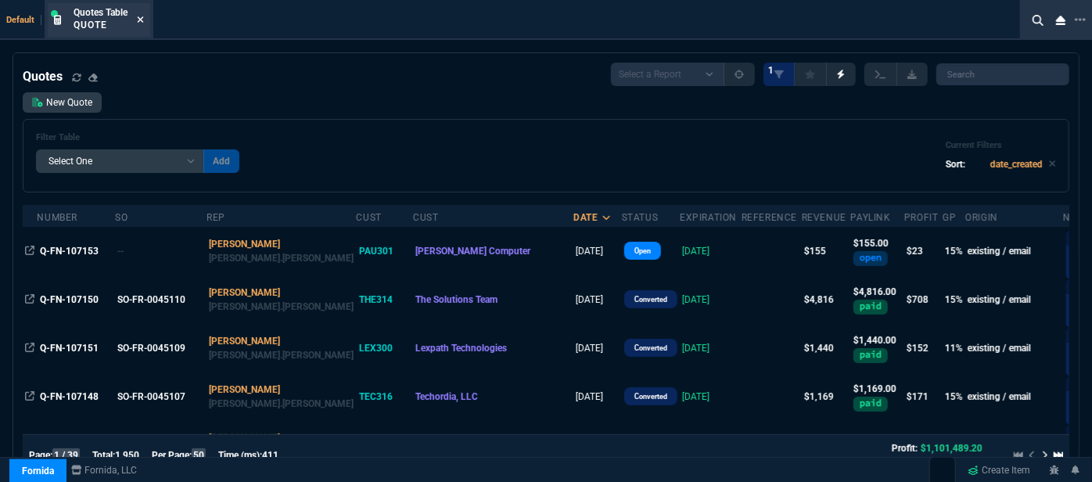
click at [140, 17] on icon at bounding box center [140, 19] width 7 height 9
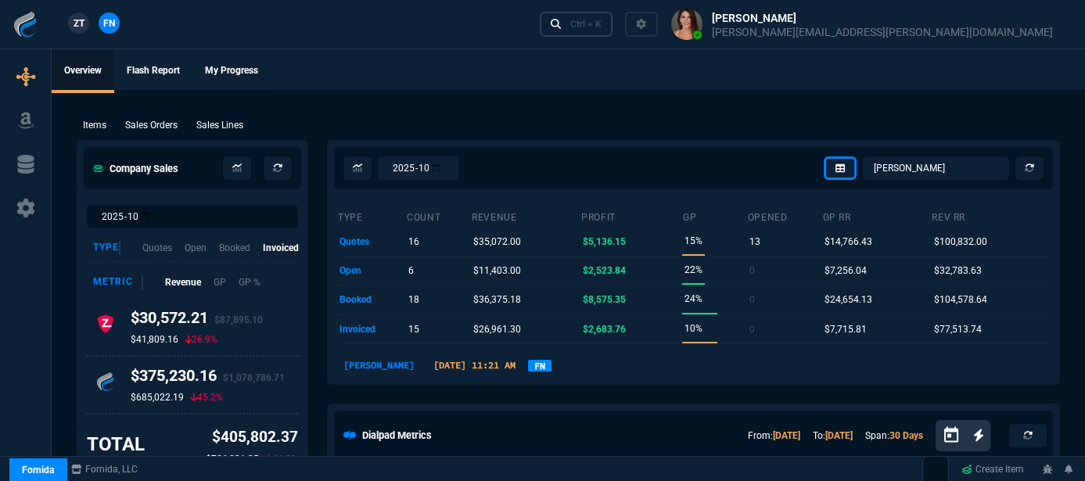
click at [602, 21] on div "Ctrl + K" at bounding box center [585, 24] width 31 height 13
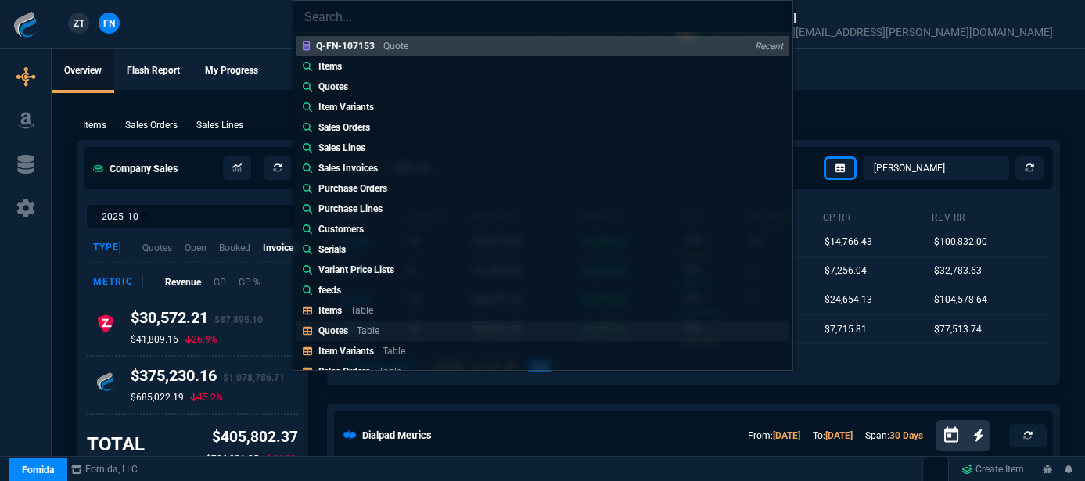
click at [376, 322] on link "Quotes Table" at bounding box center [543, 331] width 493 height 20
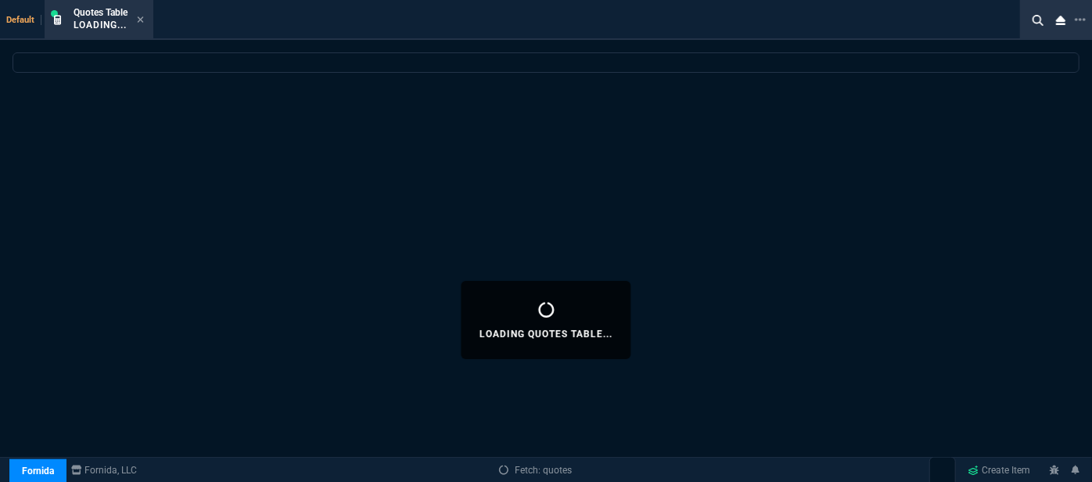
select select
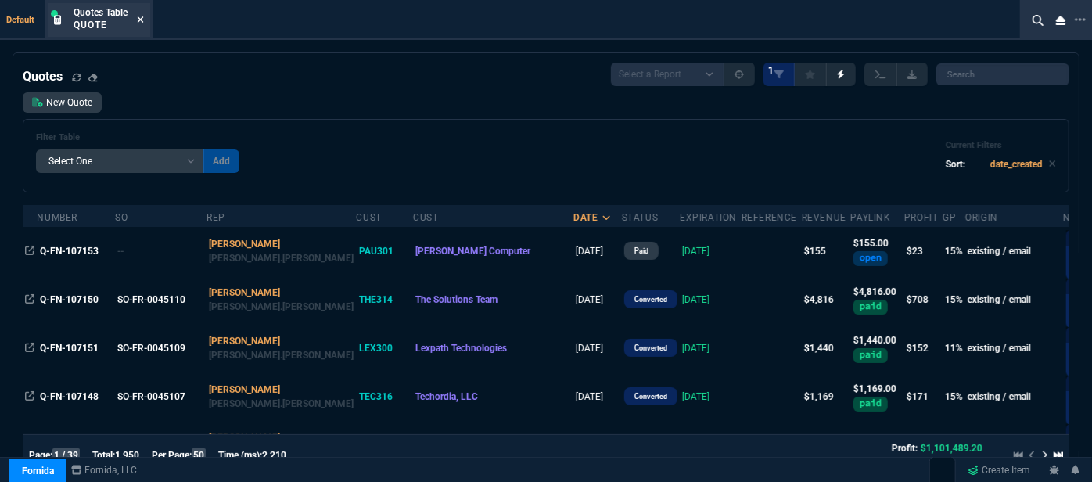
click at [138, 19] on icon at bounding box center [140, 19] width 7 height 9
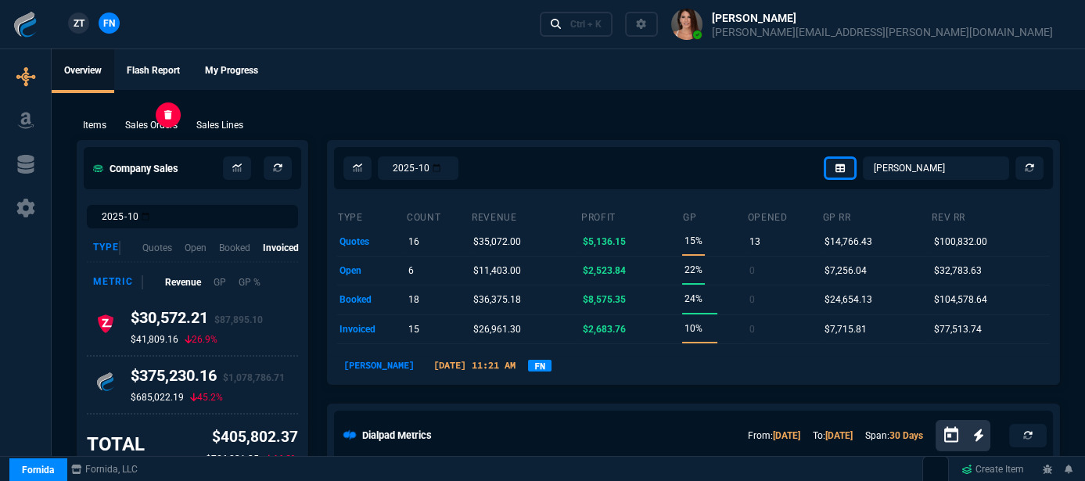
click at [150, 131] on p "Sales Orders" at bounding box center [151, 125] width 52 height 14
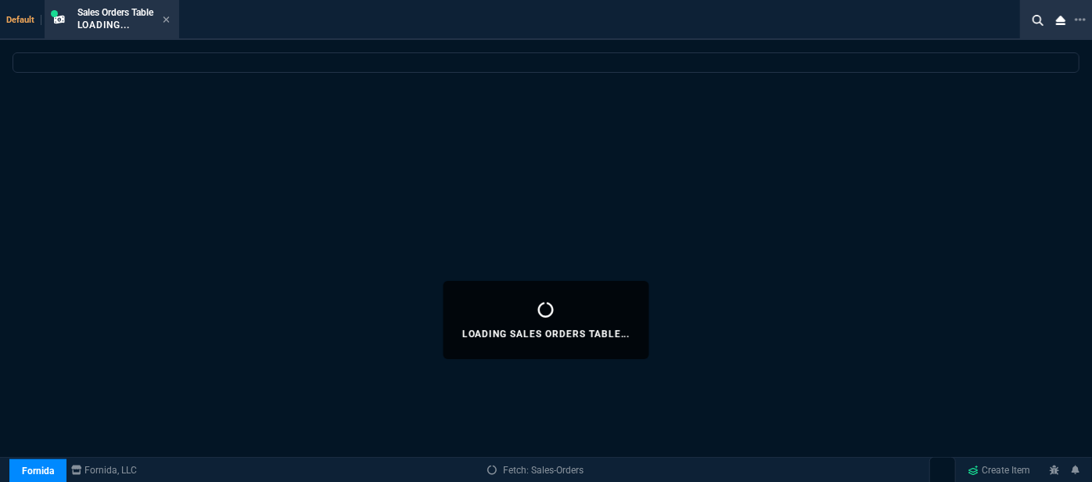
select select
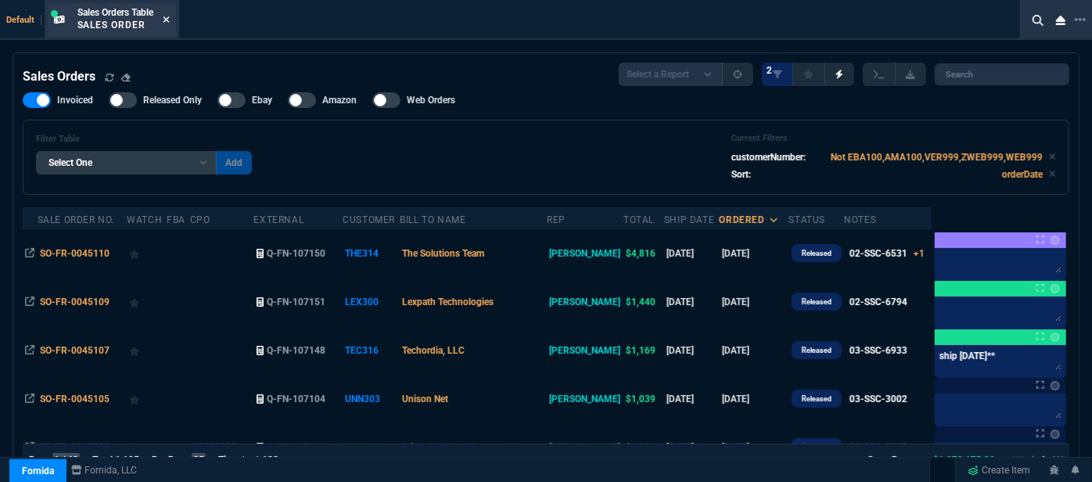
click at [165, 16] on icon at bounding box center [166, 19] width 7 height 9
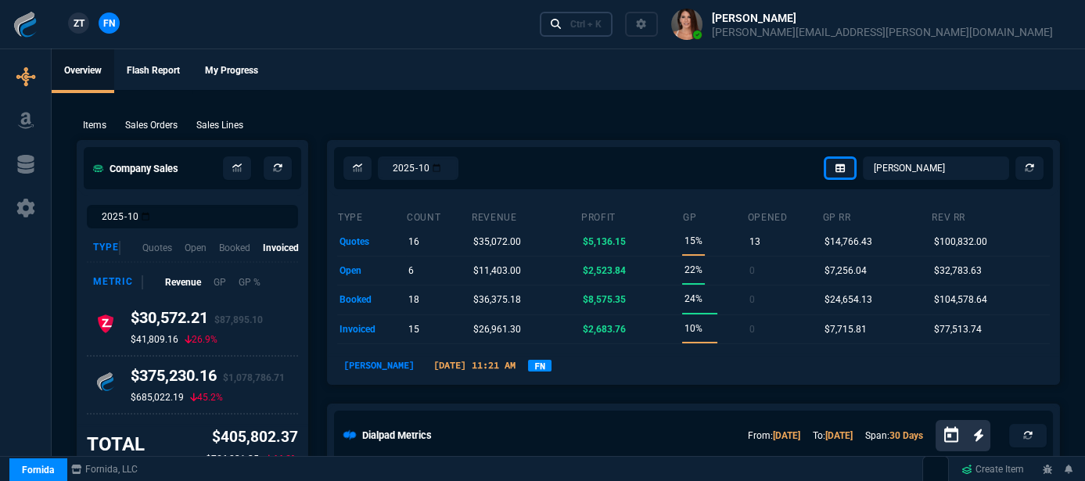
click at [613, 31] on link "Ctrl + K" at bounding box center [577, 24] width 74 height 24
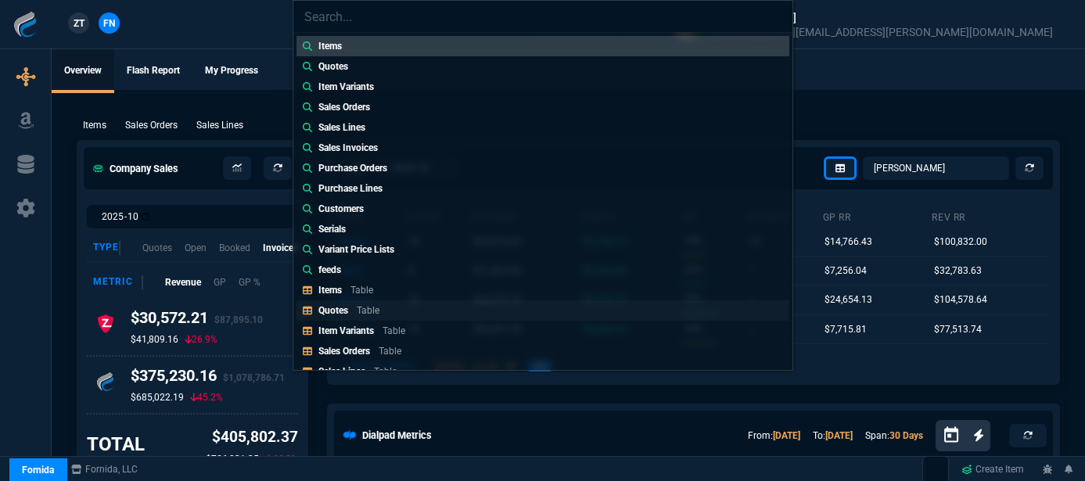
click at [354, 318] on link "Quotes Table" at bounding box center [543, 310] width 493 height 20
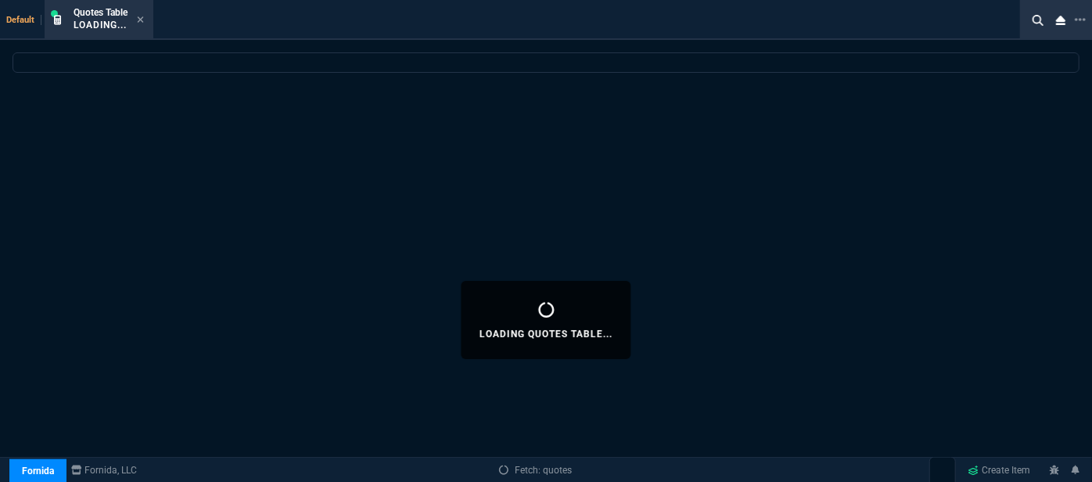
select select
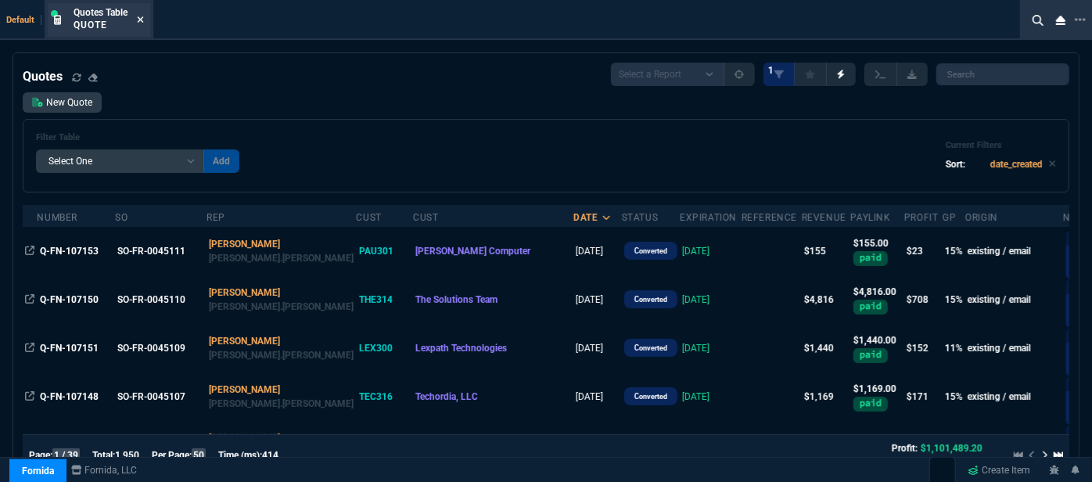
click at [138, 19] on icon at bounding box center [140, 19] width 7 height 9
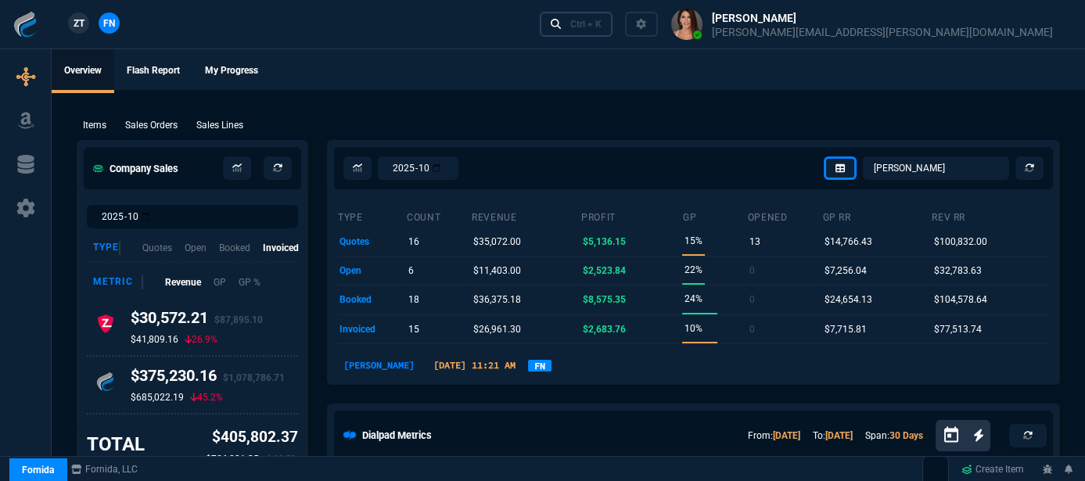
click at [602, 21] on div "Ctrl + K" at bounding box center [585, 24] width 31 height 13
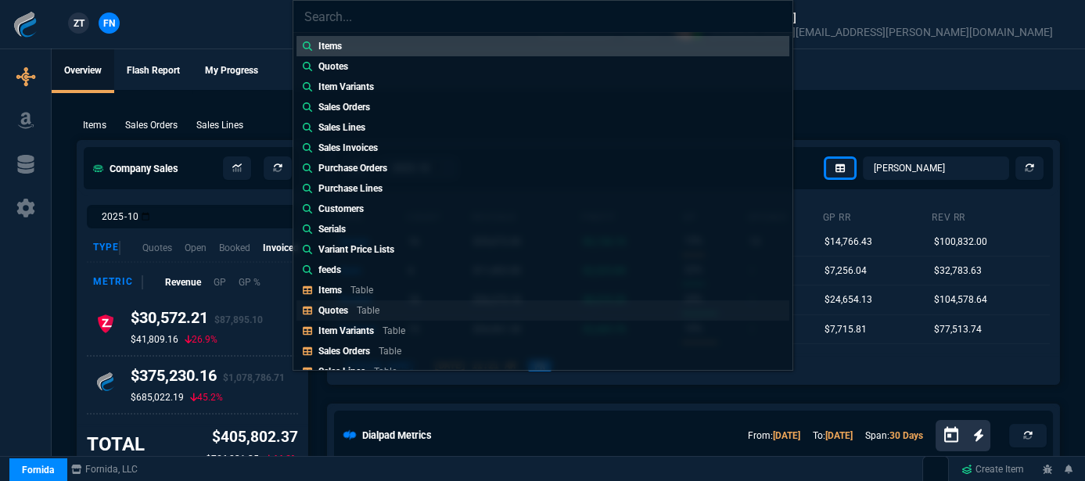
click at [357, 309] on p "Table" at bounding box center [368, 310] width 23 height 11
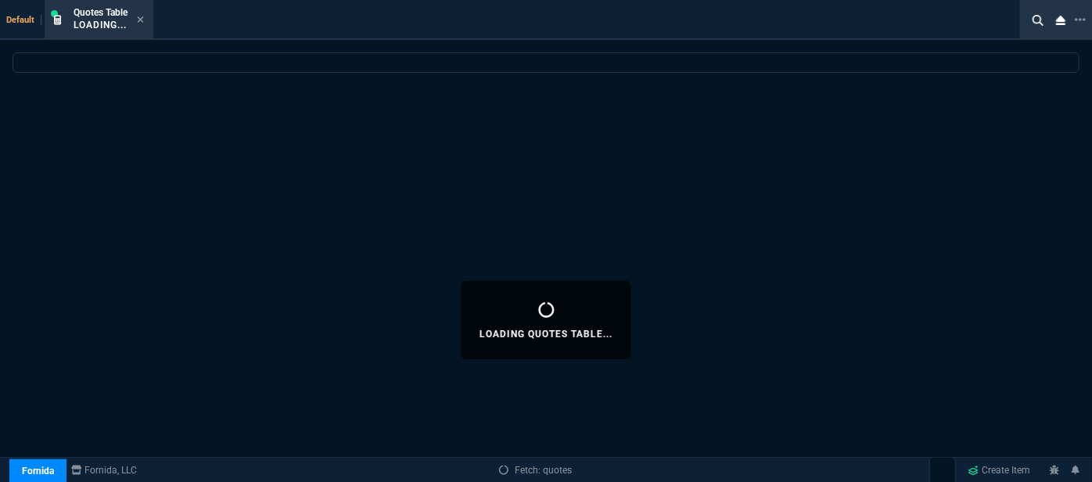
select select
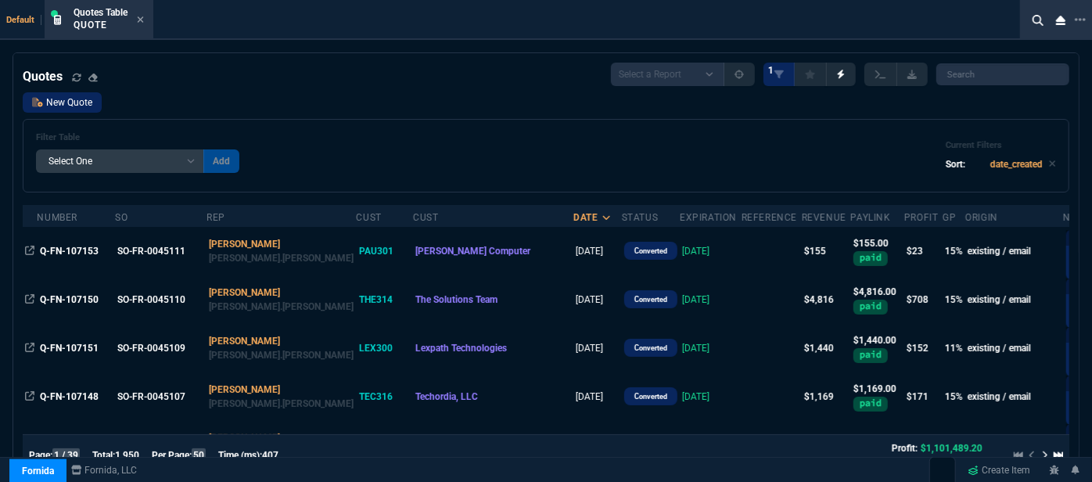
click at [73, 95] on link "New Quote" at bounding box center [62, 102] width 79 height 20
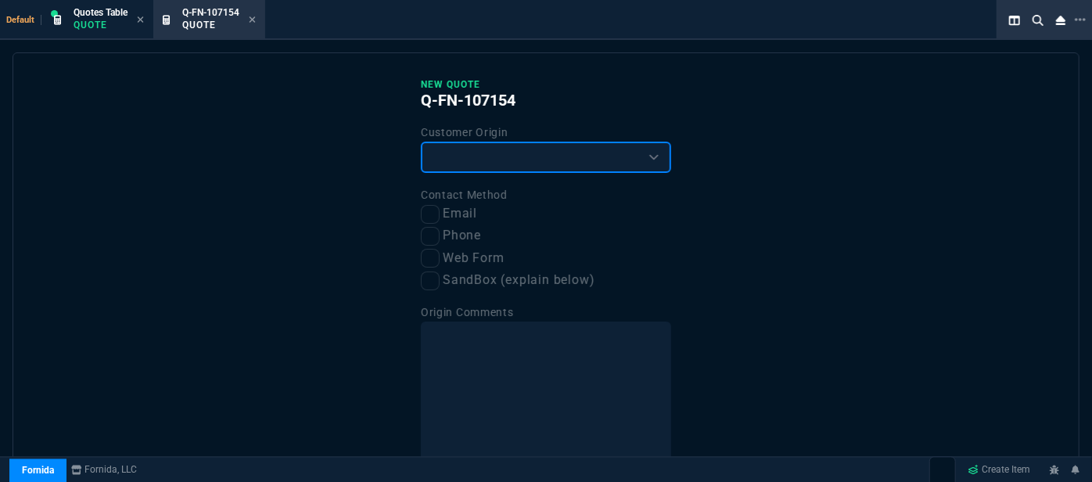
click at [484, 162] on select "Existing Customer Amazon Lead (first order) Website Lead (first order) Called (…" at bounding box center [546, 157] width 250 height 31
select select "existing"
click at [421, 142] on select "Existing Customer Amazon Lead (first order) Website Lead (first order) Called (…" at bounding box center [546, 157] width 250 height 31
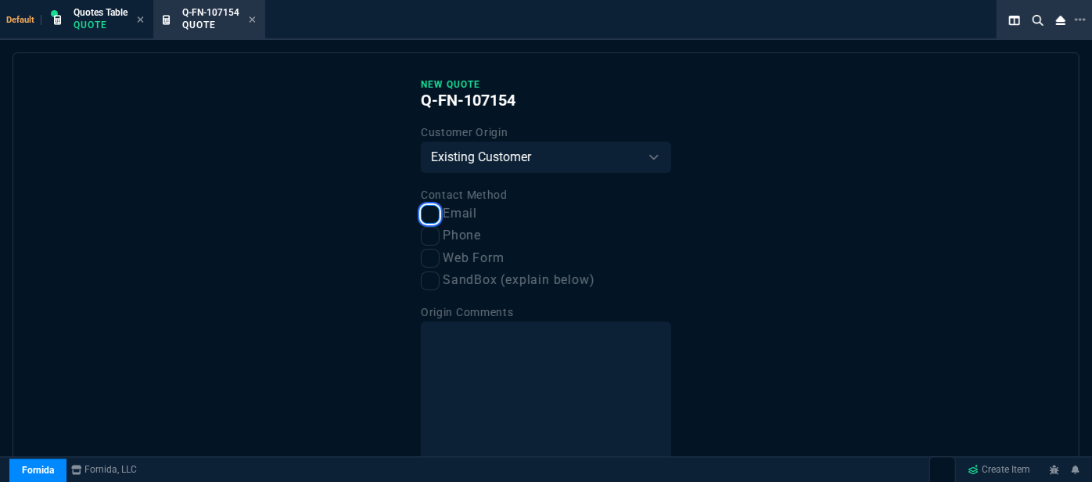
click at [426, 218] on input "Email" at bounding box center [430, 214] width 19 height 19
checkbox input "true"
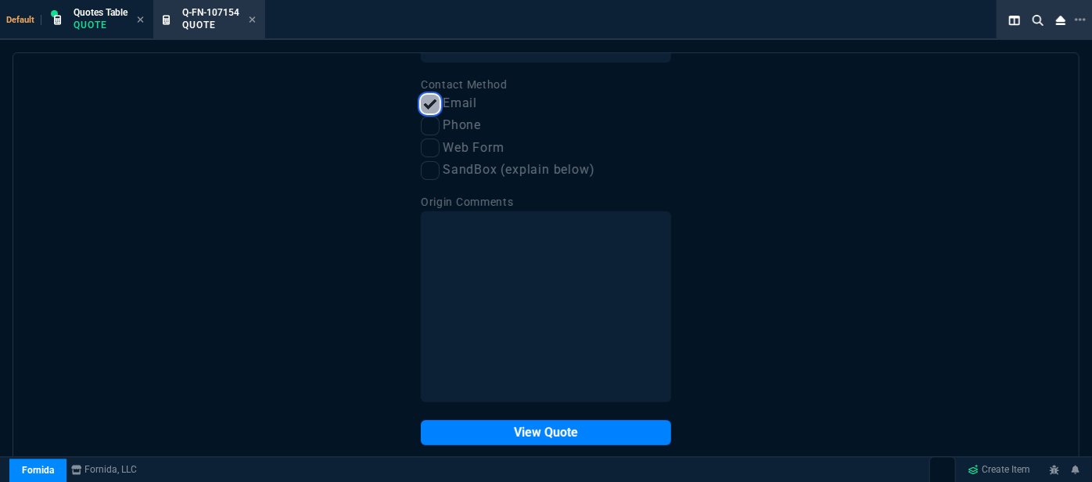
scroll to position [120, 0]
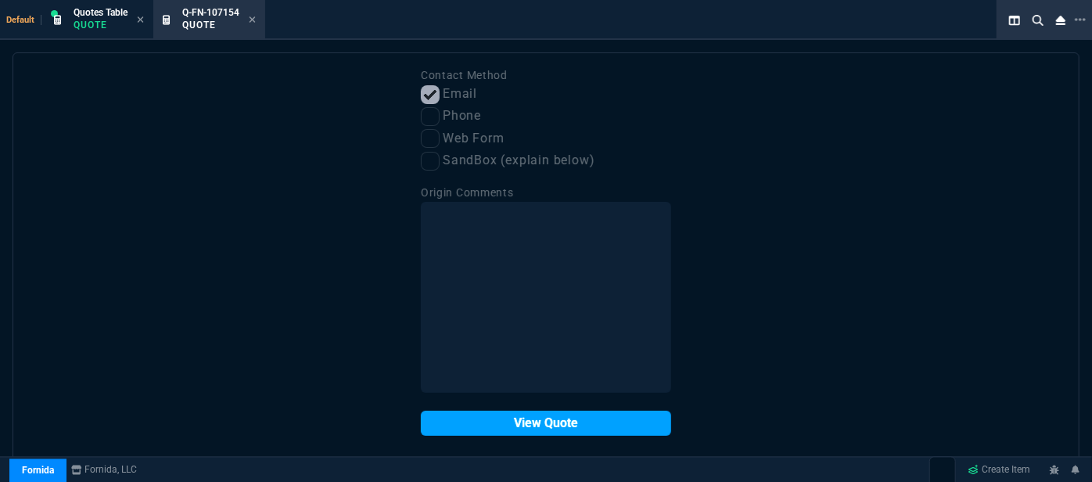
click at [527, 428] on button "View Quote" at bounding box center [546, 423] width 250 height 25
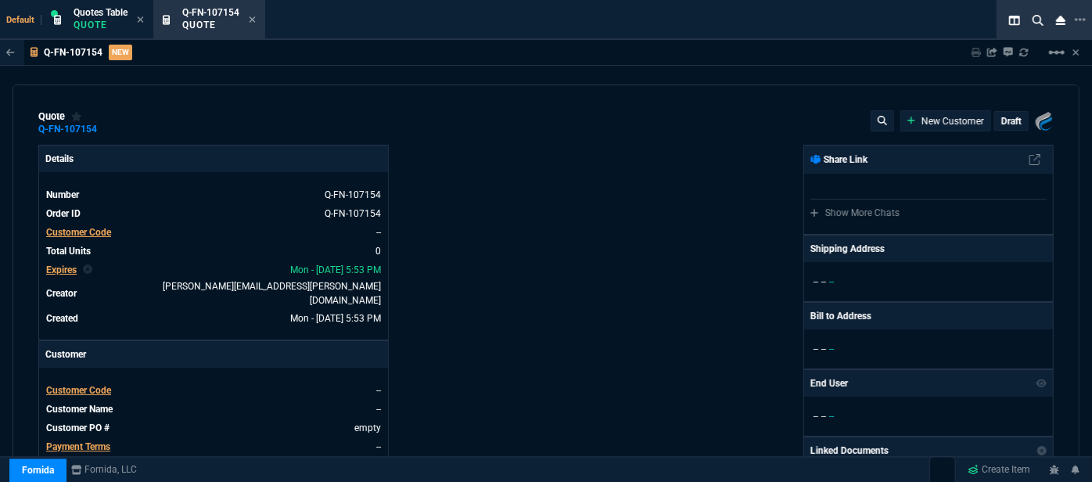
click at [86, 385] on span "Customer Code" at bounding box center [78, 390] width 65 height 11
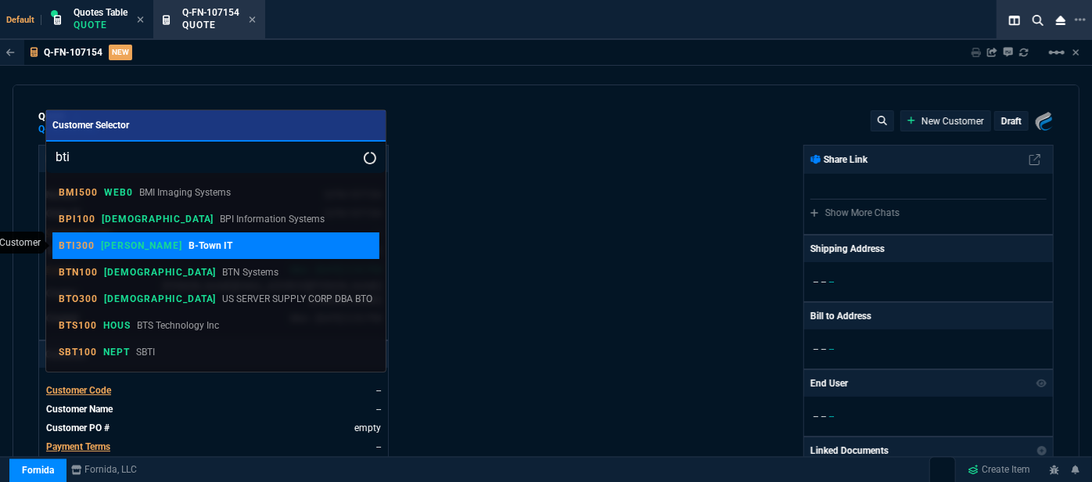
type input "bti"
click at [189, 244] on p "B-Town IT" at bounding box center [211, 246] width 44 height 14
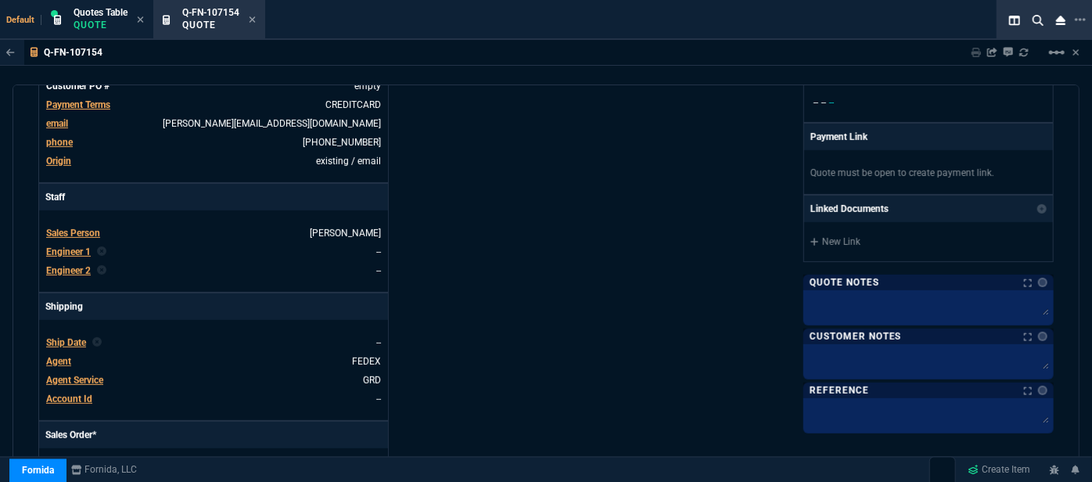
scroll to position [426, 0]
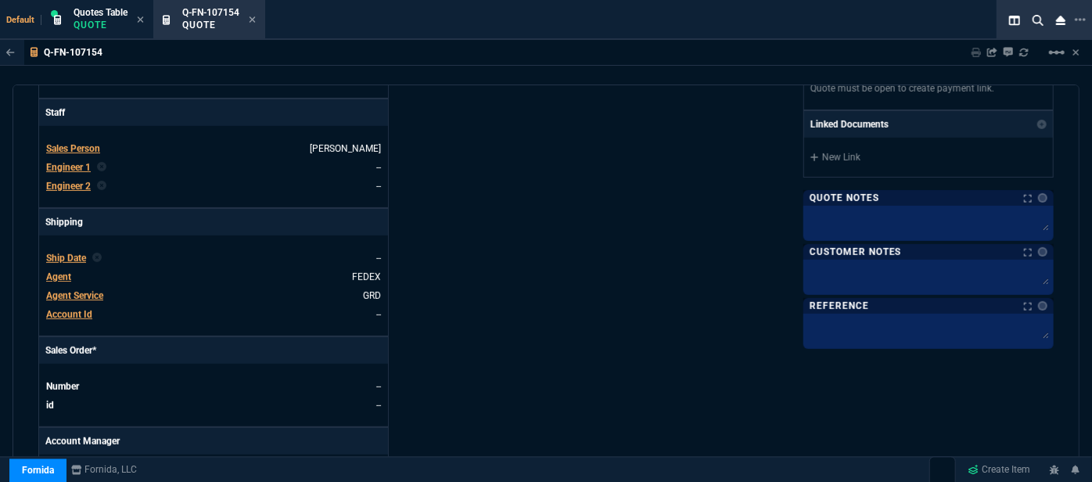
click at [64, 272] on span "Agent" at bounding box center [58, 277] width 25 height 11
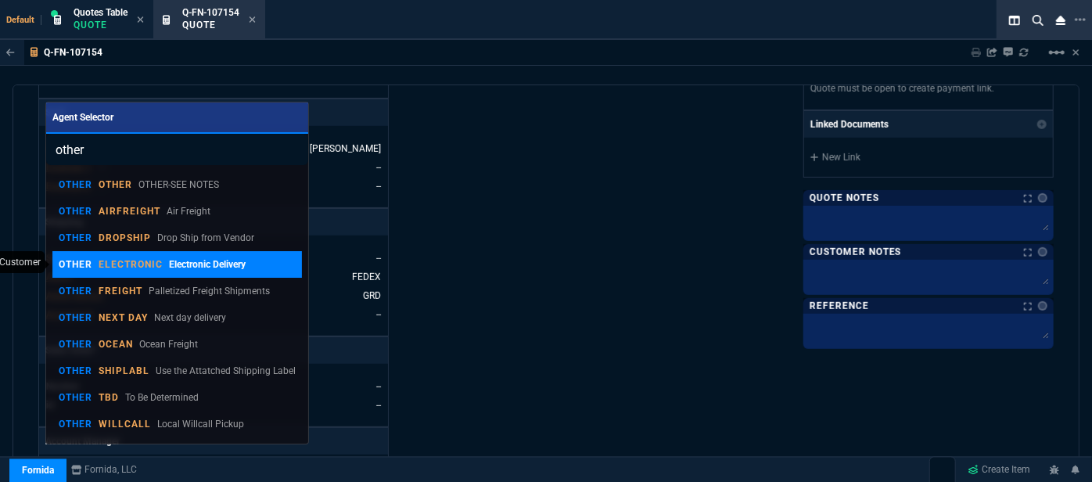
type input "other"
click at [178, 272] on p "Electronic Delivery" at bounding box center [207, 264] width 77 height 14
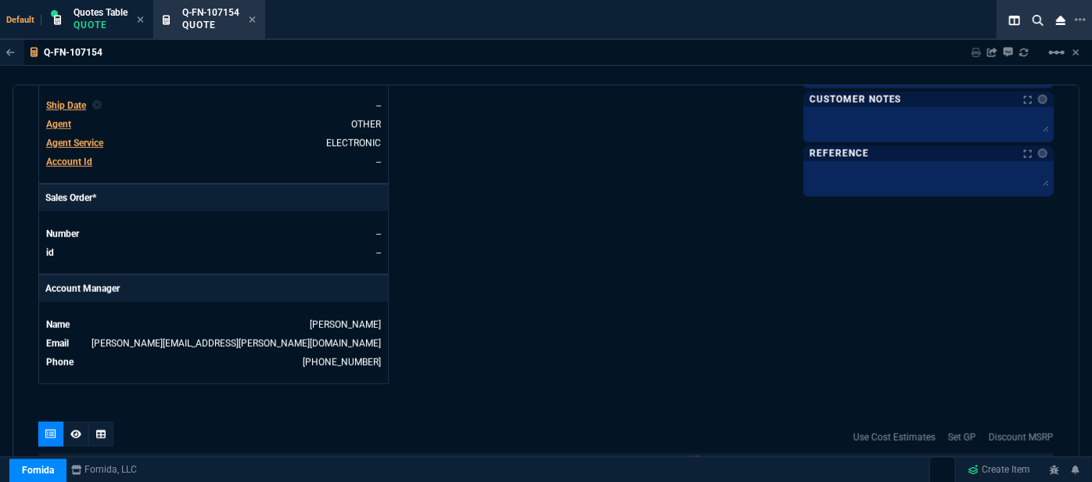
scroll to position [498, 0]
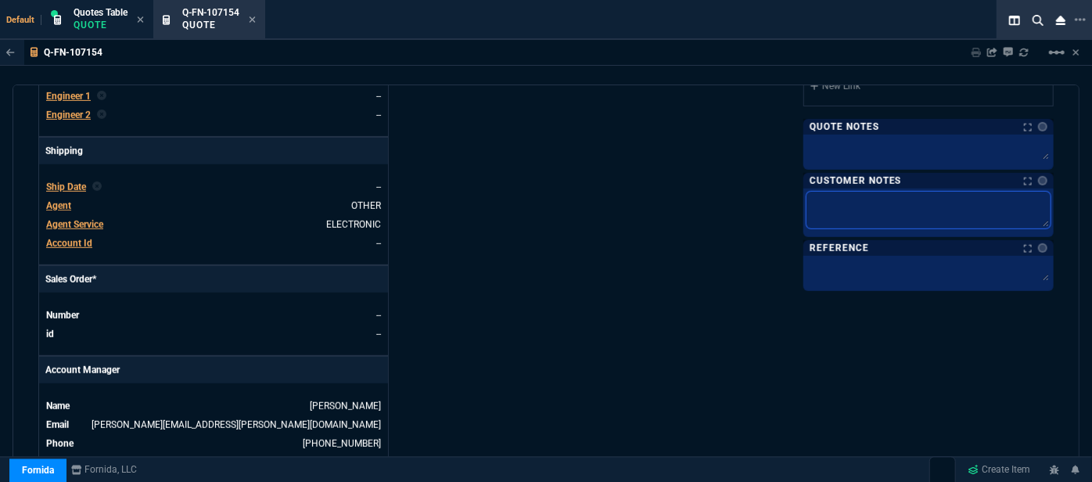
click at [903, 202] on textarea at bounding box center [929, 210] width 244 height 37
type textarea "E"
type textarea "EL"
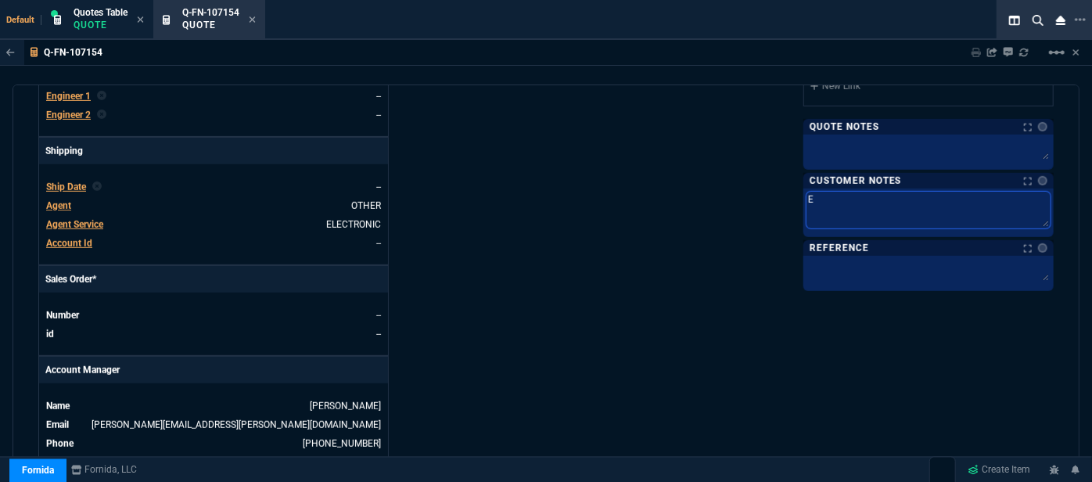
type textarea "EL"
type textarea "ELE"
type textarea "ELEC"
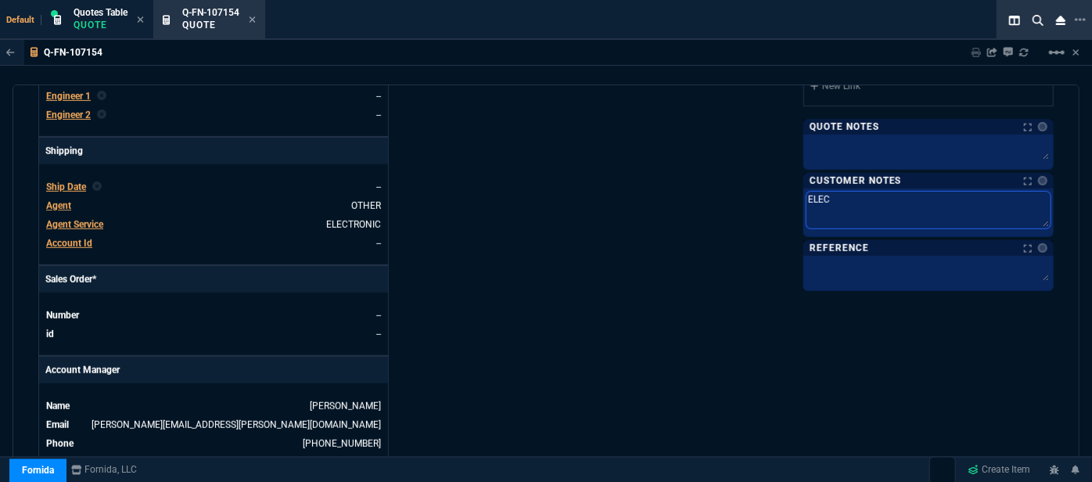
type textarea "ELECT"
type textarea "ELECTR"
type textarea "ELECTRO"
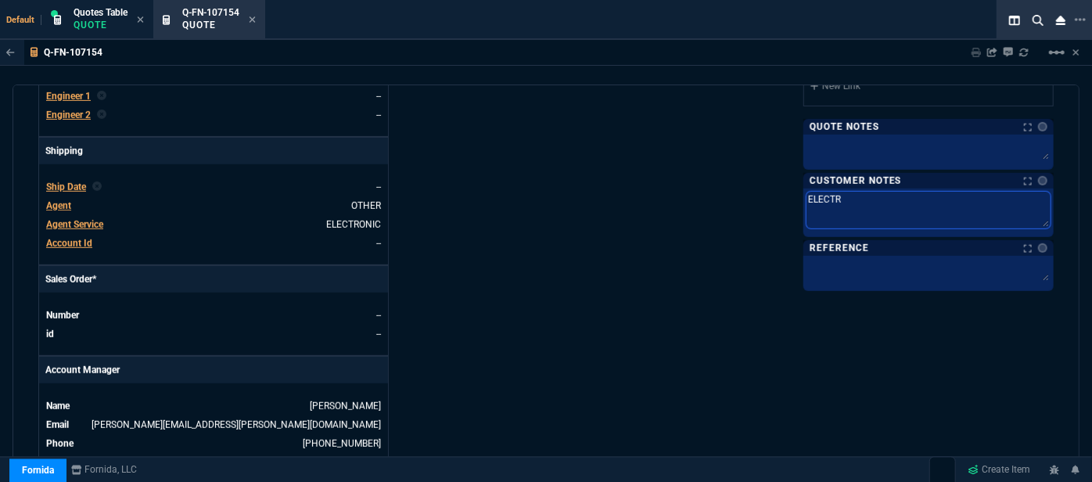
type textarea "ELECTRO"
type textarea "ELECTRON"
type textarea "ELECTRONI"
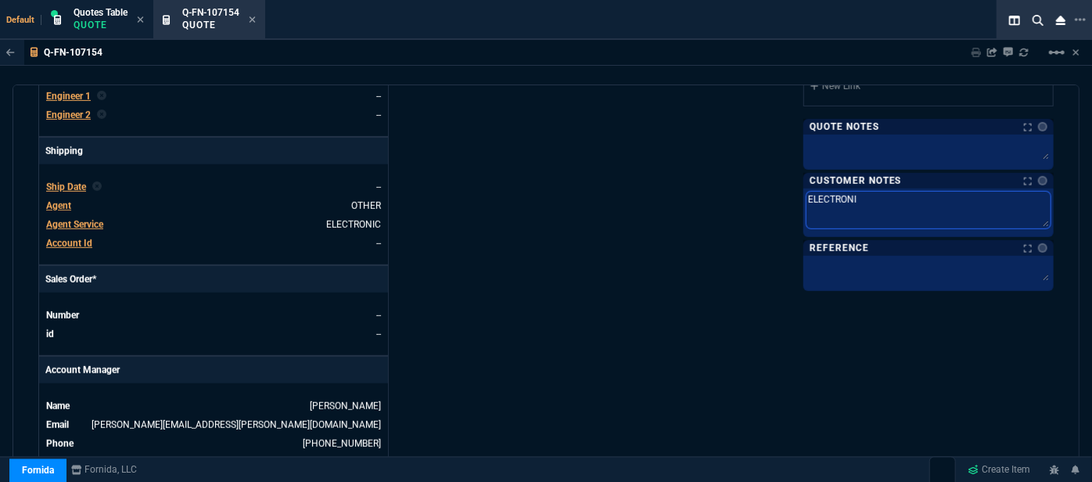
type textarea "ELECTRONIC"
type textarea "ELECTRONIC:"
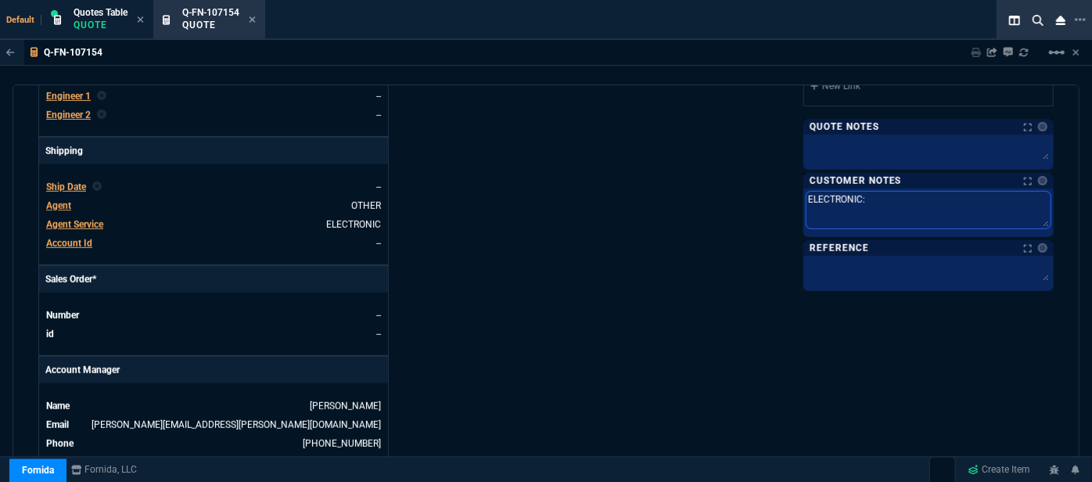
type textarea "ELECTRONIC:"
type textarea "ELECTRONIC: E"
type textarea "ELECTRONIC: EM"
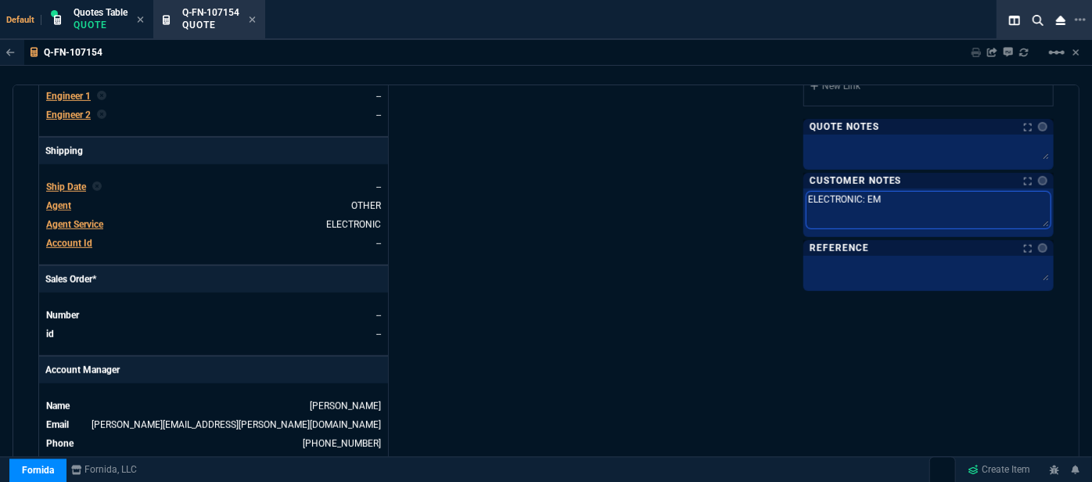
type textarea "ELECTRONIC: EMA"
type textarea "ELECTRONIC: EMAI"
type textarea "ELECTRONIC: EMAIL"
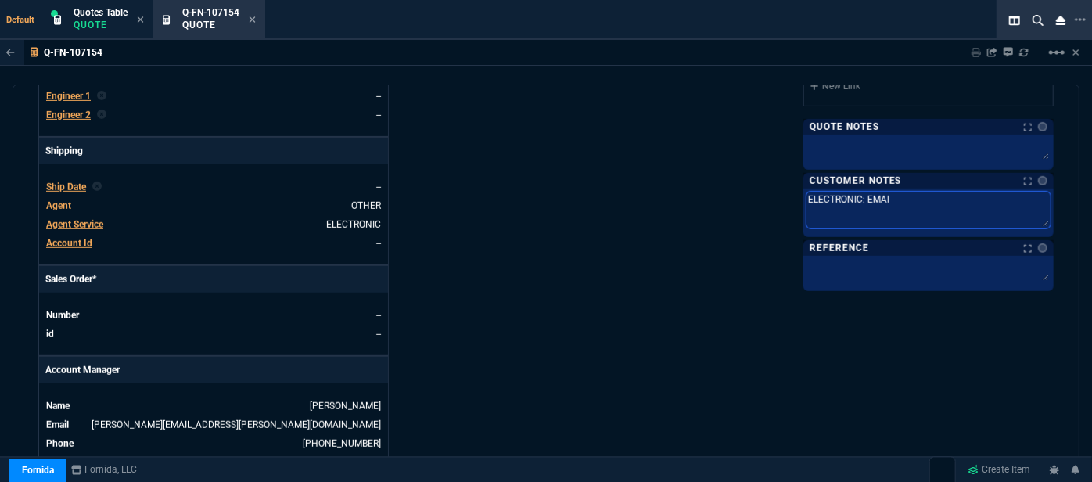
type textarea "ELECTRONIC: EMAIL"
type textarea "ELECTRONIC: EMAIL S"
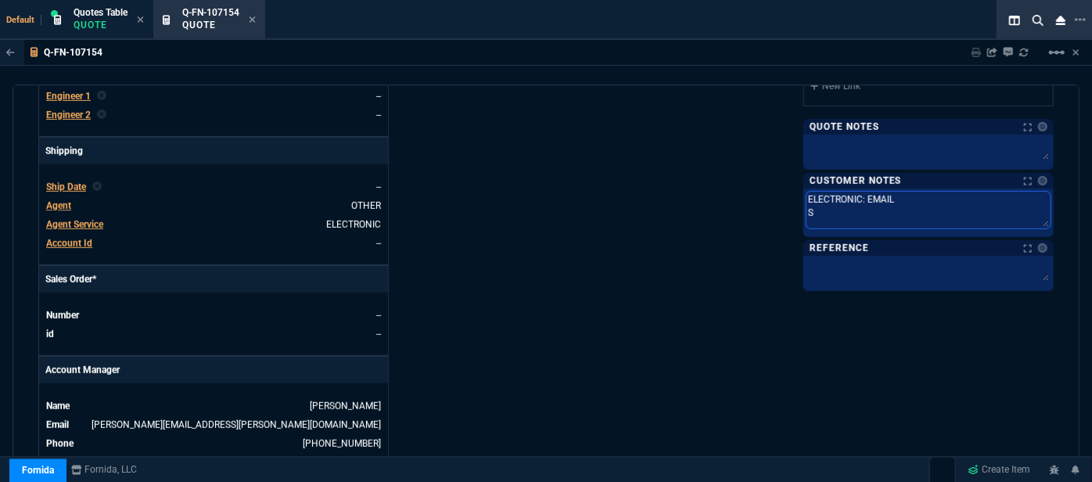
type textarea "ELECTRONIC: EMAIL SE"
type textarea "ELECTRONIC: EMAIL SER"
type textarea "ELECTRONIC: EMAIL SERI"
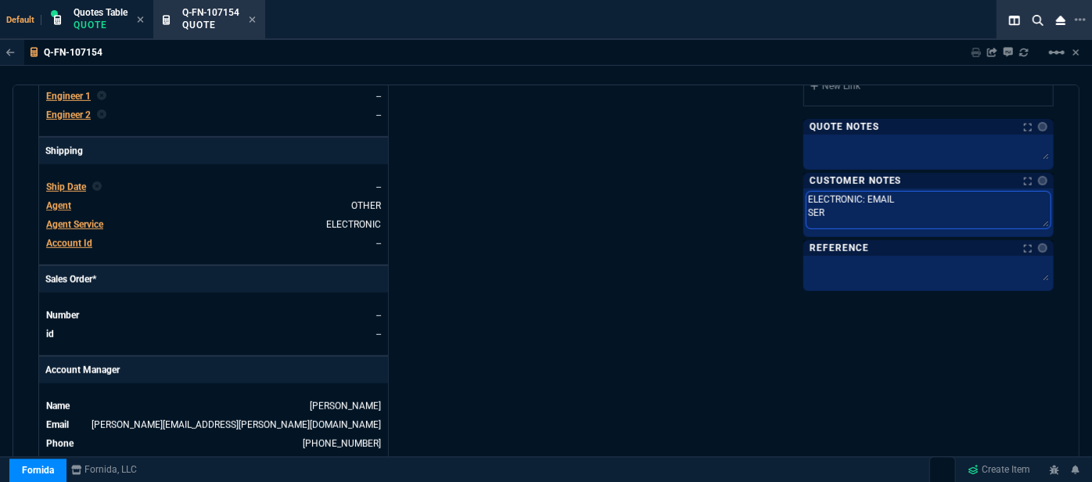
type textarea "ELECTRONIC: EMAIL SERI"
type textarea "ELECTRONIC: EMAIL SERIA"
type textarea "ELECTRONIC: EMAIL SERIAL"
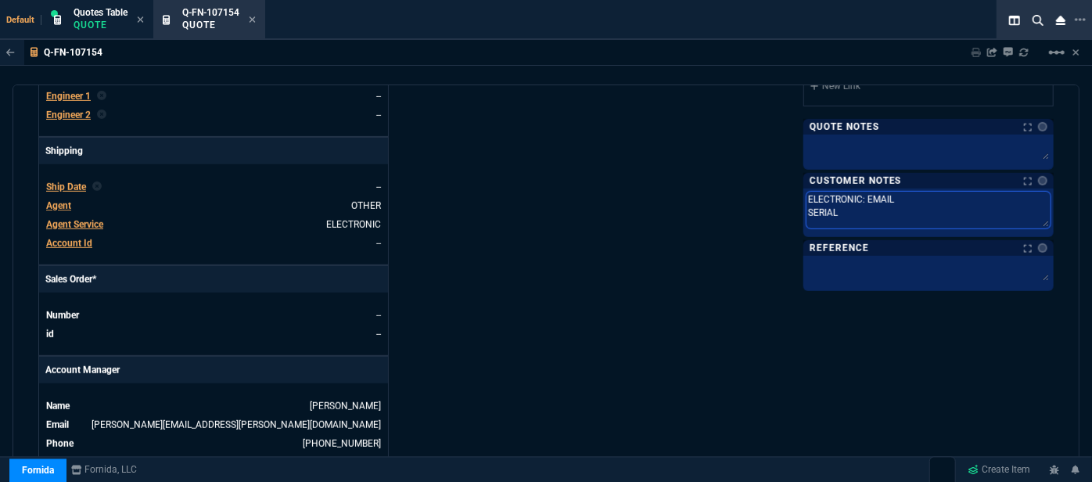
type textarea "ELECTRONIC: EMAIL SERIAL"
type textarea "ELECTRONIC: EMAIL SERIAL #"
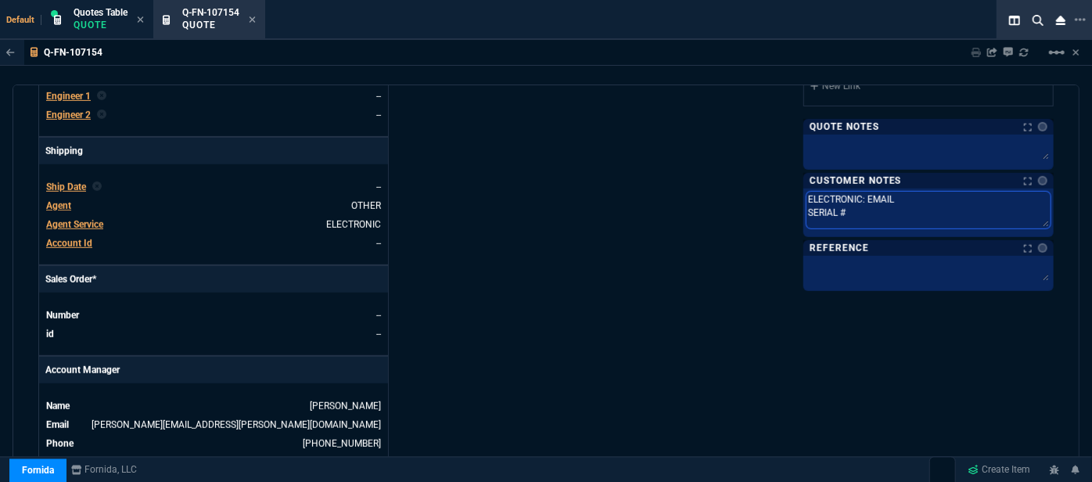
type textarea "ELECTRONIC: EMAIL SERIAL #"
paste textarea "SSINV-FR-0009980"
type textarea "ELECTRONIC: EMAILSSINV-FR-0009980 SERIAL #"
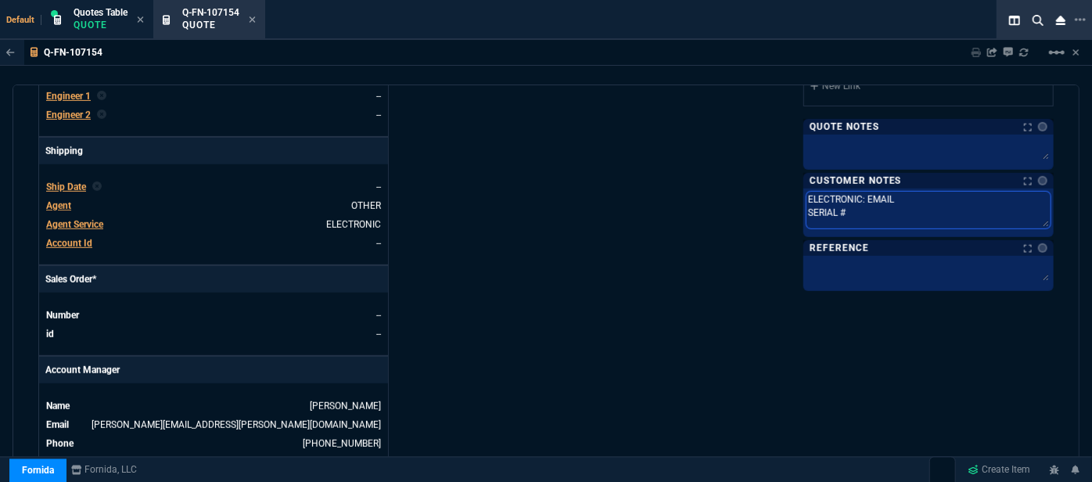
type textarea "ELECTRONIC: EMAILSSINV-FR-0009980 SERIAL #"
click at [903, 202] on textarea "ELECTRONIC: EMAILSSINV-FR-0009980 SERIAL #" at bounding box center [929, 210] width 244 height 37
click at [897, 211] on textarea "ELECTRONIC: EMAILSSINV-FR-0009980 SERIAL #" at bounding box center [929, 210] width 244 height 37
paste textarea "SSINV-FR-0009980"
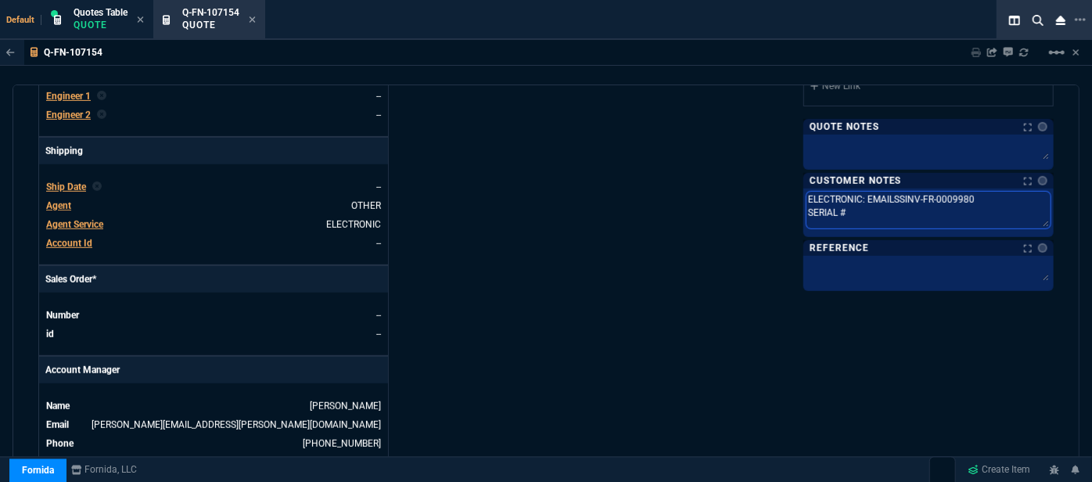
type textarea "ELECTRONIC: EMAILSSINV-FR-0009980 SERIAL SSINV-FR-0009980"
click at [836, 207] on textarea "ELECTRONIC: EMAILSSINV-FR-0009980 SERIAL SSINV-FR-0009980" at bounding box center [929, 210] width 244 height 37
type textarea "ELECTRONIC: EMAILSSINV-FR-0009980 SERIAL #SSINV-FR-0009980"
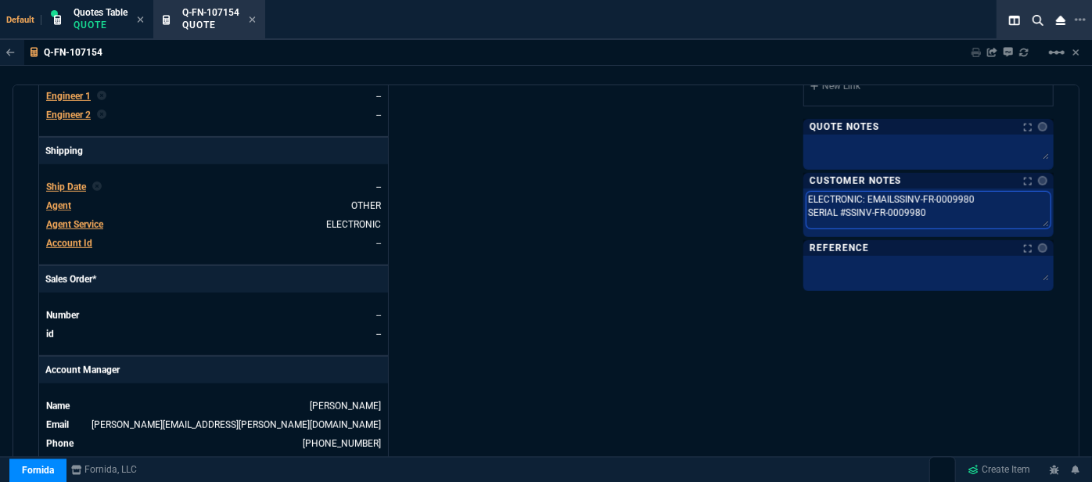
type textarea "ELECTRONIC: EMAILSSINV-FR-0009980 SERIAL # SSINV-FR-0009980"
click at [977, 196] on textarea "ELECTRONIC: EMAILSSINV-FR-0009980 SERIAL # SSINV-FR-0009980" at bounding box center [929, 210] width 244 height 37
type textarea "ELECTRONIC: EMAILSSINV-FR-0009980 SERIAL # SSINV-FR-0009980"
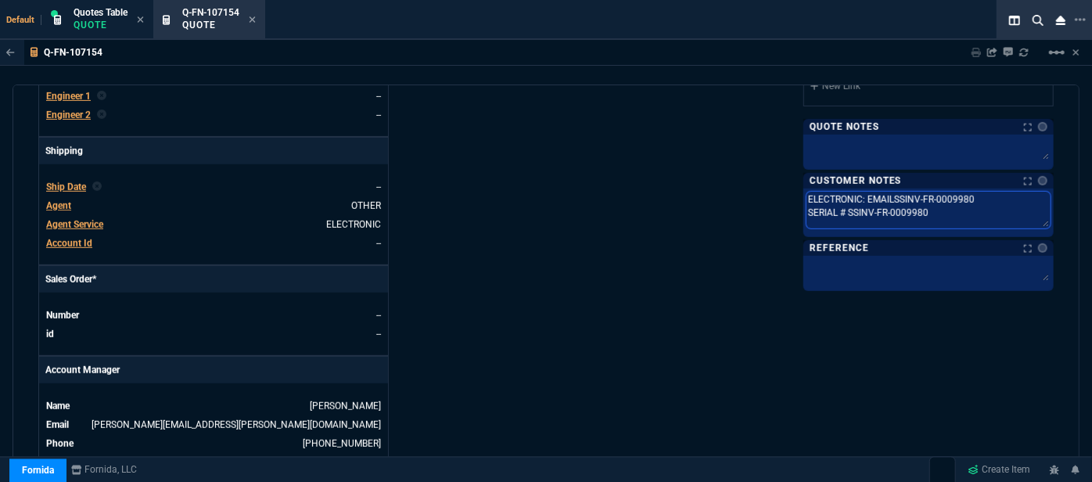
type textarea "ELECTRONIC: EMAILSSINV-FR-000998 SERIAL # SSINV-FR-0009980"
type textarea "ELECTRONIC: EMAILSSINV-FR-00099 SERIAL # SSINV-FR-0009980"
type textarea "ELECTRONIC: EMAILSSINV-FR-0009 SERIAL # SSINV-FR-0009980"
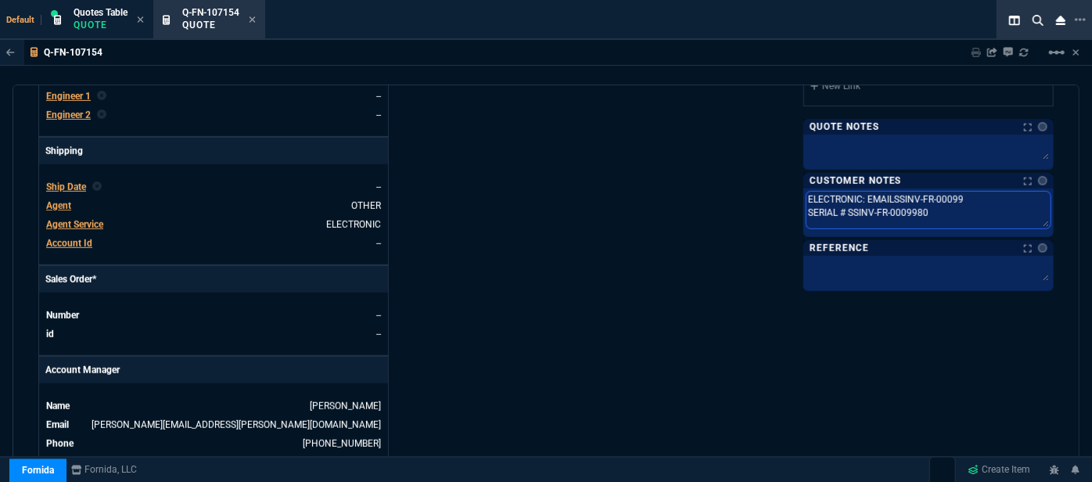
type textarea "ELECTRONIC: EMAILSSINV-FR-0009 SERIAL # SSINV-FR-0009980"
type textarea "ELECTRONIC: EMAILSSINV-FR-000 SERIAL # SSINV-FR-0009980"
type textarea "ELECTRONIC: EMAILSSINV-FR-00 SERIAL # SSINV-FR-0009980"
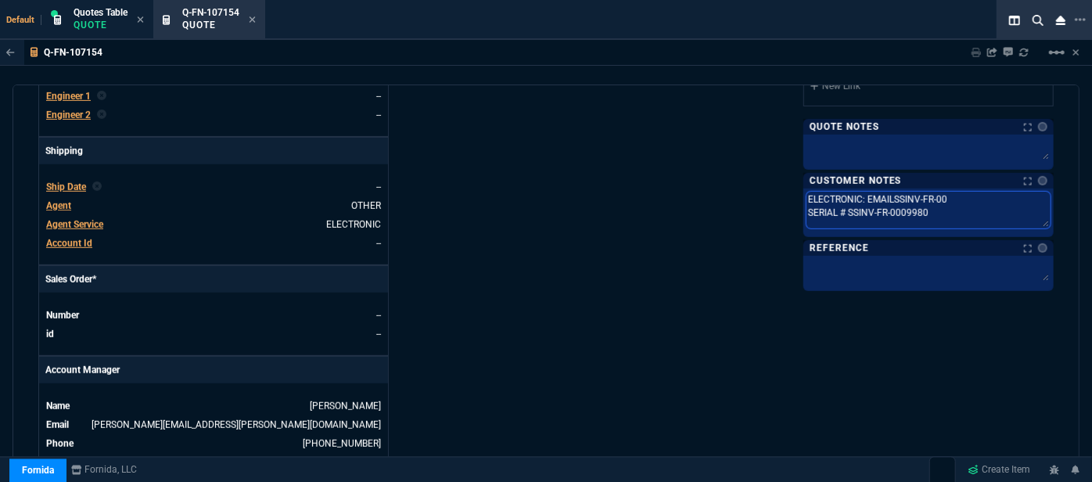
type textarea "ELECTRONIC: EMAILSSINV-FR-0 SERIAL # SSINV-FR-0009980"
type textarea "ELECTRONIC: EMAILSSINV-FR- SERIAL # SSINV-FR-0009980"
type textarea "ELECTRONIC: EMAILSSINV-FR SERIAL # SSINV-FR-0009980"
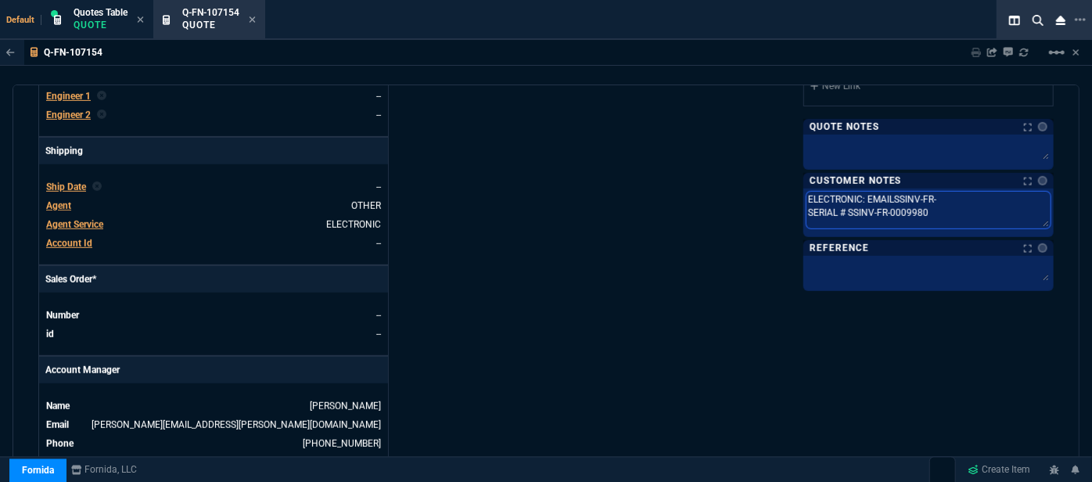
type textarea "ELECTRONIC: EMAILSSINV-FR SERIAL # SSINV-FR-0009980"
type textarea "ELECTRONIC: EMAILSSINV-F SERIAL # SSINV-FR-0009980"
type textarea "ELECTRONIC: EMAILSSINV- SERIAL # SSINV-FR-0009980"
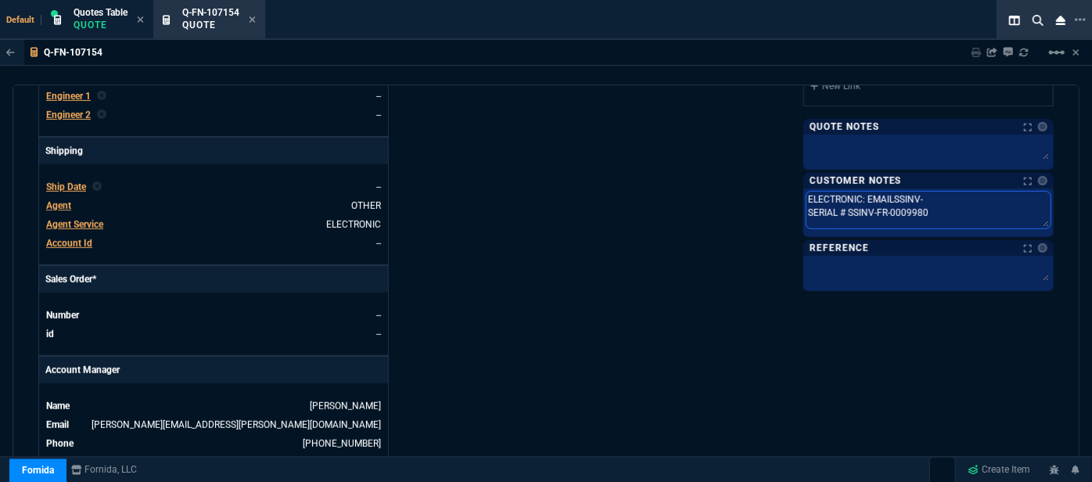
type textarea "ELECTRONIC: EMAILSSINV SERIAL # SSINV-FR-0009980"
type textarea "ELECTRONIC: EMAILSSIN SERIAL # SSINV-FR-0009980"
type textarea "ELECTRONIC: EMAILSSI SERIAL # SSINV-FR-0009980"
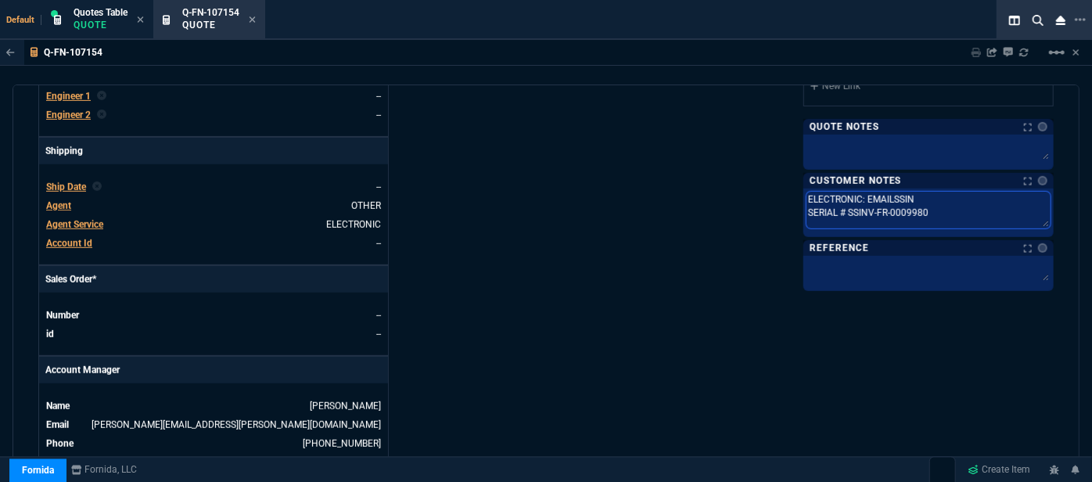
type textarea "ELECTRONIC: EMAILSSI SERIAL # SSINV-FR-0009980"
type textarea "ELECTRONIC: EMAILSS SERIAL # SSINV-FR-0009980"
type textarea "ELECTRONIC: EMAILS SERIAL # SSINV-FR-0009980"
type textarea "ELECTRONIC: EMAIL SERIAL # SSINV-FR-0009980"
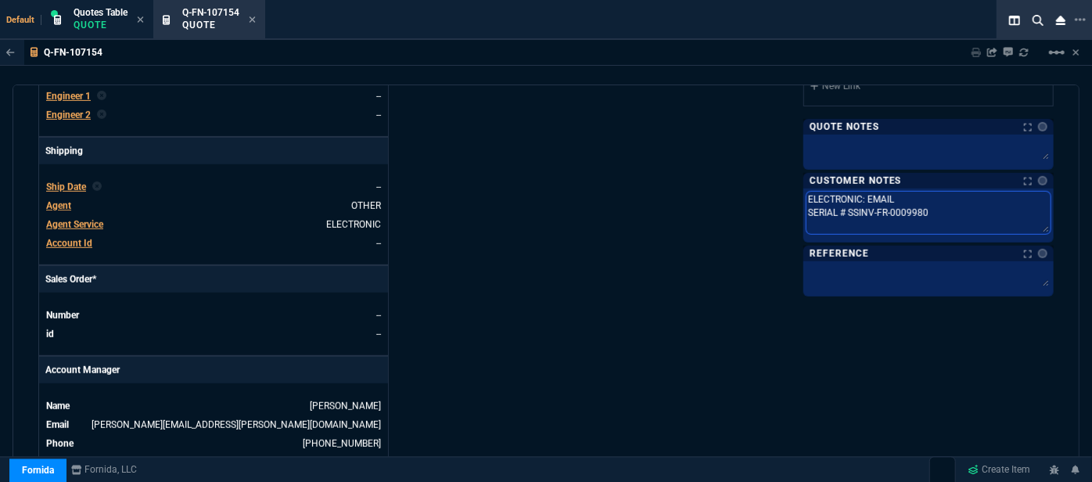
drag, startPoint x: 933, startPoint y: 205, endPoint x: 843, endPoint y: 210, distance: 90.1
click at [843, 210] on textarea "ELECTRONIC: EMAIL SERIAL # SSINV-FR-0009980" at bounding box center [929, 213] width 244 height 42
paste textarea "FG4H0E581990169"
type textarea "ELECTRONIC: EMAIL SERIAL # FG4H0E5819901690"
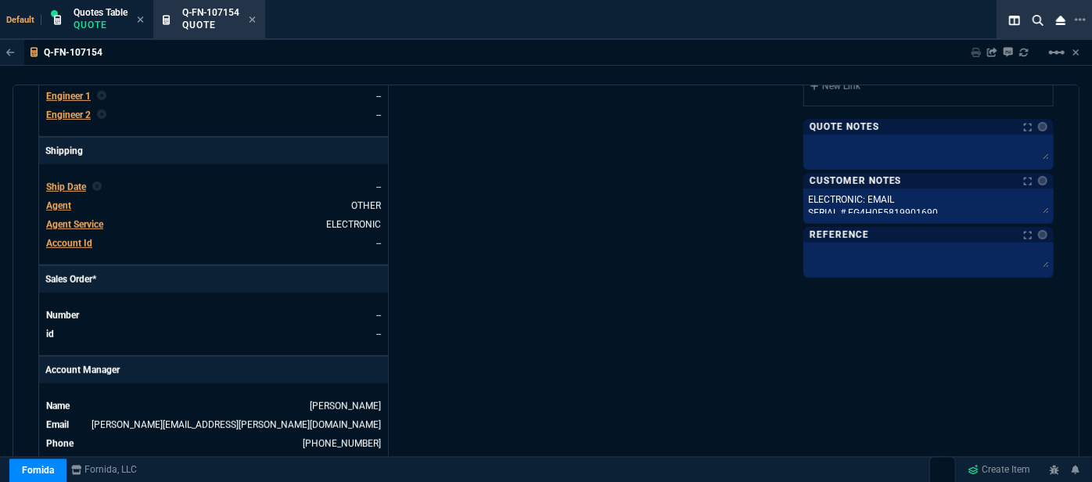
click at [862, 239] on div "Quote Notes Quote Notes Customer Notes Notes Customer Notes Notes ELECTRONIC: E…" at bounding box center [929, 198] width 250 height 159
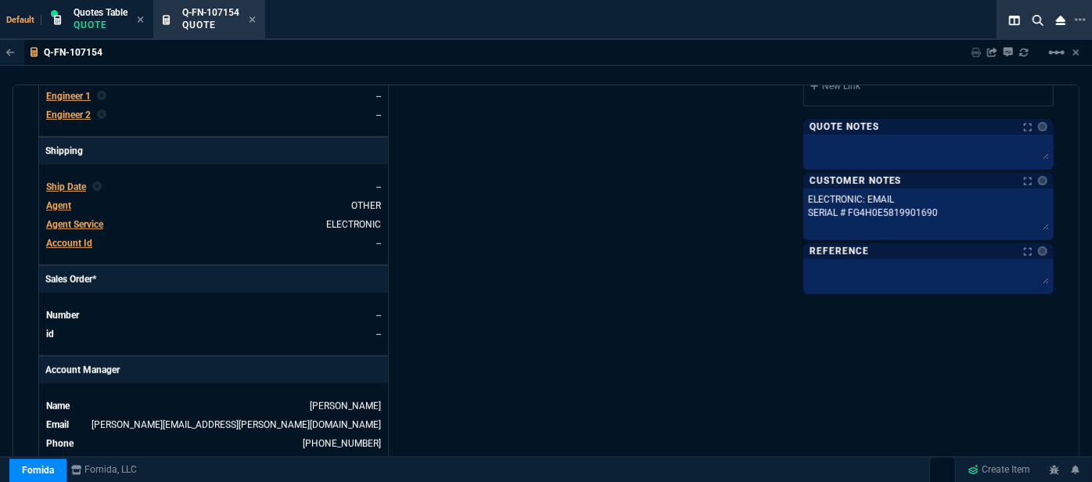
drag, startPoint x: 1036, startPoint y: 205, endPoint x: 1038, endPoint y: 222, distance: 17.4
click at [1038, 222] on textarea "ELECTRONIC: EMAIL SERIAL # FG4H0E5819901690" at bounding box center [929, 212] width 244 height 40
click at [993, 212] on textarea "ELECTRONIC: EMAIL SERIAL # FG4H0E5819901690" at bounding box center [929, 212] width 244 height 40
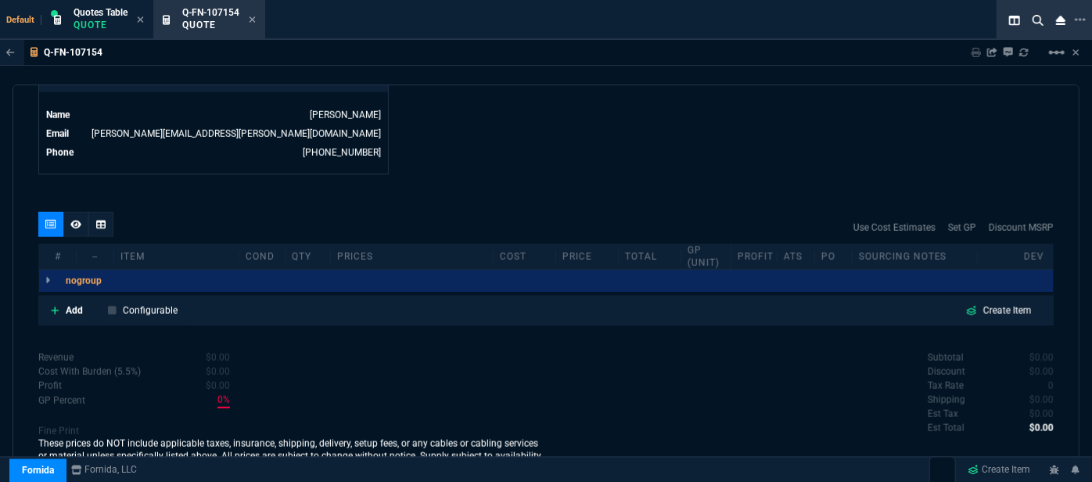
scroll to position [790, 0]
click at [252, 17] on icon at bounding box center [253, 19] width 6 height 6
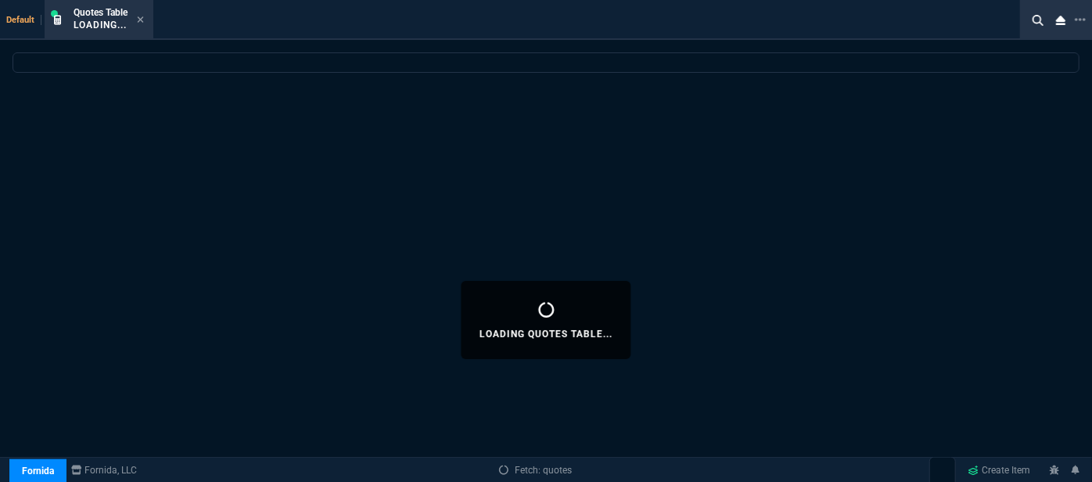
select select
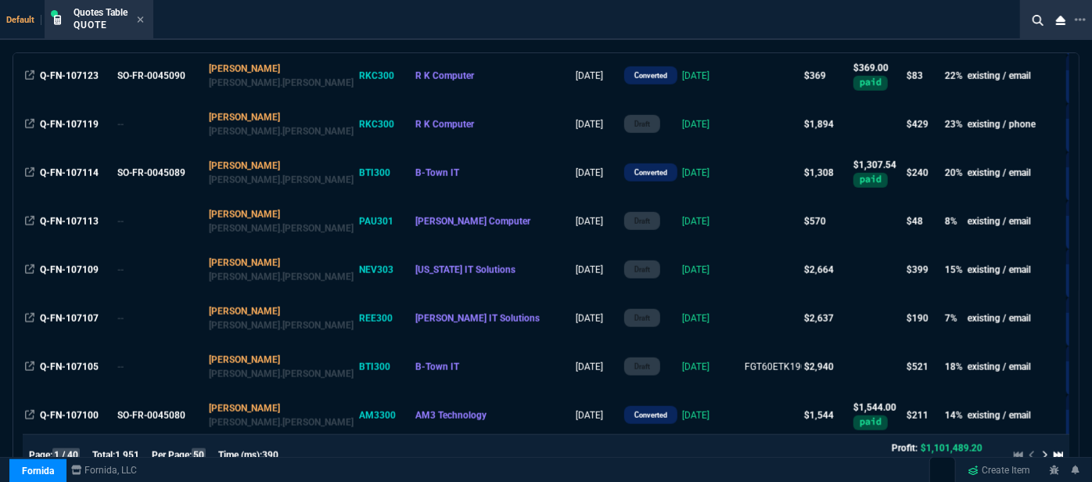
scroll to position [782, 0]
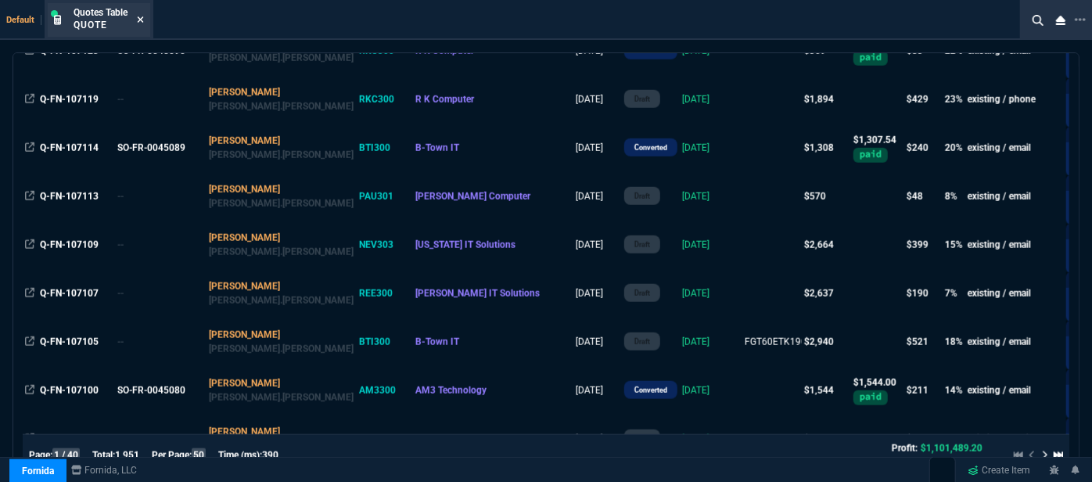
click at [140, 17] on icon at bounding box center [140, 19] width 7 height 9
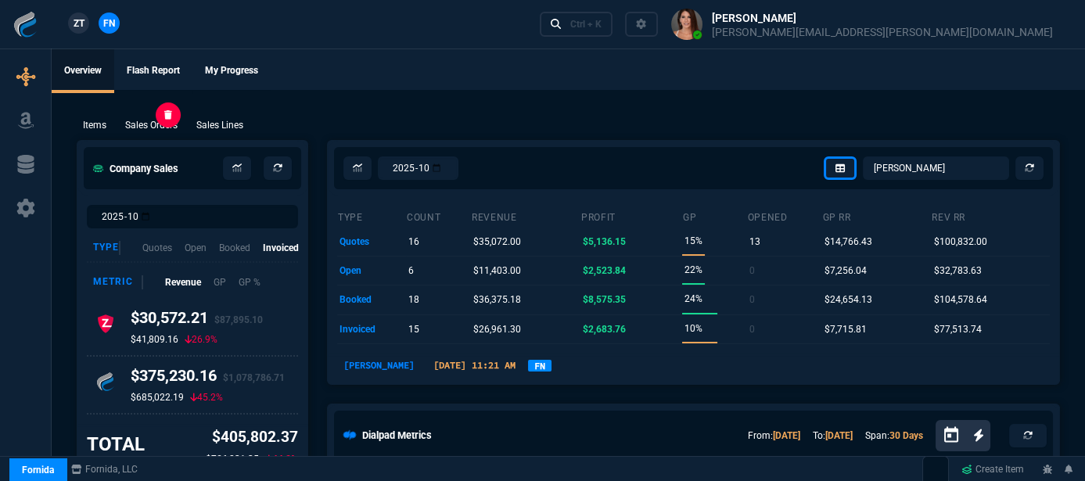
click at [135, 125] on p "Sales Orders" at bounding box center [151, 125] width 52 height 14
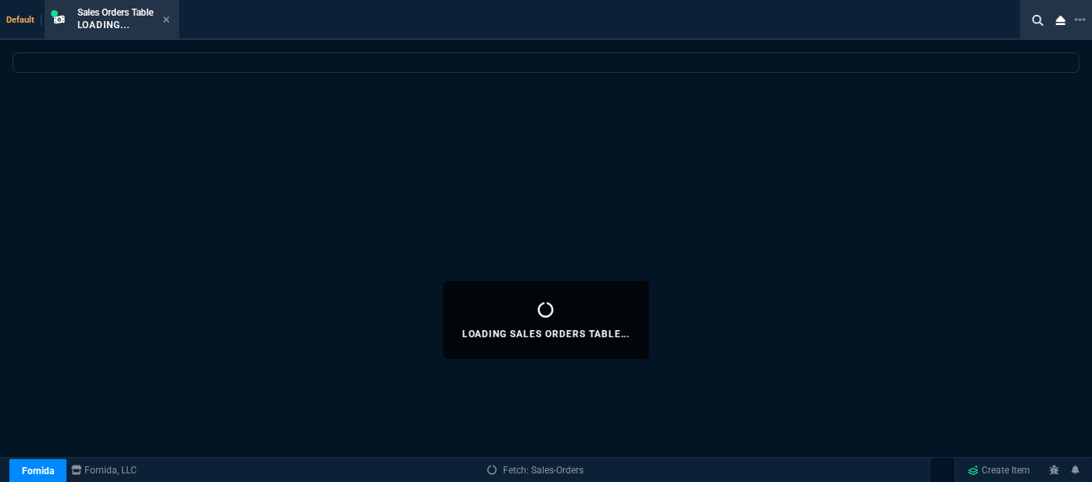
select select
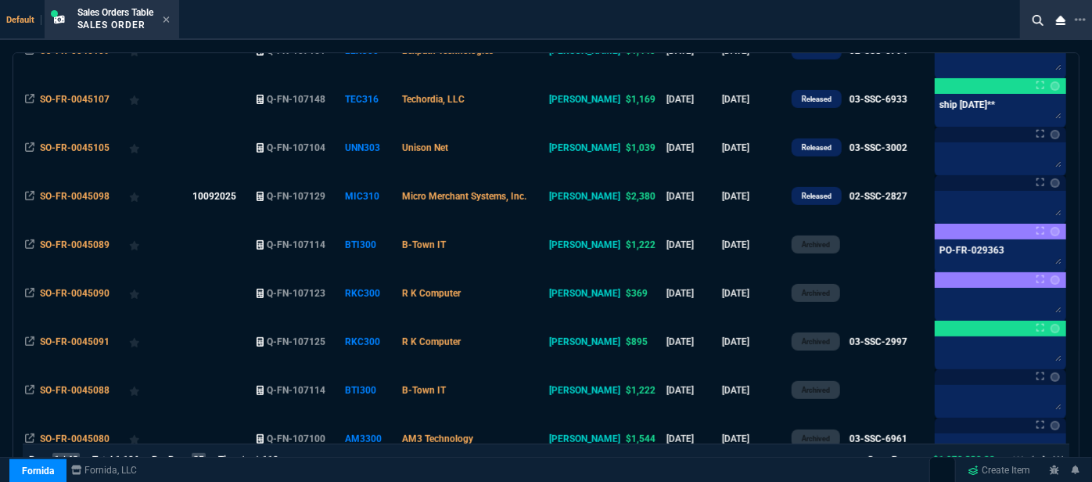
scroll to position [229, 0]
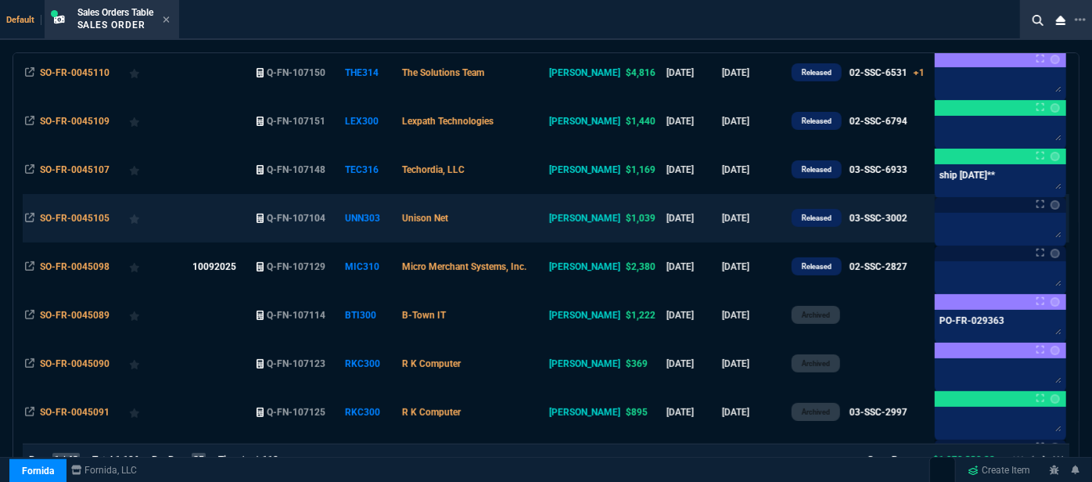
click at [543, 212] on td "Unison Net" at bounding box center [473, 218] width 147 height 49
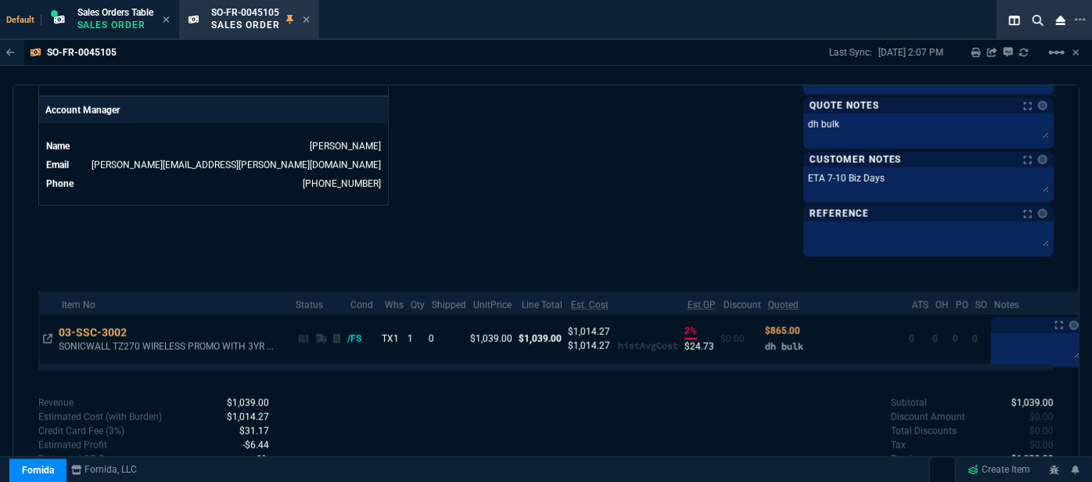
scroll to position [760, 0]
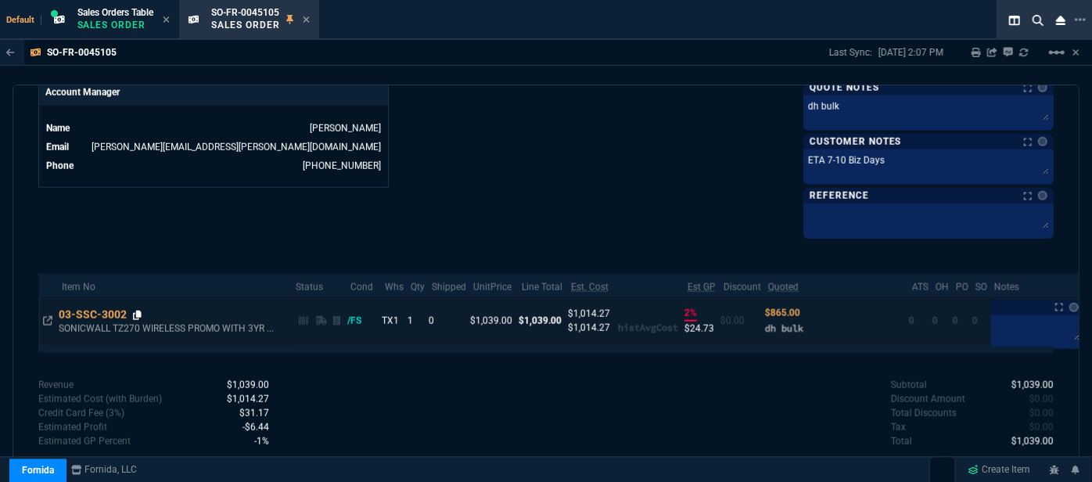
click at [138, 311] on icon at bounding box center [137, 315] width 9 height 9
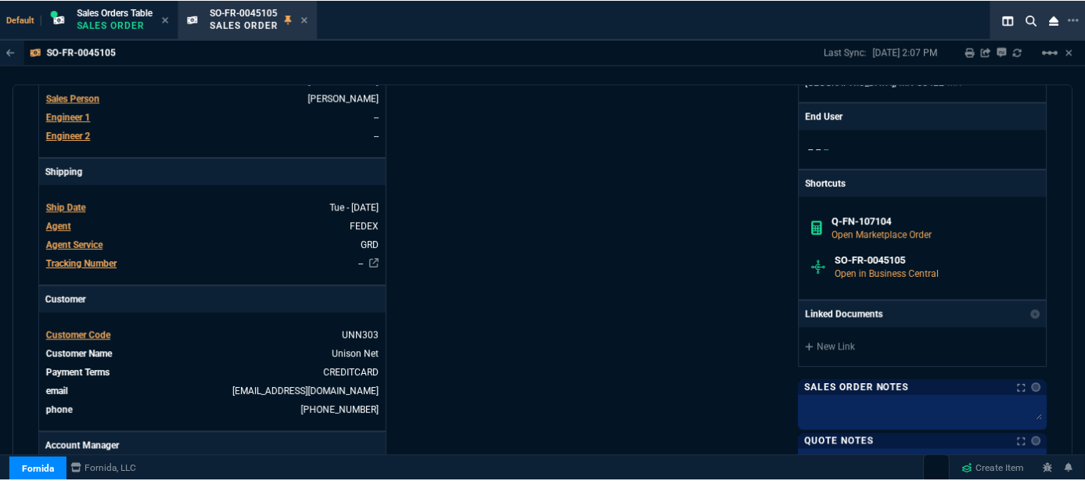
scroll to position [689, 0]
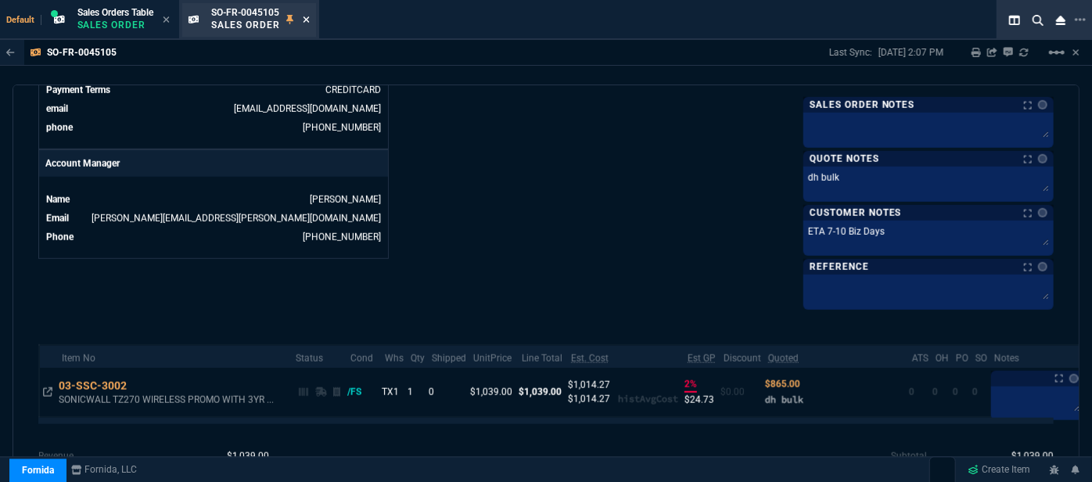
click at [309, 21] on icon at bounding box center [306, 19] width 6 height 6
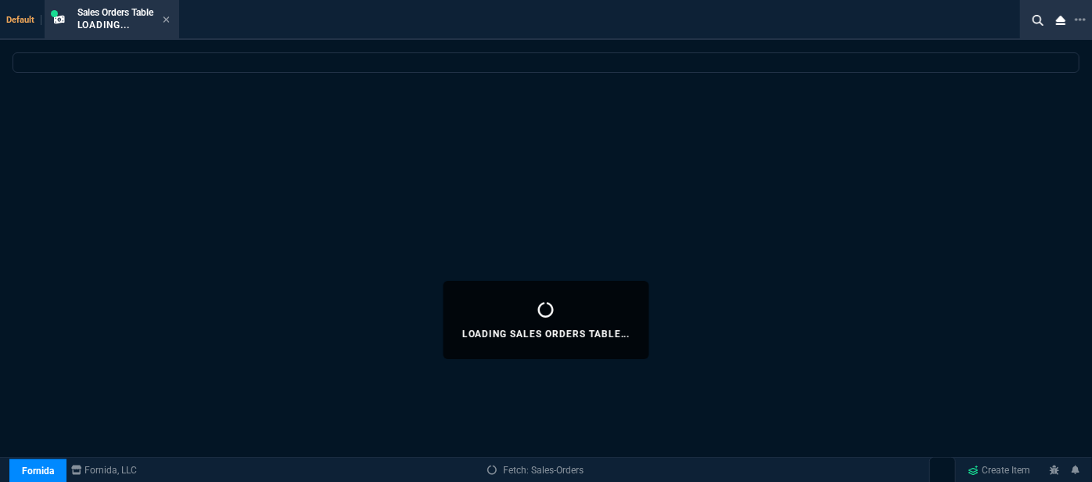
select select
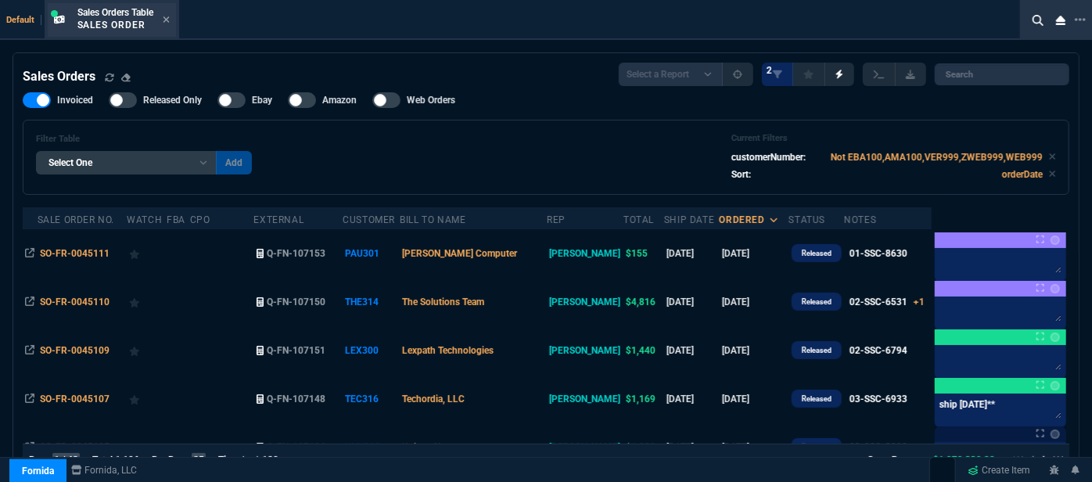
click at [164, 17] on div "Sales Orders Table Sales Order" at bounding box center [123, 19] width 92 height 27
click at [169, 18] on icon at bounding box center [166, 19] width 6 height 6
